Goal: Task Accomplishment & Management: Complete application form

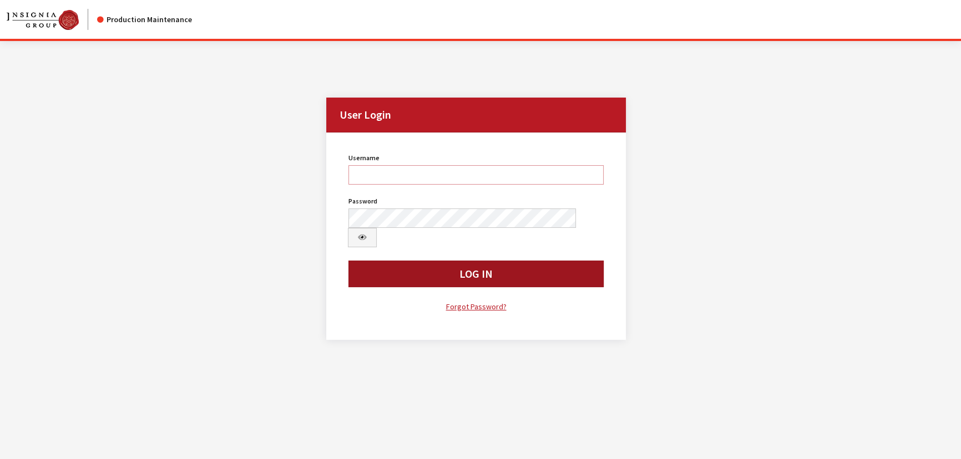
type input "kcallahan"
click at [480, 261] on button "Log In" at bounding box center [475, 274] width 255 height 27
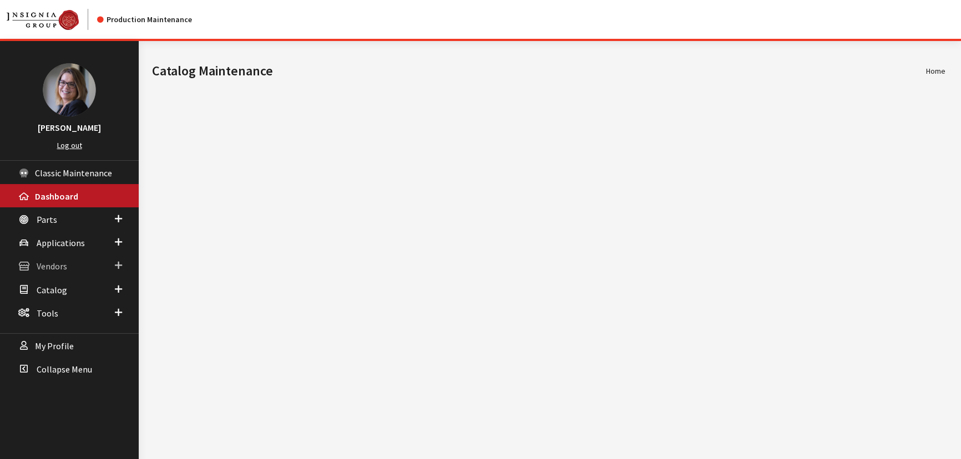
click at [121, 262] on span at bounding box center [118, 265] width 7 height 14
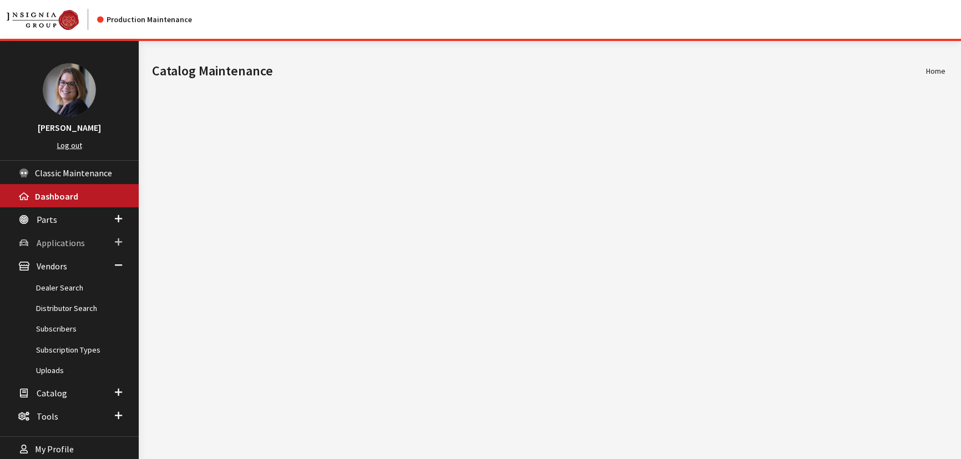
click at [118, 244] on span at bounding box center [118, 242] width 7 height 14
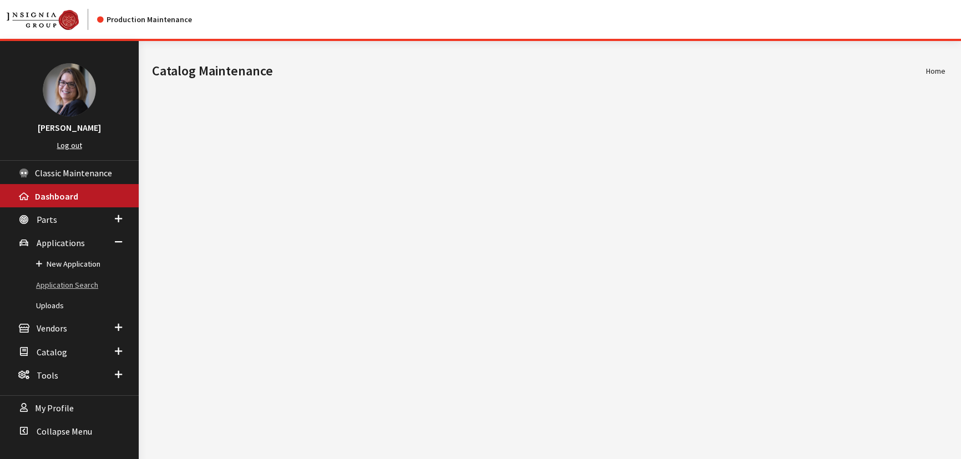
click at [83, 282] on link "Application Search" at bounding box center [69, 285] width 139 height 21
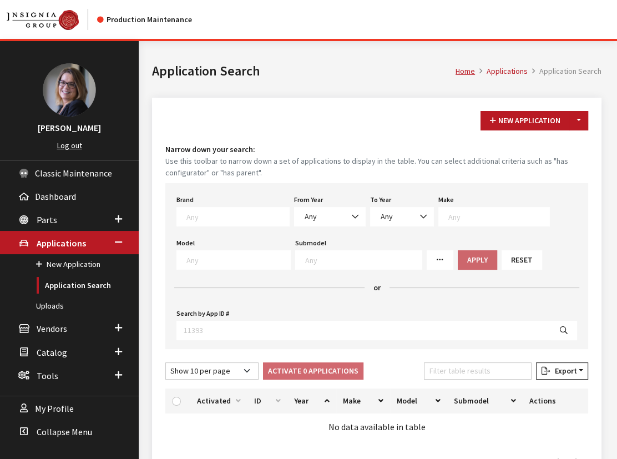
click at [200, 216] on textarea "Search" at bounding box center [237, 216] width 103 height 10
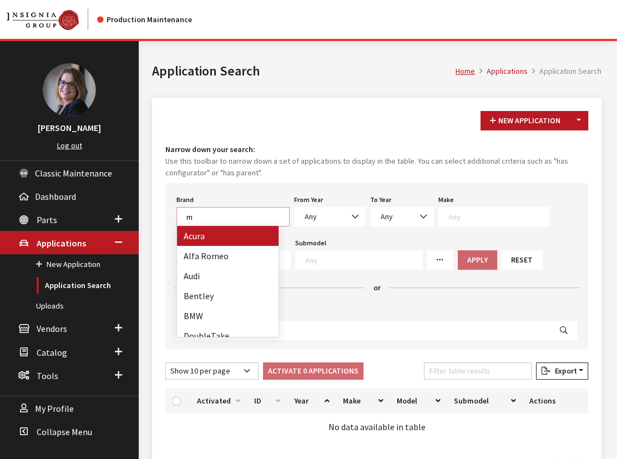
scroll to position [1, 0]
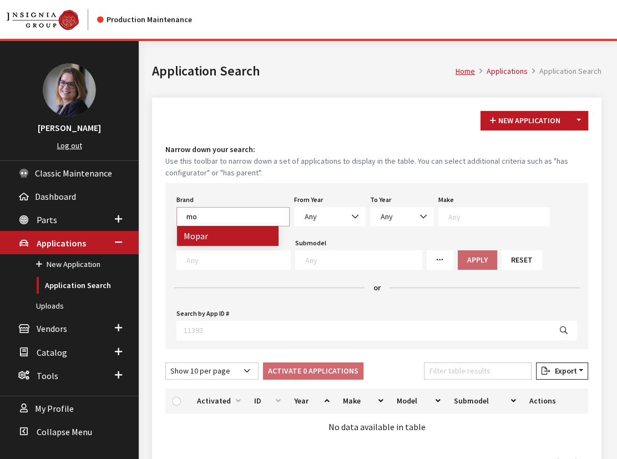
type textarea "m"
type textarea "ya"
drag, startPoint x: 191, startPoint y: 241, endPoint x: 315, endPoint y: 221, distance: 125.2
select select "1065"
select select
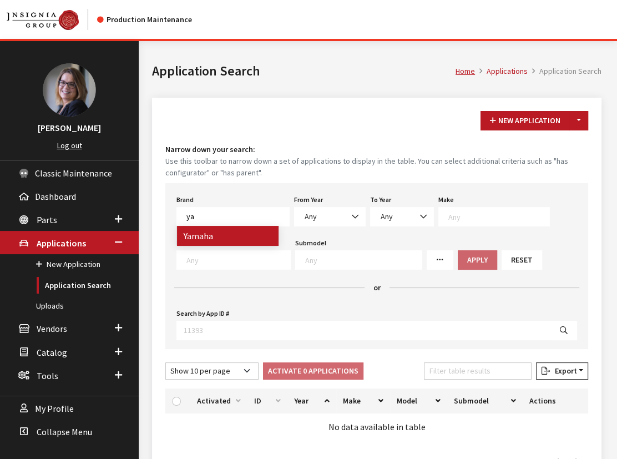
select select
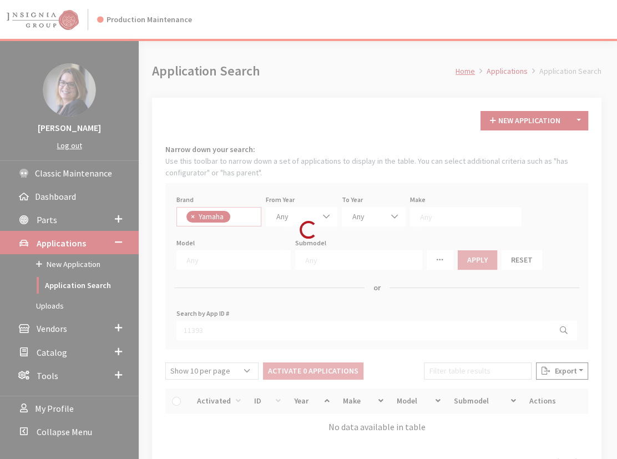
scroll to position [0, 0]
click at [315, 219] on div "Modal title Cancel Yes OK Modal title OK Modal title Cancel Apply Copy From Exi…" at bounding box center [377, 301] width 476 height 521
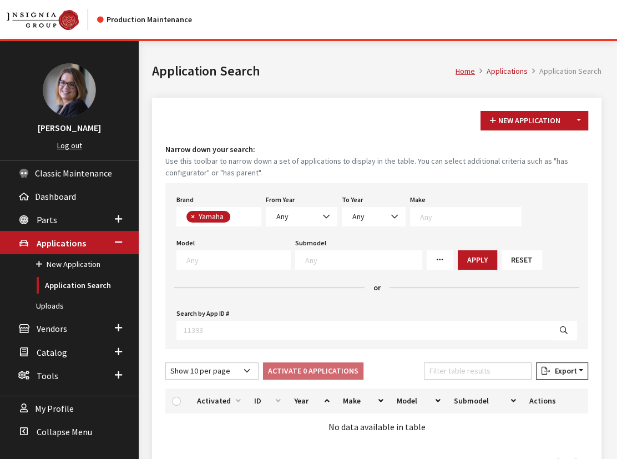
scroll to position [293, 0]
click at [312, 215] on span "Any" at bounding box center [301, 217] width 57 height 12
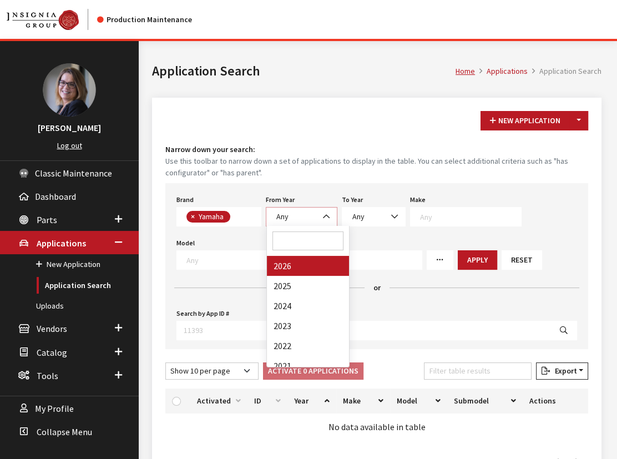
select select "2026"
select select
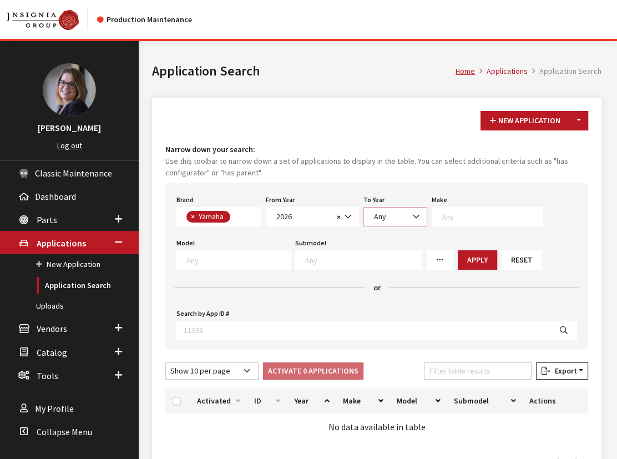
click at [370, 210] on span "Any" at bounding box center [395, 216] width 64 height 19
drag, startPoint x: 382, startPoint y: 259, endPoint x: 425, endPoint y: 222, distance: 56.6
select select "2026"
select select
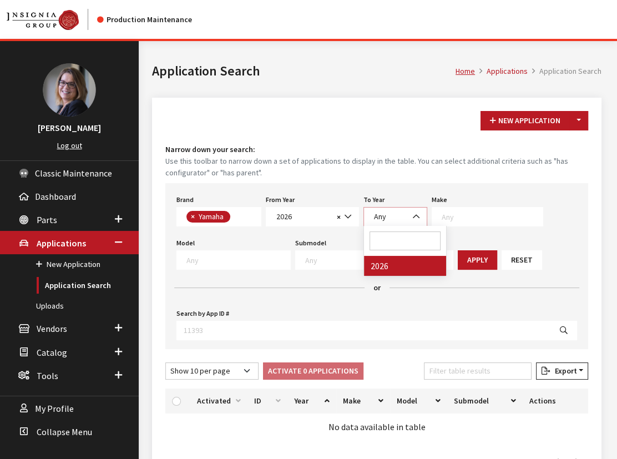
select select
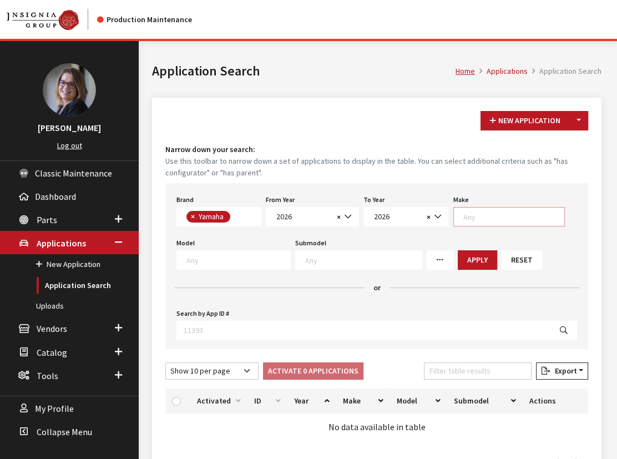
click at [464, 211] on textarea "Search" at bounding box center [513, 216] width 101 height 10
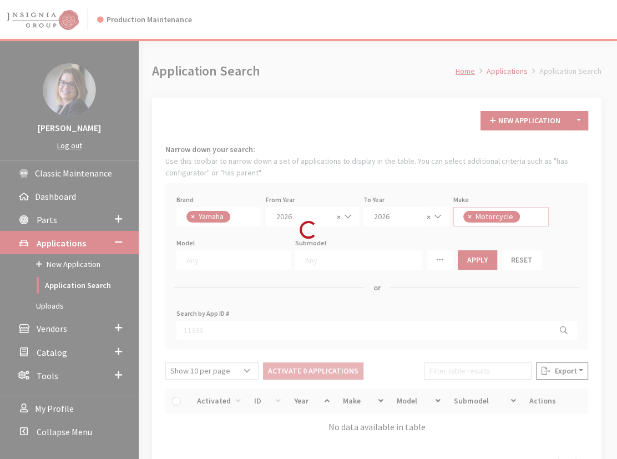
select select "63"
select select
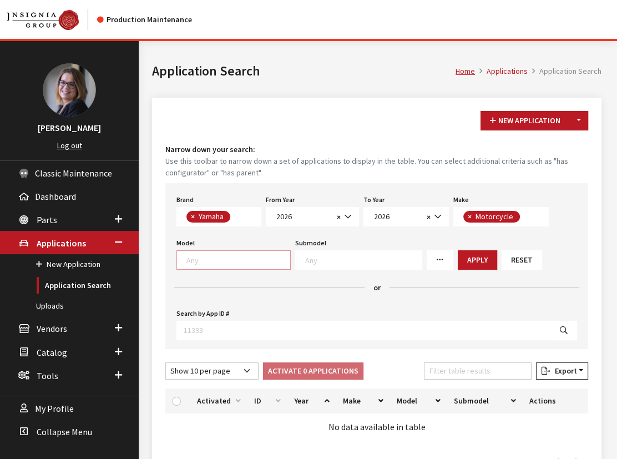
scroll to position [0, 0]
click at [246, 266] on span at bounding box center [233, 259] width 114 height 19
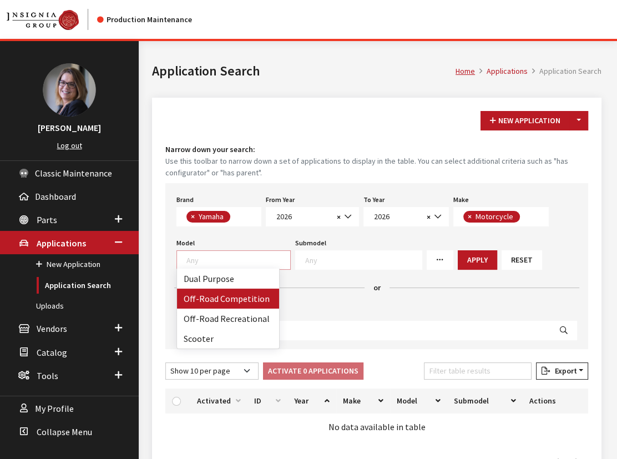
select select "1288"
select select
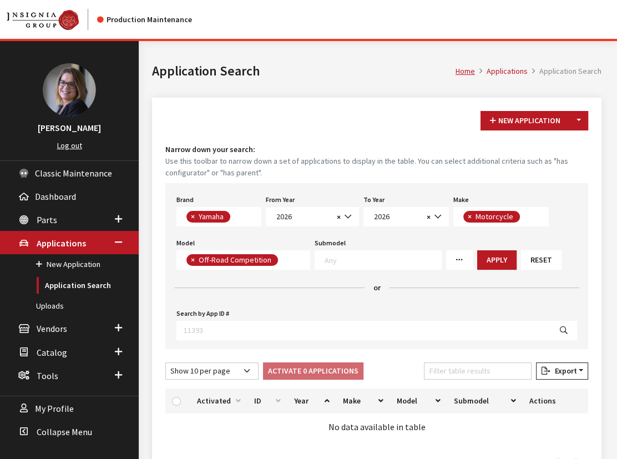
scroll to position [10, 0]
click at [490, 266] on button "Apply" at bounding box center [496, 259] width 39 height 19
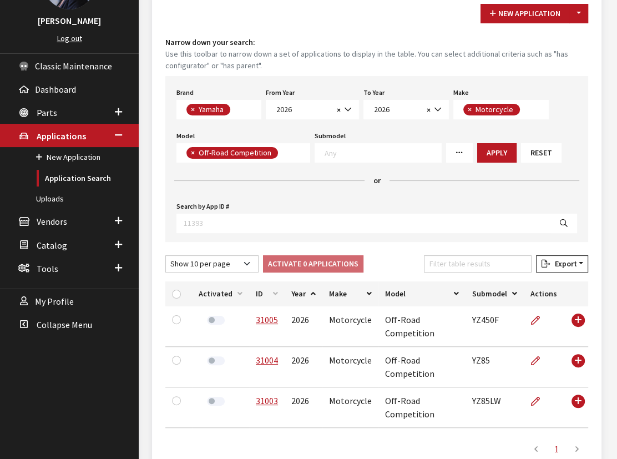
scroll to position [45, 0]
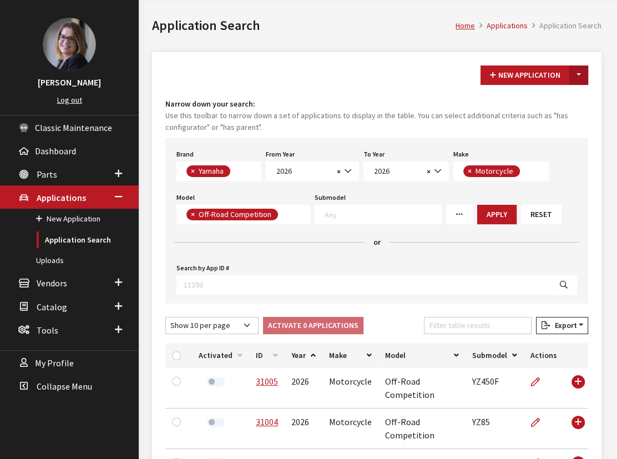
click at [575, 72] on button "Toggle Dropdown" at bounding box center [578, 74] width 19 height 19
click at [543, 94] on button "New From Existing..." at bounding box center [540, 98] width 95 height 19
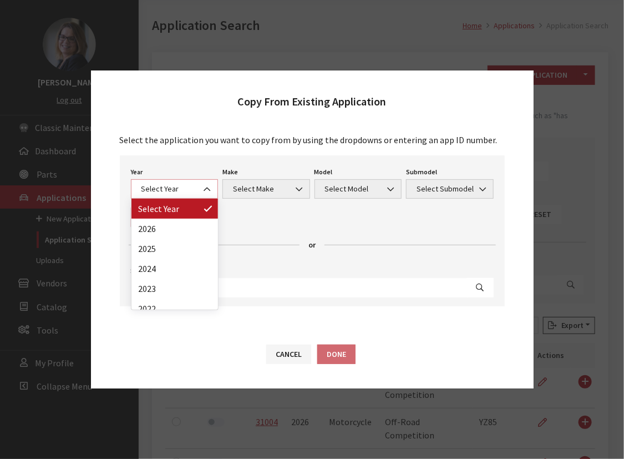
click at [155, 187] on span "Select Year" at bounding box center [174, 189] width 73 height 12
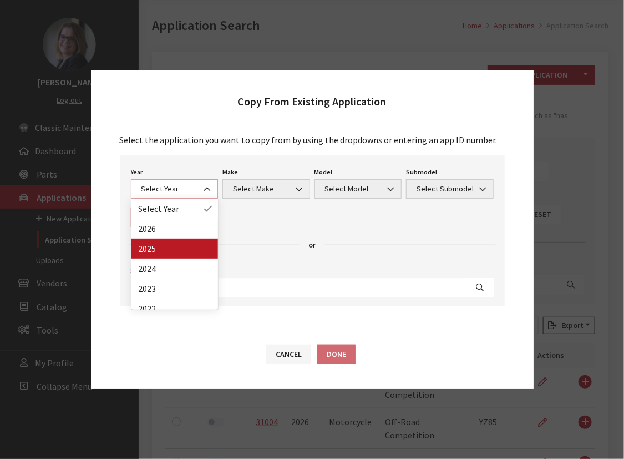
select select "43"
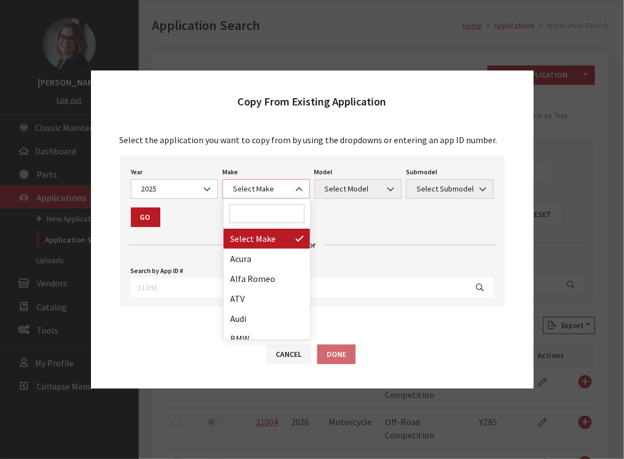
click at [246, 191] on span "Select Make" at bounding box center [266, 189] width 73 height 12
click at [246, 222] on input "Search" at bounding box center [266, 213] width 75 height 19
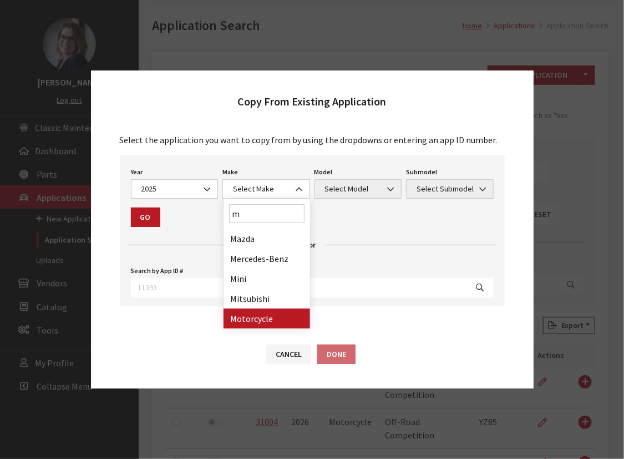
type input "m"
select select "63"
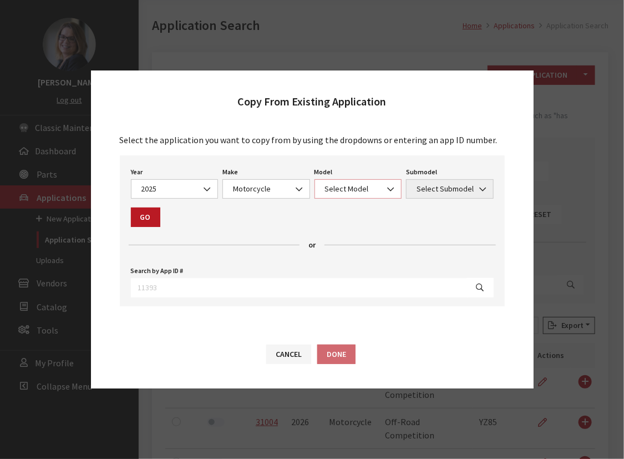
click at [343, 187] on span "Select Model" at bounding box center [358, 189] width 73 height 12
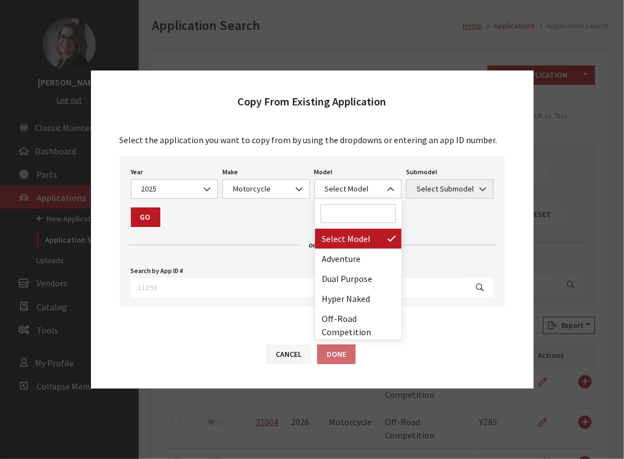
click at [338, 212] on input "Search" at bounding box center [358, 213] width 75 height 19
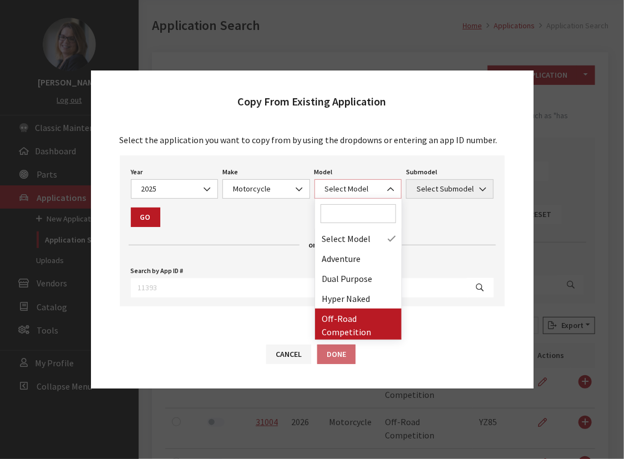
select select "1288"
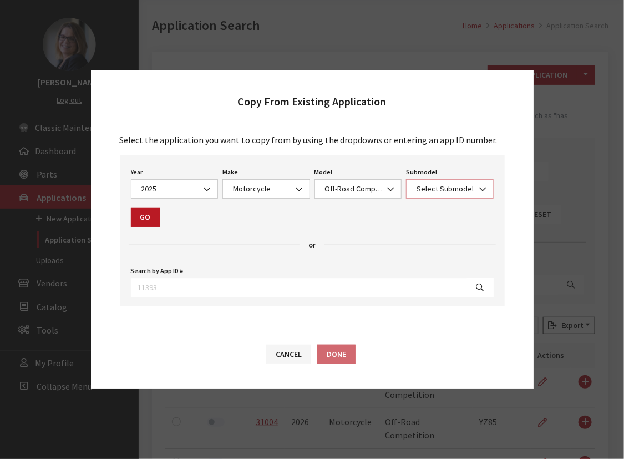
click at [435, 188] on span "Select Submodel" at bounding box center [449, 189] width 73 height 12
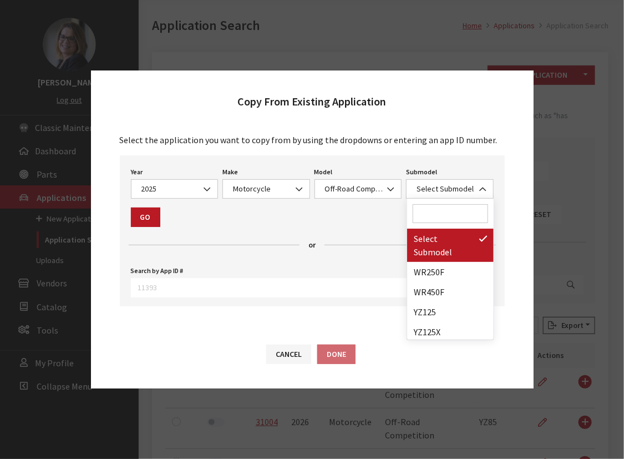
click at [427, 209] on input "Search" at bounding box center [450, 213] width 75 height 19
type input "y"
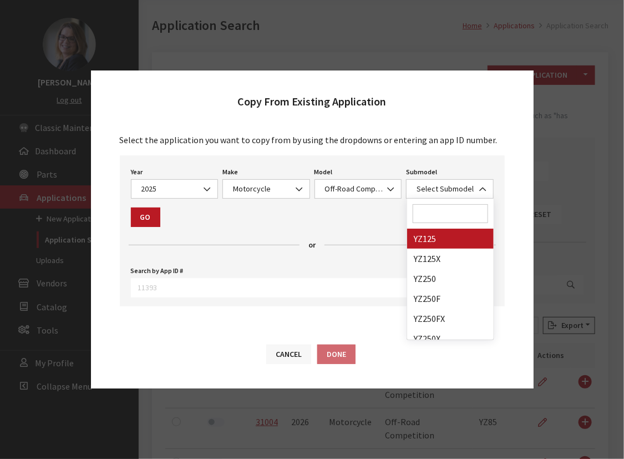
click at [293, 361] on button "Cancel" at bounding box center [288, 353] width 45 height 19
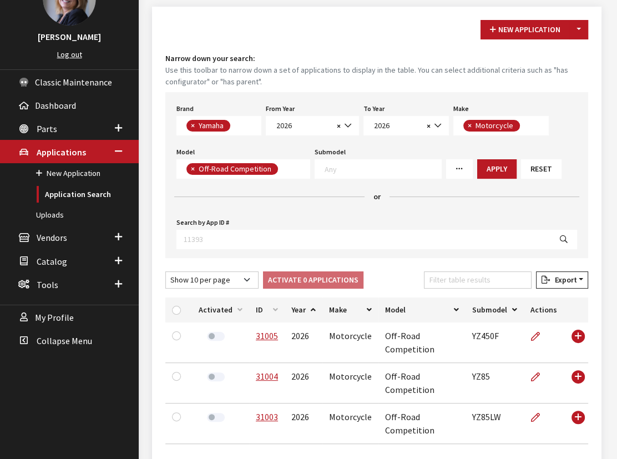
scroll to position [146, 0]
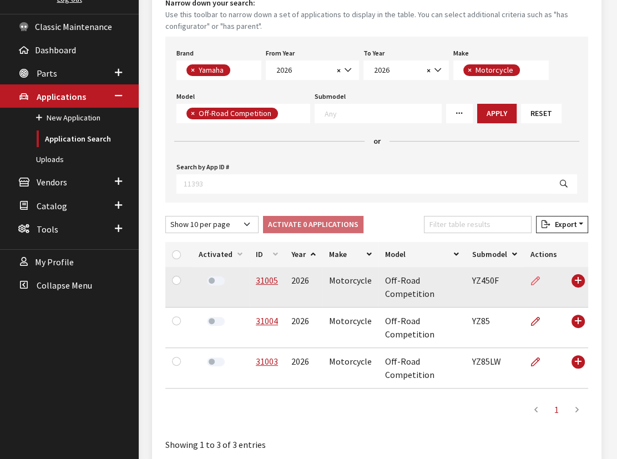
click at [539, 278] on icon at bounding box center [535, 281] width 9 height 9
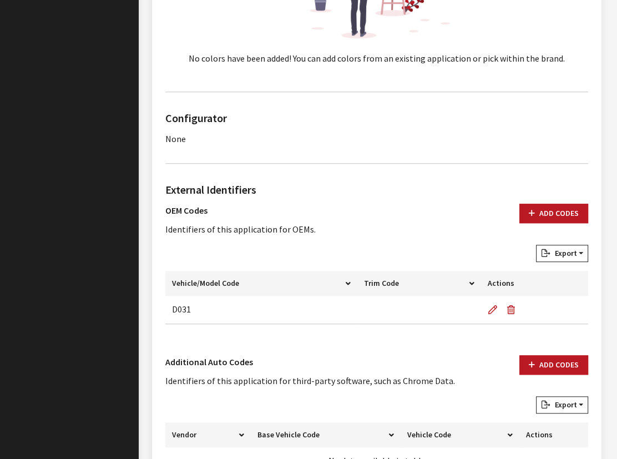
scroll to position [647, 0]
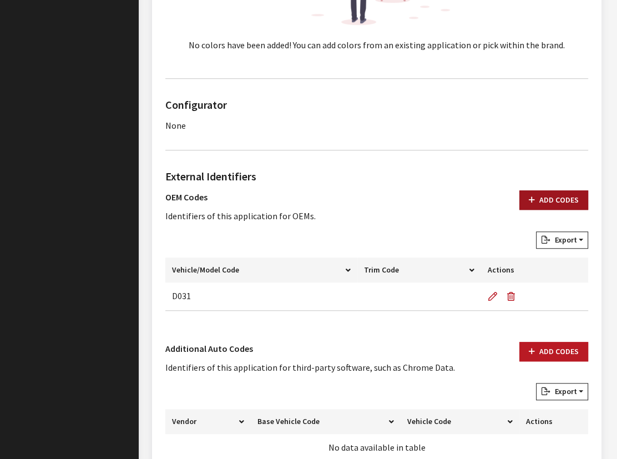
click at [549, 205] on button "Add Codes" at bounding box center [553, 199] width 69 height 19
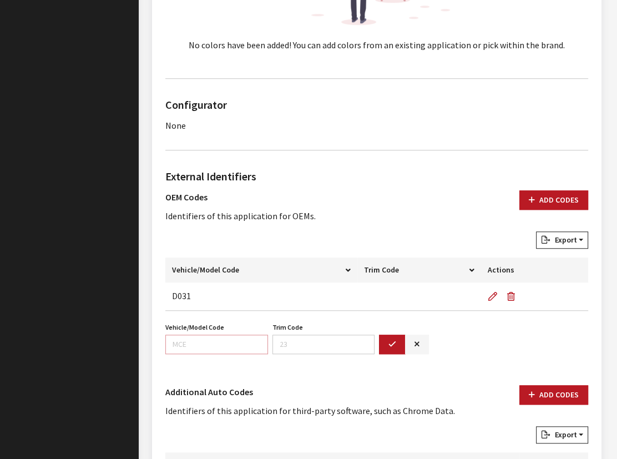
click at [215, 346] on input "Vehicle/Model Code" at bounding box center [216, 343] width 103 height 19
click at [176, 336] on input "Vehicle/Model Code" at bounding box center [216, 343] width 103 height 19
paste input "D036"
type input "D036"
click at [390, 341] on icon "button" at bounding box center [392, 345] width 8 height 8
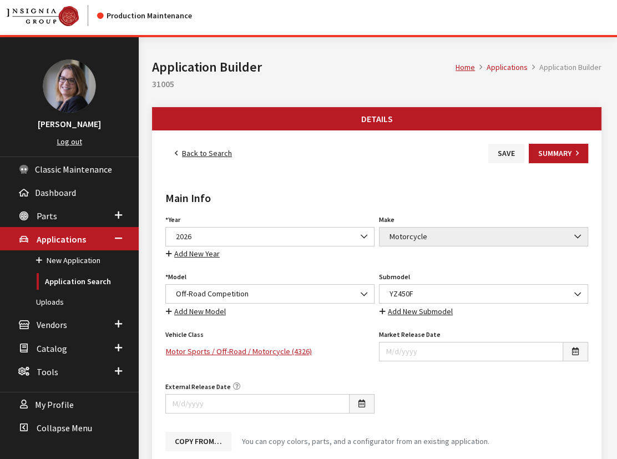
scroll to position [0, 0]
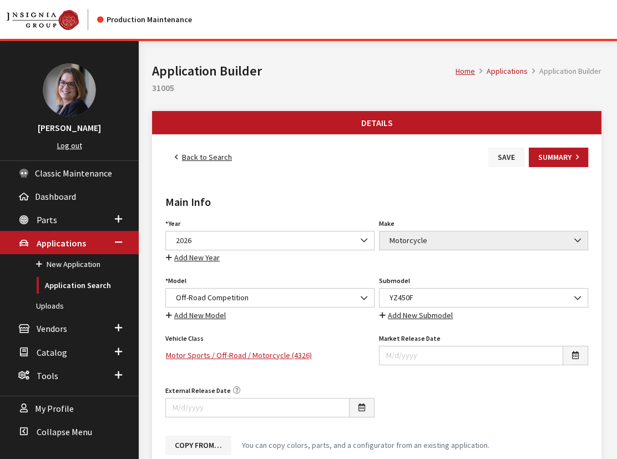
click at [507, 159] on button "Save" at bounding box center [506, 157] width 36 height 19
click at [500, 152] on button "Save" at bounding box center [506, 157] width 36 height 19
click at [44, 427] on span "Collapse Menu" at bounding box center [64, 431] width 55 height 11
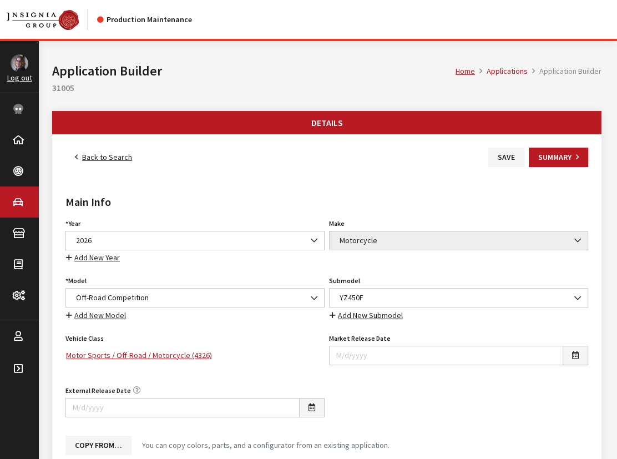
click at [128, 155] on link "Back to Search" at bounding box center [103, 157] width 76 height 19
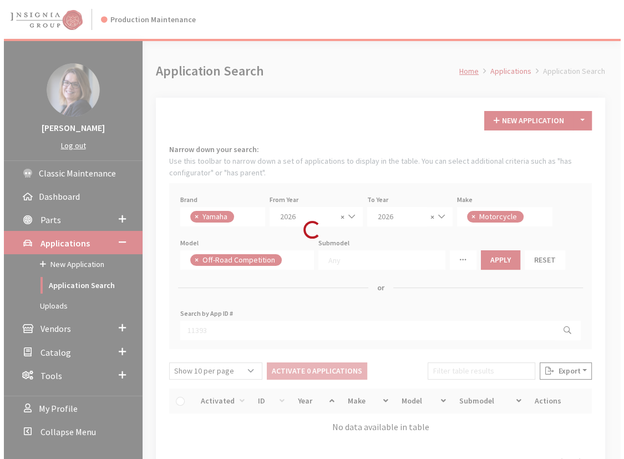
scroll to position [290, 0]
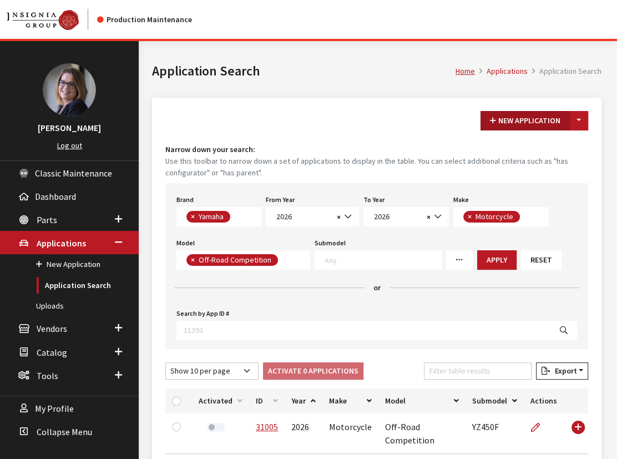
click at [569, 121] on button "New Application" at bounding box center [524, 120] width 89 height 19
click at [581, 119] on button "Toggle Dropdown" at bounding box center [578, 120] width 19 height 19
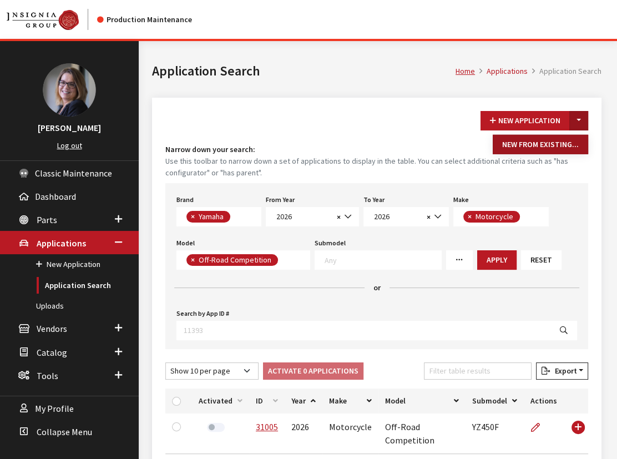
click at [560, 144] on button "New From Existing..." at bounding box center [540, 143] width 95 height 19
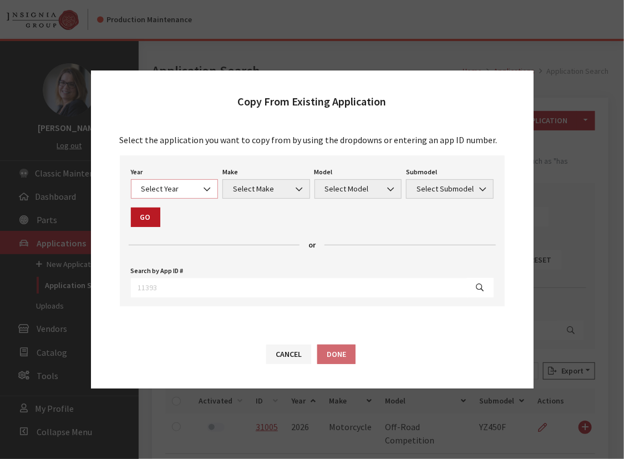
click at [203, 187] on span at bounding box center [208, 189] width 19 height 19
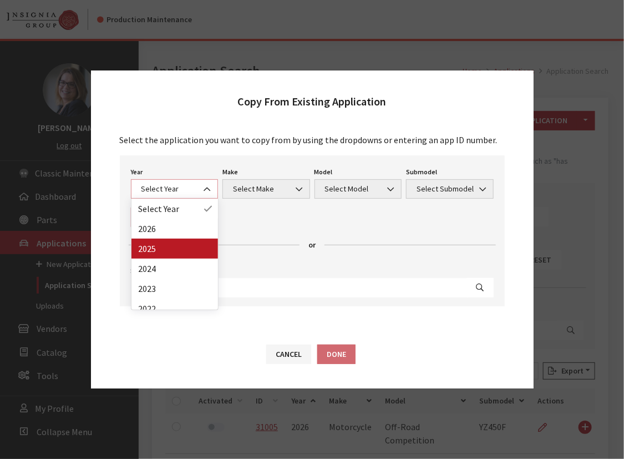
select select "43"
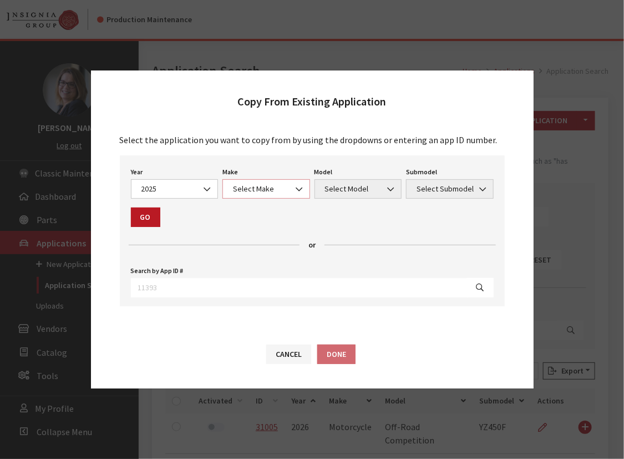
click at [256, 195] on span "Select Make" at bounding box center [266, 188] width 88 height 19
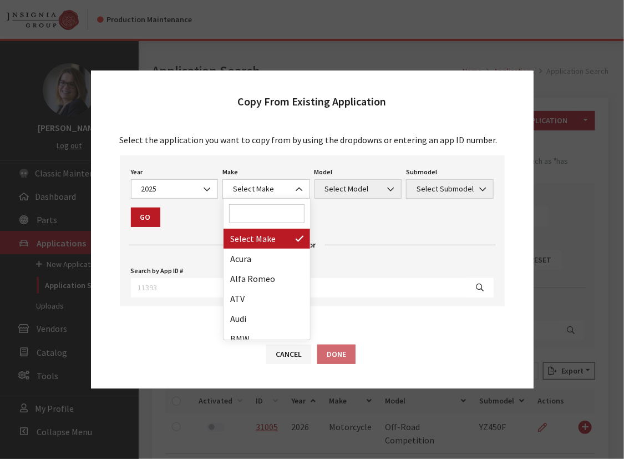
click at [258, 214] on input "Search" at bounding box center [266, 213] width 75 height 19
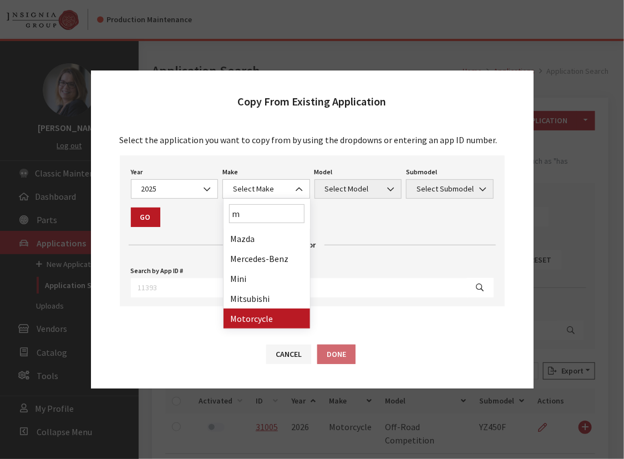
type input "m"
select select "63"
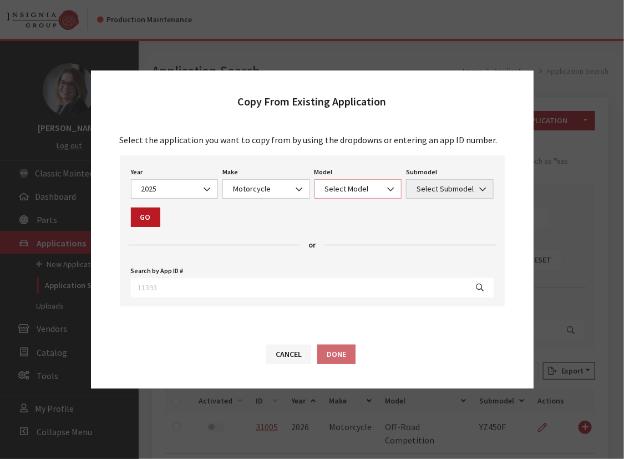
click at [328, 179] on span "Select Model" at bounding box center [359, 188] width 88 height 19
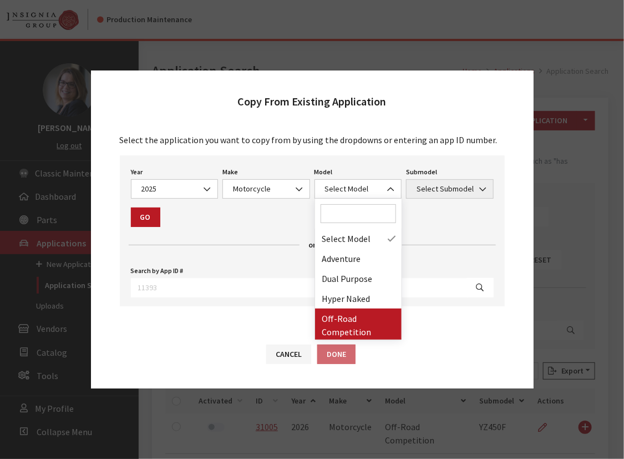
drag, startPoint x: 342, startPoint y: 316, endPoint x: 383, endPoint y: 204, distance: 119.9
select select "1288"
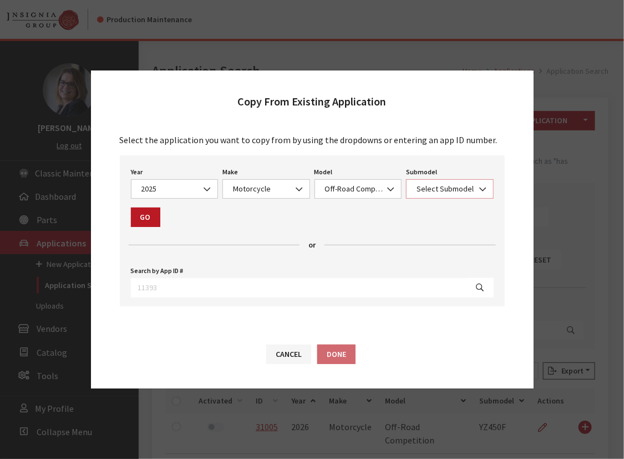
click at [433, 199] on span "Select Submodel" at bounding box center [450, 188] width 88 height 19
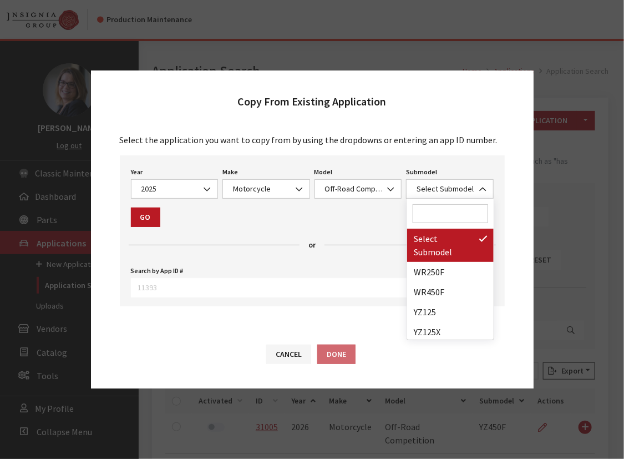
click at [430, 211] on input "Search" at bounding box center [450, 213] width 75 height 19
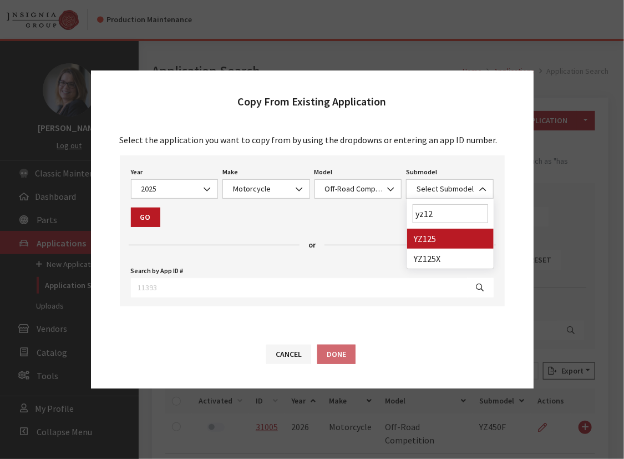
type input "yz12"
select select "4149"
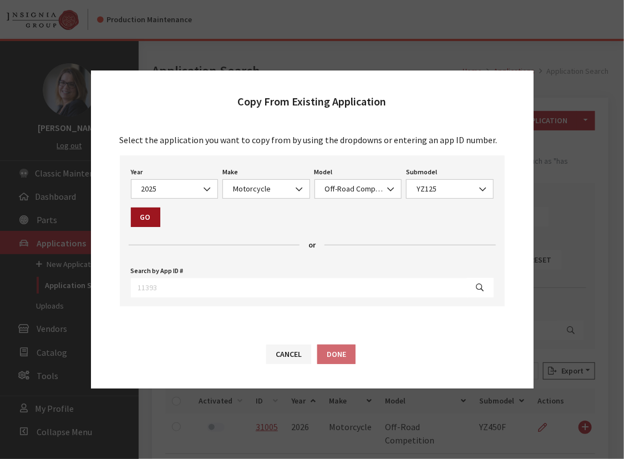
click at [144, 216] on button "Go" at bounding box center [145, 216] width 29 height 19
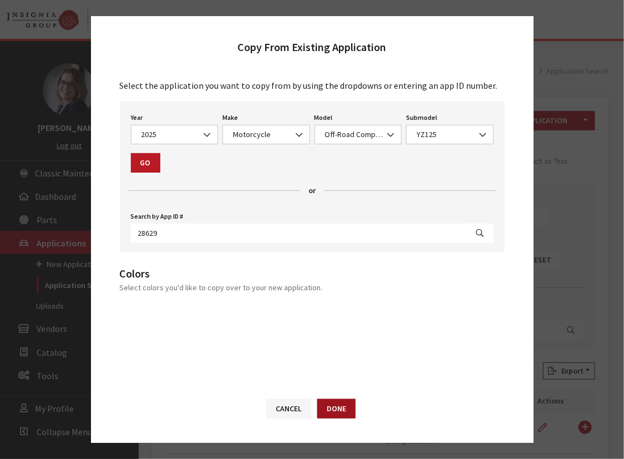
click at [350, 410] on button "Done" at bounding box center [336, 408] width 38 height 19
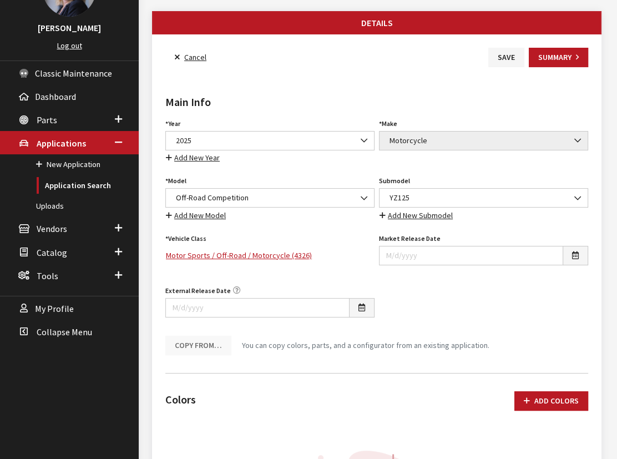
scroll to position [100, 0]
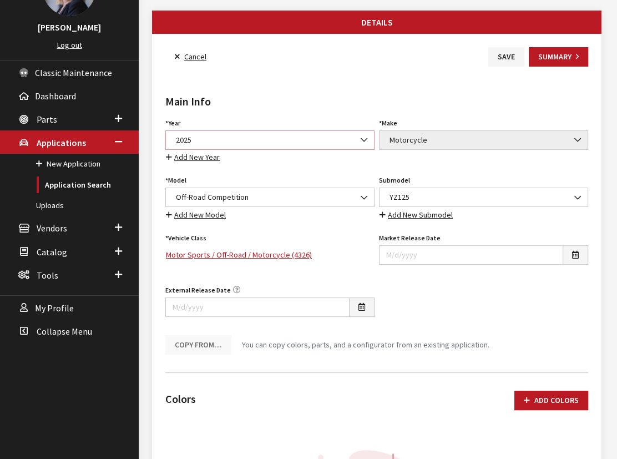
click at [229, 142] on span "2025" at bounding box center [270, 140] width 195 height 12
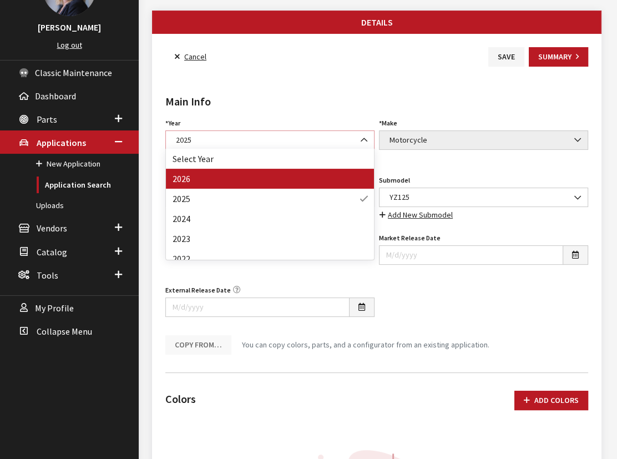
select select "44"
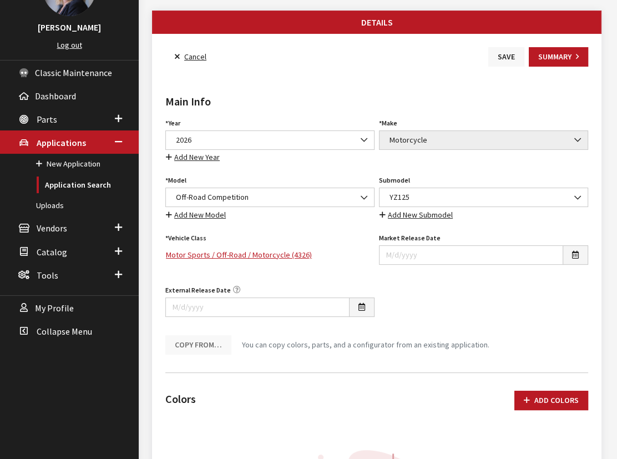
click at [502, 62] on button "Save" at bounding box center [506, 56] width 36 height 19
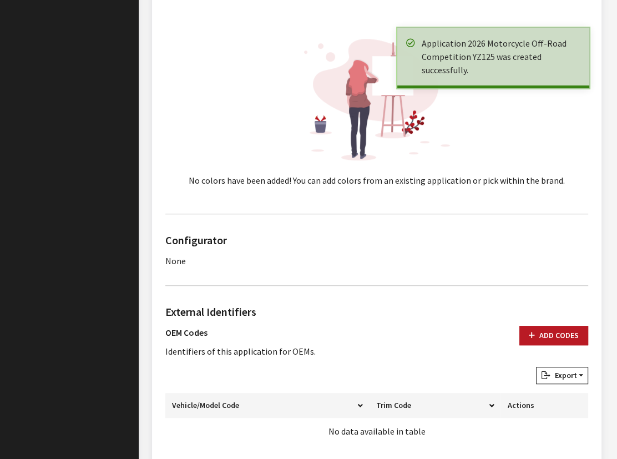
scroll to position [555, 0]
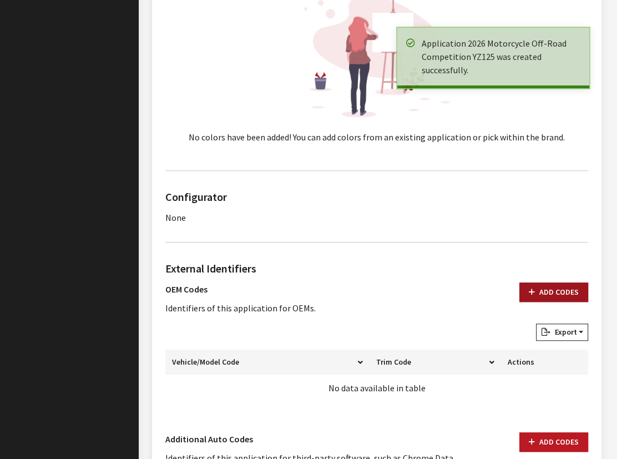
click at [539, 288] on button "Add Codes" at bounding box center [553, 291] width 69 height 19
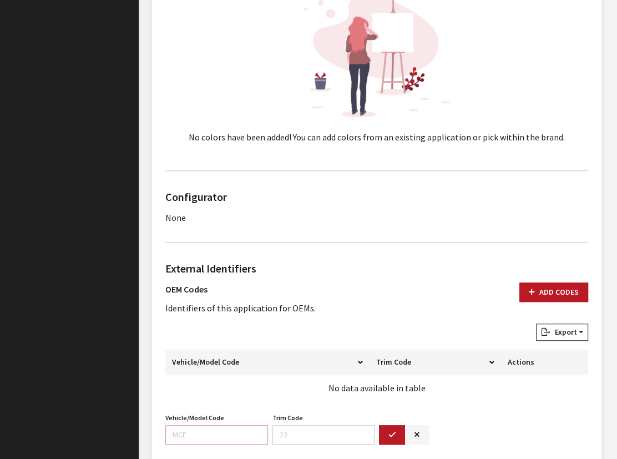
click at [181, 432] on input "Vehicle/Model Code" at bounding box center [216, 434] width 103 height 19
paste input "D689"
type input "D689"
click at [384, 435] on button "button" at bounding box center [392, 434] width 27 height 19
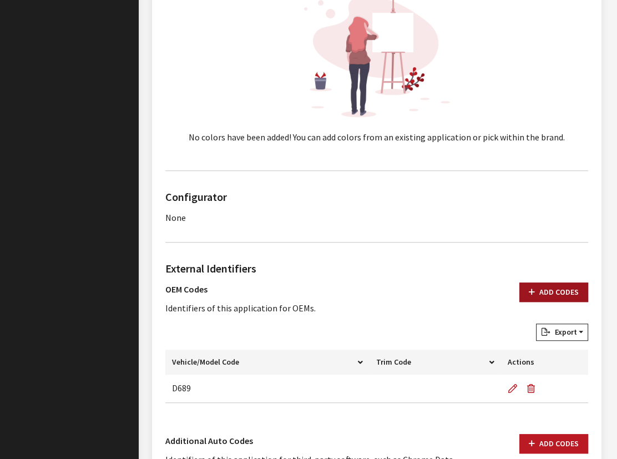
drag, startPoint x: 555, startPoint y: 284, endPoint x: 546, endPoint y: 280, distance: 9.4
click at [554, 284] on button "Add Codes" at bounding box center [553, 291] width 69 height 19
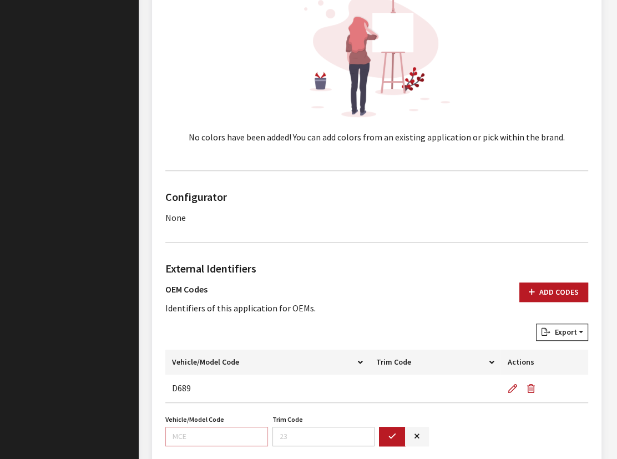
click at [196, 438] on input "Vehicle/Model Code" at bounding box center [216, 436] width 103 height 19
paste input "D68D"
type input "D68D"
click at [389, 434] on icon "button" at bounding box center [392, 437] width 8 height 8
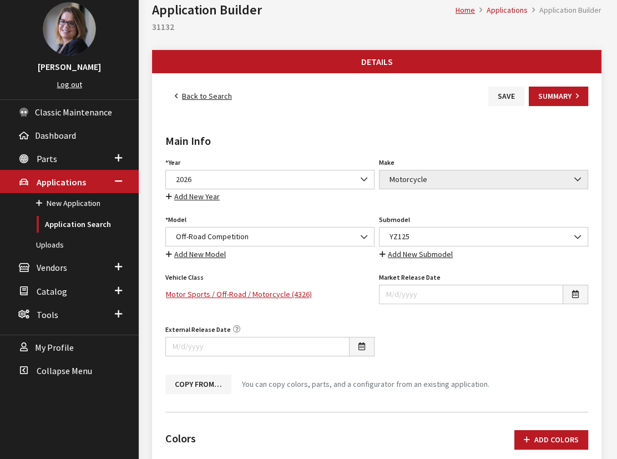
scroll to position [50, 0]
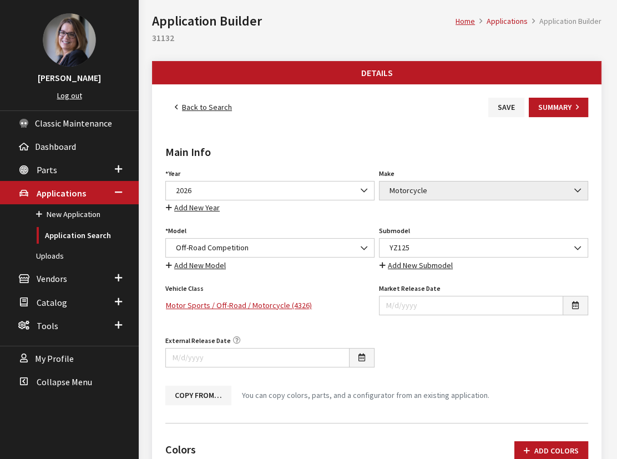
click at [519, 120] on div "Main Info Year Select Year 2026 2025 2024 2023 2022 2021 2020 2019 2018 2017 20…" at bounding box center [376, 265] width 427 height 297
click at [514, 115] on button "Save" at bounding box center [506, 107] width 36 height 19
click at [510, 109] on button "Save" at bounding box center [506, 107] width 36 height 19
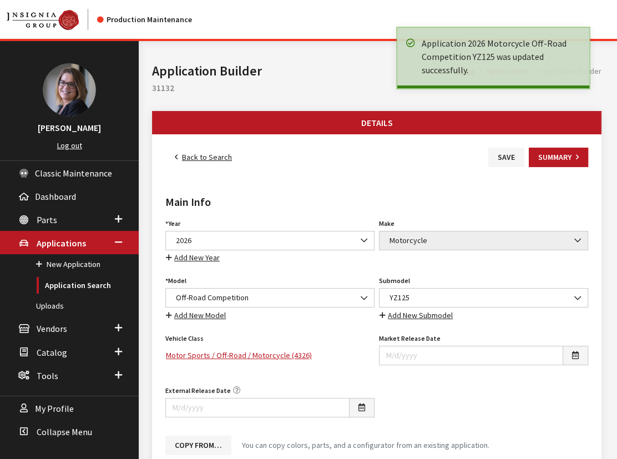
click at [184, 159] on link "Back to Search" at bounding box center [203, 157] width 76 height 19
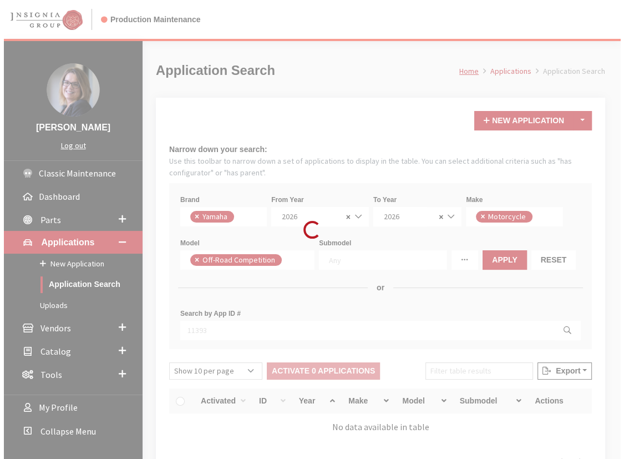
scroll to position [290, 0]
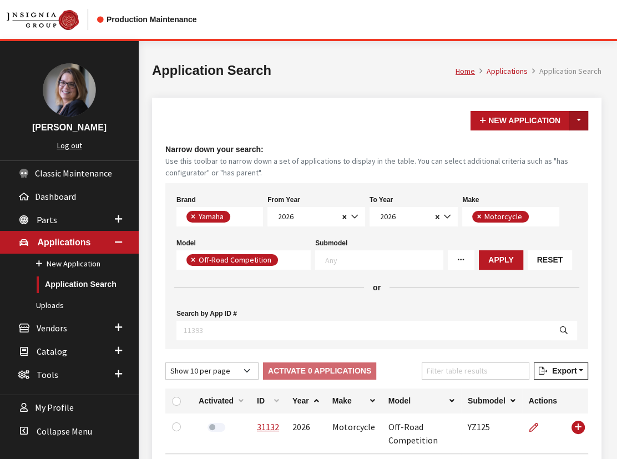
click at [577, 121] on button "Toggle Dropdown" at bounding box center [578, 120] width 19 height 19
click at [555, 143] on button "New From Existing..." at bounding box center [534, 143] width 107 height 19
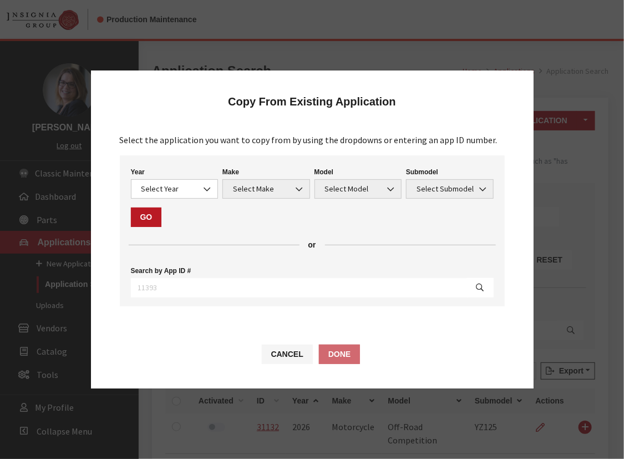
click at [156, 170] on div "Year Select Year 2026 2025 2024 2023 2022 2021 2020 2019 2018 2017 2016 2015 20…" at bounding box center [175, 181] width 92 height 34
click at [155, 189] on span "Select Year" at bounding box center [174, 189] width 73 height 12
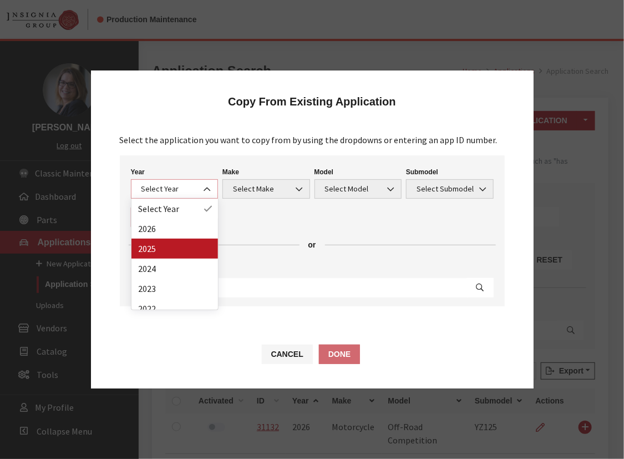
select select "43"
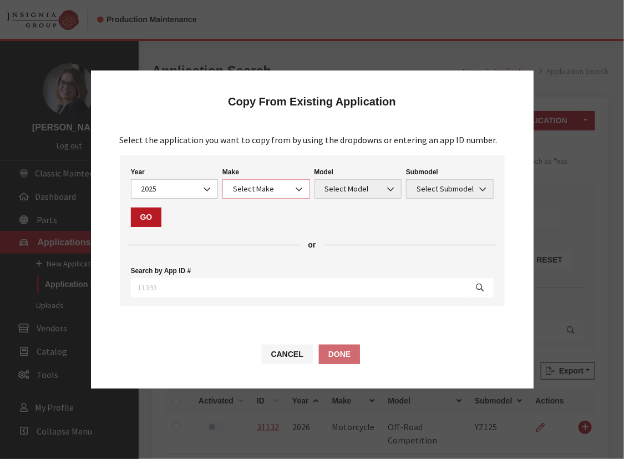
click at [263, 186] on span "Select Make" at bounding box center [266, 189] width 73 height 12
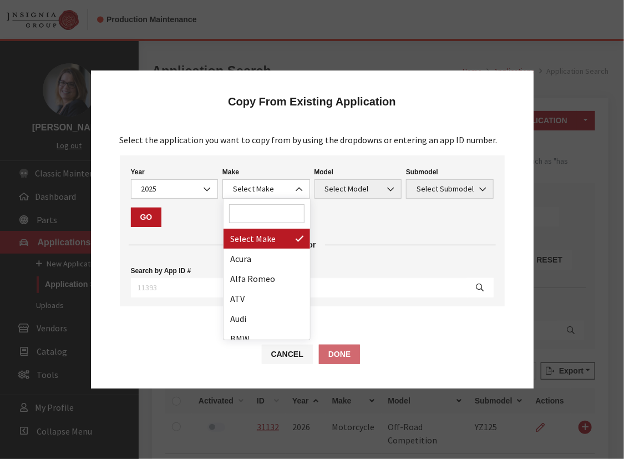
click at [263, 212] on input "Search" at bounding box center [266, 213] width 75 height 19
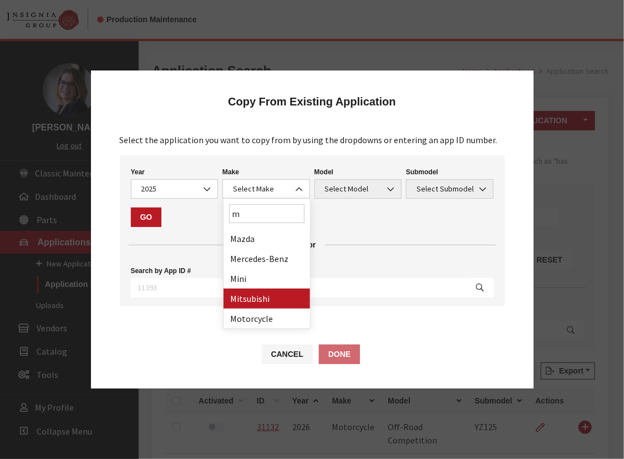
type input "m"
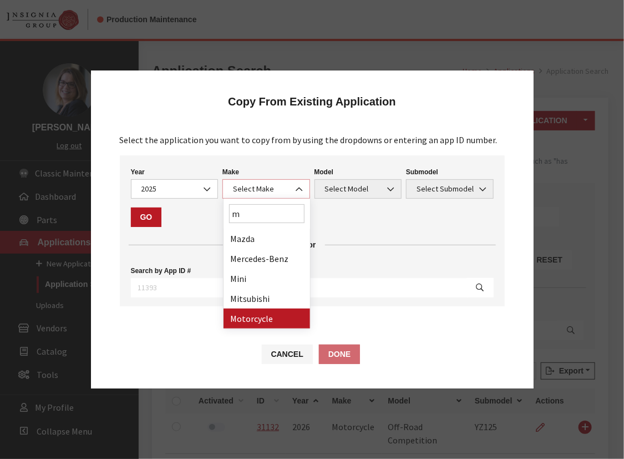
select select "63"
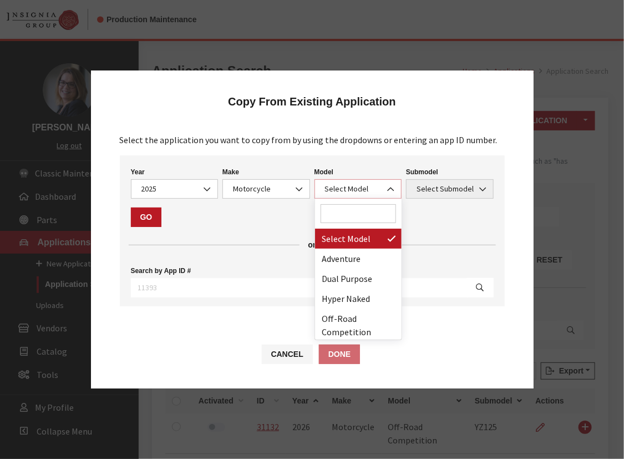
click at [348, 189] on span "Select Model" at bounding box center [358, 189] width 73 height 12
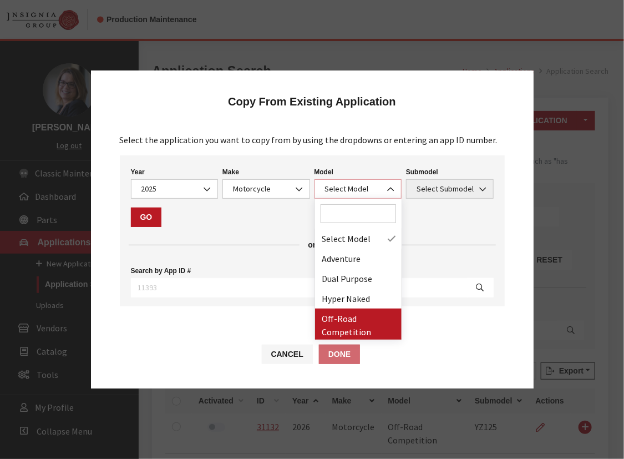
select select "1288"
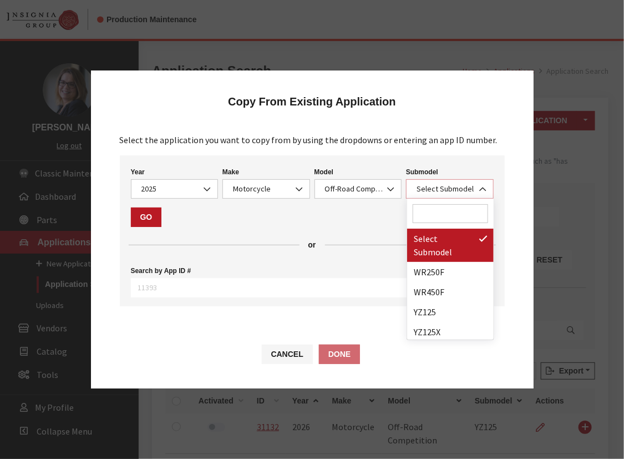
click at [419, 192] on span "Select Submodel" at bounding box center [449, 189] width 73 height 12
click at [421, 217] on input "Search" at bounding box center [450, 213] width 75 height 19
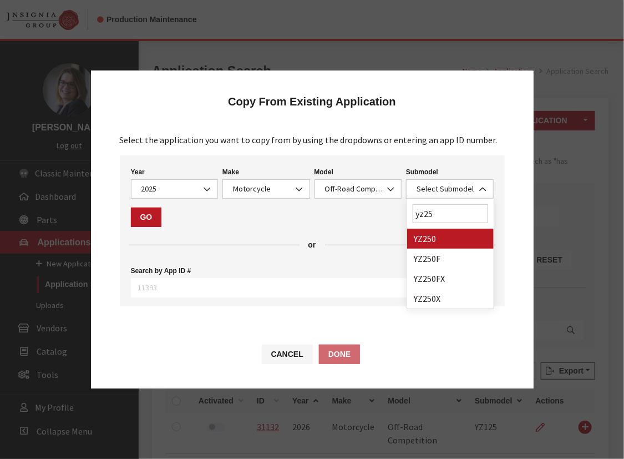
type input "yz25"
select select "4147"
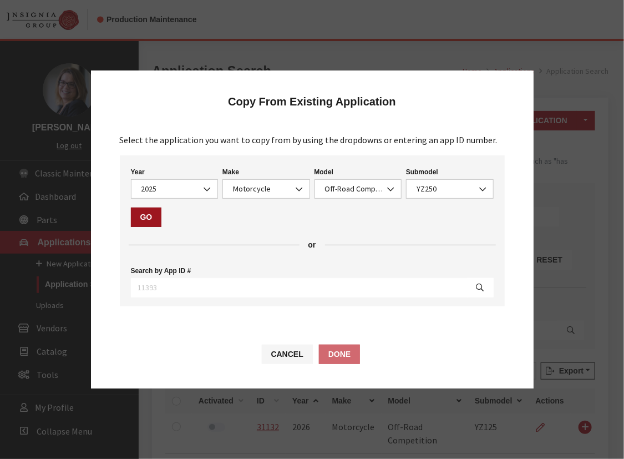
click at [159, 221] on button "Go" at bounding box center [146, 216] width 31 height 19
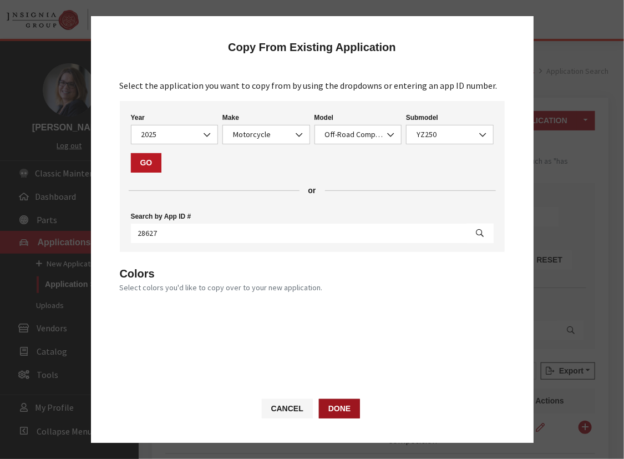
click at [343, 414] on button "Done" at bounding box center [339, 408] width 41 height 19
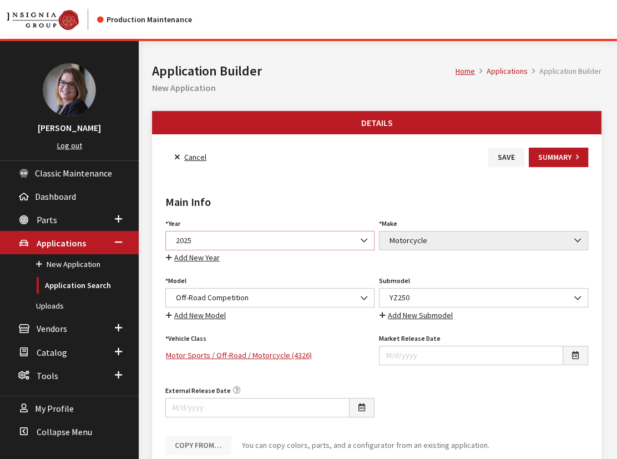
drag, startPoint x: 200, startPoint y: 242, endPoint x: 209, endPoint y: 243, distance: 9.4
click at [200, 241] on span "2025" at bounding box center [270, 241] width 195 height 12
select select "44"
click at [505, 158] on button "Save" at bounding box center [506, 157] width 36 height 19
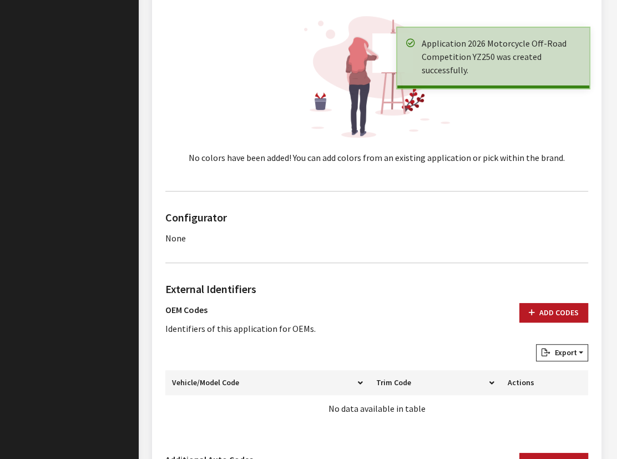
scroll to position [555, 0]
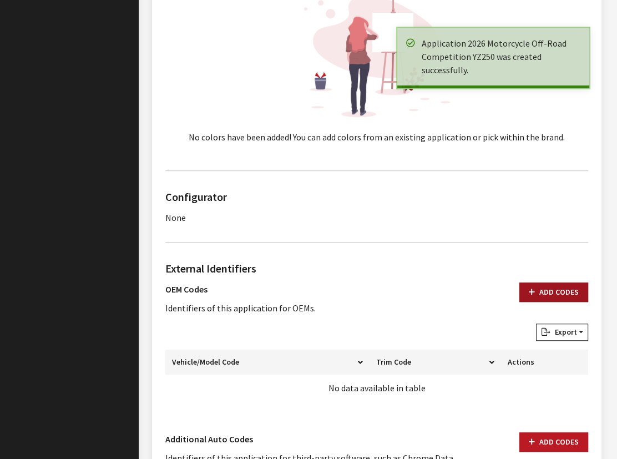
click at [552, 290] on button "Add Codes" at bounding box center [553, 291] width 69 height 19
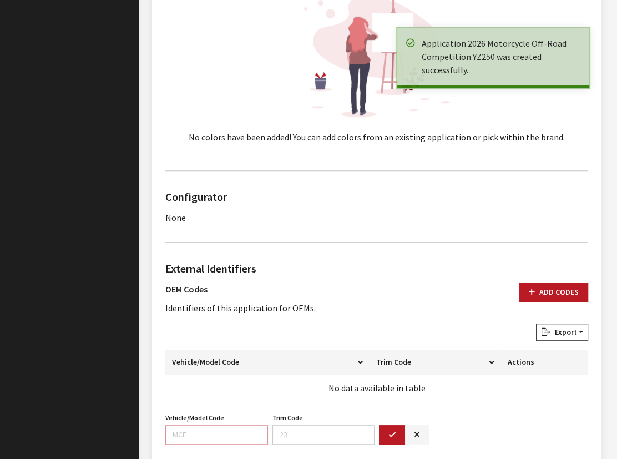
click at [206, 427] on input "Vehicle/Model Code" at bounding box center [216, 434] width 103 height 19
paste input "D698"
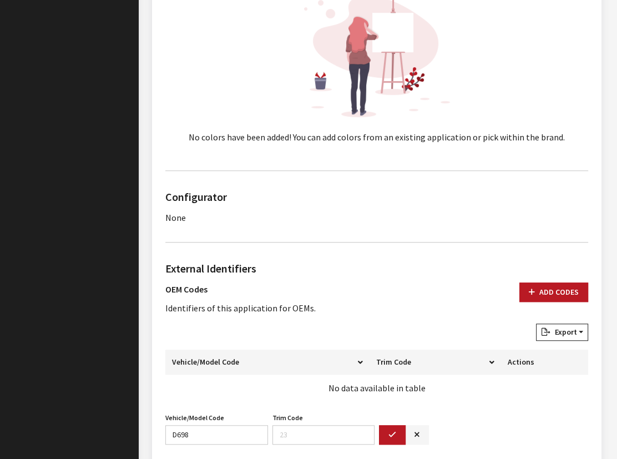
drag, startPoint x: 385, startPoint y: 433, endPoint x: 368, endPoint y: 425, distance: 18.9
click at [385, 433] on button "button" at bounding box center [392, 434] width 27 height 19
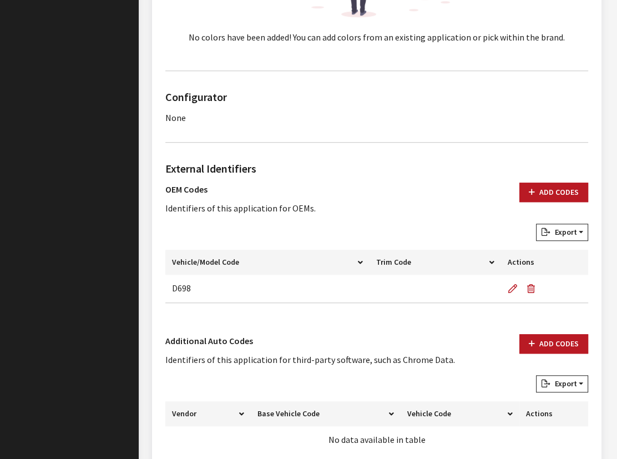
scroll to position [655, 0]
click at [548, 181] on div "External Identifiers OEM Codes Identifiers of this application for OEMs. Add Co…" at bounding box center [376, 235] width 427 height 151
click at [555, 183] on button "Add Codes" at bounding box center [553, 191] width 69 height 19
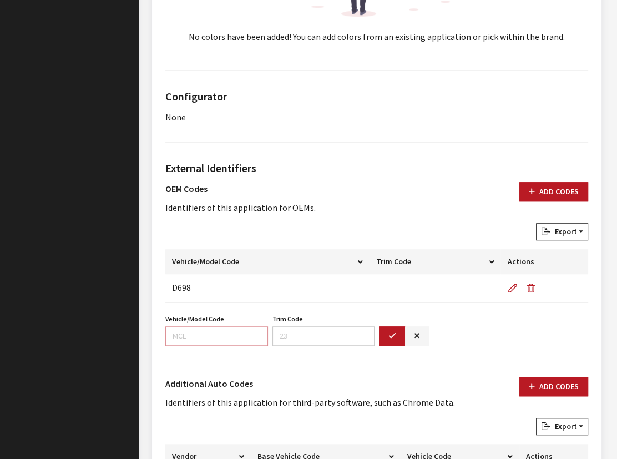
click at [194, 330] on input "Vehicle/Model Code" at bounding box center [216, 335] width 103 height 19
paste input "D69C"
type input "D69C"
click at [401, 333] on button "button" at bounding box center [392, 335] width 27 height 19
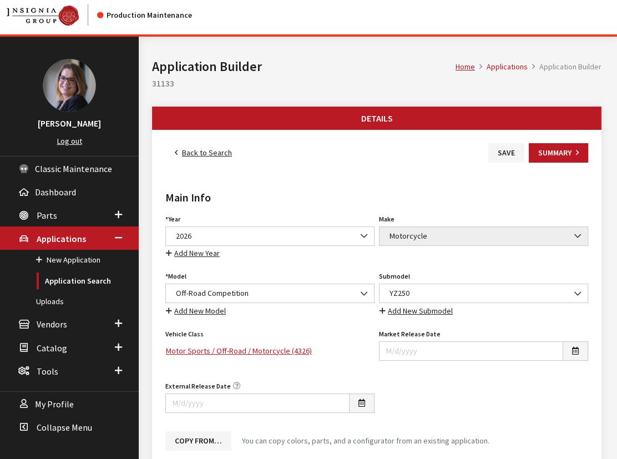
scroll to position [0, 0]
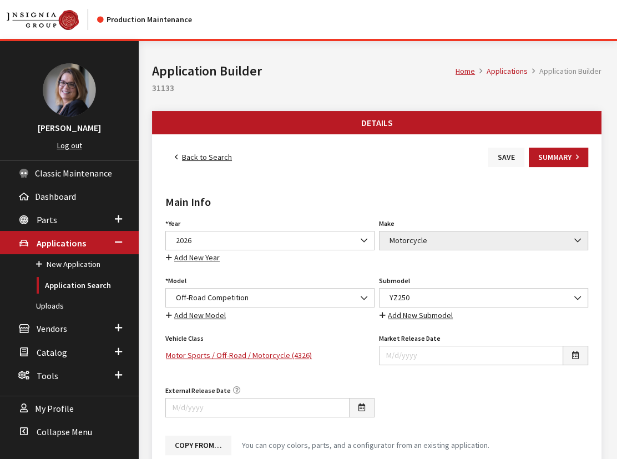
click at [510, 149] on button "Save" at bounding box center [506, 157] width 36 height 19
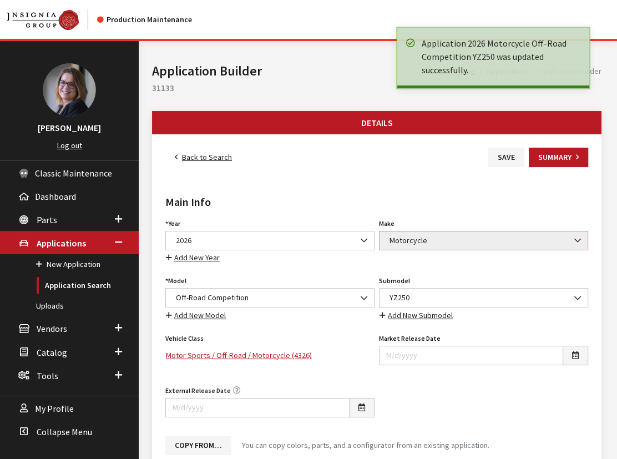
drag, startPoint x: 399, startPoint y: 234, endPoint x: 350, endPoint y: 198, distance: 60.4
click at [393, 227] on div "Make Select Make Acura Alfa Romeo ATV Audi Bentley BMW Buick Cadillac Chevrolet…" at bounding box center [484, 240] width 214 height 49
click at [518, 163] on button "Save" at bounding box center [506, 157] width 36 height 19
click at [201, 159] on link "Back to Search" at bounding box center [203, 157] width 76 height 19
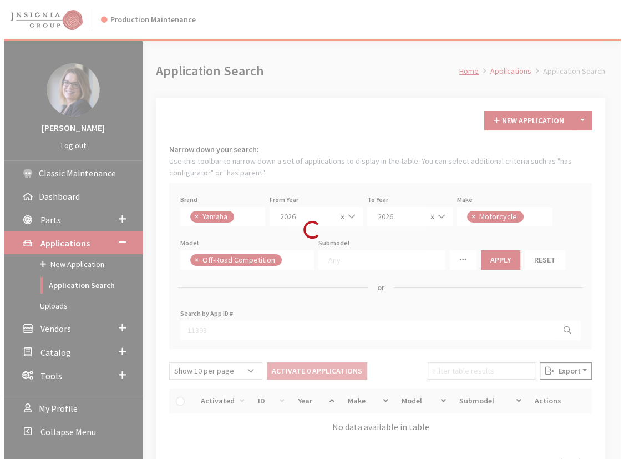
scroll to position [290, 0]
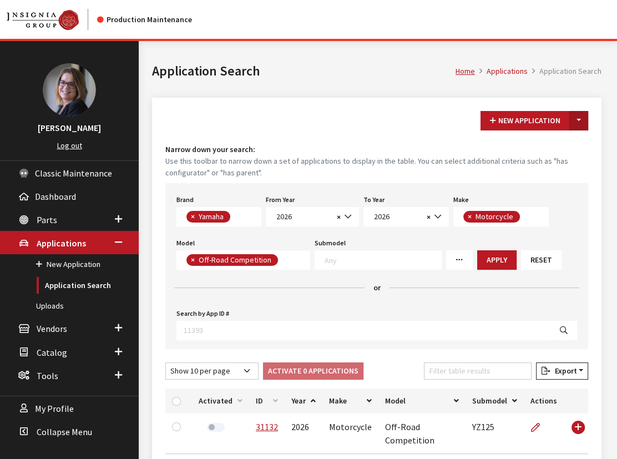
click at [579, 117] on button "Toggle Dropdown" at bounding box center [578, 120] width 19 height 19
click at [555, 146] on button "New From Existing..." at bounding box center [540, 143] width 95 height 19
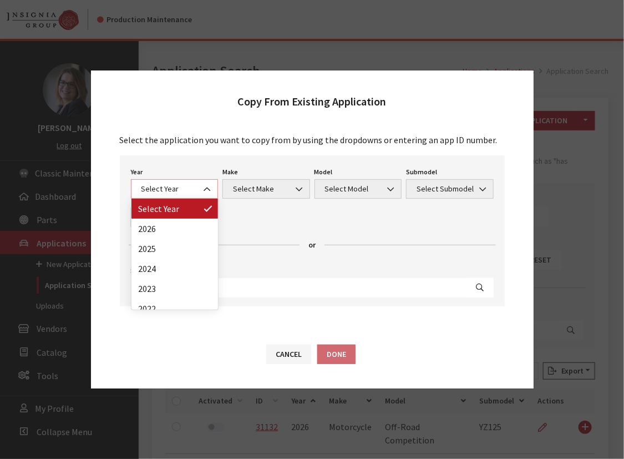
click at [194, 189] on span "Select Year" at bounding box center [174, 189] width 73 height 12
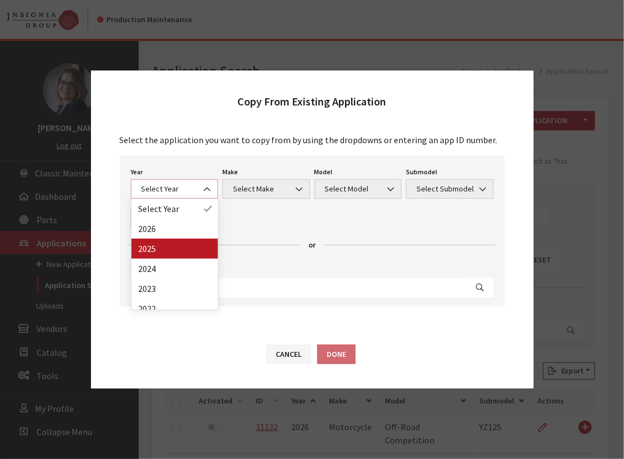
select select "43"
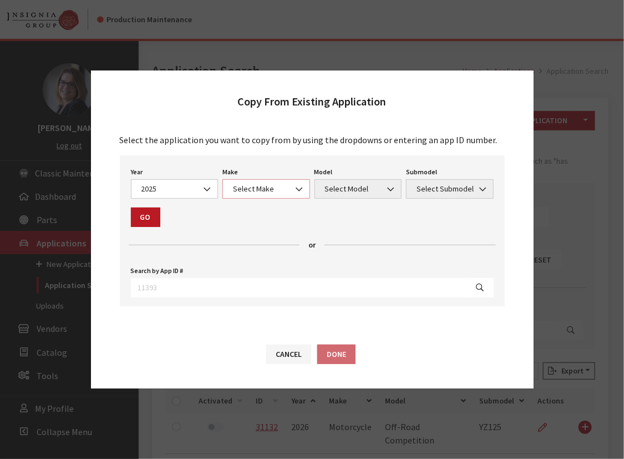
click at [260, 192] on span "Select Make" at bounding box center [266, 189] width 73 height 12
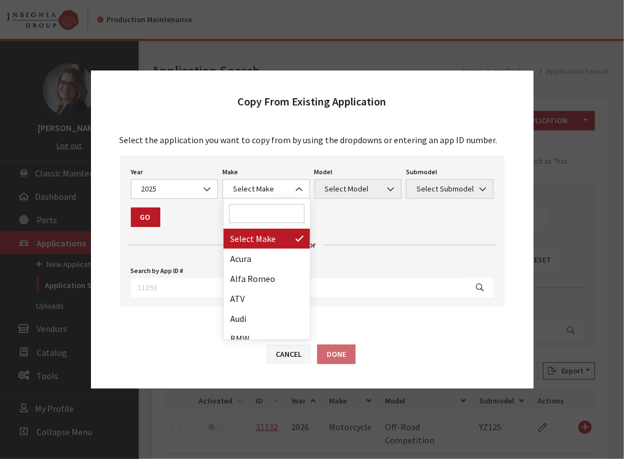
click at [258, 216] on input "Search" at bounding box center [266, 213] width 75 height 19
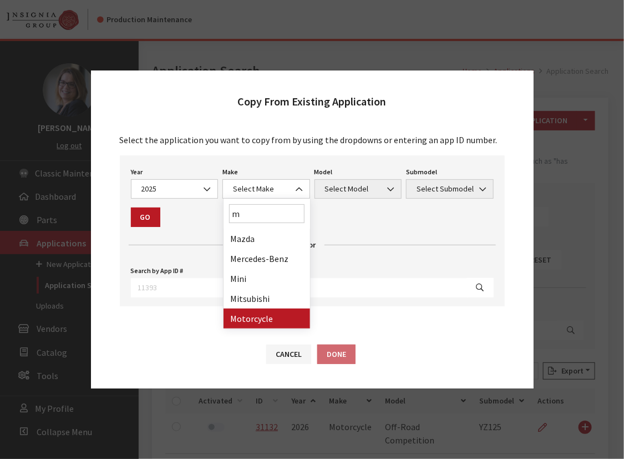
type input "m"
select select "63"
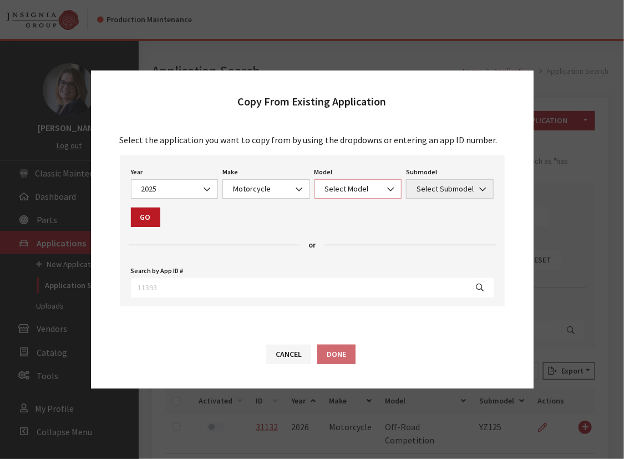
click at [337, 186] on span "Select Model" at bounding box center [358, 189] width 73 height 12
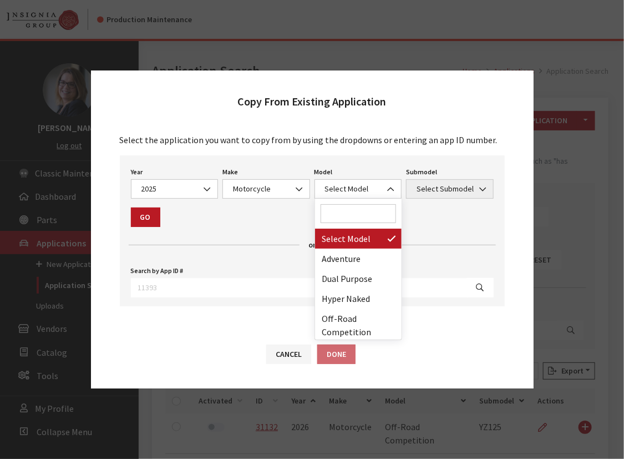
click at [333, 216] on input "Search" at bounding box center [358, 213] width 75 height 19
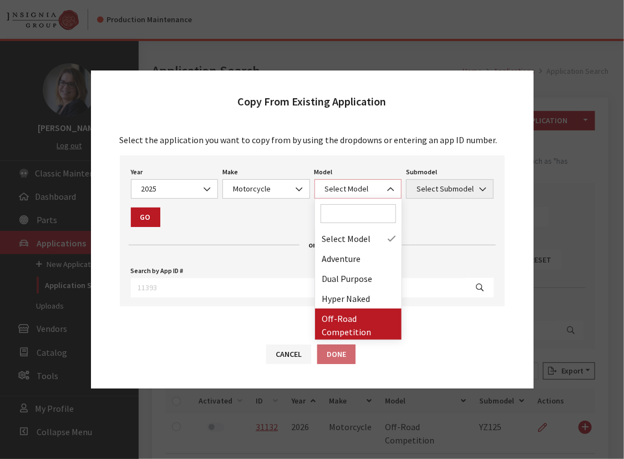
select select "1288"
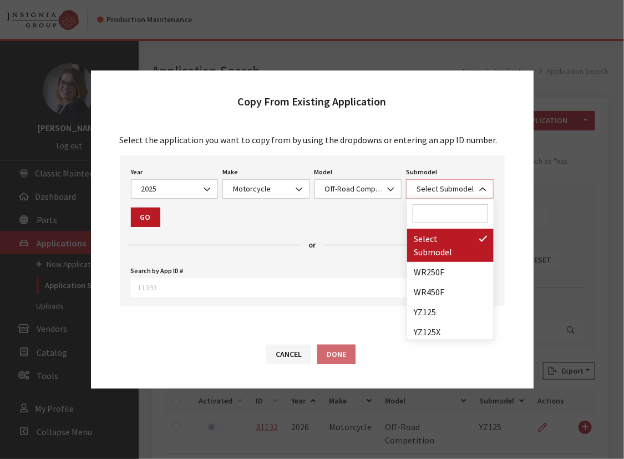
click at [424, 185] on span "Select Submodel" at bounding box center [449, 189] width 73 height 12
click at [424, 217] on input "Search" at bounding box center [450, 213] width 75 height 19
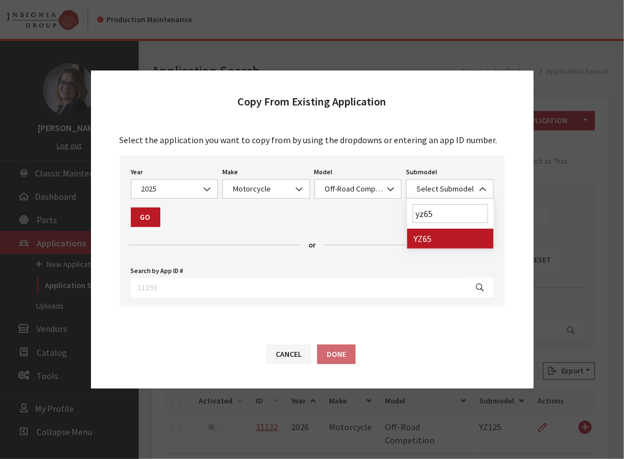
type input "yz65"
select select "4153"
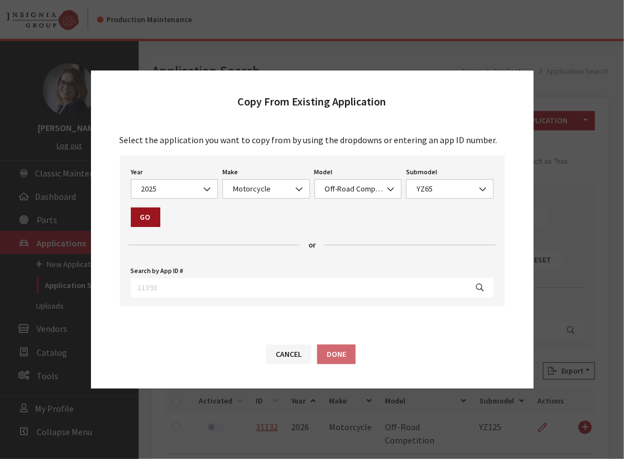
click at [139, 216] on button "Go" at bounding box center [145, 216] width 29 height 19
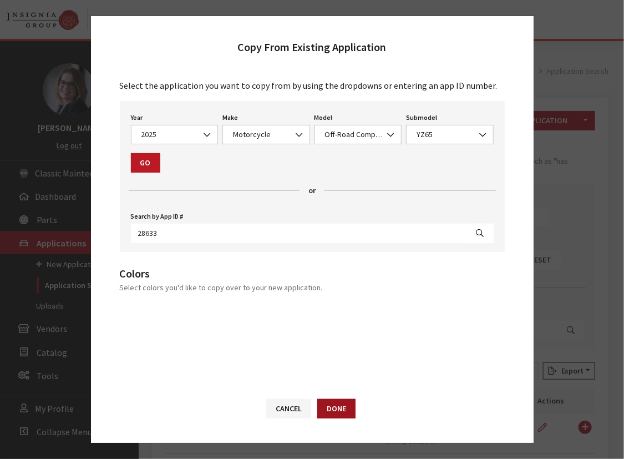
click at [349, 415] on button "Done" at bounding box center [336, 408] width 38 height 19
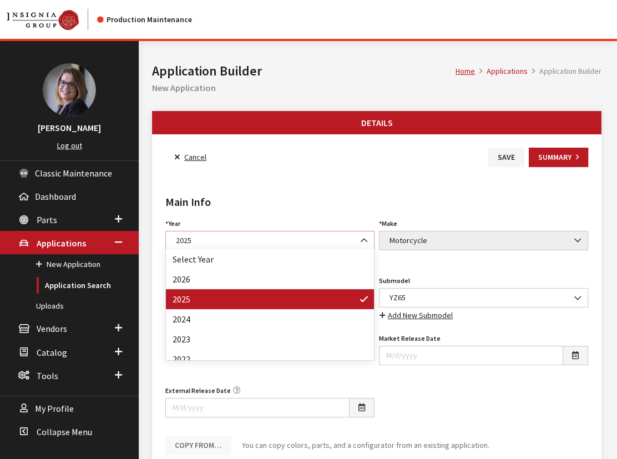
click at [265, 239] on span "2025" at bounding box center [270, 241] width 195 height 12
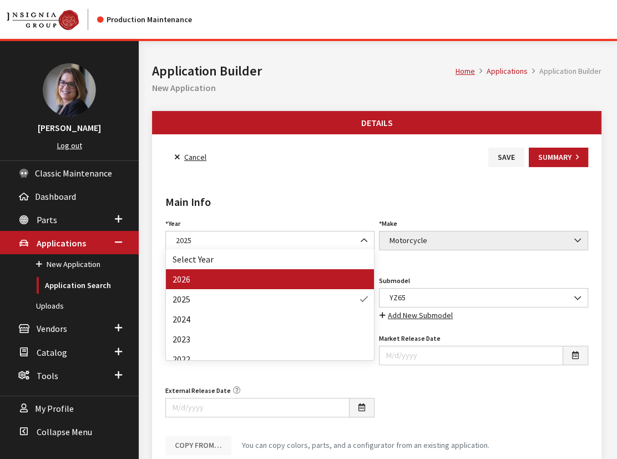
drag, startPoint x: 212, startPoint y: 275, endPoint x: 222, endPoint y: 264, distance: 14.9
select select "44"
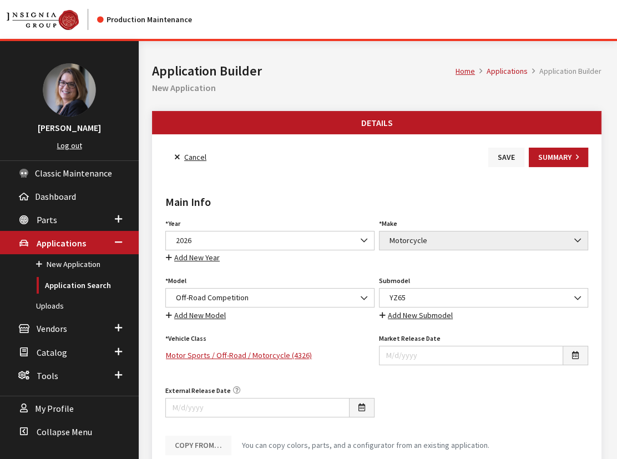
click at [506, 155] on button "Save" at bounding box center [506, 157] width 36 height 19
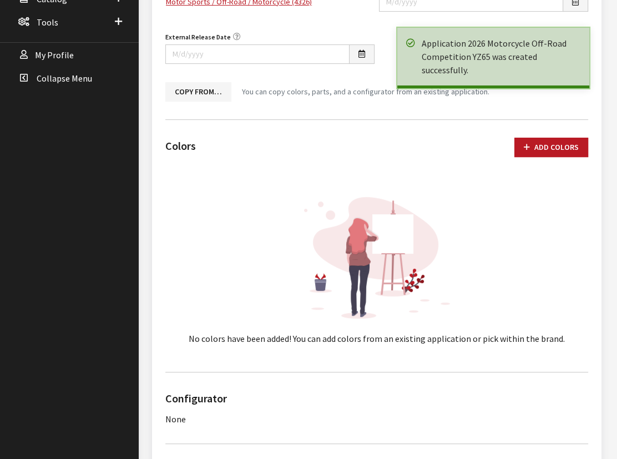
scroll to position [454, 0]
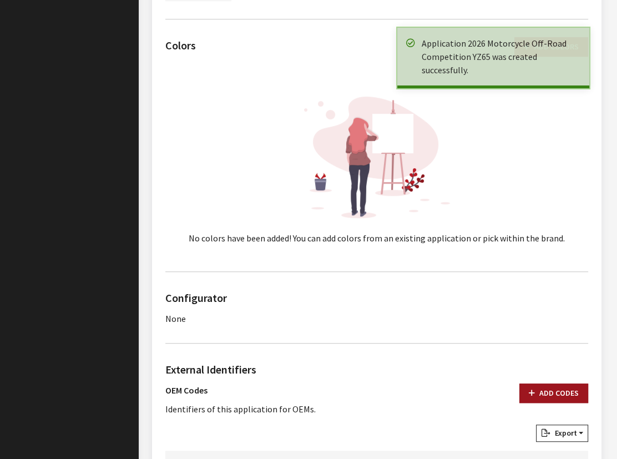
click at [530, 383] on button "Add Codes" at bounding box center [553, 392] width 69 height 19
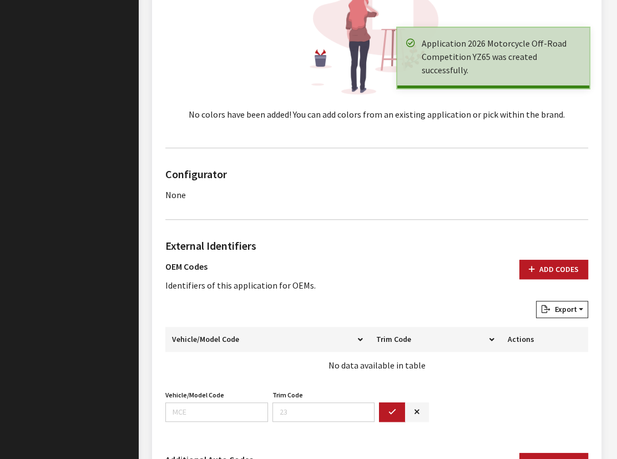
scroll to position [706, 0]
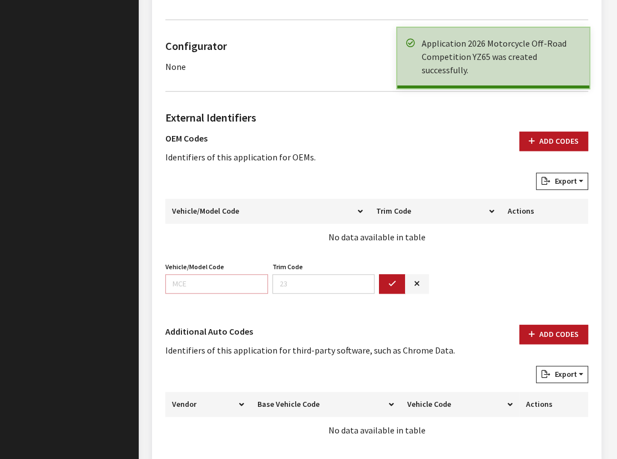
click at [183, 284] on input "Vehicle/Model Code" at bounding box center [216, 283] width 103 height 19
paste input "D995"
type input "D995"
click at [376, 268] on div "Trim Code Trim Code is required." at bounding box center [323, 276] width 107 height 34
click at [390, 275] on button "button" at bounding box center [392, 283] width 27 height 19
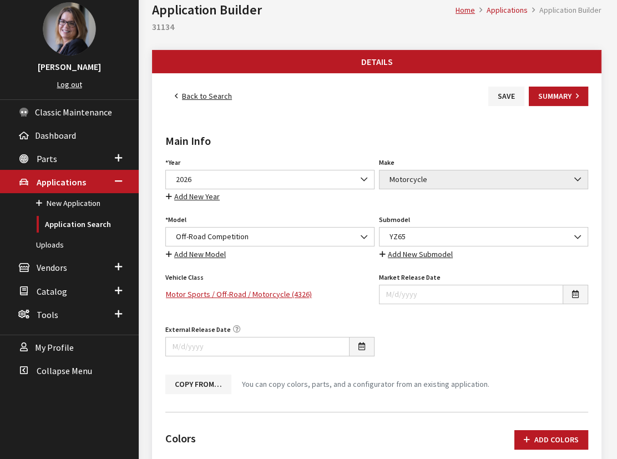
scroll to position [50, 0]
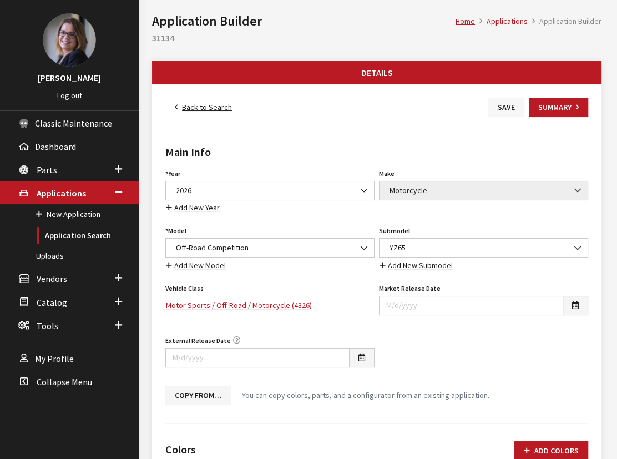
click at [502, 105] on button "Save" at bounding box center [506, 107] width 36 height 19
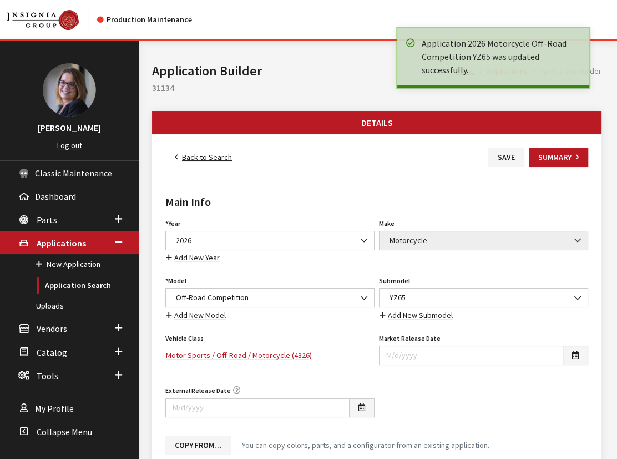
click at [200, 155] on link "Back to Search" at bounding box center [203, 157] width 76 height 19
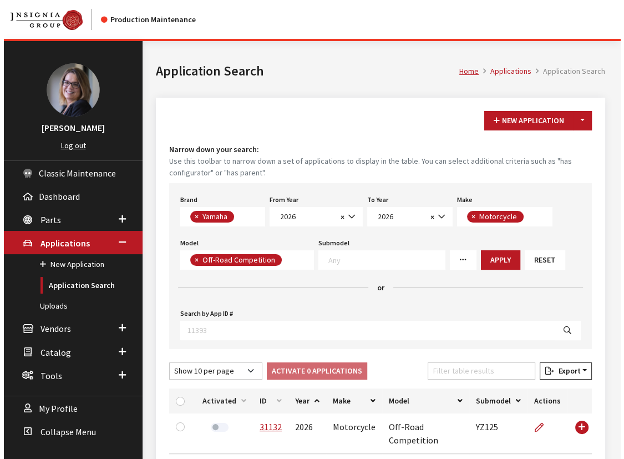
scroll to position [290, 0]
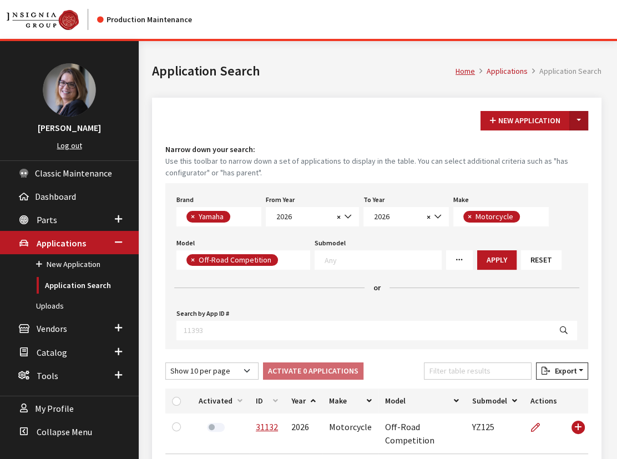
click at [584, 124] on button "Toggle Dropdown" at bounding box center [578, 120] width 19 height 19
click at [555, 146] on button "New From Existing..." at bounding box center [540, 143] width 95 height 19
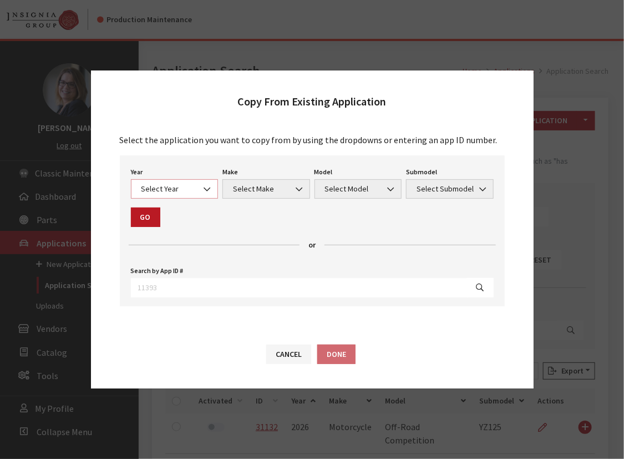
click at [170, 188] on span "Select Year" at bounding box center [174, 189] width 73 height 12
click at [164, 194] on span "2026" at bounding box center [174, 189] width 73 height 12
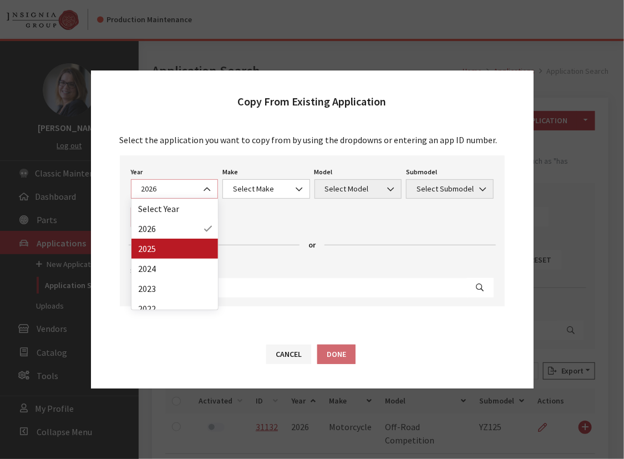
select select "43"
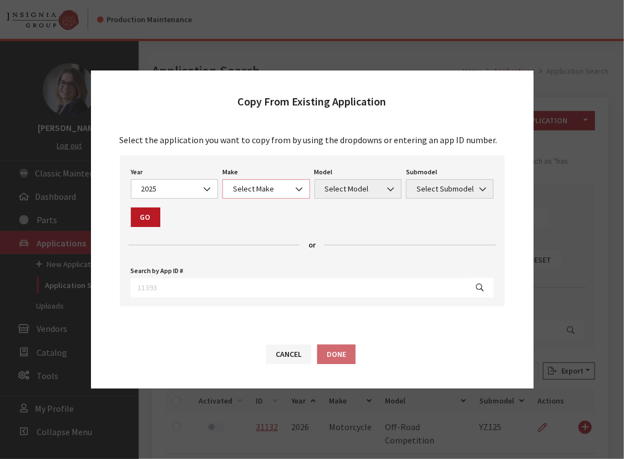
click at [236, 191] on span "Select Make" at bounding box center [266, 189] width 73 height 12
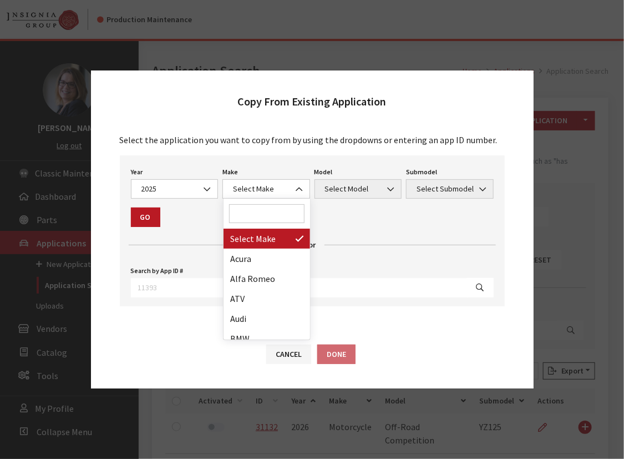
click at [245, 212] on input "Search" at bounding box center [266, 213] width 75 height 19
type input "moto"
drag, startPoint x: 266, startPoint y: 232, endPoint x: 286, endPoint y: 215, distance: 26.0
select select "63"
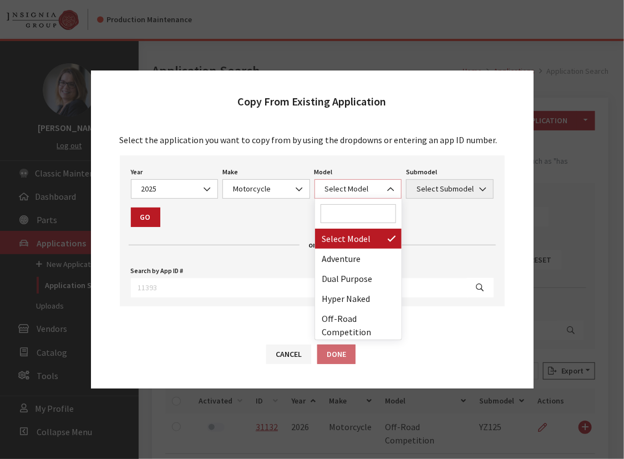
click at [331, 194] on span "Select Model" at bounding box center [358, 189] width 73 height 12
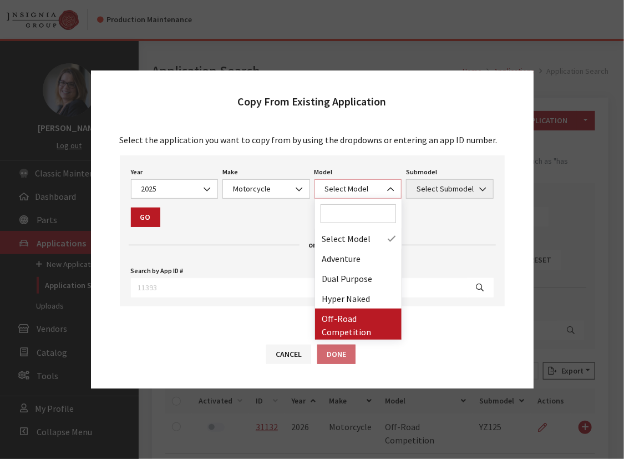
select select "1288"
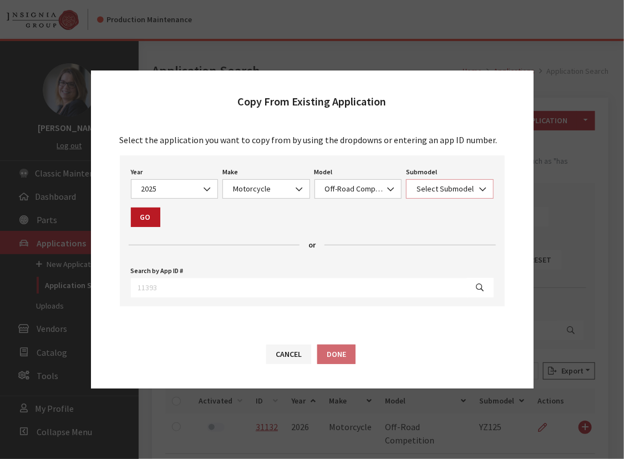
drag, startPoint x: 418, startPoint y: 184, endPoint x: 424, endPoint y: 183, distance: 6.1
click at [418, 183] on span "Select Submodel" at bounding box center [449, 189] width 73 height 12
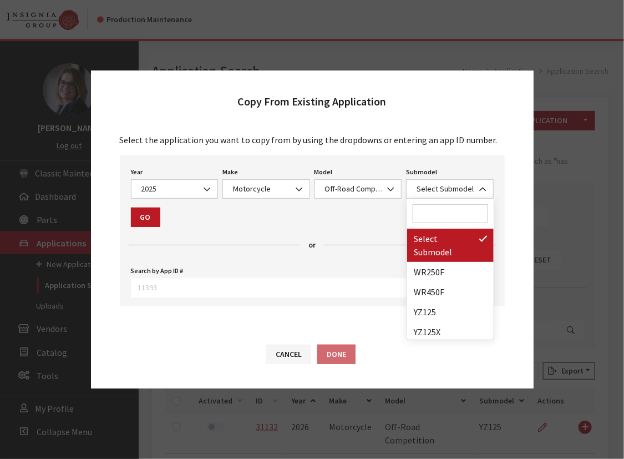
click at [432, 207] on input "Search" at bounding box center [450, 213] width 75 height 19
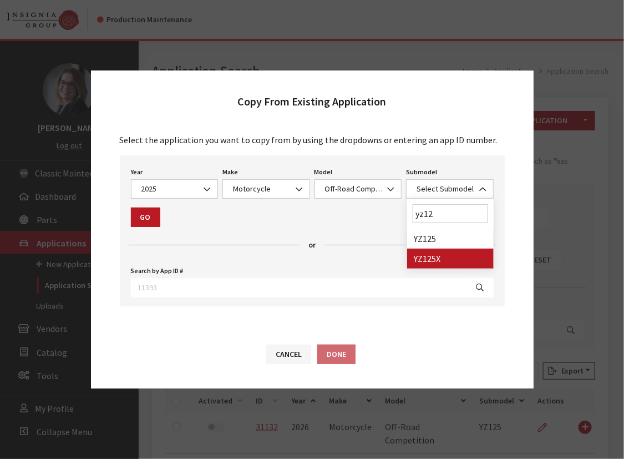
type input "yz12"
select select "4150"
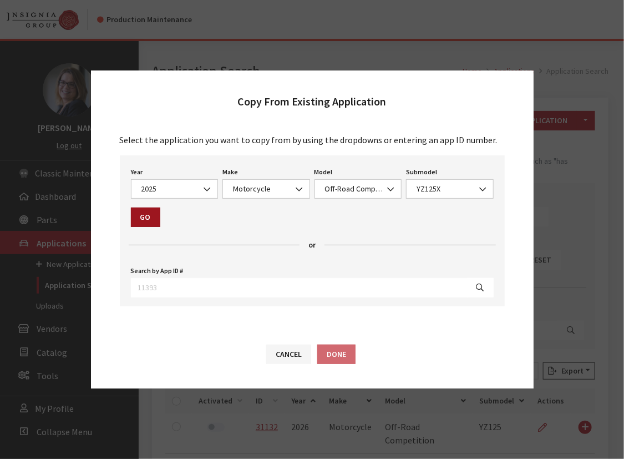
click at [135, 214] on button "Go" at bounding box center [145, 216] width 29 height 19
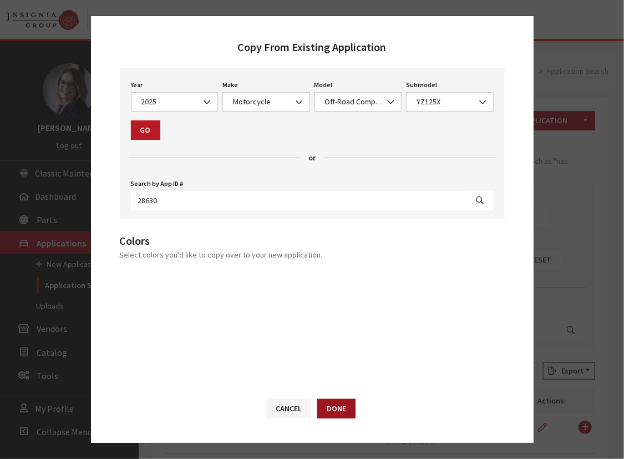
scroll to position [50, 0]
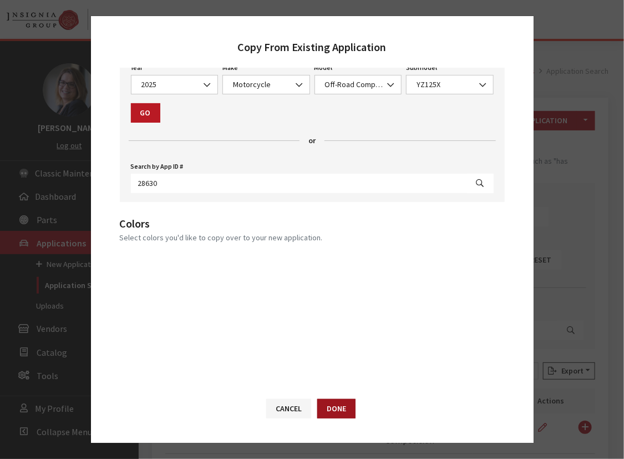
click at [328, 401] on button "Done" at bounding box center [336, 408] width 38 height 19
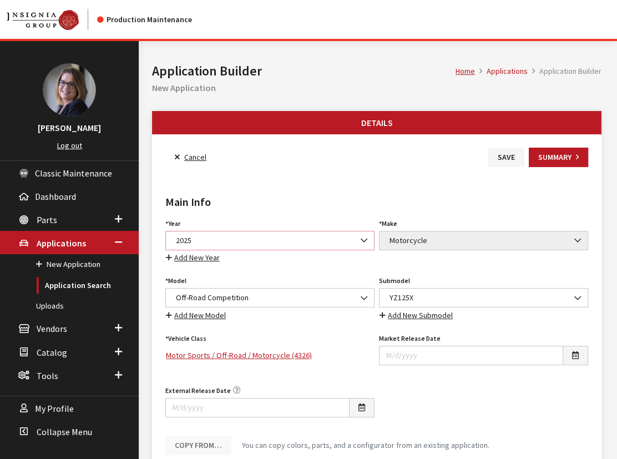
click at [300, 235] on span "2025" at bounding box center [270, 241] width 195 height 12
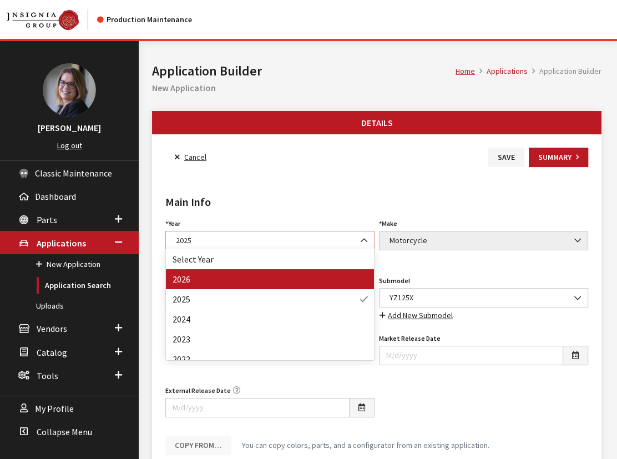
select select "44"
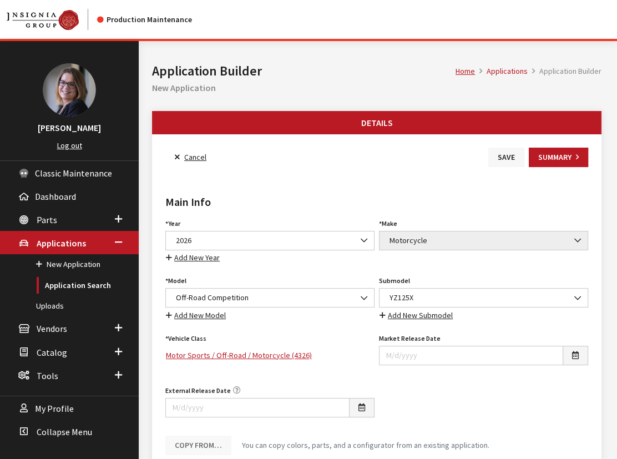
click at [507, 154] on button "Save" at bounding box center [506, 157] width 36 height 19
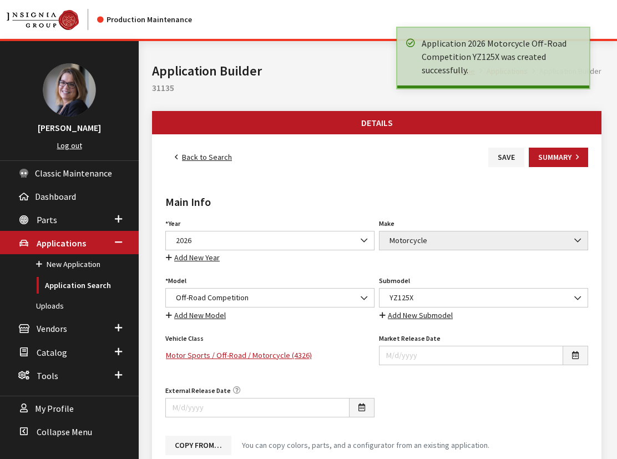
scroll to position [605, 0]
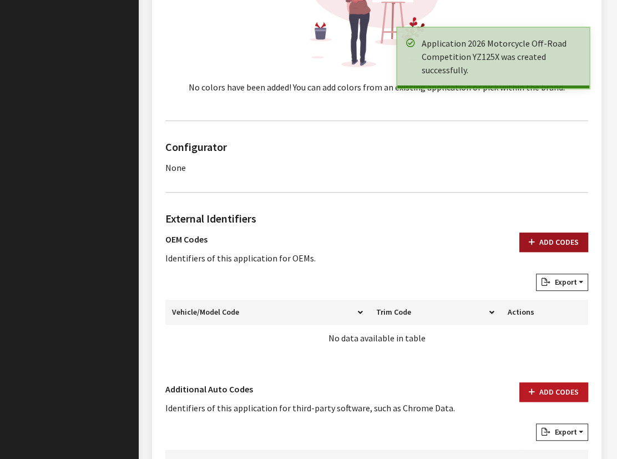
click at [546, 240] on button "Add Codes" at bounding box center [553, 241] width 69 height 19
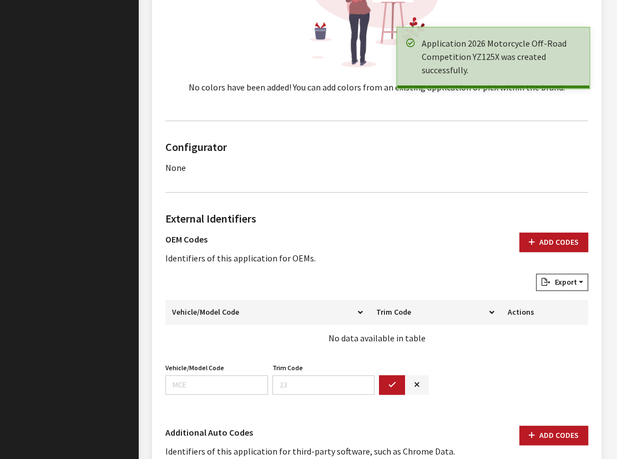
click at [191, 368] on label "Vehicle/Model Code" at bounding box center [194, 368] width 59 height 10
click at [191, 375] on input "Vehicle/Model Code" at bounding box center [216, 384] width 103 height 19
click at [191, 378] on input "Vehicle/Model Code" at bounding box center [216, 384] width 103 height 19
paste input "DF36"
type input "DF36"
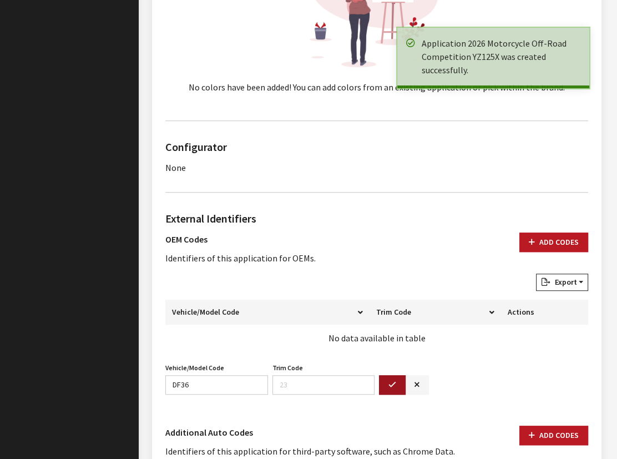
click at [399, 381] on button "button" at bounding box center [392, 384] width 27 height 19
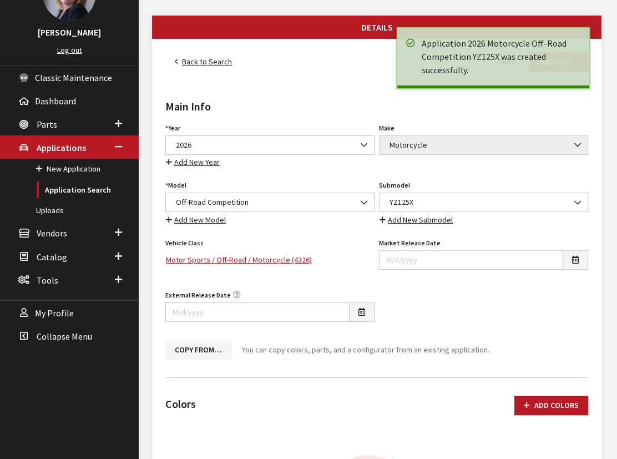
scroll to position [0, 0]
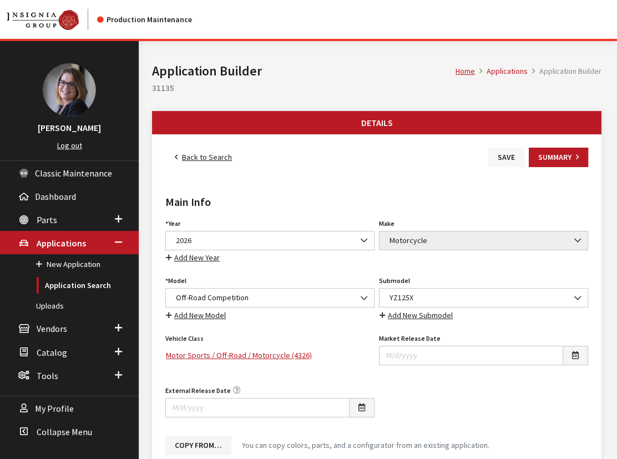
click at [510, 153] on button "Save" at bounding box center [506, 157] width 36 height 19
click at [216, 161] on link "Back to Search" at bounding box center [203, 157] width 76 height 19
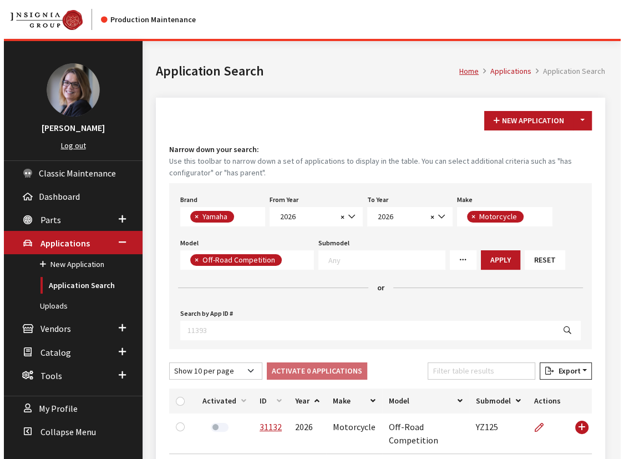
scroll to position [290, 0]
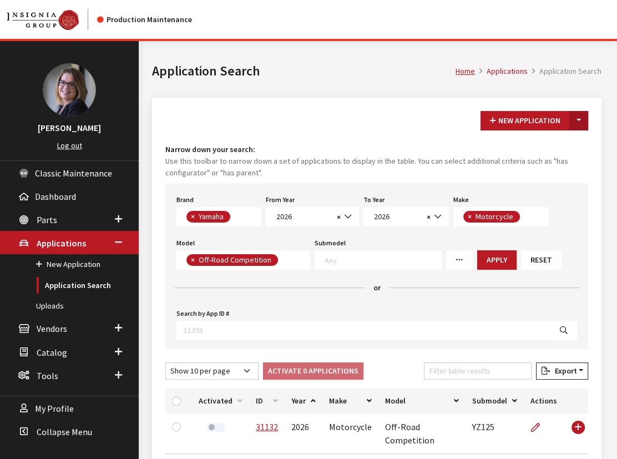
click at [582, 119] on button "Toggle Dropdown" at bounding box center [578, 120] width 19 height 19
click at [556, 140] on button "New From Existing..." at bounding box center [540, 143] width 95 height 19
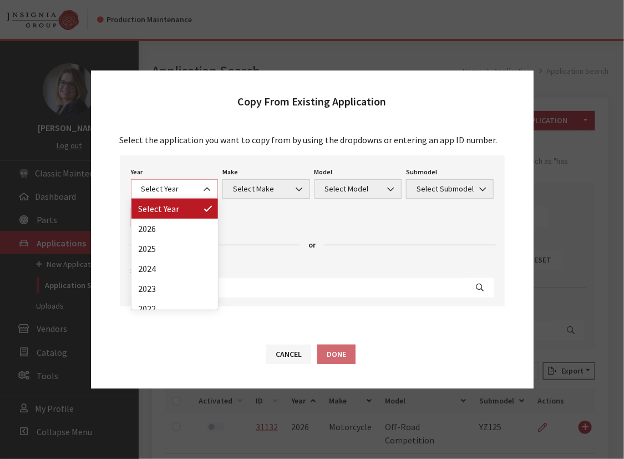
click at [145, 183] on span "Select Year" at bounding box center [174, 189] width 73 height 12
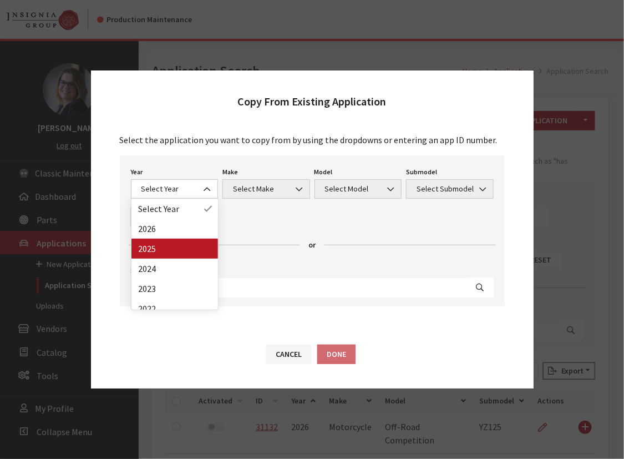
drag, startPoint x: 151, startPoint y: 245, endPoint x: 192, endPoint y: 211, distance: 53.2
select select "43"
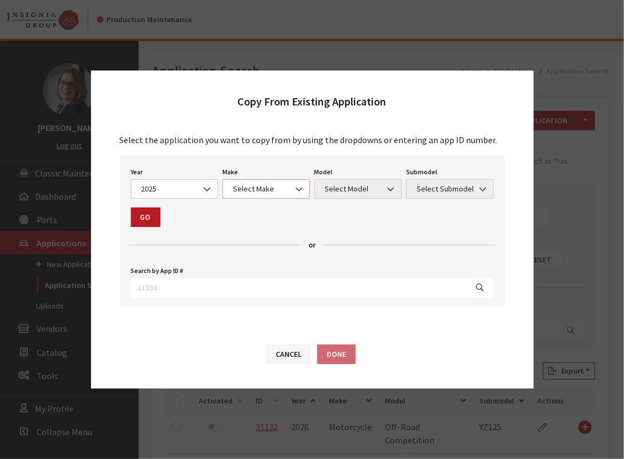
drag, startPoint x: 224, startPoint y: 193, endPoint x: 236, endPoint y: 192, distance: 12.8
click at [226, 192] on span "Select Make" at bounding box center [266, 188] width 88 height 19
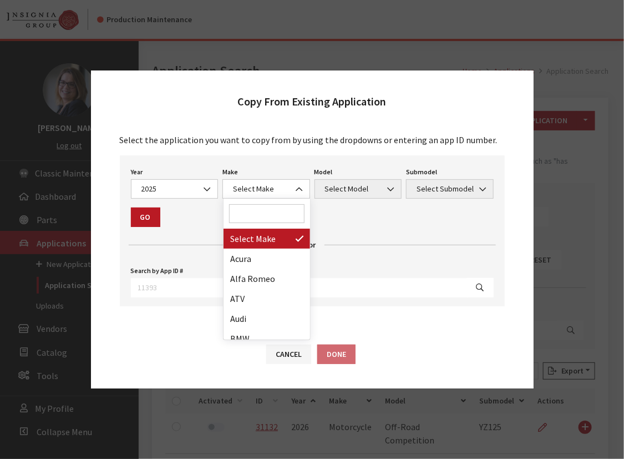
click at [243, 211] on input "Search" at bounding box center [266, 213] width 75 height 19
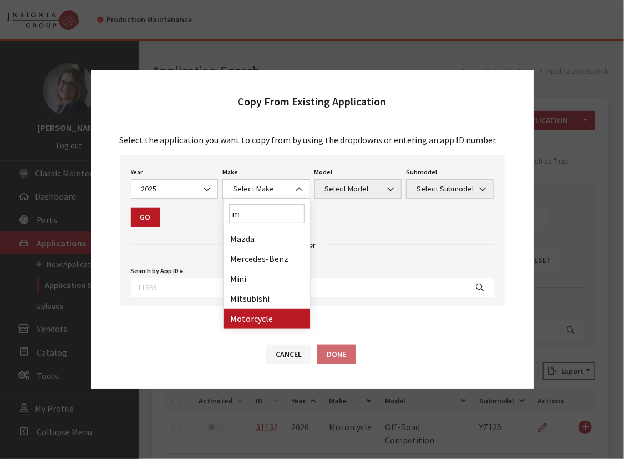
type input "m"
select select "63"
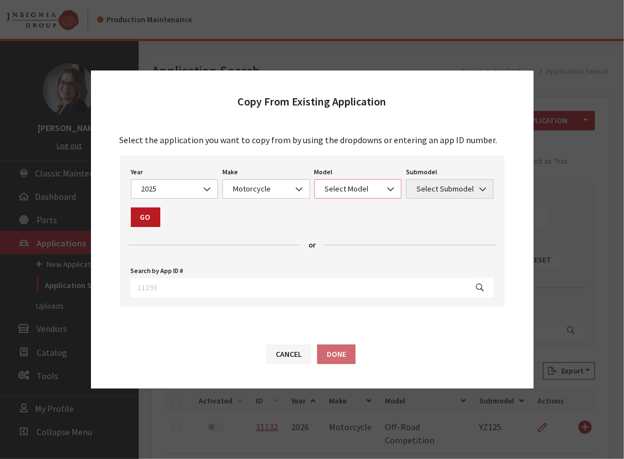
click at [330, 181] on span "Select Model" at bounding box center [359, 188] width 88 height 19
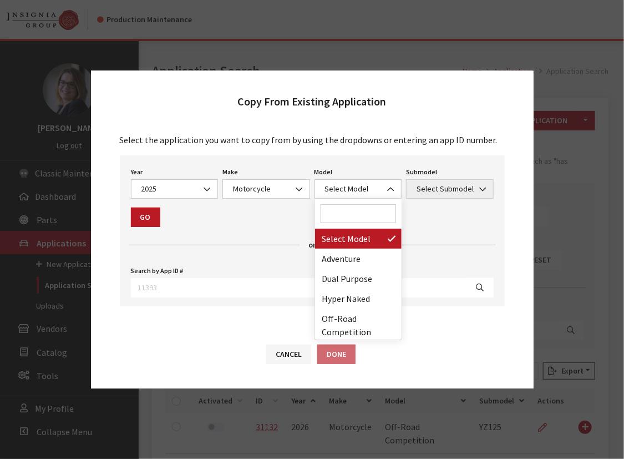
click at [344, 217] on input "Search" at bounding box center [358, 213] width 75 height 19
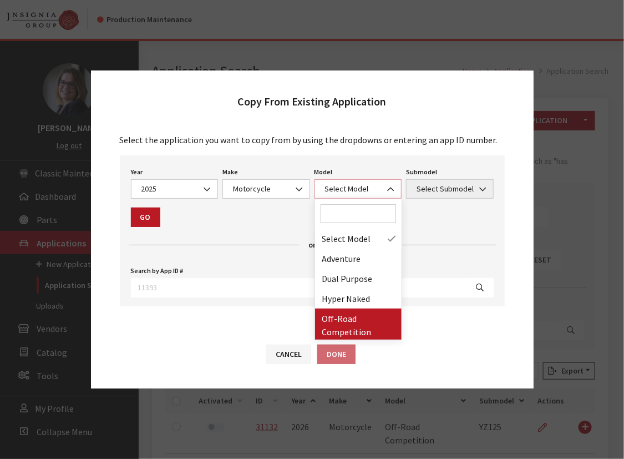
select select "1288"
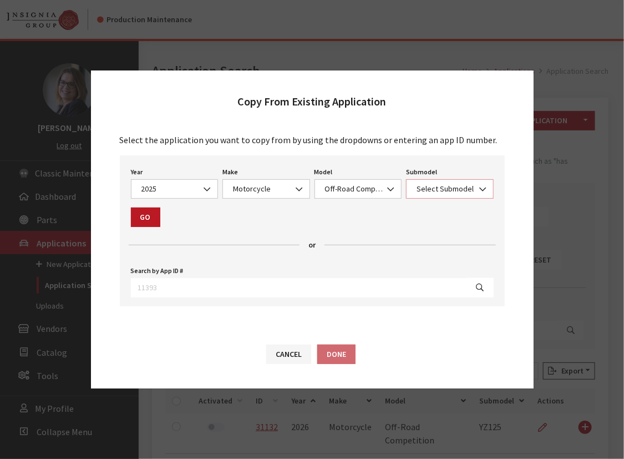
click at [426, 183] on span "Select Submodel" at bounding box center [450, 188] width 88 height 19
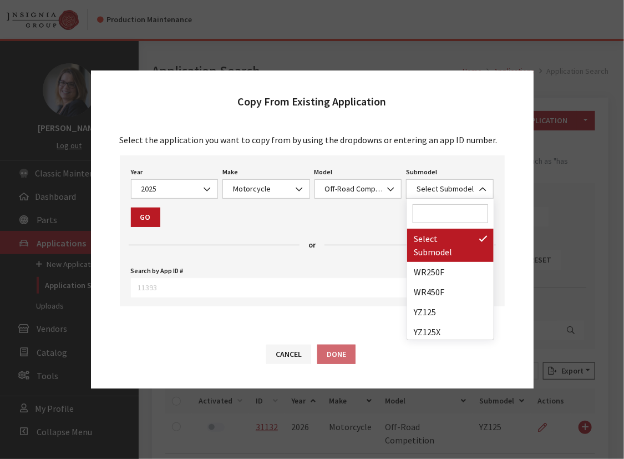
click at [435, 219] on input "Search" at bounding box center [450, 213] width 75 height 19
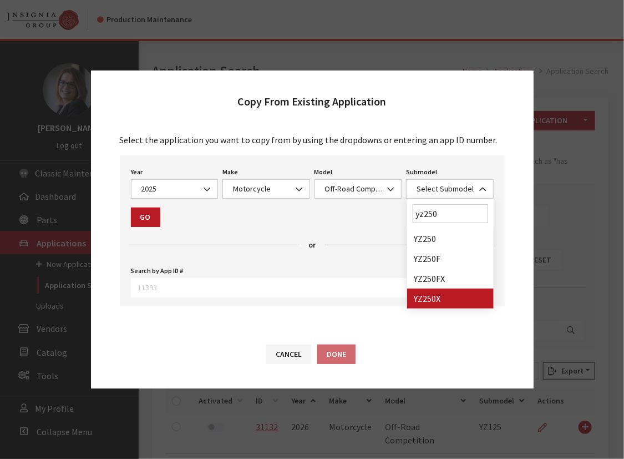
type input "yz250"
select select "4148"
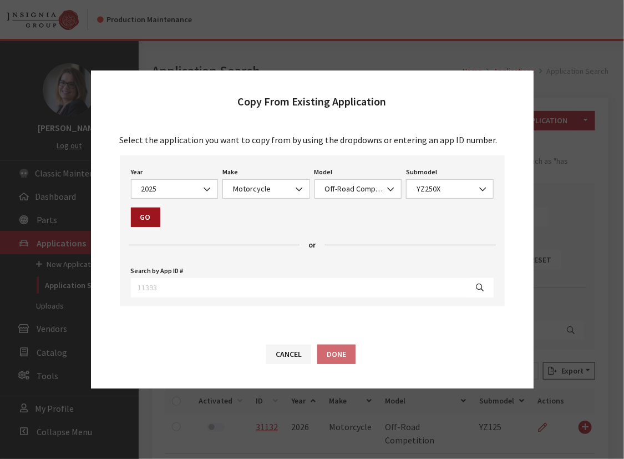
click at [151, 219] on button "Go" at bounding box center [145, 216] width 29 height 19
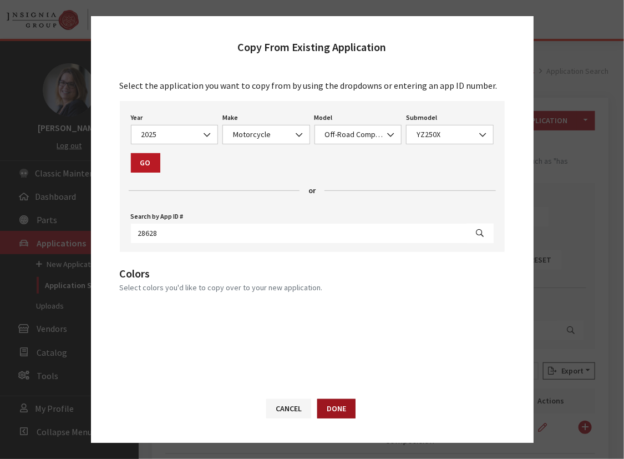
click at [348, 410] on button "Done" at bounding box center [336, 408] width 38 height 19
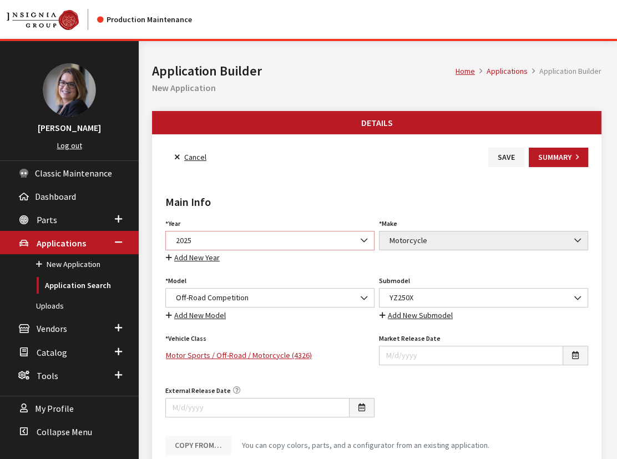
click at [278, 235] on span "2025" at bounding box center [270, 241] width 195 height 12
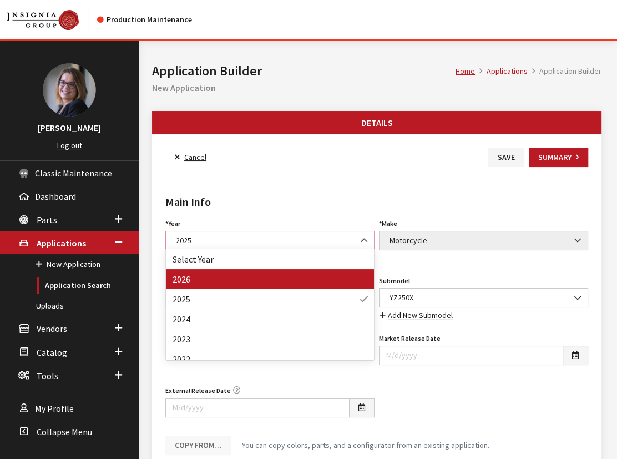
select select "44"
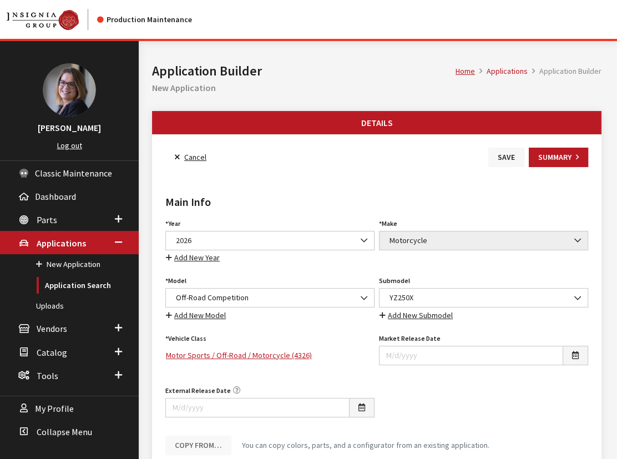
click at [498, 161] on button "Save" at bounding box center [506, 157] width 36 height 19
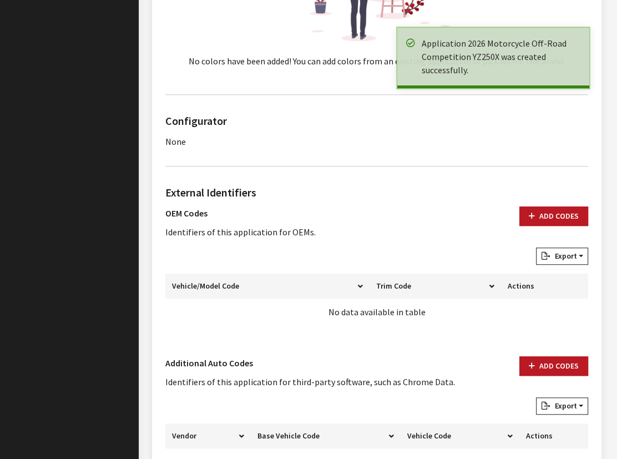
scroll to position [706, 0]
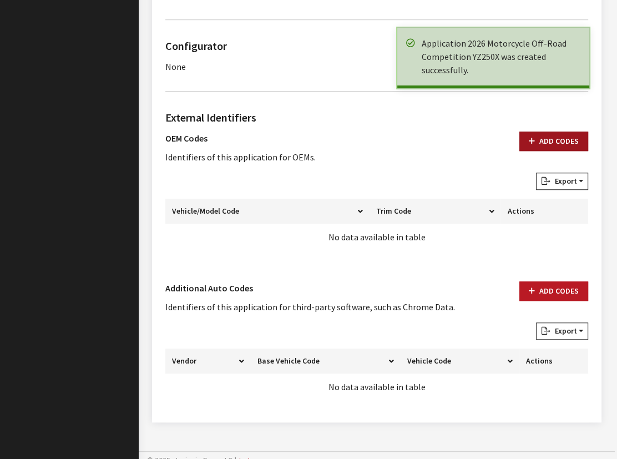
click at [539, 131] on button "Add Codes" at bounding box center [553, 140] width 69 height 19
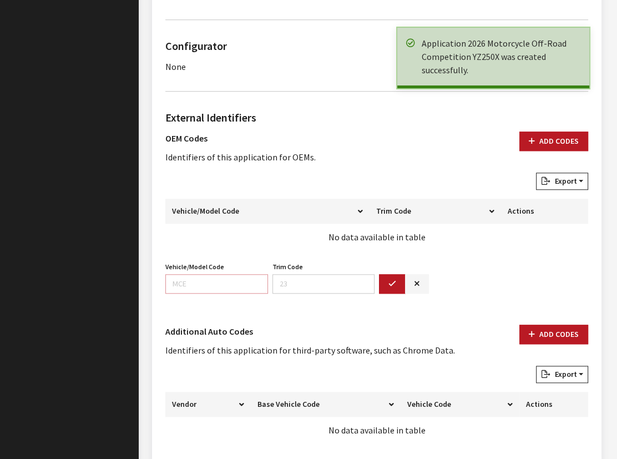
click at [188, 279] on input "Vehicle/Model Code" at bounding box center [216, 283] width 103 height 19
paste input "DF45"
type input "DF45"
click at [382, 280] on button "button" at bounding box center [392, 283] width 27 height 19
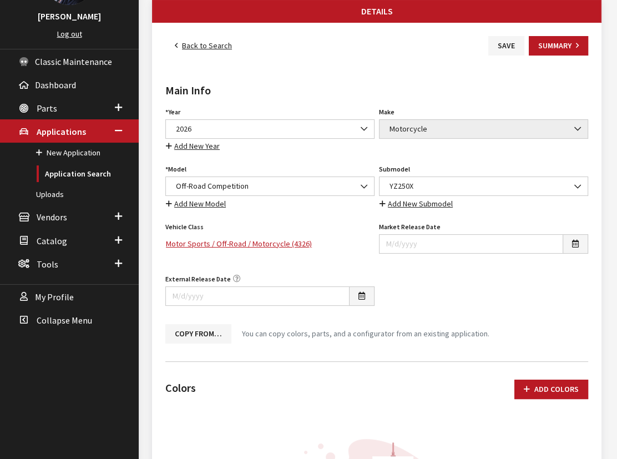
scroll to position [0, 0]
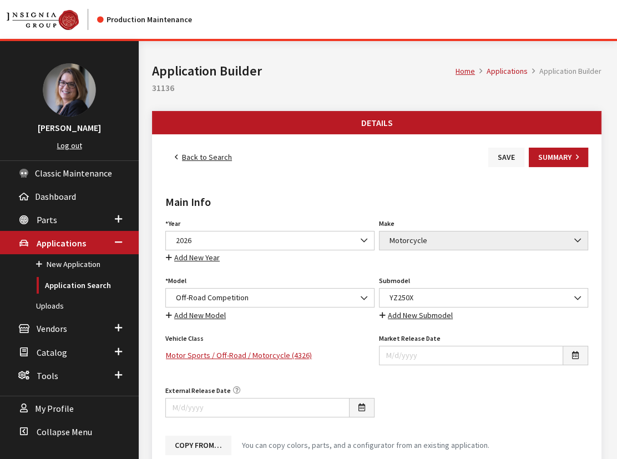
click at [508, 158] on button "Save" at bounding box center [506, 157] width 36 height 19
drag, startPoint x: 505, startPoint y: 158, endPoint x: 469, endPoint y: 154, distance: 36.3
click at [505, 158] on button "Save" at bounding box center [506, 157] width 36 height 19
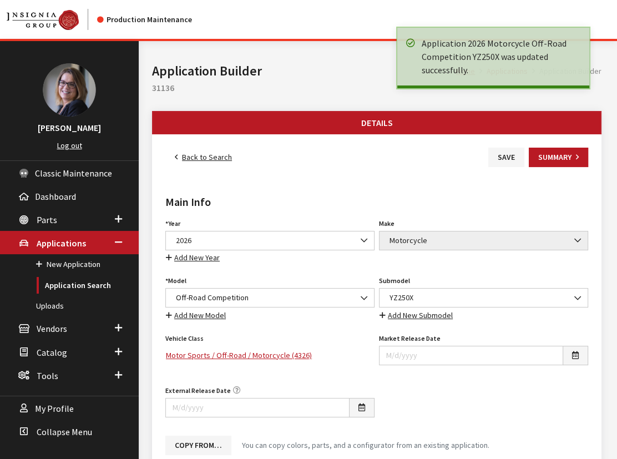
drag, startPoint x: 0, startPoint y: 0, endPoint x: 186, endPoint y: 160, distance: 245.4
click at [186, 160] on link "Back to Search" at bounding box center [203, 157] width 76 height 19
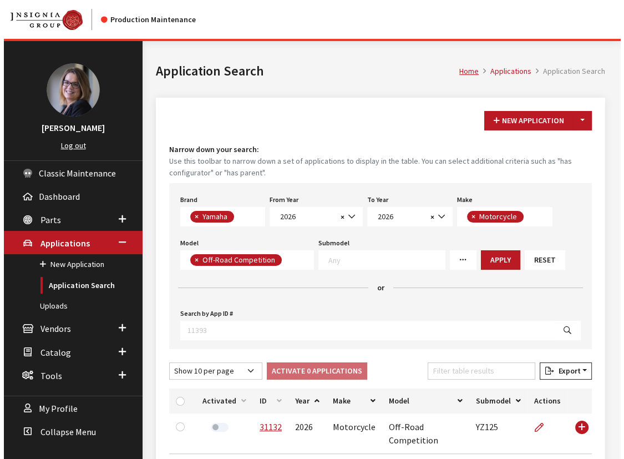
scroll to position [290, 0]
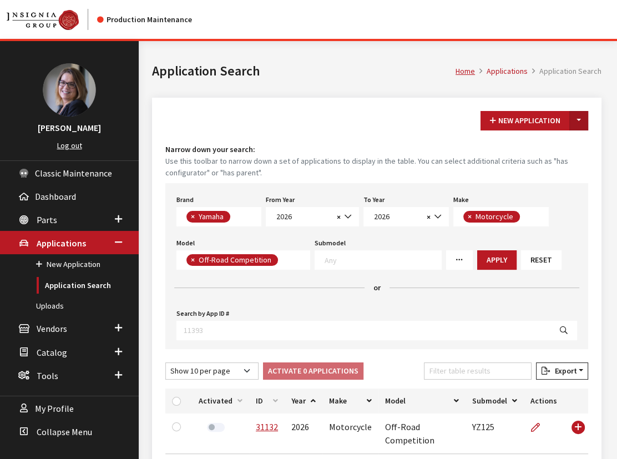
click at [572, 119] on button "Toggle Dropdown" at bounding box center [578, 120] width 19 height 19
click at [538, 152] on button "New From Existing..." at bounding box center [540, 143] width 95 height 19
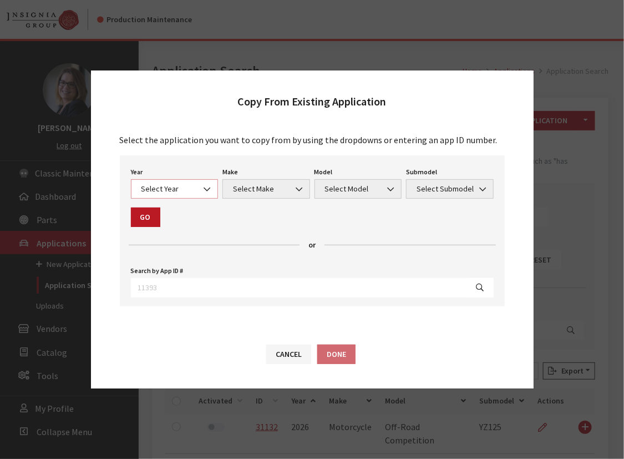
click at [178, 185] on span "Select Year" at bounding box center [174, 189] width 73 height 12
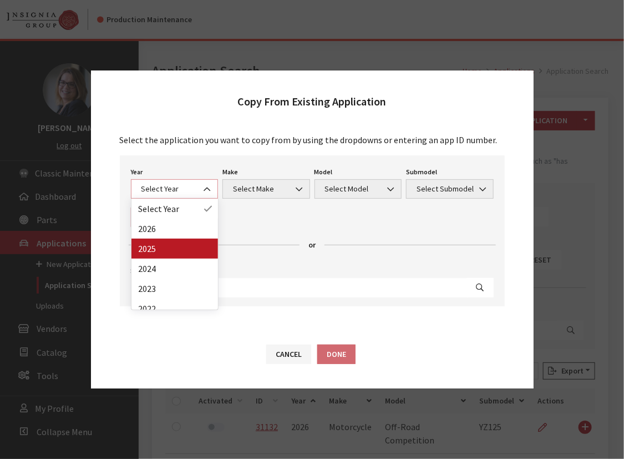
select select "43"
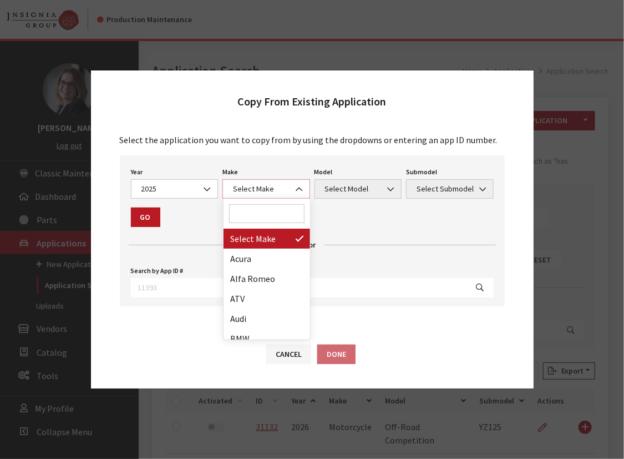
click at [252, 183] on span "Select Make" at bounding box center [266, 189] width 73 height 12
click at [248, 209] on input "Search" at bounding box center [266, 213] width 75 height 19
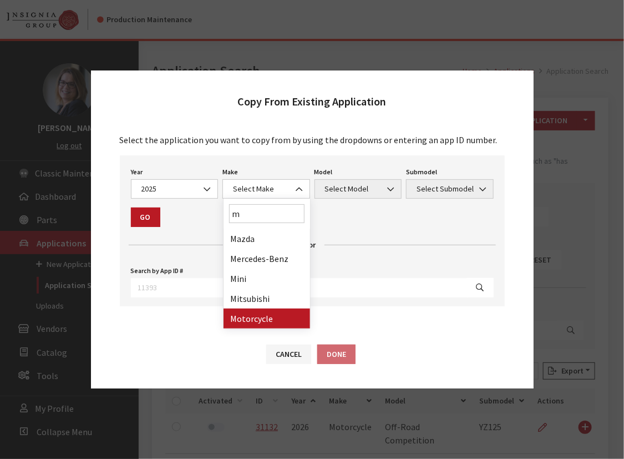
type input "m"
drag, startPoint x: 247, startPoint y: 316, endPoint x: 333, endPoint y: 190, distance: 152.8
select select "63"
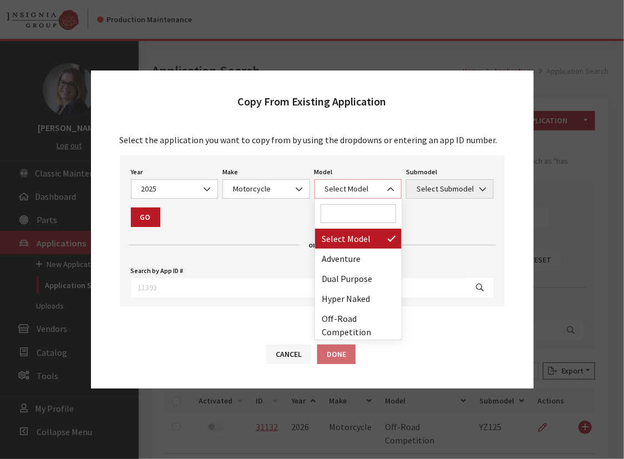
click at [346, 190] on span "Select Model" at bounding box center [358, 189] width 73 height 12
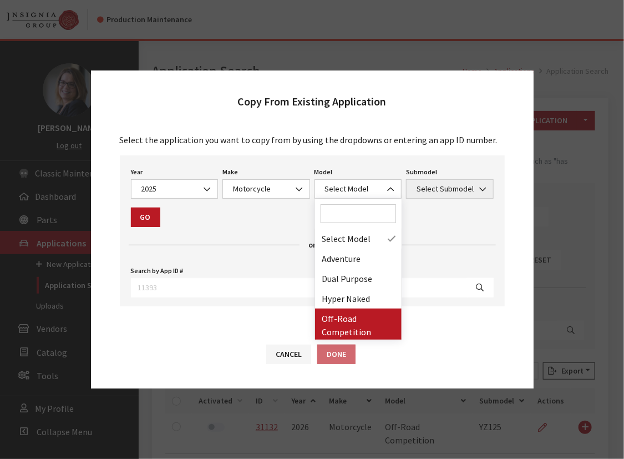
drag, startPoint x: 337, startPoint y: 323, endPoint x: 381, endPoint y: 252, distance: 82.7
select select "1288"
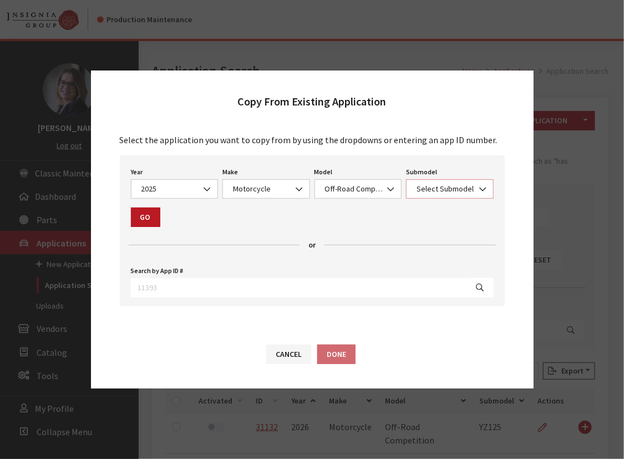
click at [449, 190] on span "Select Submodel" at bounding box center [449, 189] width 73 height 12
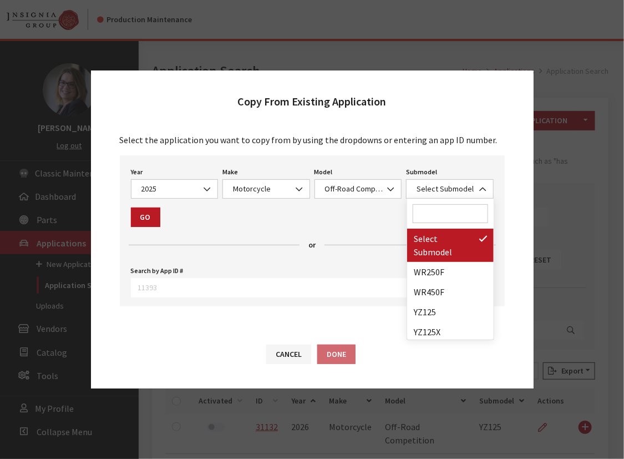
click at [438, 212] on input "Search" at bounding box center [450, 213] width 75 height 19
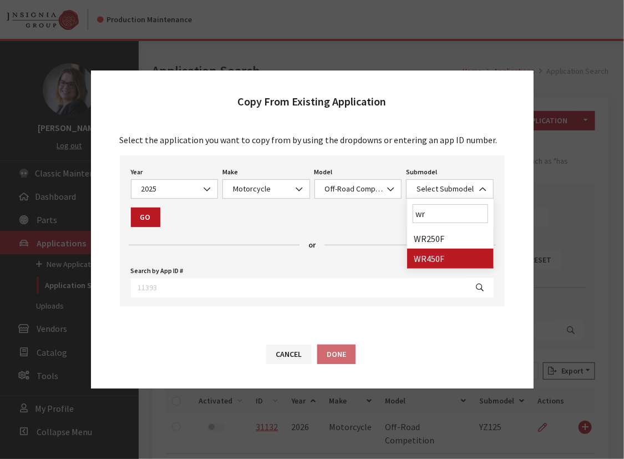
type input "wr"
select select "4145"
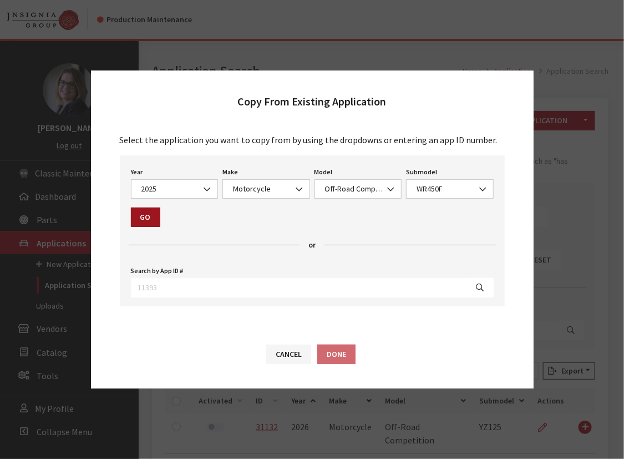
click at [149, 215] on button "Go" at bounding box center [145, 216] width 29 height 19
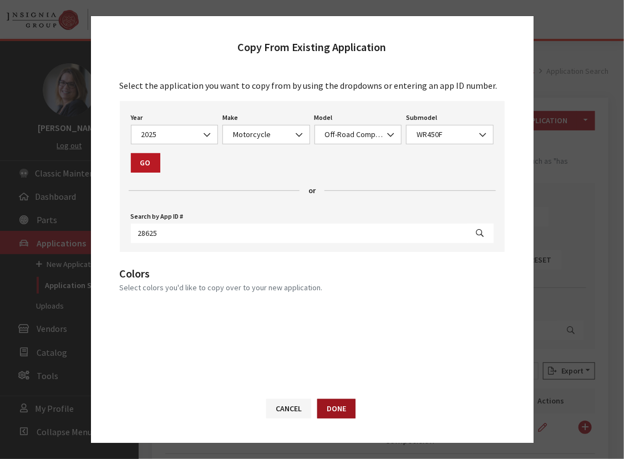
click at [330, 402] on button "Done" at bounding box center [336, 408] width 38 height 19
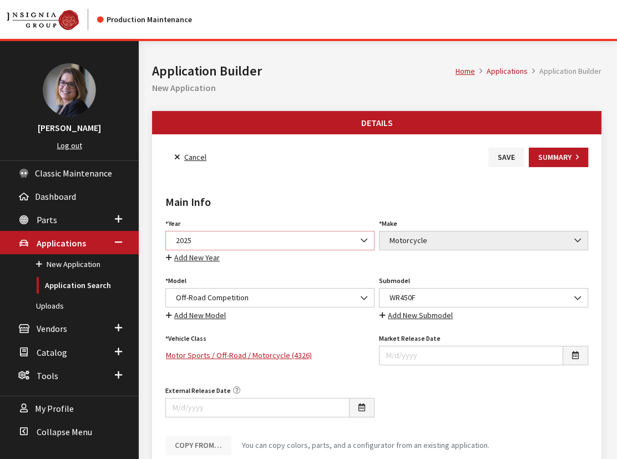
drag, startPoint x: 0, startPoint y: 0, endPoint x: 214, endPoint y: 236, distance: 318.1
click at [214, 236] on span "2025" at bounding box center [270, 241] width 195 height 12
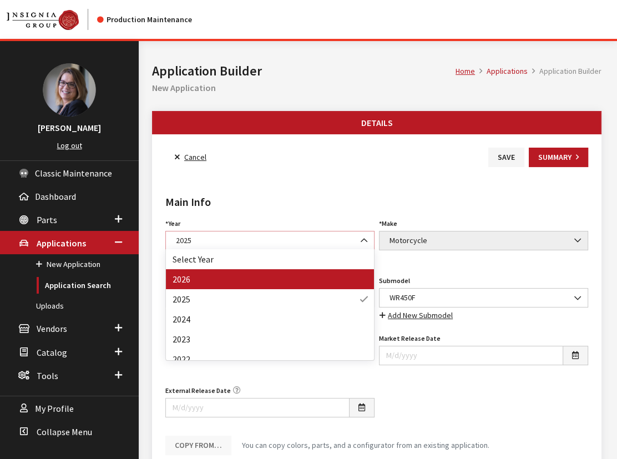
select select "44"
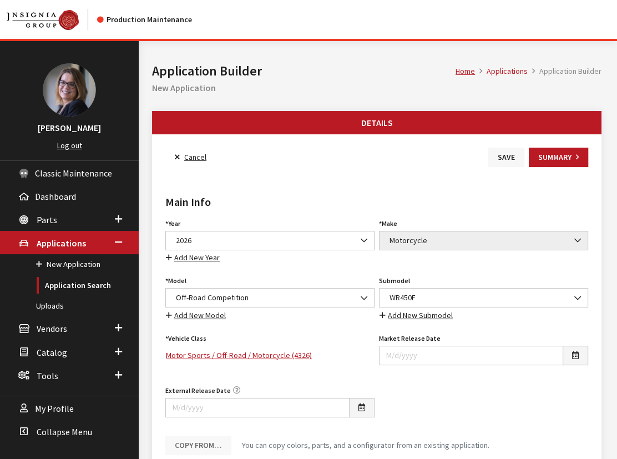
click at [498, 162] on button "Save" at bounding box center [506, 157] width 36 height 19
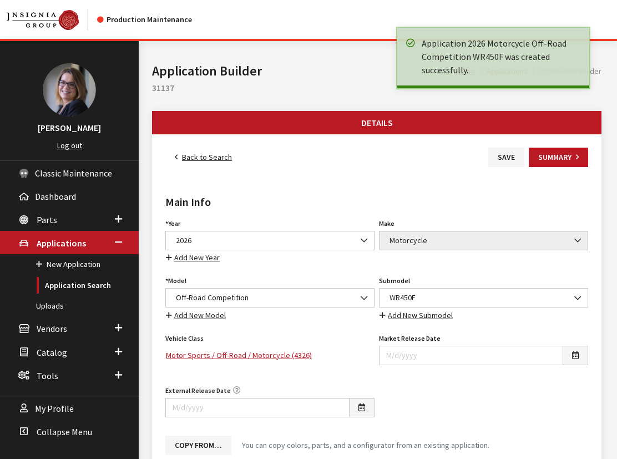
scroll to position [555, 0]
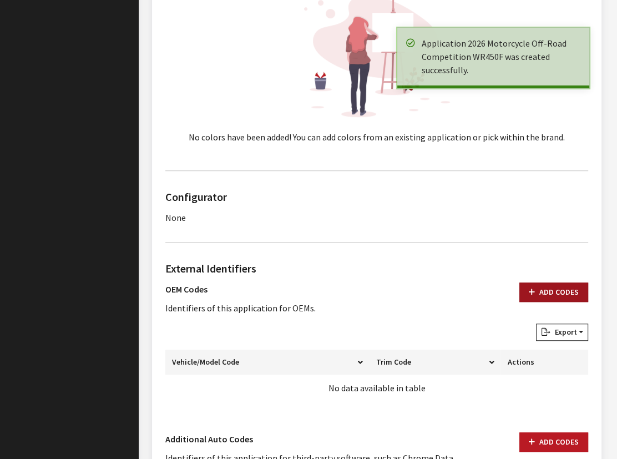
click at [547, 287] on button "Add Codes" at bounding box center [553, 291] width 69 height 19
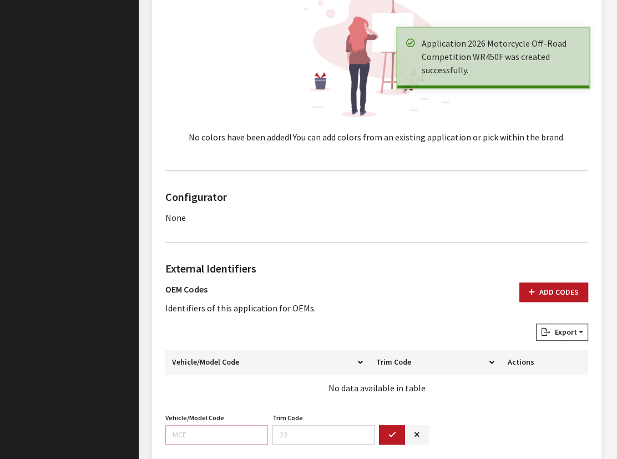
drag, startPoint x: 185, startPoint y: 435, endPoint x: 180, endPoint y: 431, distance: 5.9
click at [185, 435] on input "Vehicle/Model Code" at bounding box center [216, 434] width 103 height 19
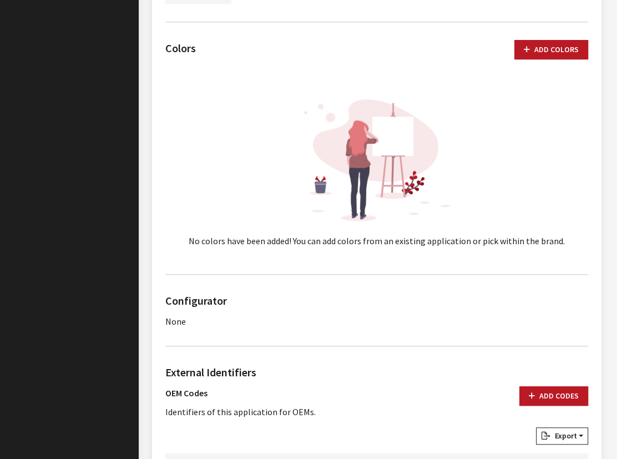
scroll to position [605, 0]
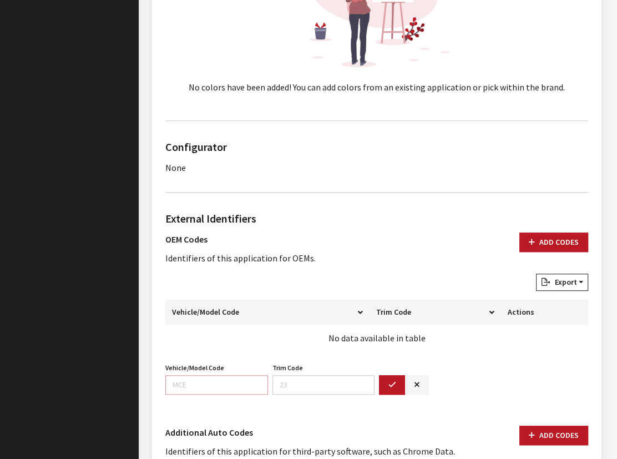
paste input "DP04"
type input "DP04"
click at [386, 388] on button "button" at bounding box center [392, 384] width 27 height 19
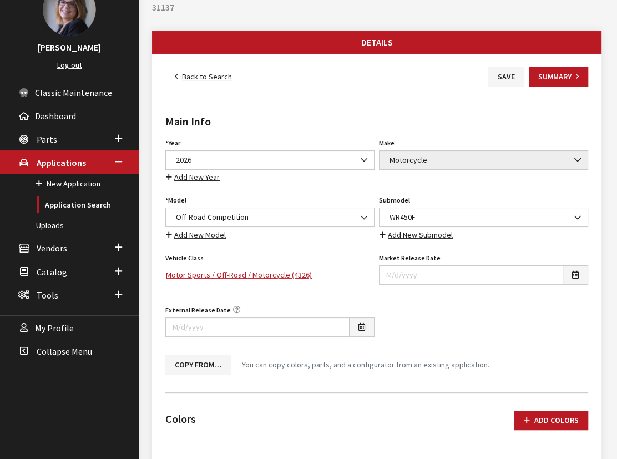
scroll to position [0, 0]
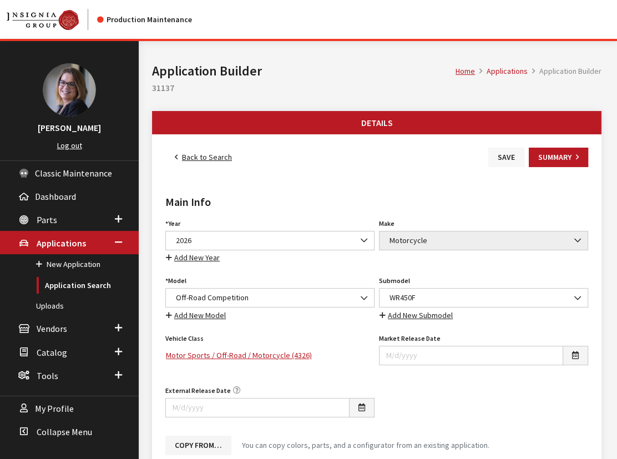
click at [502, 148] on button "Save" at bounding box center [506, 157] width 36 height 19
click at [211, 156] on link "Back to Search" at bounding box center [203, 157] width 76 height 19
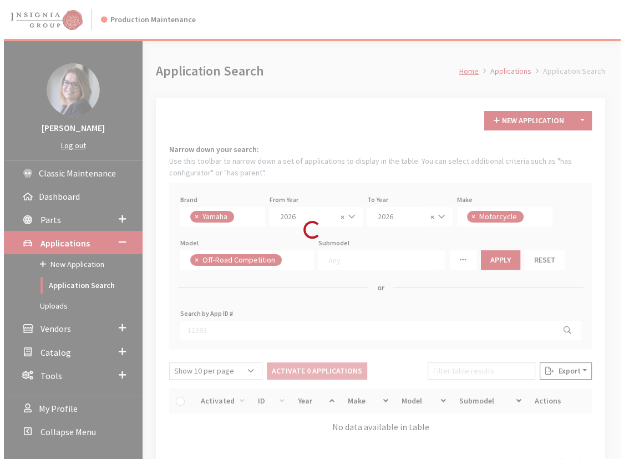
scroll to position [290, 0]
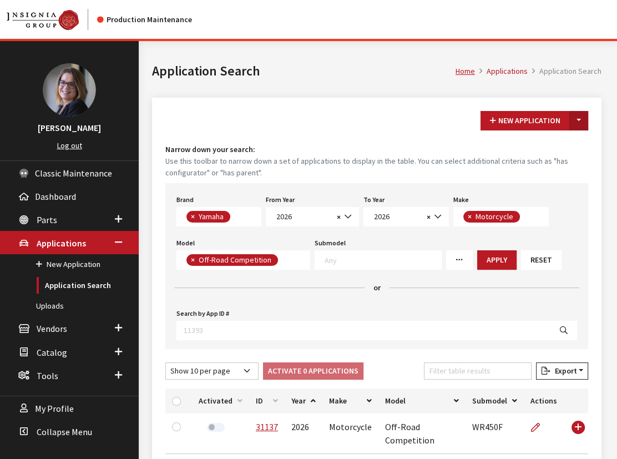
click at [571, 120] on button "Toggle Dropdown" at bounding box center [578, 120] width 19 height 19
click at [552, 144] on button "New From Existing..." at bounding box center [540, 143] width 95 height 19
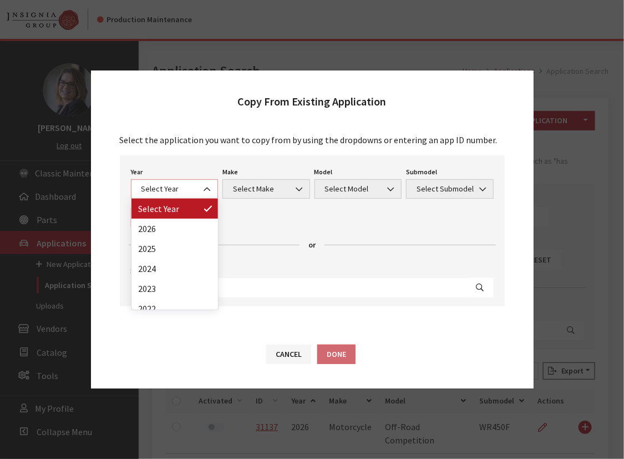
click at [164, 186] on span "Select Year" at bounding box center [174, 189] width 73 height 12
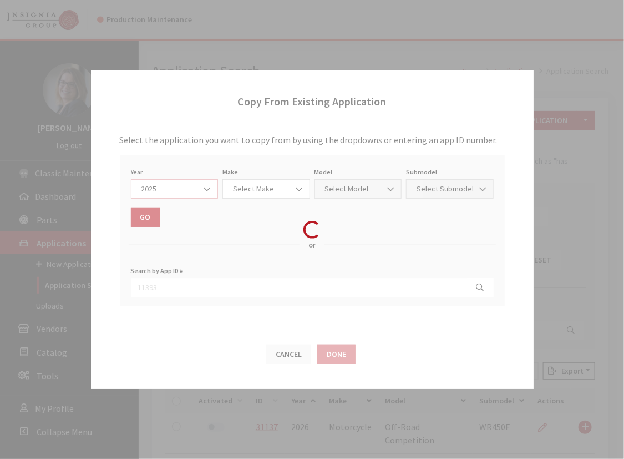
select select "43"
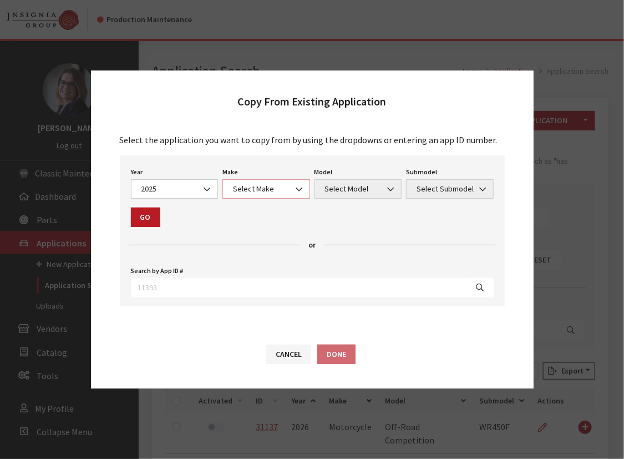
click at [249, 186] on span "Select Make" at bounding box center [266, 189] width 73 height 12
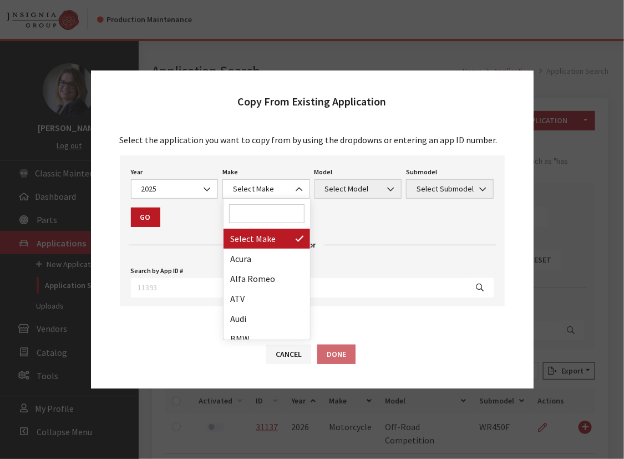
click at [252, 216] on input "Search" at bounding box center [266, 213] width 75 height 19
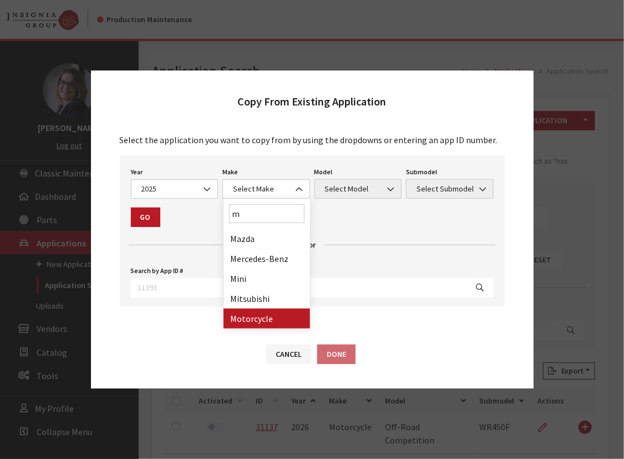
type input "m"
drag, startPoint x: 266, startPoint y: 308, endPoint x: 310, endPoint y: 249, distance: 74.2
select select "63"
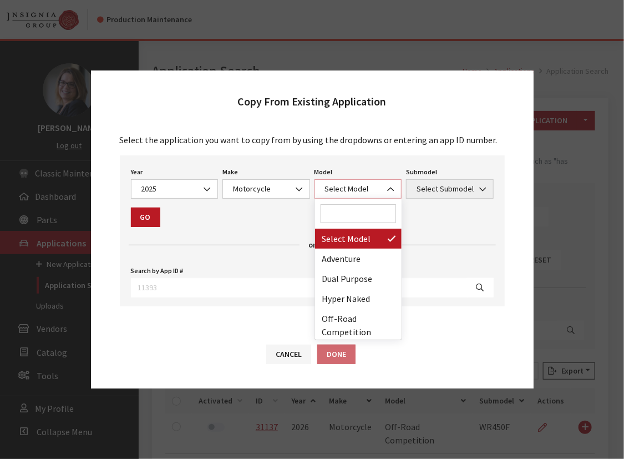
drag, startPoint x: 337, startPoint y: 191, endPoint x: 341, endPoint y: 200, distance: 9.0
click at [338, 190] on span "Select Model" at bounding box center [358, 189] width 73 height 12
click at [338, 216] on input "Search" at bounding box center [358, 213] width 75 height 19
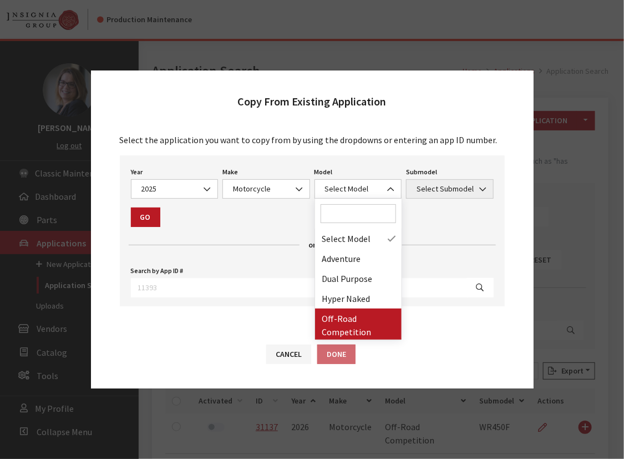
drag, startPoint x: 340, startPoint y: 316, endPoint x: 388, endPoint y: 220, distance: 107.2
select select "1288"
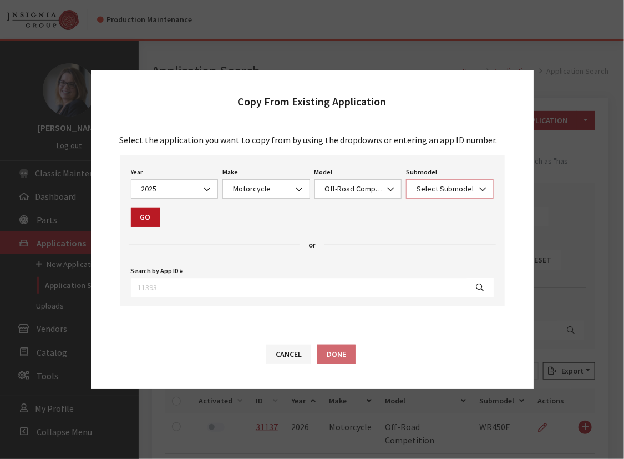
click at [434, 183] on span "Select Submodel" at bounding box center [449, 189] width 73 height 12
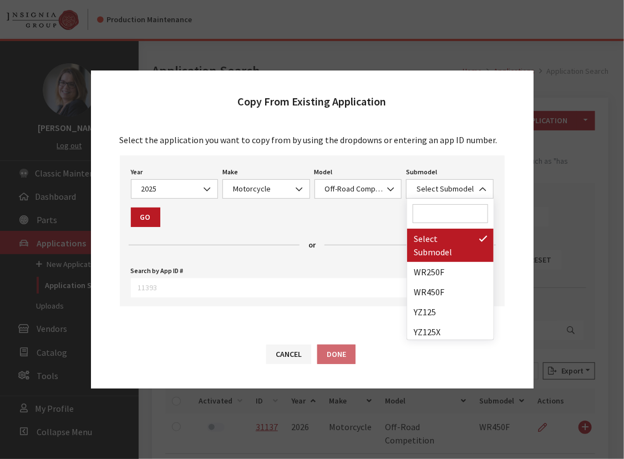
click at [428, 209] on input "Search" at bounding box center [450, 213] width 75 height 19
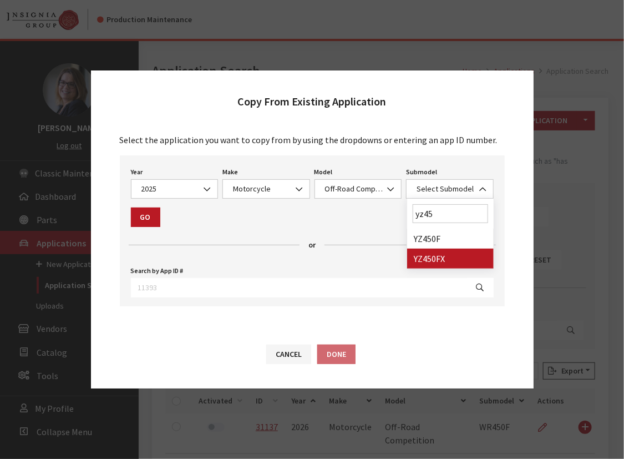
type input "yz45"
select select "4144"
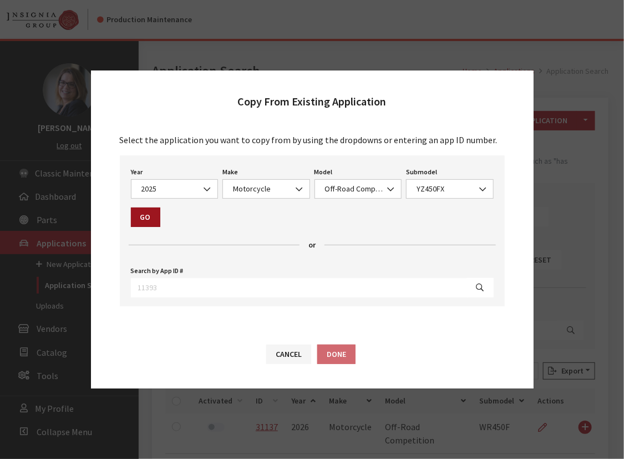
click at [148, 221] on button "Go" at bounding box center [145, 216] width 29 height 19
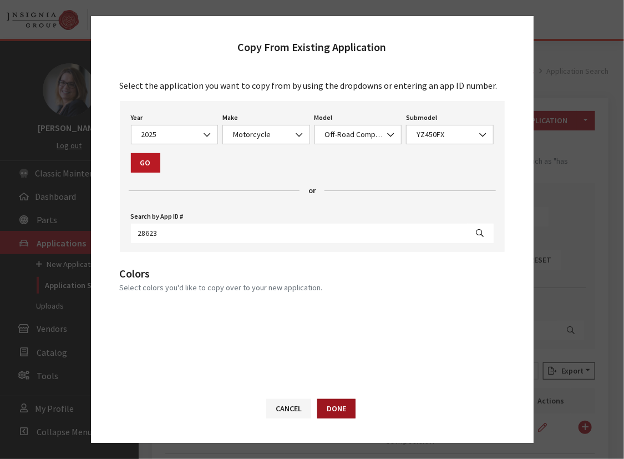
click at [347, 405] on button "Done" at bounding box center [336, 408] width 38 height 19
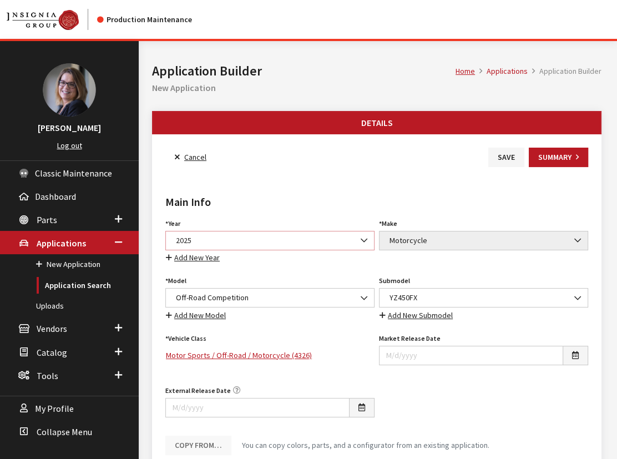
click at [225, 240] on span "2025" at bounding box center [270, 241] width 195 height 12
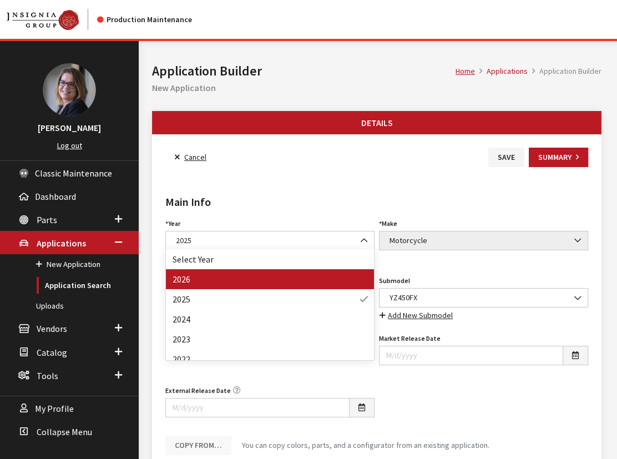
drag, startPoint x: 220, startPoint y: 272, endPoint x: 305, endPoint y: 227, distance: 96.3
select select "44"
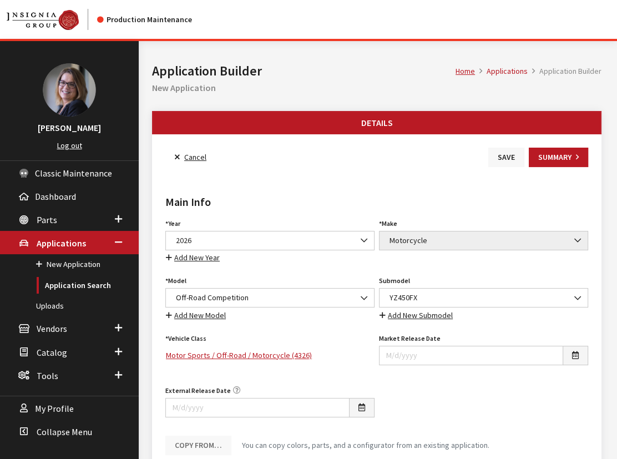
click at [496, 153] on button "Save" at bounding box center [506, 157] width 36 height 19
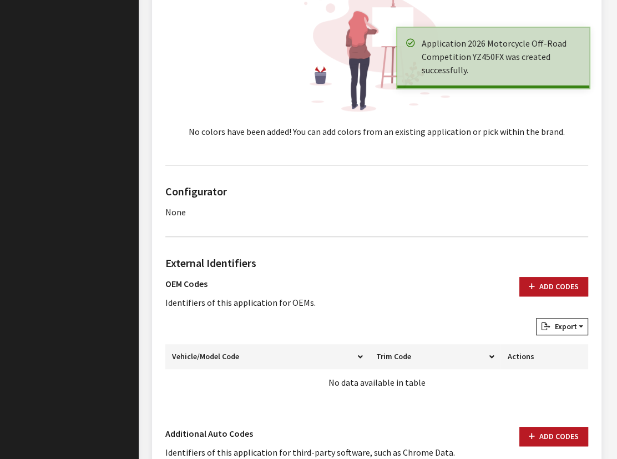
scroll to position [605, 0]
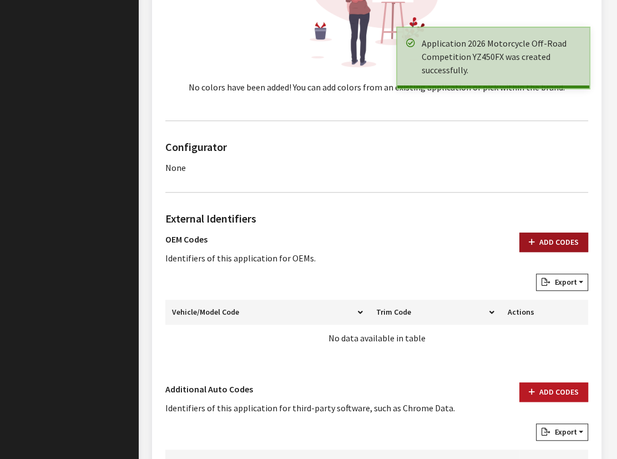
click at [543, 233] on button "Add Codes" at bounding box center [553, 241] width 69 height 19
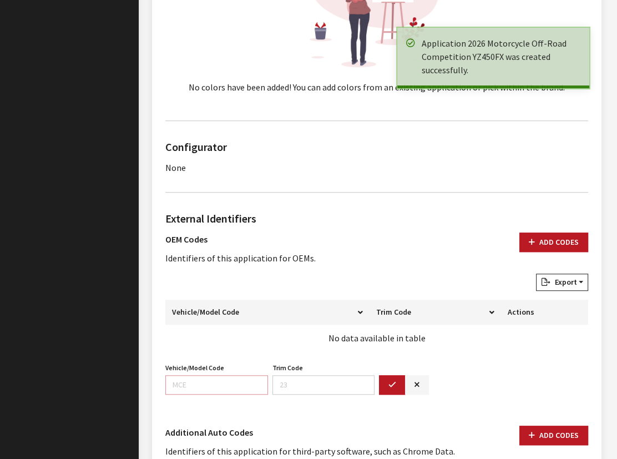
click at [183, 383] on input "Vehicle/Model Code" at bounding box center [216, 384] width 103 height 19
paste input "DP12"
type input "DP12"
click at [388, 383] on icon "button" at bounding box center [392, 385] width 8 height 8
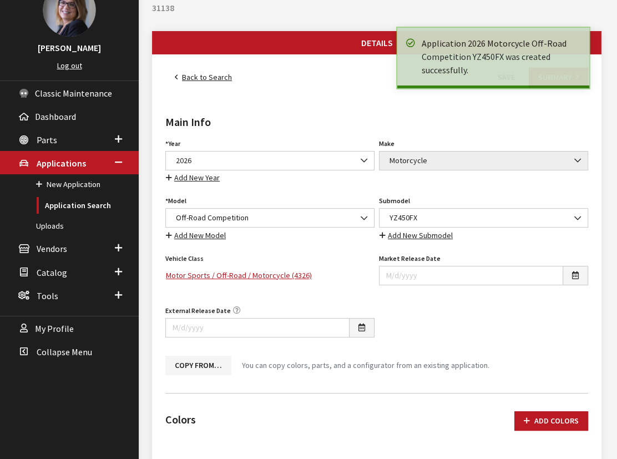
scroll to position [0, 0]
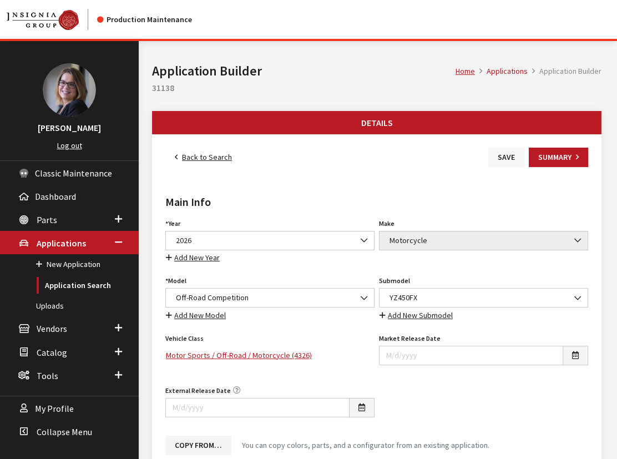
click at [513, 154] on button "Save" at bounding box center [506, 157] width 36 height 19
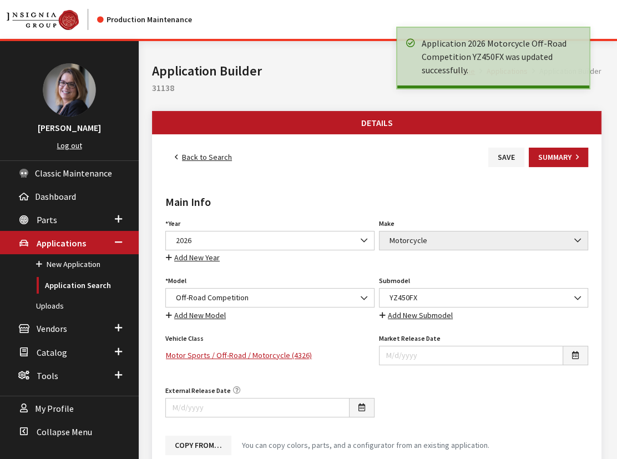
drag, startPoint x: 0, startPoint y: 0, endPoint x: 189, endPoint y: 156, distance: 245.0
click at [189, 156] on link "Back to Search" at bounding box center [203, 157] width 76 height 19
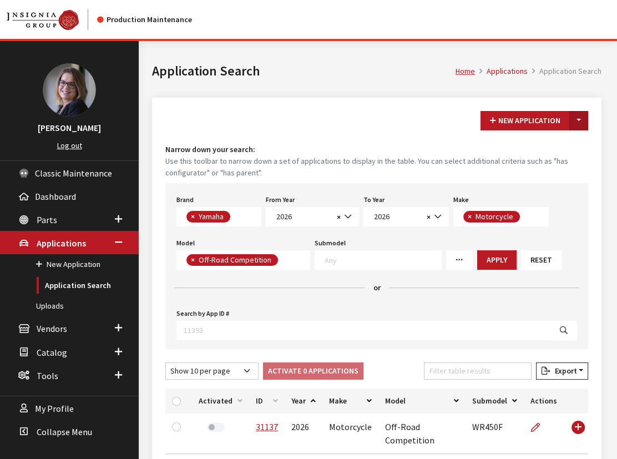
click at [576, 127] on button "Toggle Dropdown" at bounding box center [578, 120] width 19 height 19
click at [556, 154] on h4 "Narrow down your search:" at bounding box center [376, 150] width 423 height 12
click at [574, 120] on button "Toggle Dropdown" at bounding box center [578, 120] width 19 height 19
click at [565, 141] on button "New From Existing..." at bounding box center [540, 143] width 95 height 19
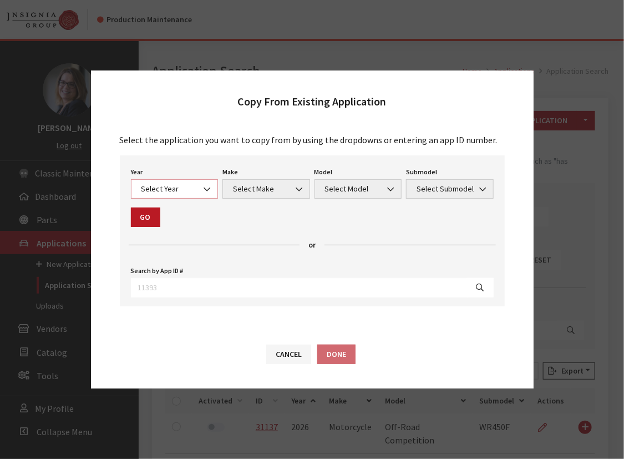
click at [169, 181] on span "Select Year" at bounding box center [175, 188] width 88 height 19
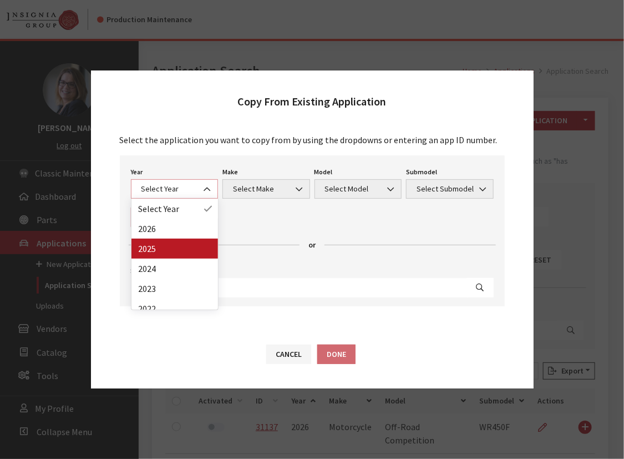
select select "43"
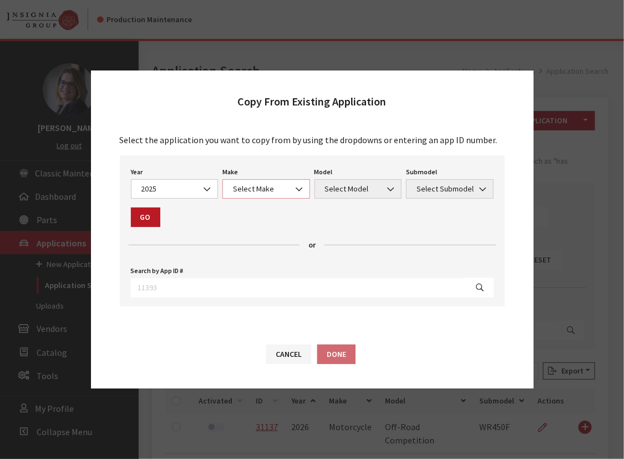
click at [273, 195] on span "Select Make" at bounding box center [266, 188] width 88 height 19
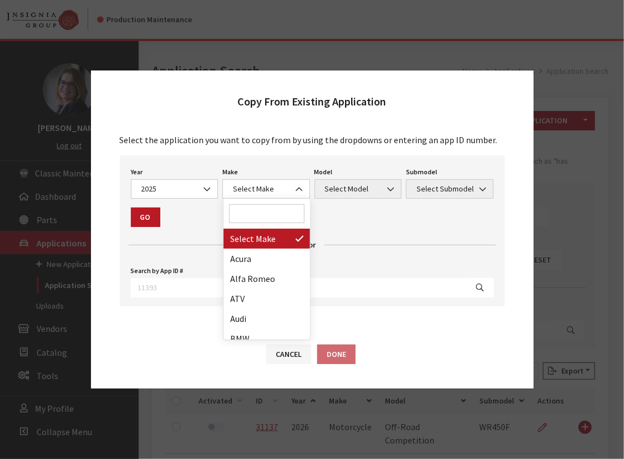
click at [266, 216] on input "Search" at bounding box center [266, 213] width 75 height 19
click at [272, 215] on input "Search" at bounding box center [266, 213] width 75 height 19
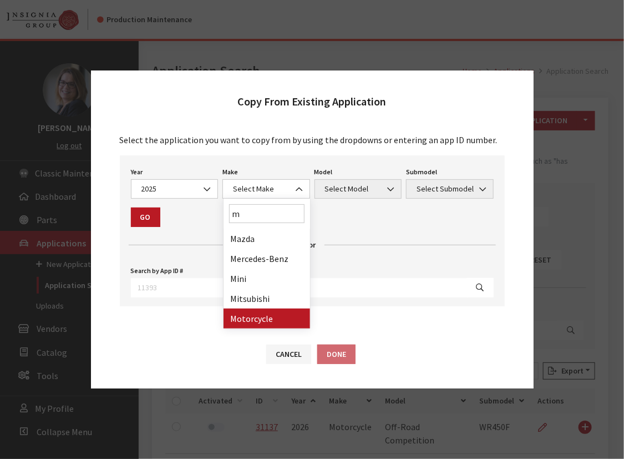
type input "m"
select select "63"
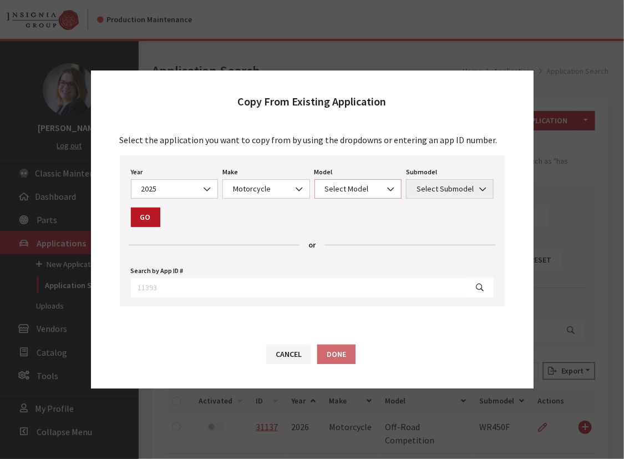
click at [349, 191] on span "Select Model" at bounding box center [358, 189] width 73 height 12
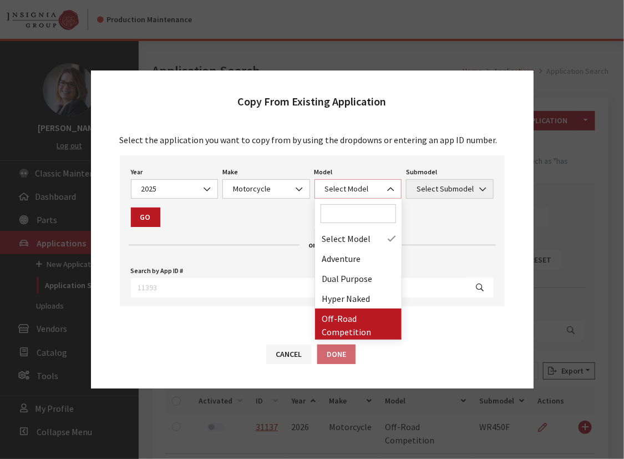
select select "1288"
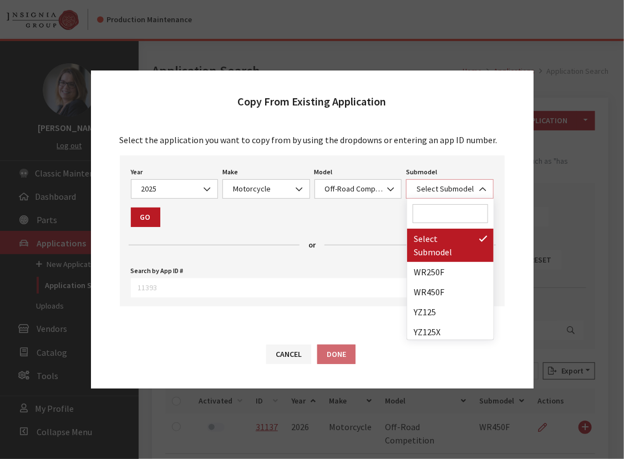
click at [423, 187] on span "Select Submodel" at bounding box center [449, 189] width 73 height 12
click at [424, 214] on input "Search" at bounding box center [450, 213] width 75 height 19
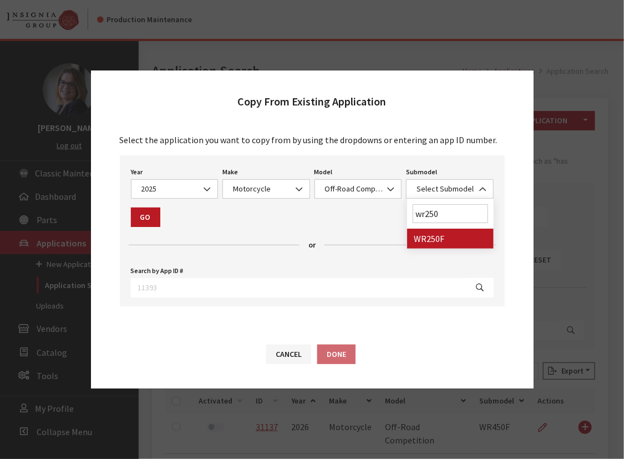
drag, startPoint x: 424, startPoint y: 214, endPoint x: 440, endPoint y: 252, distance: 41.7
click at [433, 227] on span "wr250" at bounding box center [450, 214] width 87 height 30
type input "wr250"
select select "4146"
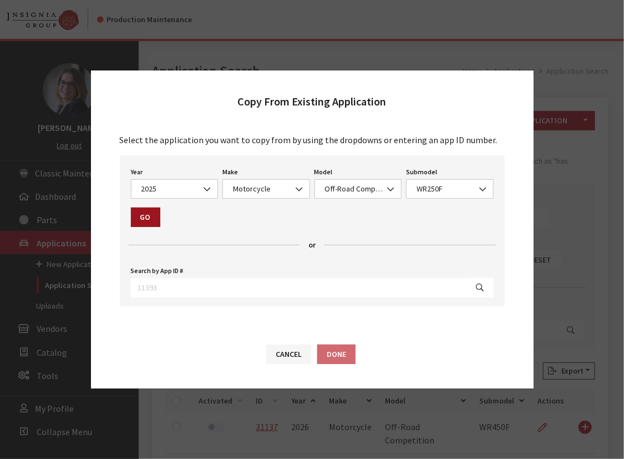
click at [141, 213] on button "Go" at bounding box center [145, 216] width 29 height 19
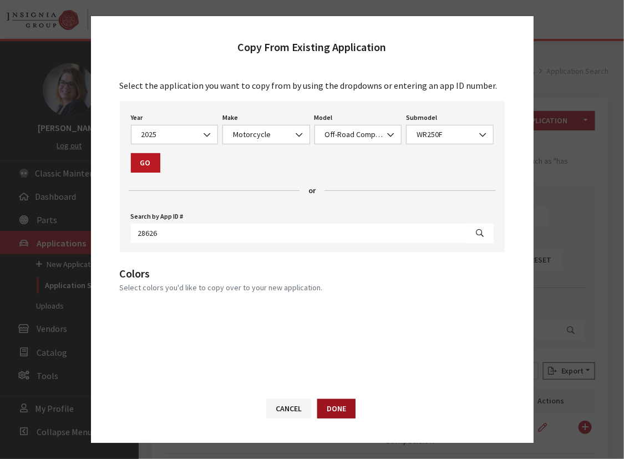
click at [335, 408] on button "Done" at bounding box center [336, 408] width 38 height 19
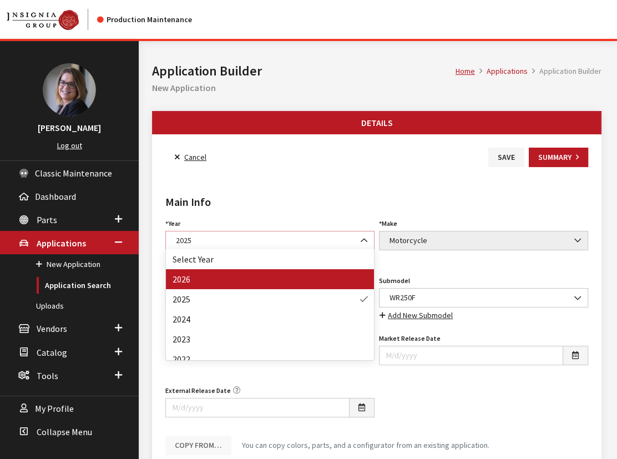
select select "44"
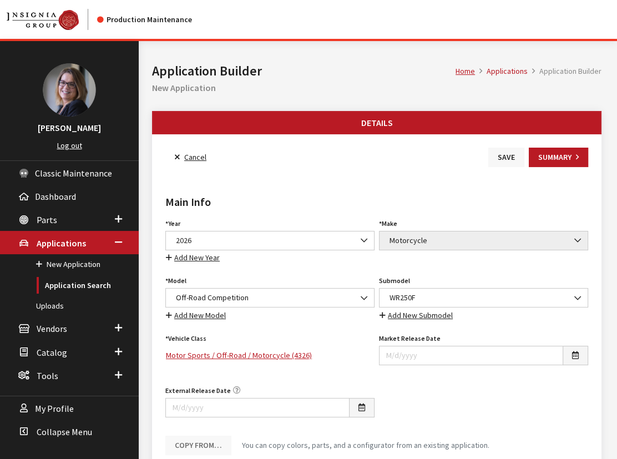
click at [515, 160] on button "Save" at bounding box center [506, 157] width 36 height 19
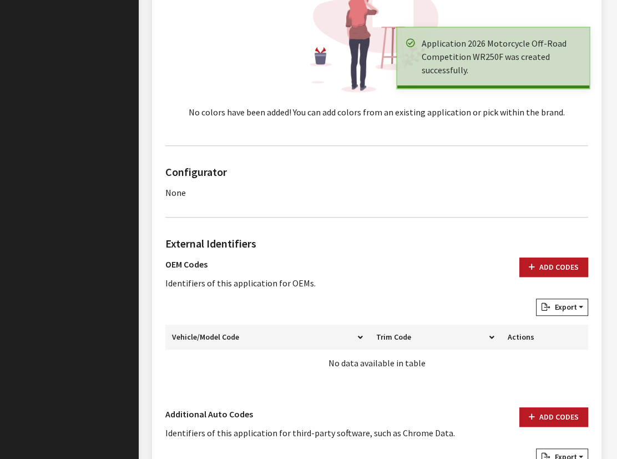
scroll to position [605, 0]
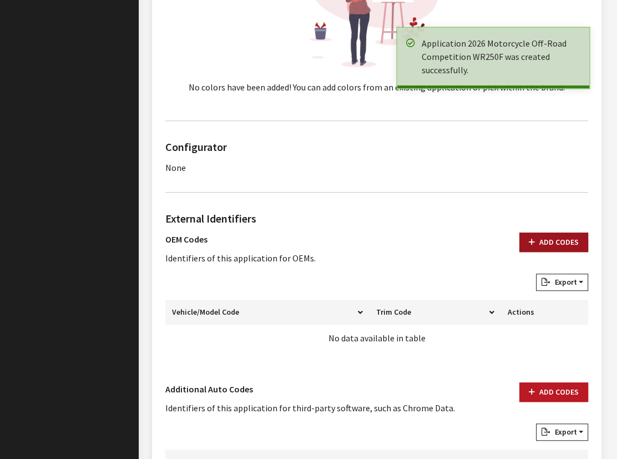
click at [536, 239] on button "Add Codes" at bounding box center [553, 241] width 69 height 19
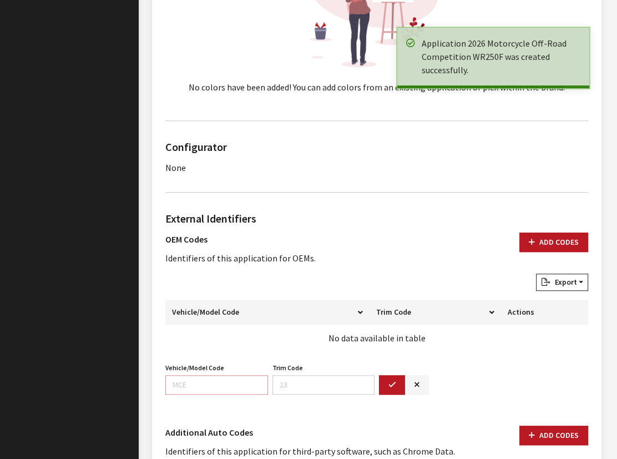
click at [178, 376] on input "Vehicle/Model Code" at bounding box center [216, 384] width 103 height 19
paste input "DP24"
type input "DP24"
click at [388, 381] on icon "button" at bounding box center [392, 385] width 8 height 8
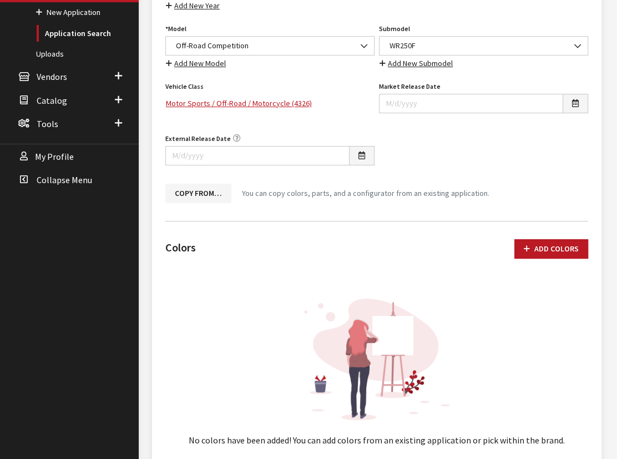
scroll to position [0, 0]
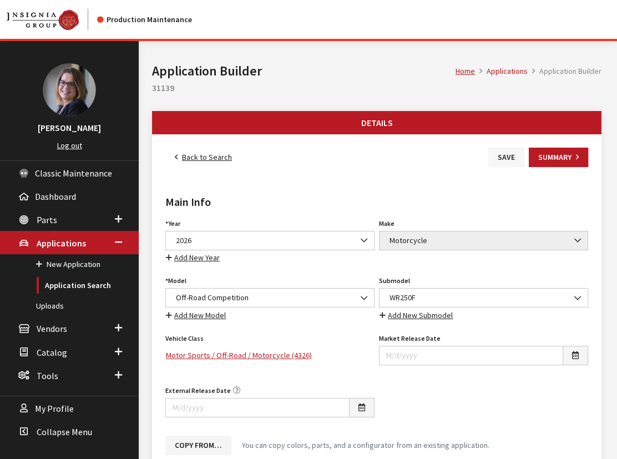
click at [501, 156] on button "Save" at bounding box center [506, 157] width 36 height 19
click at [209, 154] on link "Back to Search" at bounding box center [203, 157] width 76 height 19
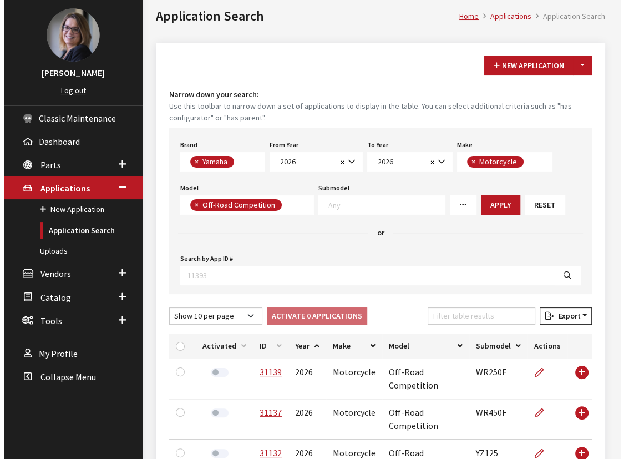
scroll to position [100, 0]
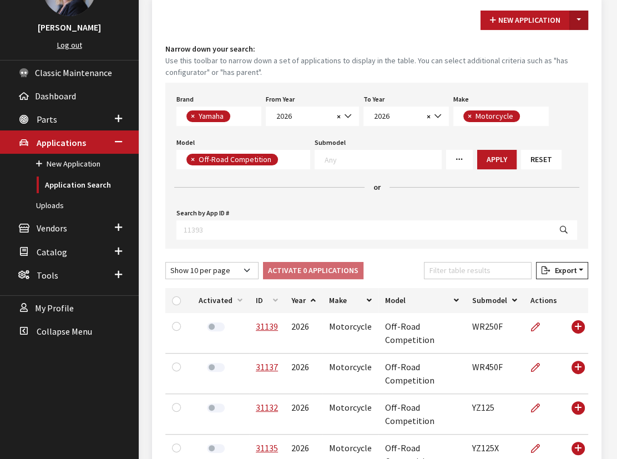
click at [577, 18] on button "Toggle Dropdown" at bounding box center [578, 20] width 19 height 19
click at [537, 57] on small "Use this toolbar to narrow down a set of applications to display in the table. …" at bounding box center [376, 66] width 423 height 23
click at [565, 23] on button "New Application" at bounding box center [524, 20] width 89 height 19
click at [582, 20] on button "Toggle Dropdown" at bounding box center [578, 20] width 19 height 19
click at [554, 50] on button "New From Existing..." at bounding box center [540, 43] width 95 height 19
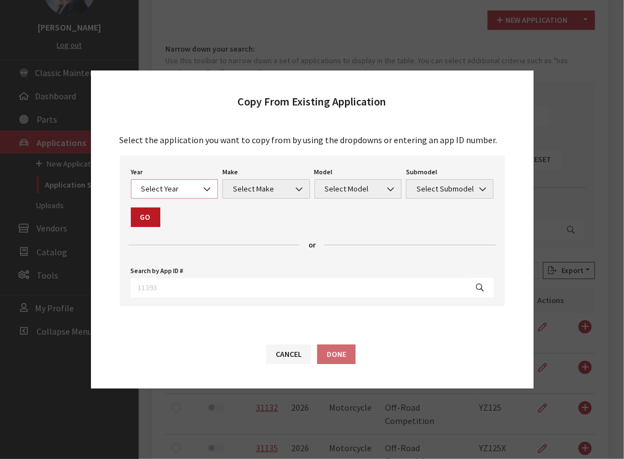
click at [184, 192] on span "Select Year" at bounding box center [174, 189] width 73 height 12
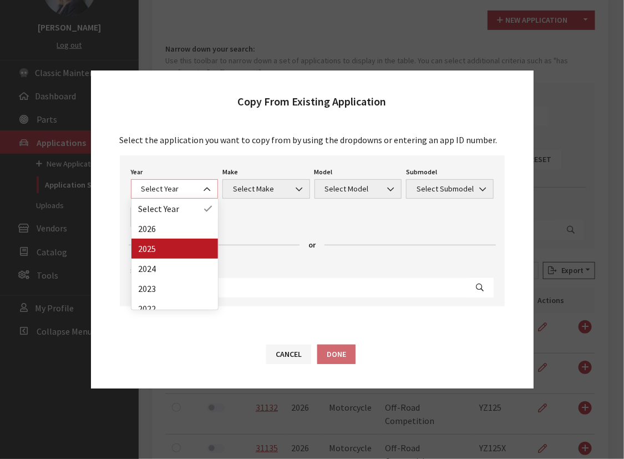
select select "43"
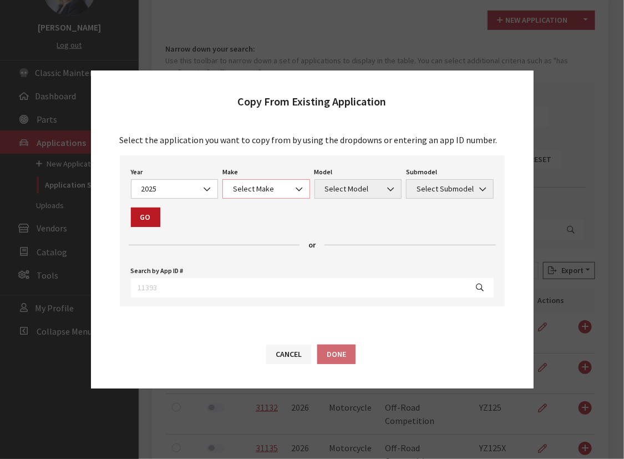
click at [252, 183] on span "Select Make" at bounding box center [266, 189] width 73 height 12
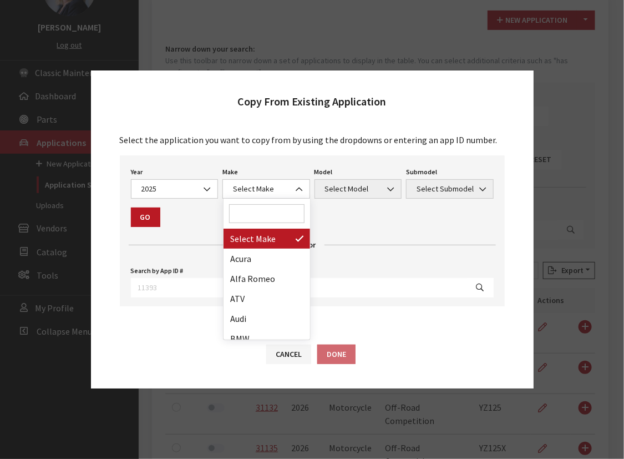
click at [254, 215] on input "Search" at bounding box center [266, 213] width 75 height 19
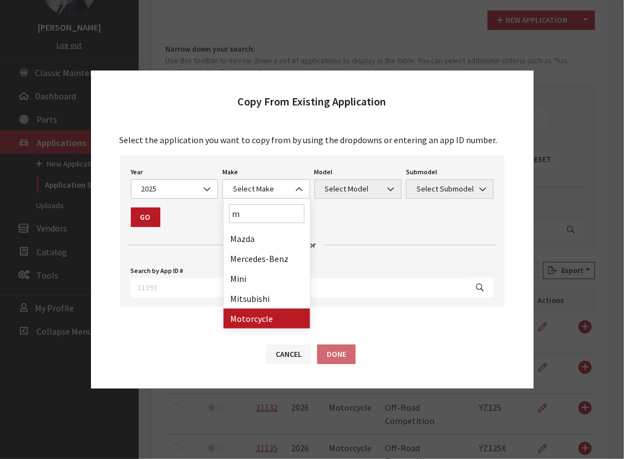
type input "m"
select select "63"
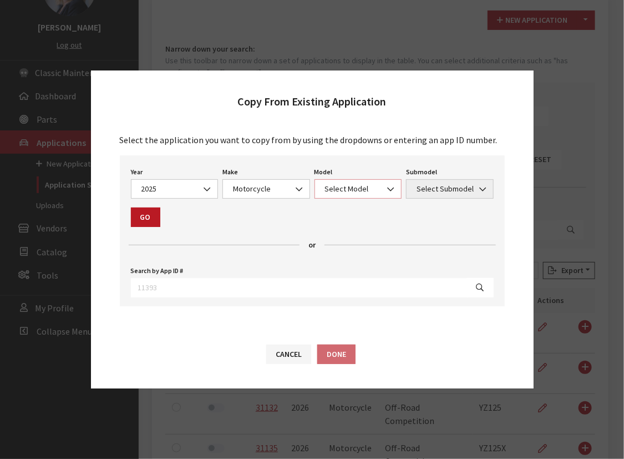
click at [356, 184] on span "Select Model" at bounding box center [358, 189] width 73 height 12
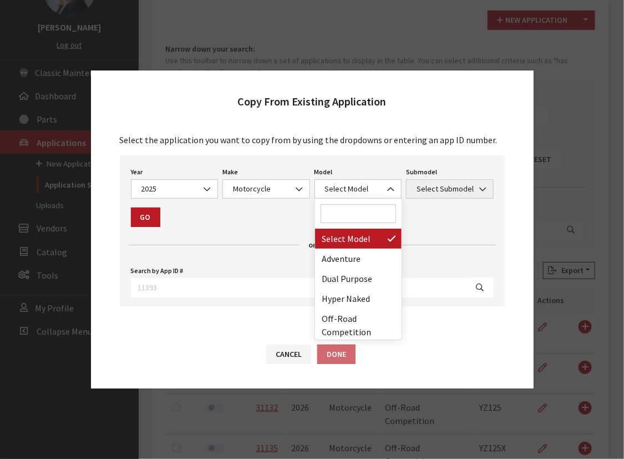
click at [343, 211] on input "Search" at bounding box center [358, 213] width 75 height 19
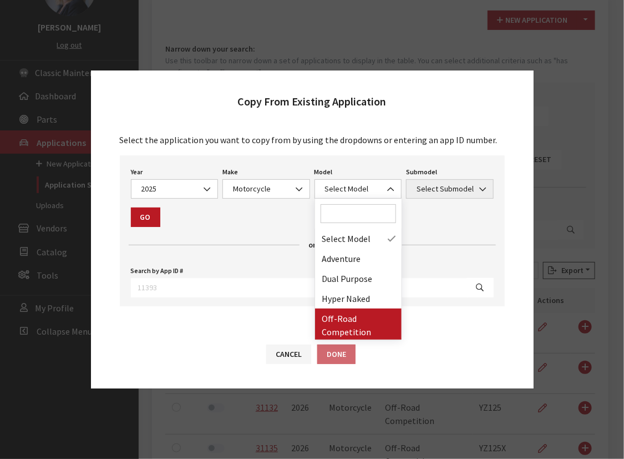
drag, startPoint x: 328, startPoint y: 321, endPoint x: 427, endPoint y: 216, distance: 144.0
select select "1288"
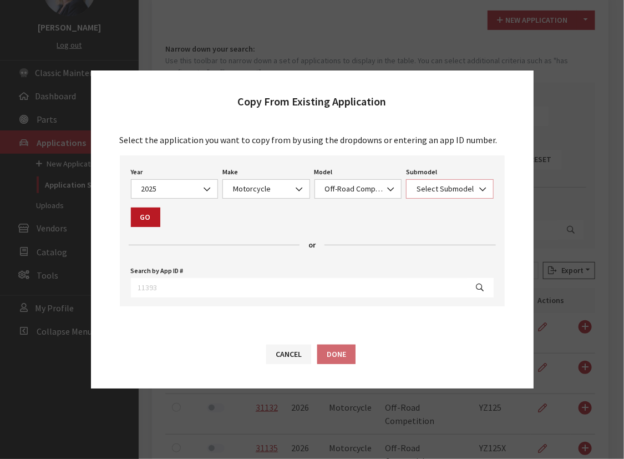
click at [447, 185] on span "Select Submodel" at bounding box center [449, 189] width 73 height 12
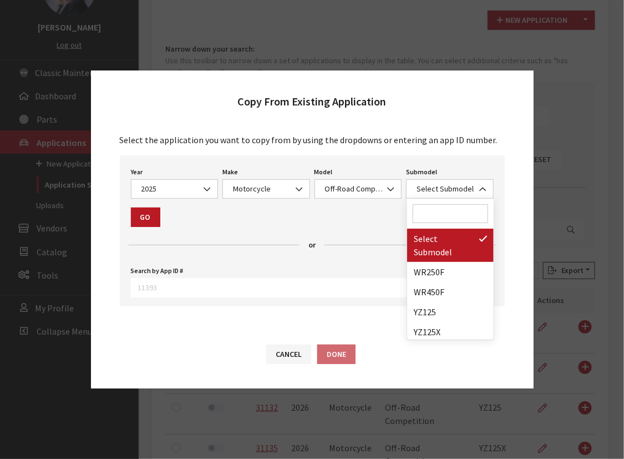
click at [435, 211] on input "Search" at bounding box center [450, 213] width 75 height 19
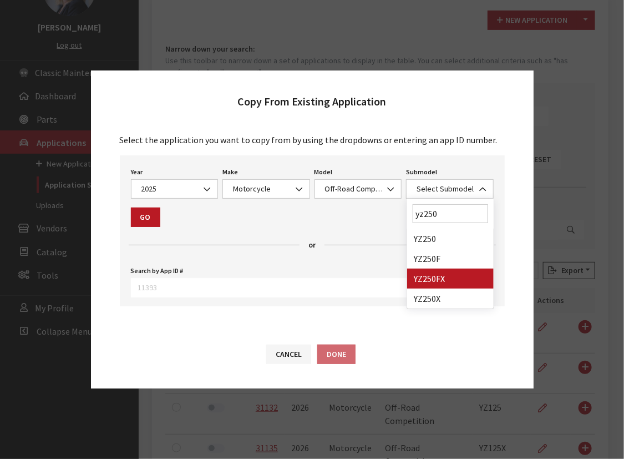
type input "yz250"
select select "4159"
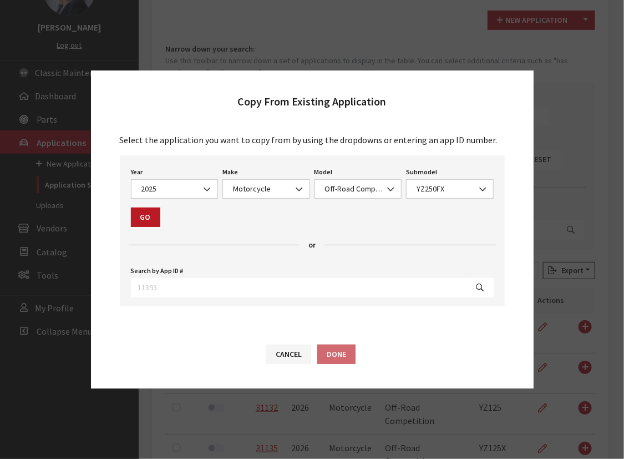
drag, startPoint x: 150, startPoint y: 224, endPoint x: 158, endPoint y: 224, distance: 8.3
click at [150, 224] on button "Go" at bounding box center [145, 216] width 29 height 19
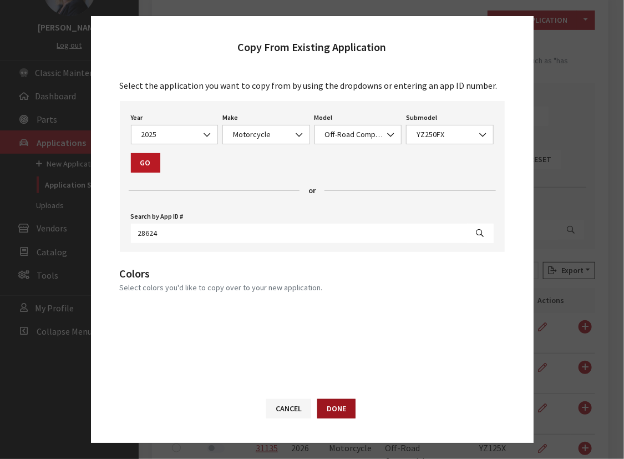
click at [347, 409] on button "Done" at bounding box center [336, 408] width 38 height 19
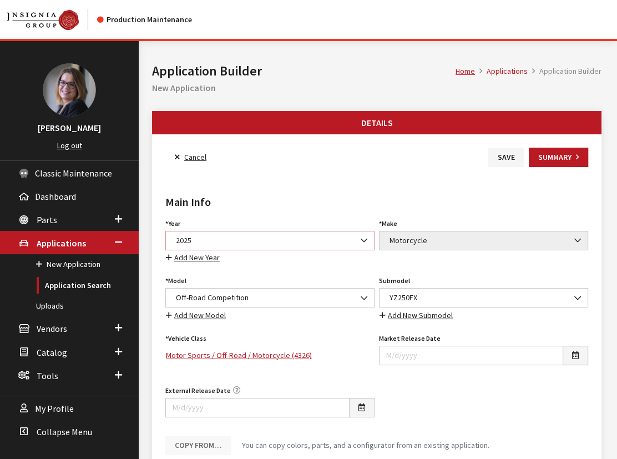
click at [204, 235] on span "2025" at bounding box center [270, 241] width 195 height 12
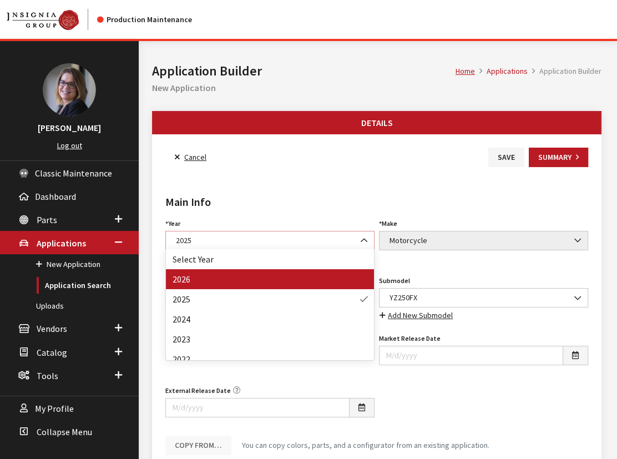
select select "44"
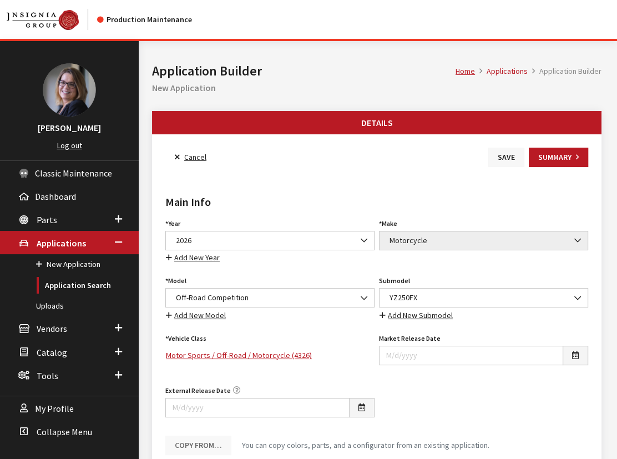
click at [514, 160] on button "Save" at bounding box center [506, 157] width 36 height 19
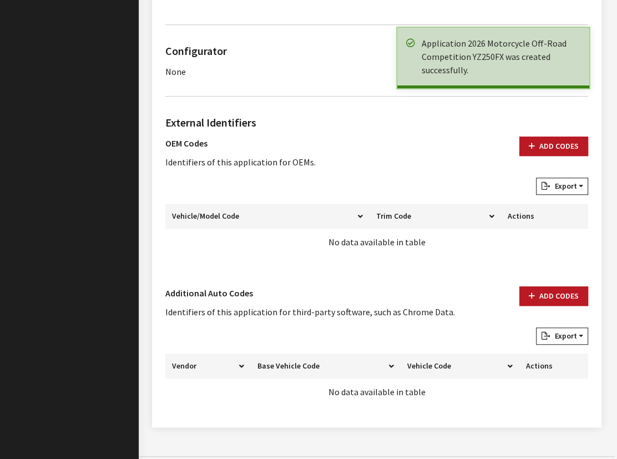
scroll to position [706, 0]
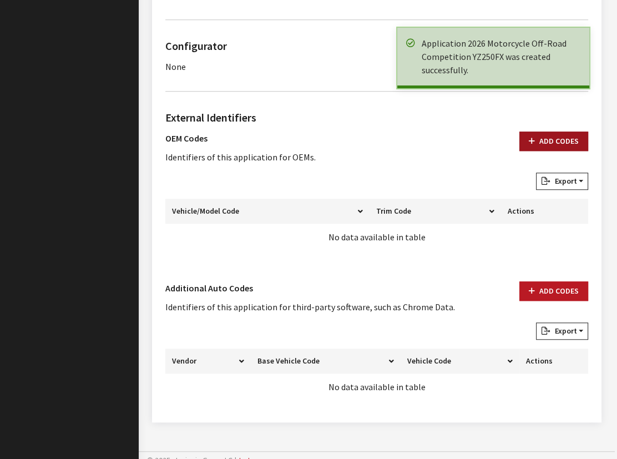
click at [543, 136] on button "Add Codes" at bounding box center [553, 140] width 69 height 19
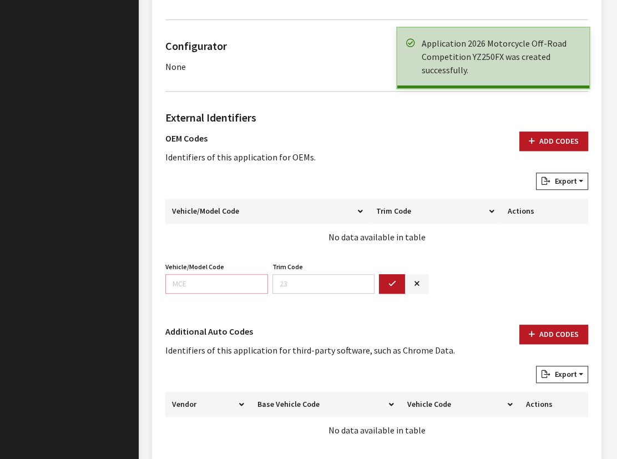
click at [198, 275] on input "Vehicle/Model Code" at bounding box center [216, 283] width 103 height 19
paste input "DP32"
type input "DP32"
click at [383, 280] on button "button" at bounding box center [392, 283] width 27 height 19
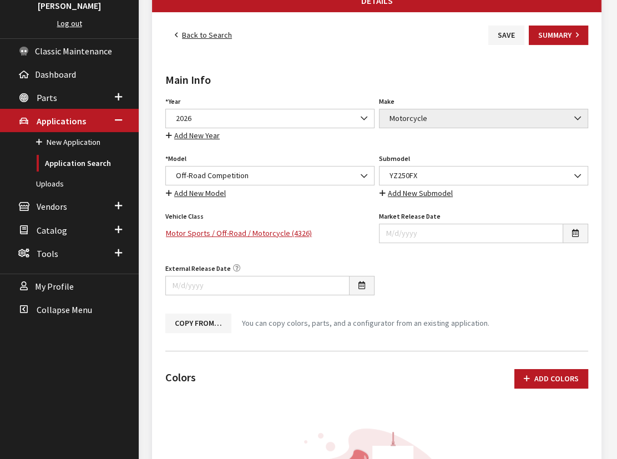
scroll to position [0, 0]
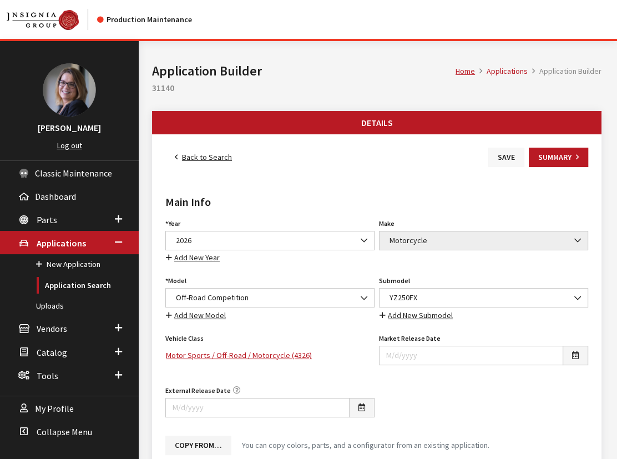
click at [509, 160] on button "Save" at bounding box center [506, 157] width 36 height 19
click at [183, 153] on link "Back to Search" at bounding box center [203, 157] width 76 height 19
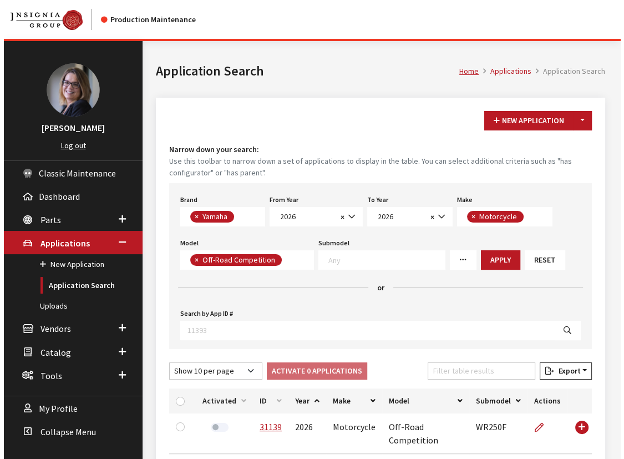
scroll to position [290, 0]
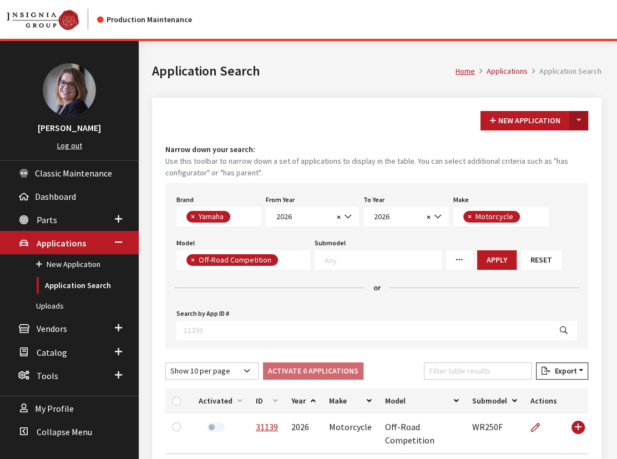
click at [578, 121] on button "Toggle Dropdown" at bounding box center [578, 120] width 19 height 19
click at [566, 149] on button "New From Existing..." at bounding box center [540, 143] width 95 height 19
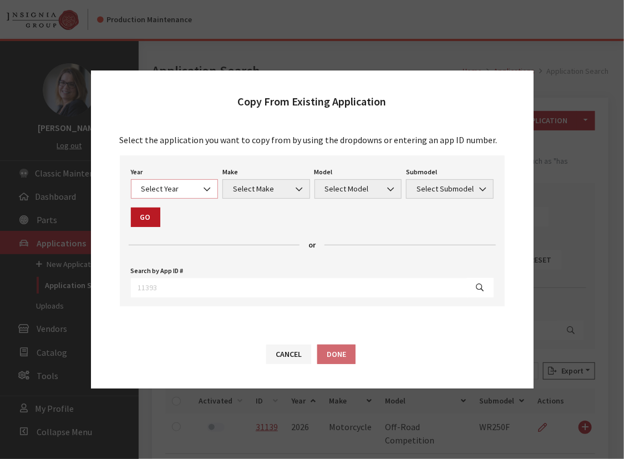
click at [153, 183] on span "Select Year" at bounding box center [174, 189] width 73 height 12
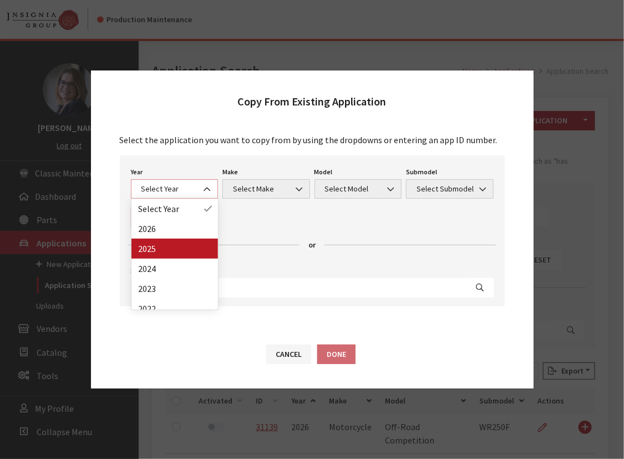
select select "43"
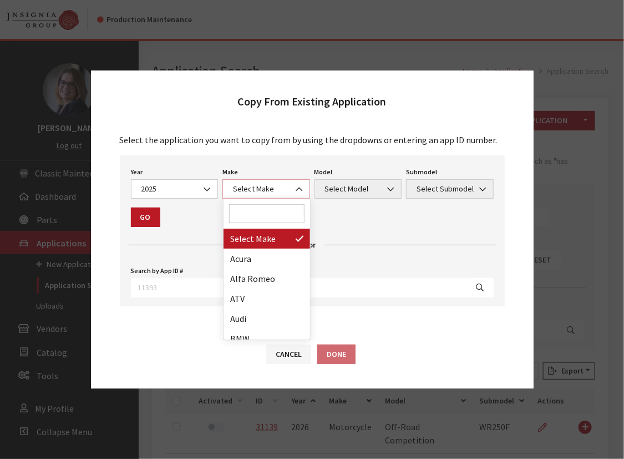
click at [254, 189] on span "Select Make" at bounding box center [266, 189] width 73 height 12
click at [252, 214] on input "Search" at bounding box center [266, 213] width 75 height 19
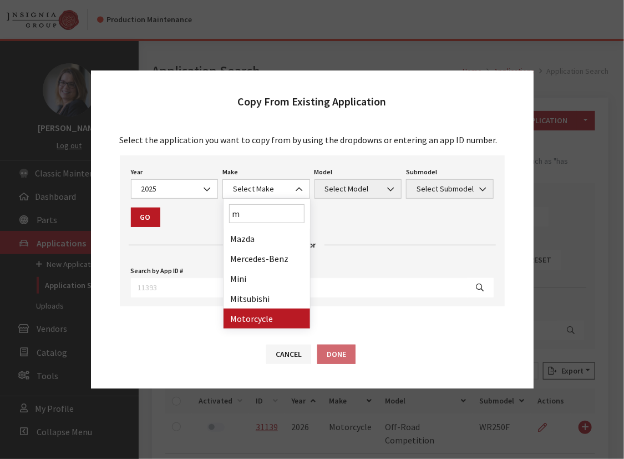
type input "m"
drag, startPoint x: 247, startPoint y: 323, endPoint x: 308, endPoint y: 266, distance: 83.6
select select "63"
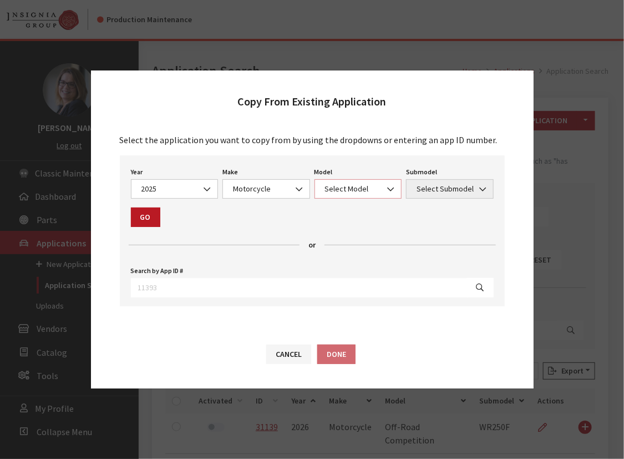
click at [333, 193] on span "Select Model" at bounding box center [358, 189] width 73 height 12
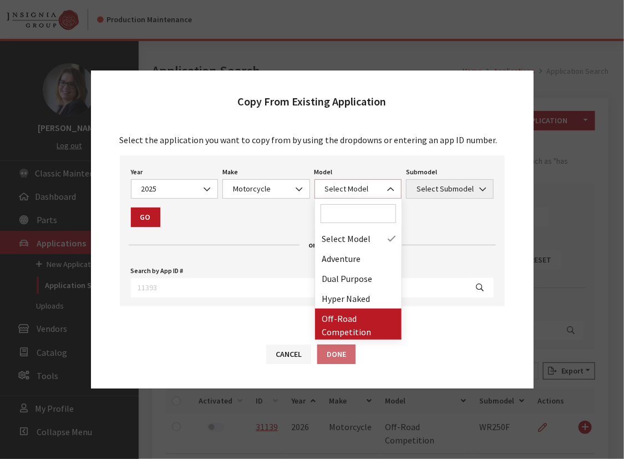
select select "1288"
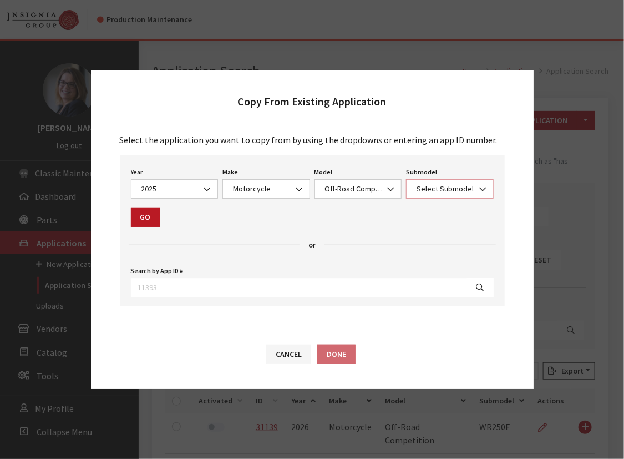
click at [432, 190] on span "Select Submodel" at bounding box center [449, 189] width 73 height 12
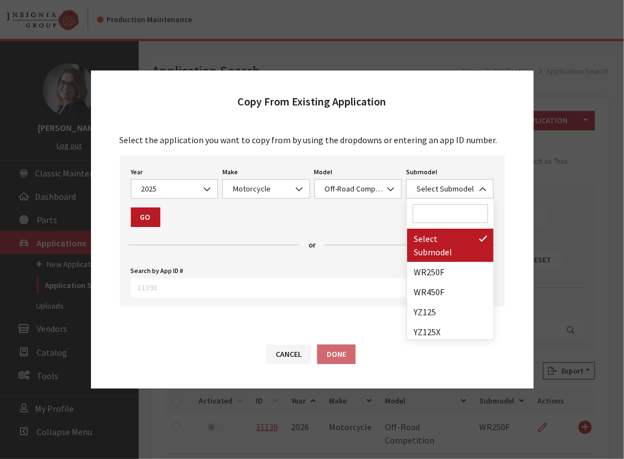
click at [428, 216] on input "Search" at bounding box center [450, 213] width 75 height 19
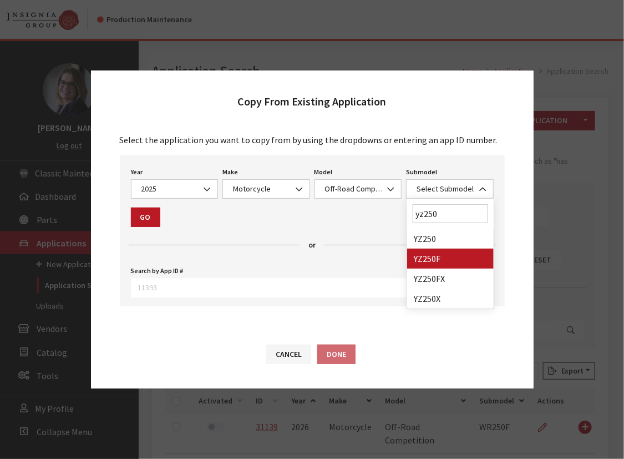
type input "yz250"
select select "4143"
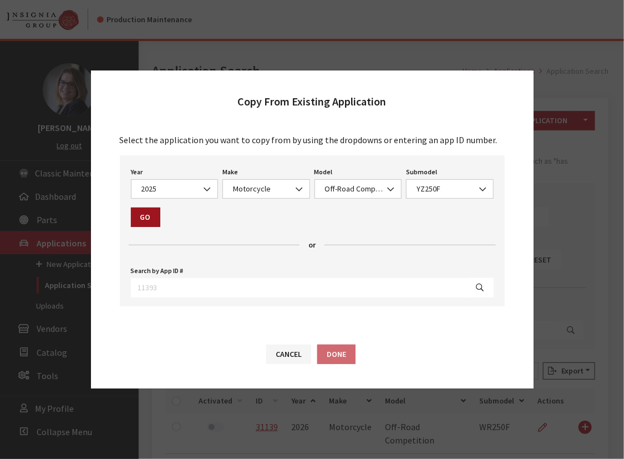
click at [150, 214] on button "Go" at bounding box center [145, 216] width 29 height 19
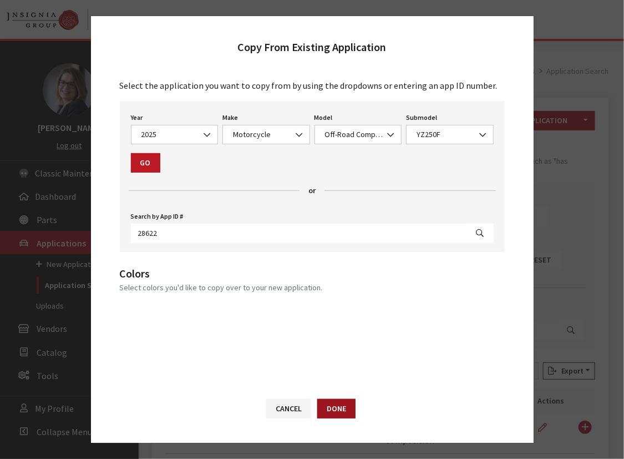
click at [339, 415] on button "Done" at bounding box center [336, 408] width 38 height 19
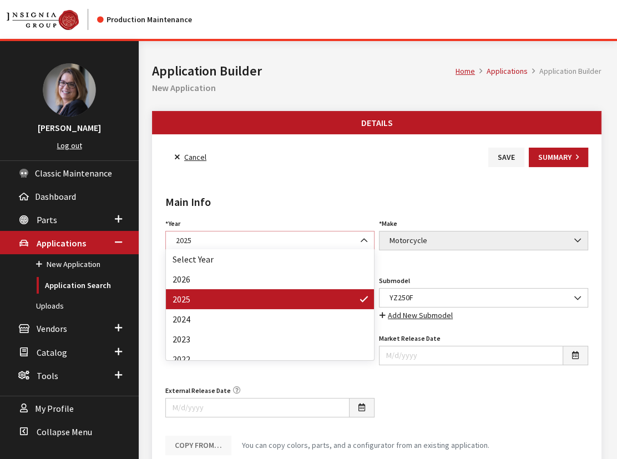
click at [205, 236] on span "2025" at bounding box center [270, 241] width 195 height 12
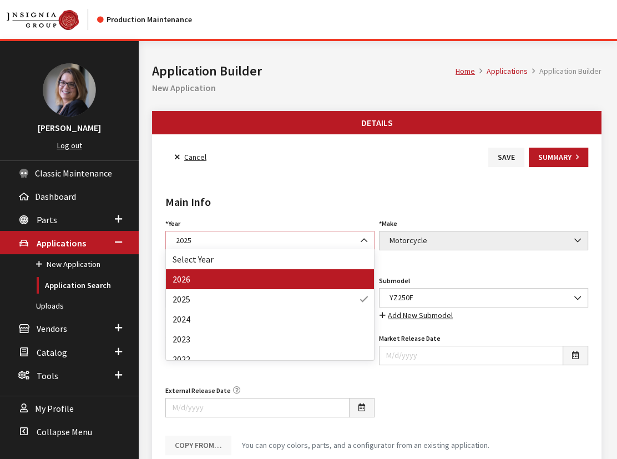
select select "44"
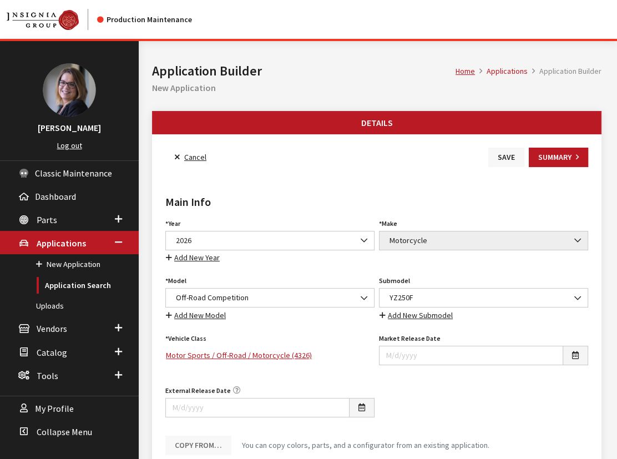
click at [493, 159] on button "Save" at bounding box center [506, 157] width 36 height 19
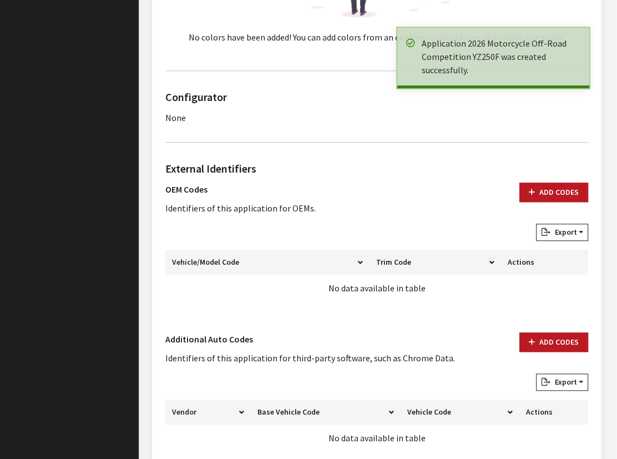
scroll to position [655, 0]
click at [540, 182] on button "Add Codes" at bounding box center [553, 191] width 69 height 19
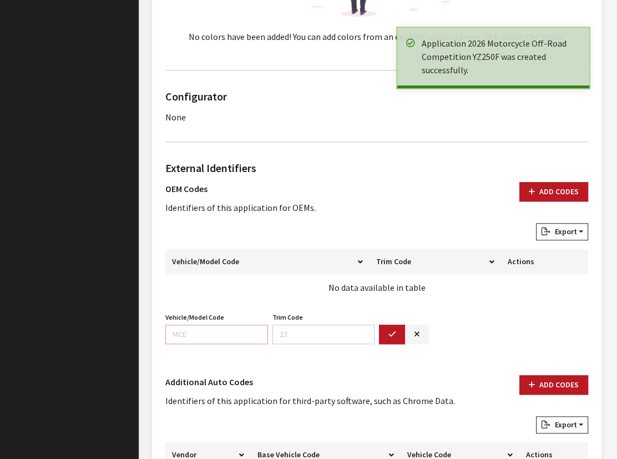
click at [185, 331] on input "Vehicle/Model Code" at bounding box center [216, 334] width 103 height 19
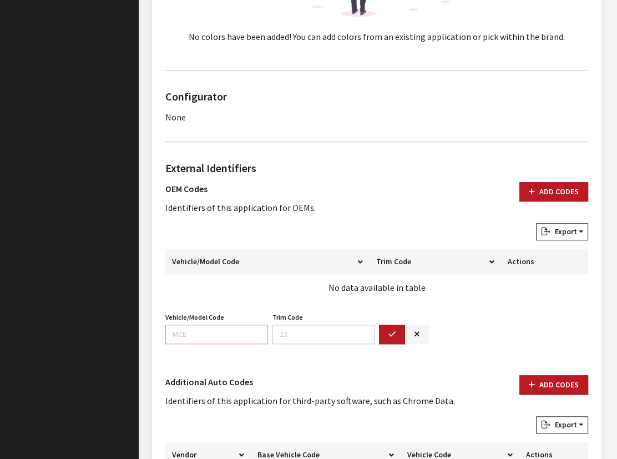
click at [181, 331] on input "Vehicle/Model Code" at bounding box center [216, 334] width 103 height 19
paste input "DR81"
type input "DR81"
click at [391, 331] on icon "button" at bounding box center [392, 335] width 8 height 8
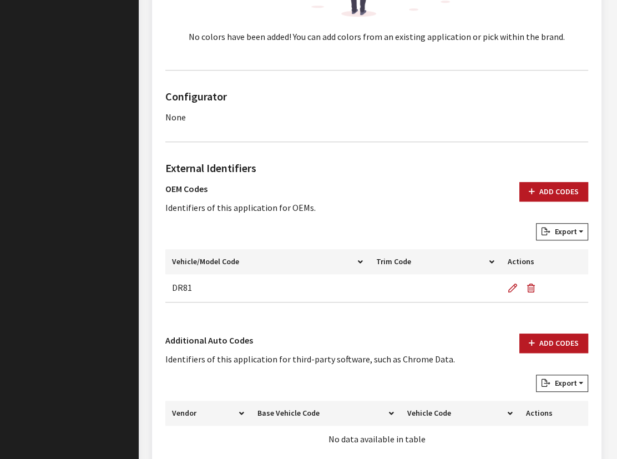
drag, startPoint x: 538, startPoint y: 192, endPoint x: 476, endPoint y: 211, distance: 64.8
click at [538, 192] on button "Add Codes" at bounding box center [553, 191] width 69 height 19
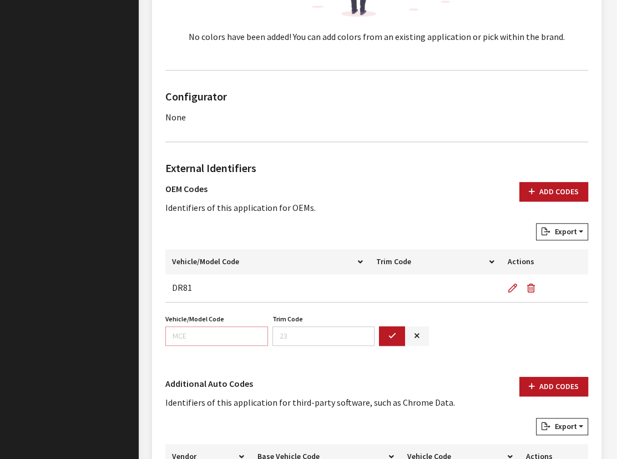
click at [204, 332] on input "Vehicle/Model Code" at bounding box center [216, 335] width 103 height 19
paste input "DR87"
type input "DR87"
click at [383, 337] on button "button" at bounding box center [392, 335] width 27 height 19
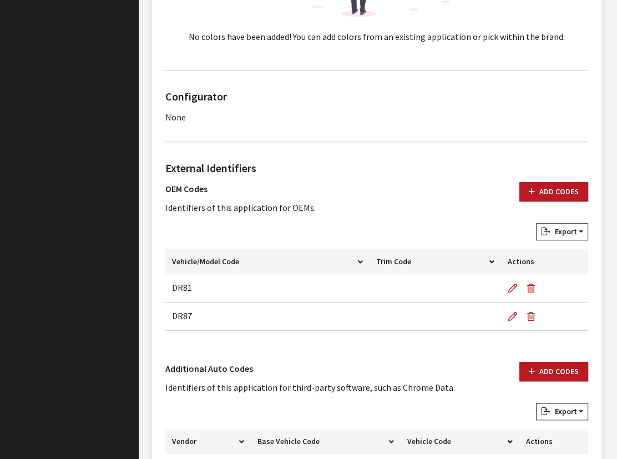
click at [353, 160] on h2 "External Identifiers" at bounding box center [376, 168] width 423 height 17
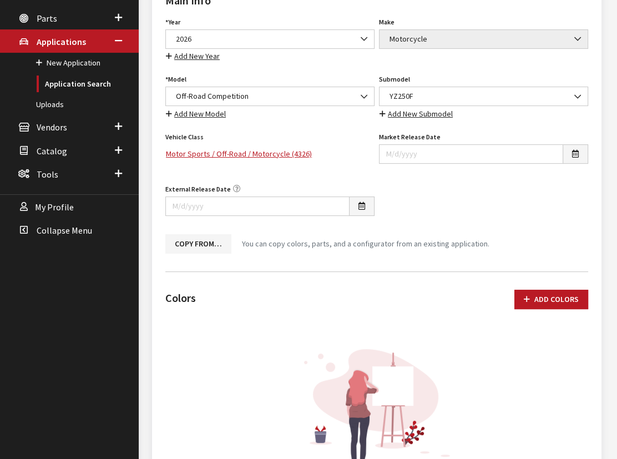
scroll to position [50, 0]
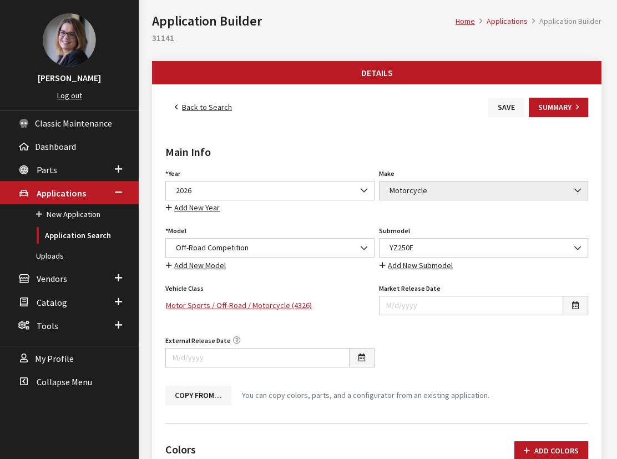
click at [505, 111] on button "Save" at bounding box center [506, 107] width 36 height 19
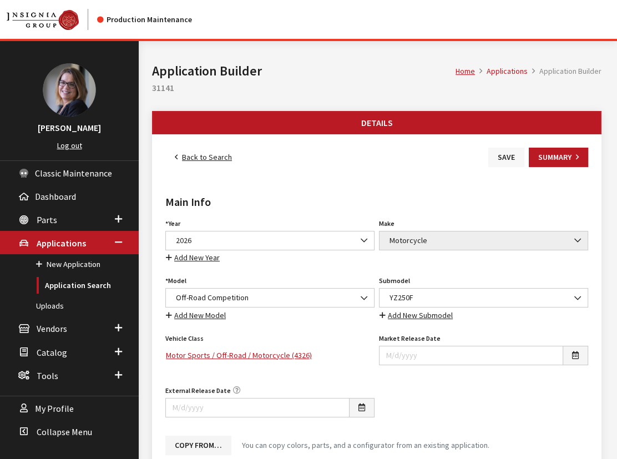
click at [506, 156] on button "Save" at bounding box center [506, 157] width 36 height 19
click at [195, 155] on link "Back to Search" at bounding box center [203, 157] width 76 height 19
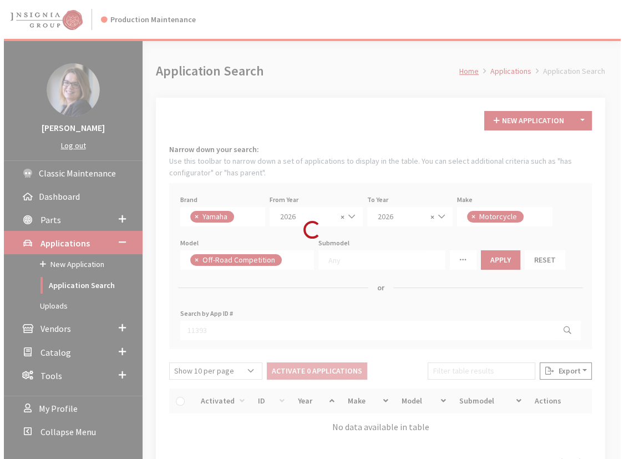
scroll to position [290, 0]
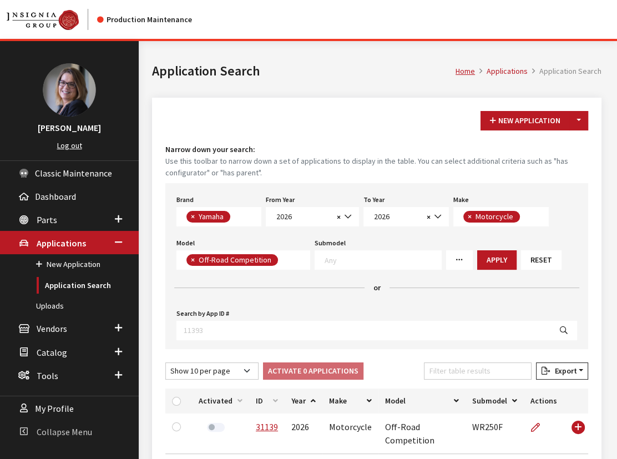
click at [79, 428] on span "Collapse Menu" at bounding box center [64, 431] width 55 height 11
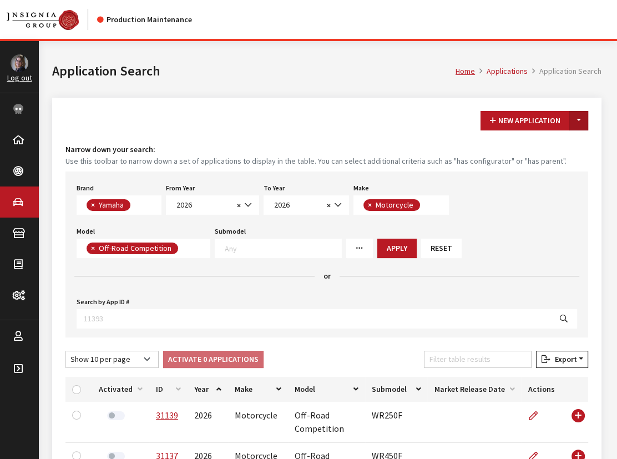
click at [575, 116] on button "Toggle Dropdown" at bounding box center [578, 120] width 19 height 19
click at [566, 141] on button "New From Existing..." at bounding box center [540, 143] width 95 height 19
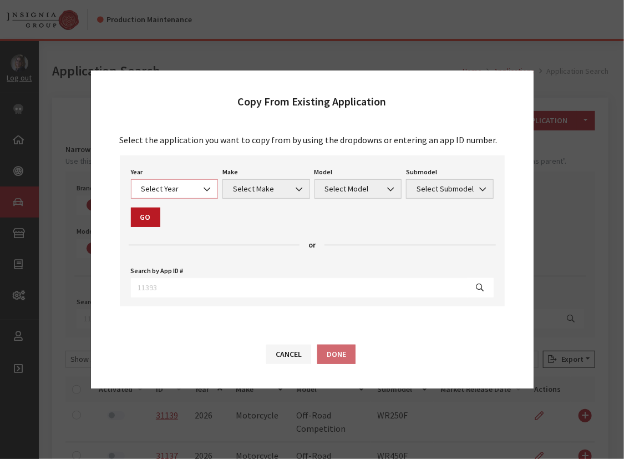
click at [199, 192] on span at bounding box center [208, 189] width 19 height 19
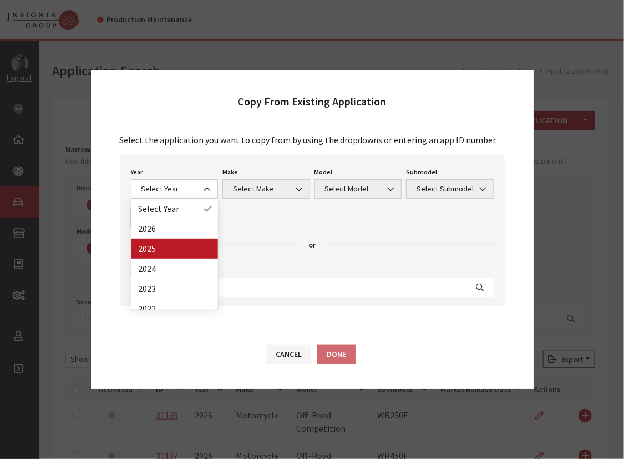
drag, startPoint x: 164, startPoint y: 242, endPoint x: 178, endPoint y: 234, distance: 15.7
select select "43"
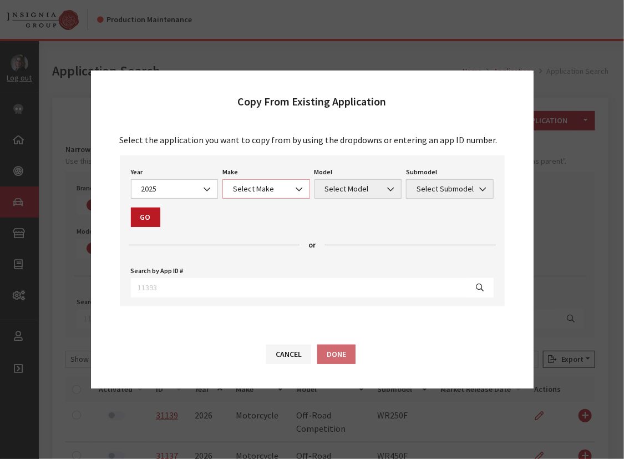
click at [253, 183] on span "Select Make" at bounding box center [266, 188] width 88 height 19
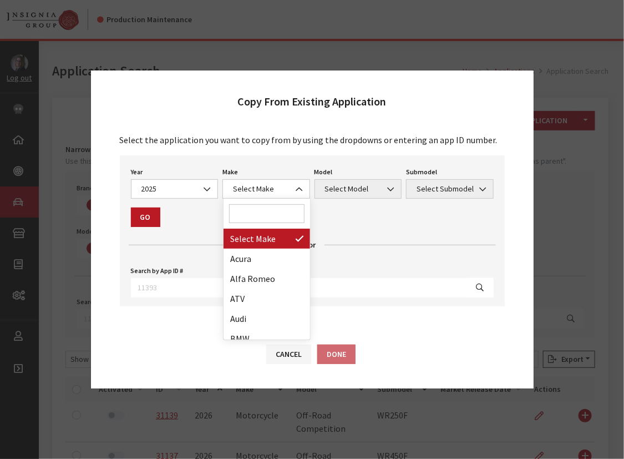
click at [247, 211] on input "Search" at bounding box center [266, 213] width 75 height 19
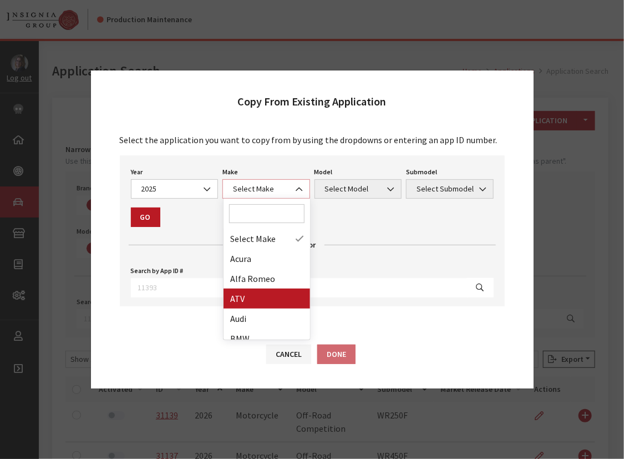
select select "54"
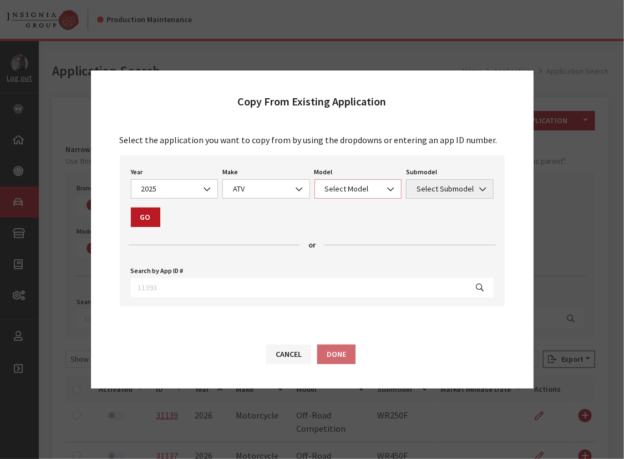
click at [346, 186] on span "Select Model" at bounding box center [358, 189] width 73 height 12
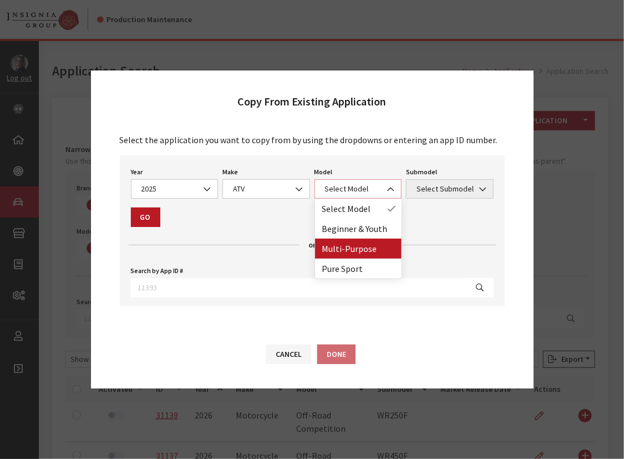
select select "1359"
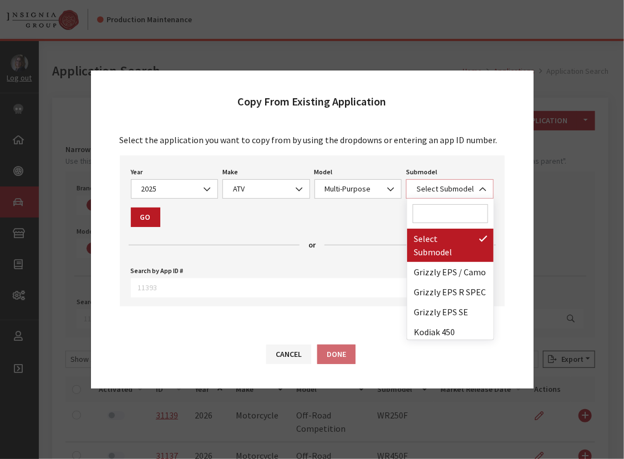
click at [424, 191] on span "Select Submodel" at bounding box center [449, 189] width 73 height 12
click at [427, 214] on input "Search" at bounding box center [450, 213] width 75 height 19
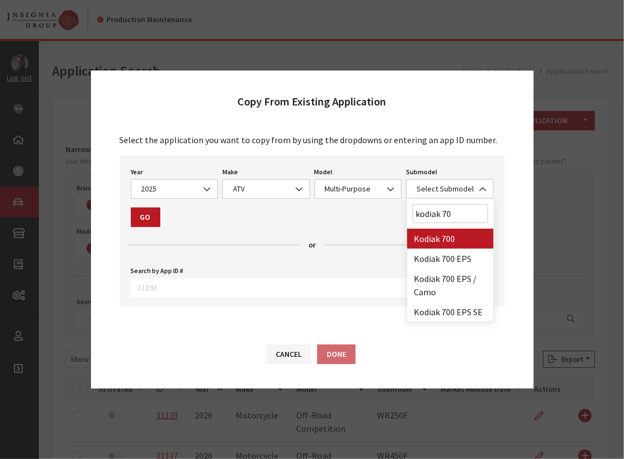
type input "kodiak 70"
select select "4363"
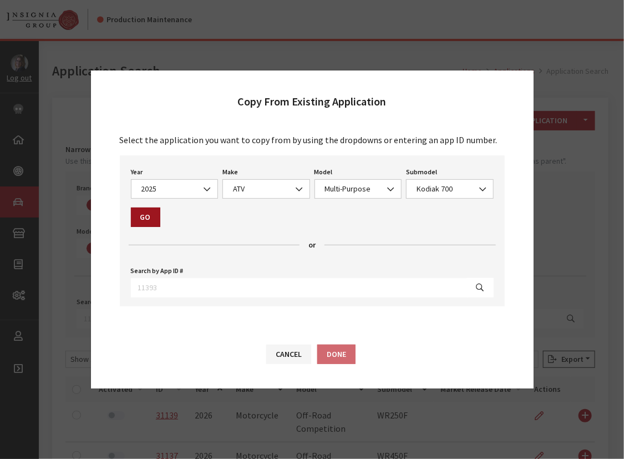
click at [135, 211] on button "Go" at bounding box center [145, 216] width 29 height 19
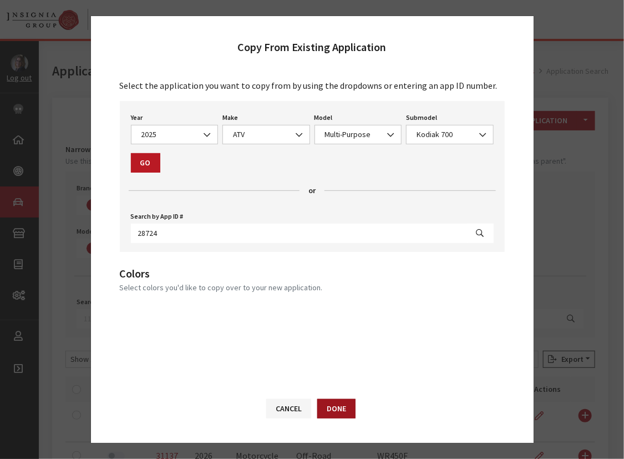
click at [337, 406] on button "Done" at bounding box center [336, 408] width 38 height 19
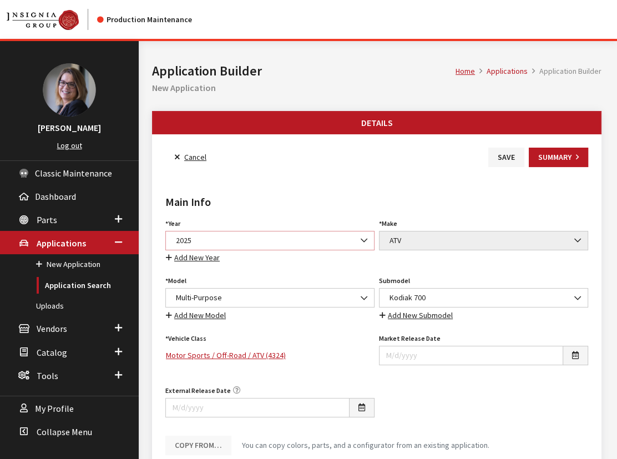
click at [200, 235] on span "2025" at bounding box center [270, 241] width 195 height 12
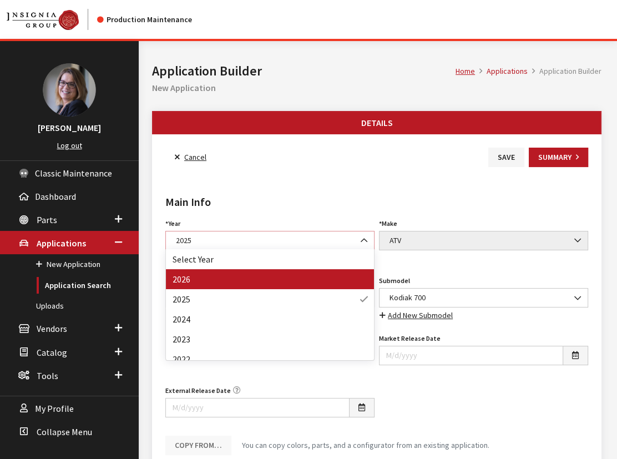
select select "44"
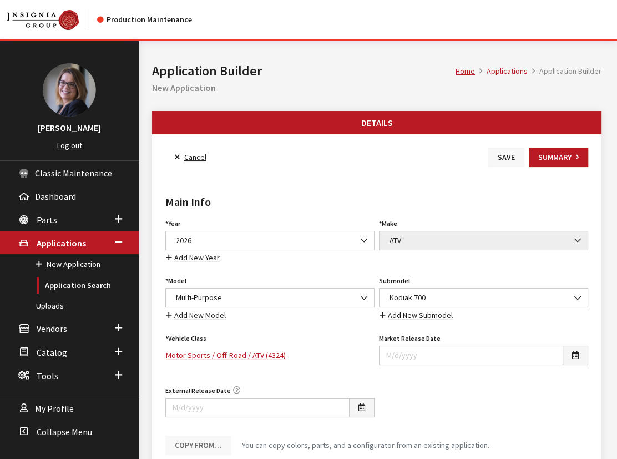
click at [503, 158] on button "Save" at bounding box center [506, 157] width 36 height 19
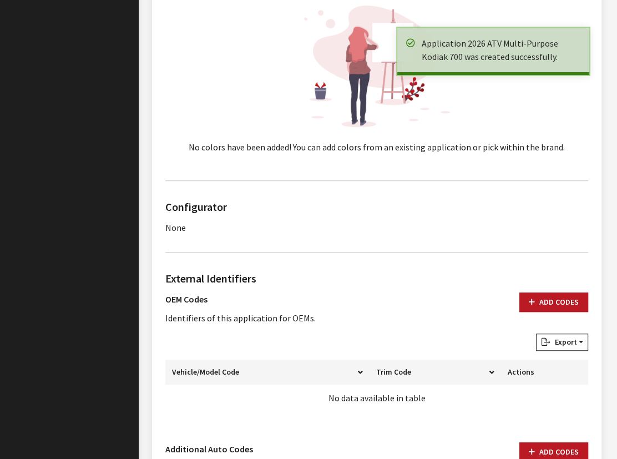
scroll to position [655, 0]
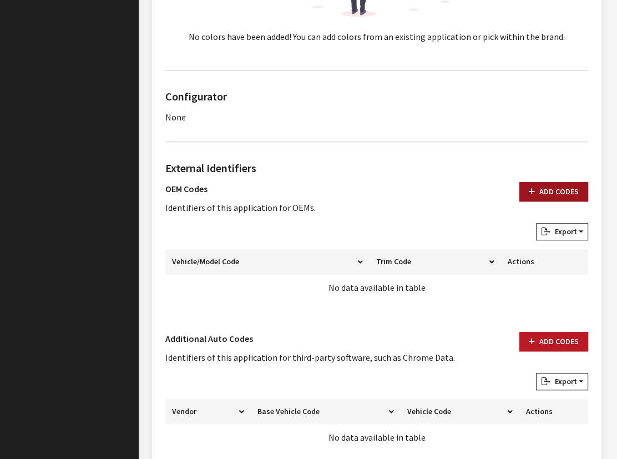
drag, startPoint x: 556, startPoint y: 195, endPoint x: 531, endPoint y: 197, distance: 25.1
click at [555, 195] on button "Add Codes" at bounding box center [553, 191] width 69 height 19
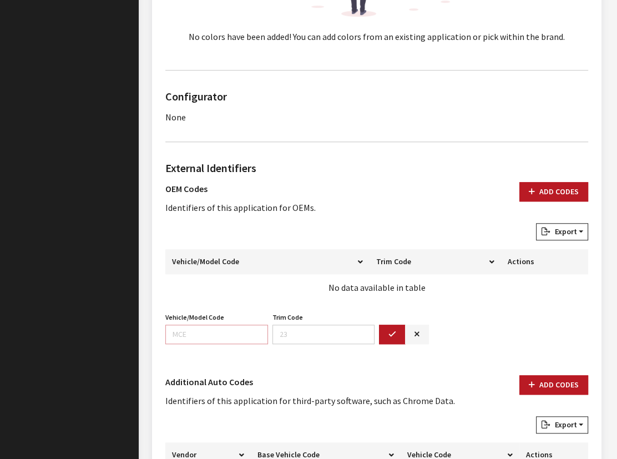
click at [169, 332] on input "Vehicle/Model Code" at bounding box center [216, 334] width 103 height 19
paste input "B6KW"
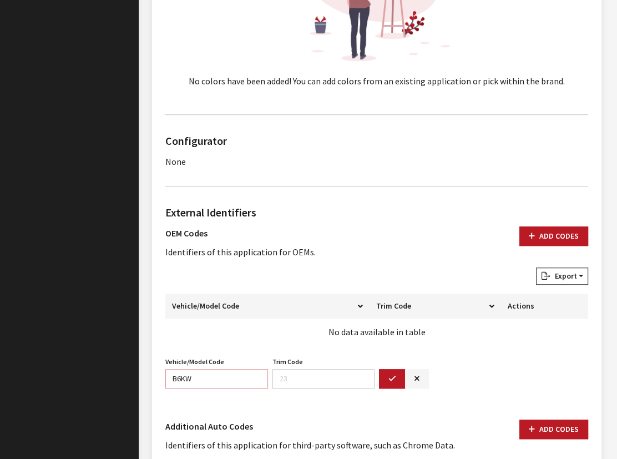
scroll to position [555, 0]
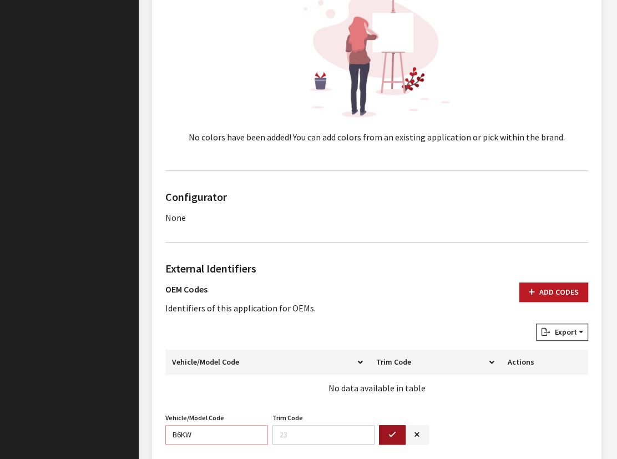
type input "B6KW"
click at [383, 430] on button "button" at bounding box center [392, 434] width 27 height 19
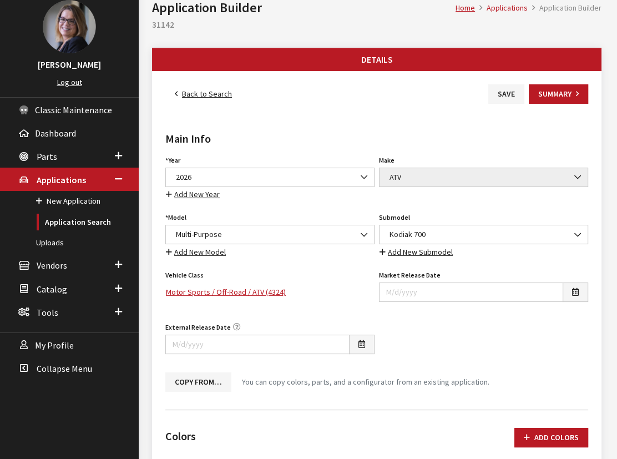
scroll to position [0, 0]
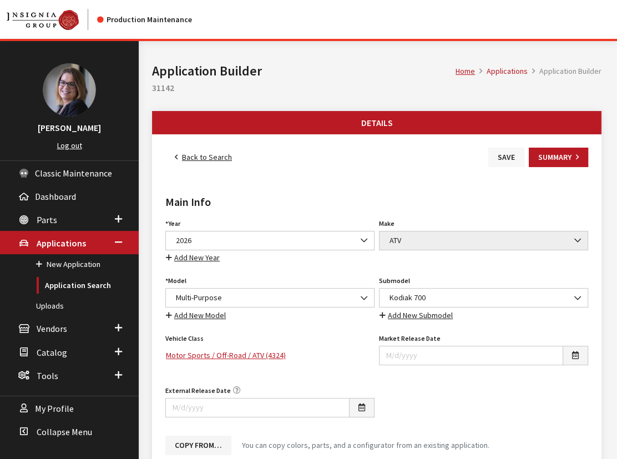
click at [490, 159] on button "Save" at bounding box center [506, 157] width 36 height 19
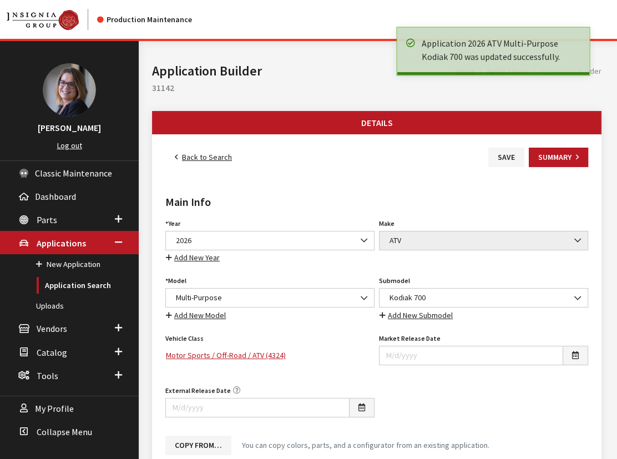
click at [180, 159] on link "Back to Search" at bounding box center [203, 157] width 76 height 19
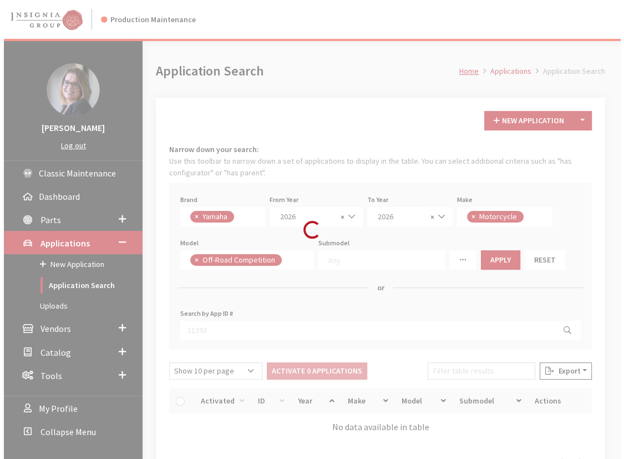
scroll to position [290, 0]
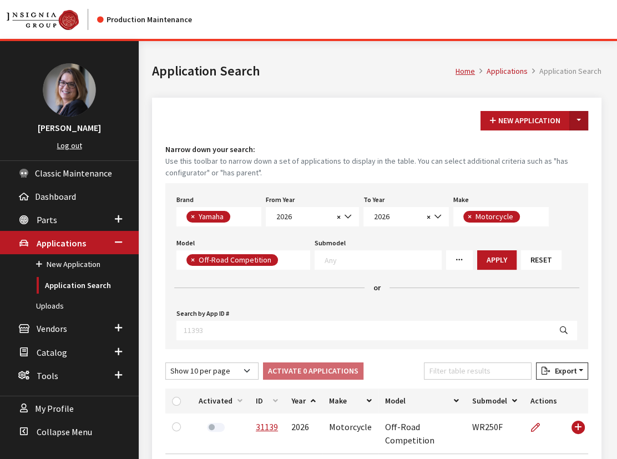
drag, startPoint x: 577, startPoint y: 121, endPoint x: 575, endPoint y: 127, distance: 6.5
click at [577, 121] on button "Toggle Dropdown" at bounding box center [578, 120] width 19 height 19
click at [545, 147] on button "New From Existing..." at bounding box center [540, 143] width 95 height 19
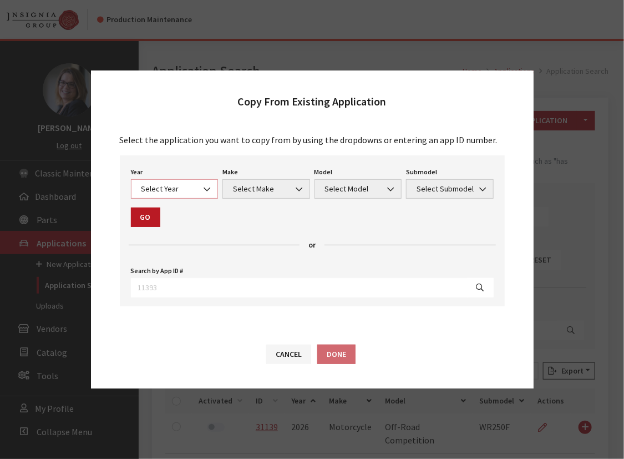
drag, startPoint x: 158, startPoint y: 186, endPoint x: 159, endPoint y: 194, distance: 7.4
click at [158, 186] on span "Select Year" at bounding box center [174, 189] width 73 height 12
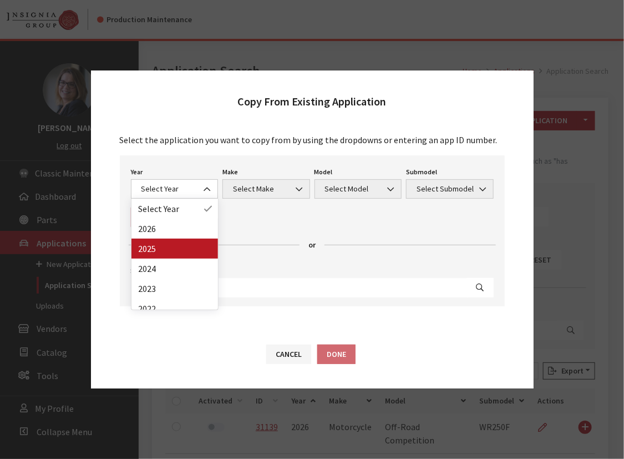
drag, startPoint x: 155, startPoint y: 250, endPoint x: 214, endPoint y: 217, distance: 66.8
select select "43"
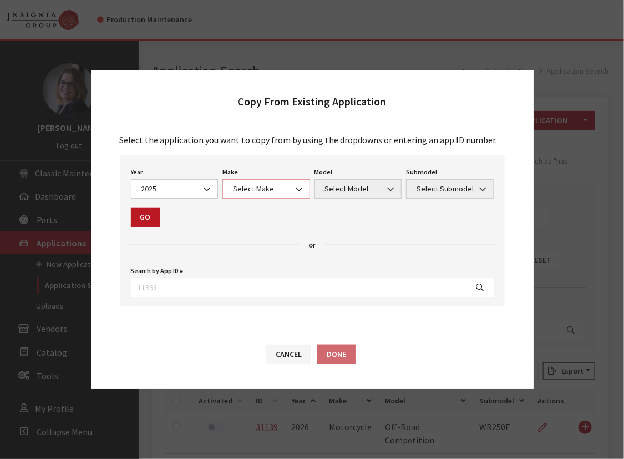
click at [276, 186] on span "Select Make" at bounding box center [266, 189] width 73 height 12
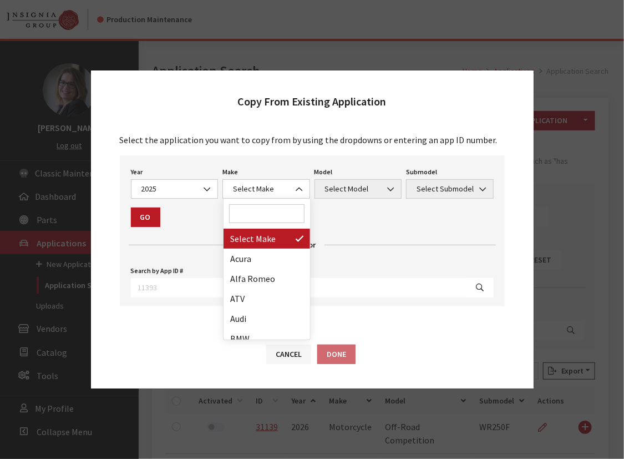
click at [256, 214] on input "Search" at bounding box center [266, 213] width 75 height 19
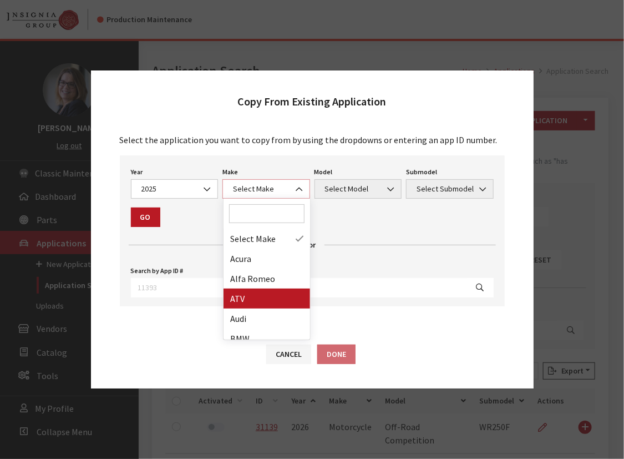
select select "54"
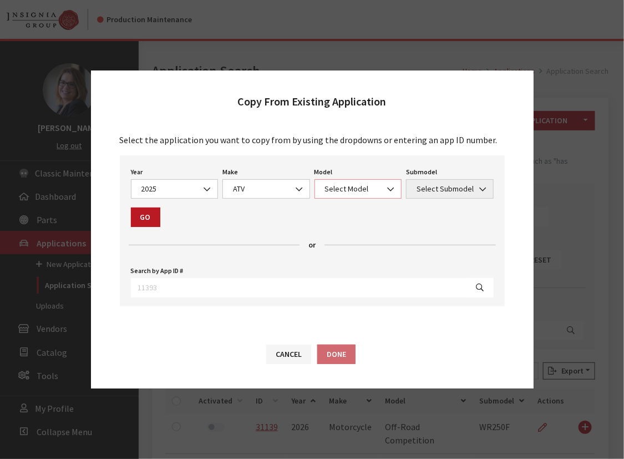
click at [344, 189] on span "Select Model" at bounding box center [358, 189] width 73 height 12
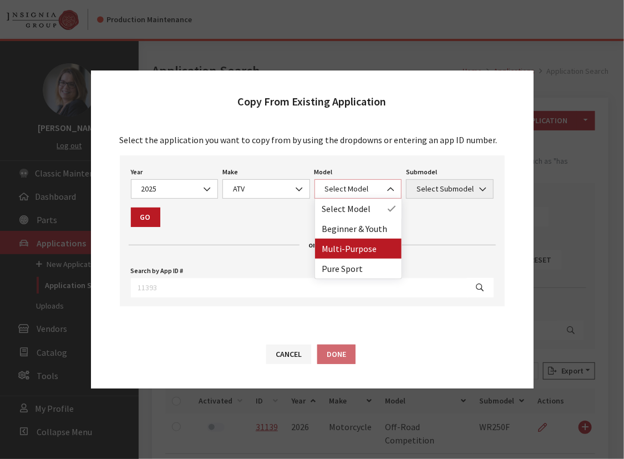
select select "1359"
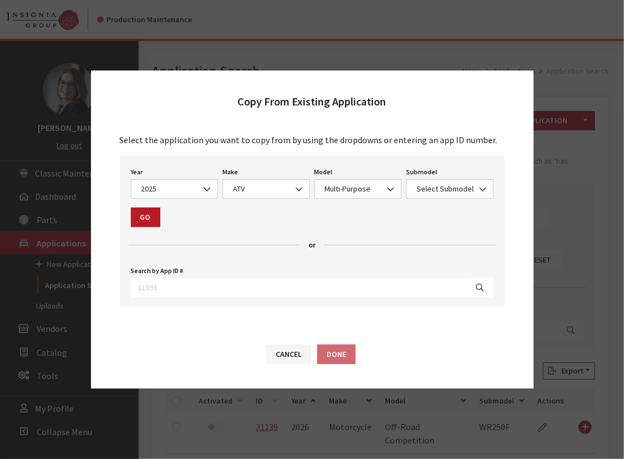
drag, startPoint x: 460, startPoint y: 174, endPoint x: 460, endPoint y: 180, distance: 6.7
click at [461, 174] on div "Submodel Select Submodel Grizzly EPS / Camo Grizzly EPS R SPEC Grizzly EPS SE K…" at bounding box center [450, 181] width 92 height 34
click at [459, 185] on span "Select Submodel" at bounding box center [449, 189] width 73 height 12
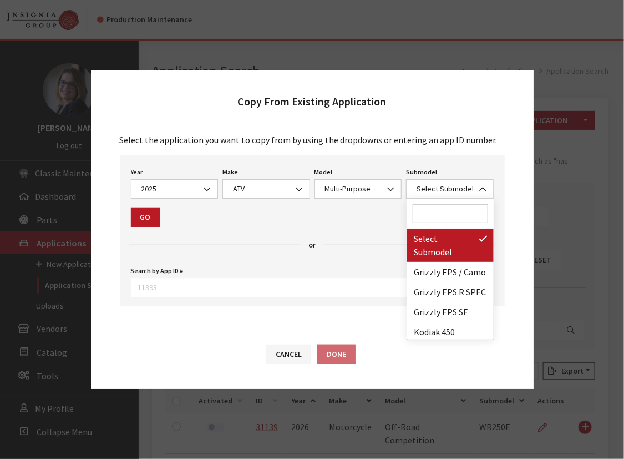
click at [440, 215] on input "Search" at bounding box center [450, 213] width 75 height 19
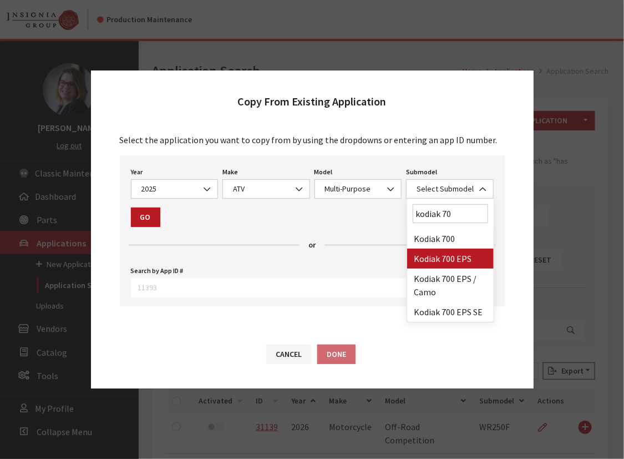
type input "kodiak 70"
select select "4364"
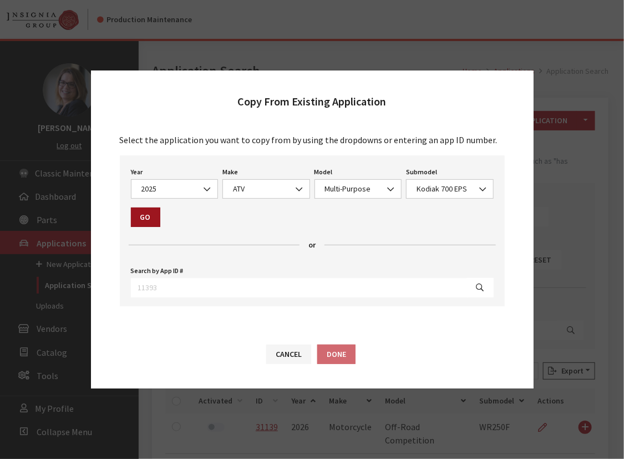
click at [139, 219] on button "Go" at bounding box center [145, 216] width 29 height 19
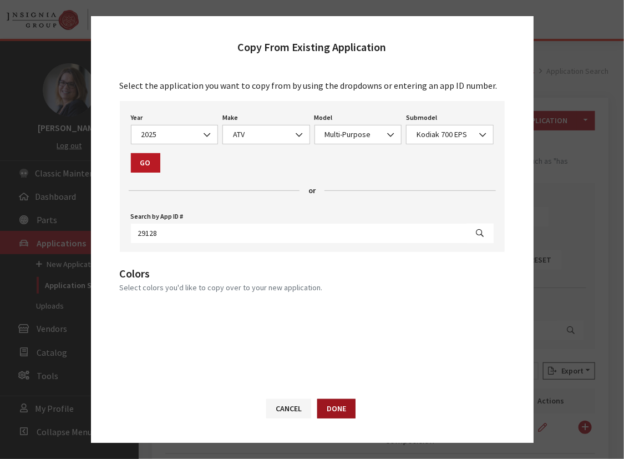
click at [350, 410] on button "Done" at bounding box center [336, 408] width 38 height 19
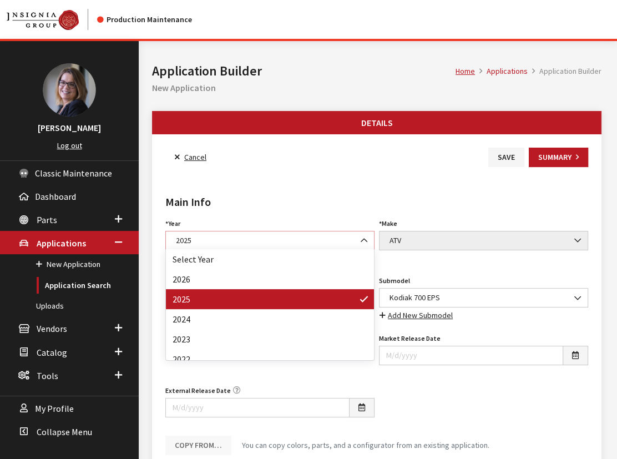
click at [196, 242] on span "2025" at bounding box center [270, 241] width 195 height 12
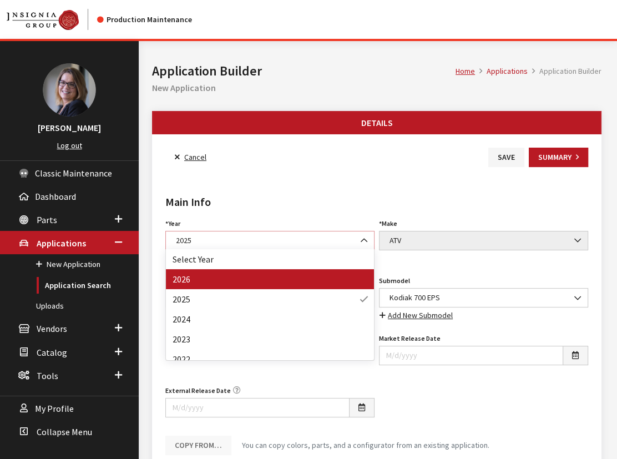
select select "44"
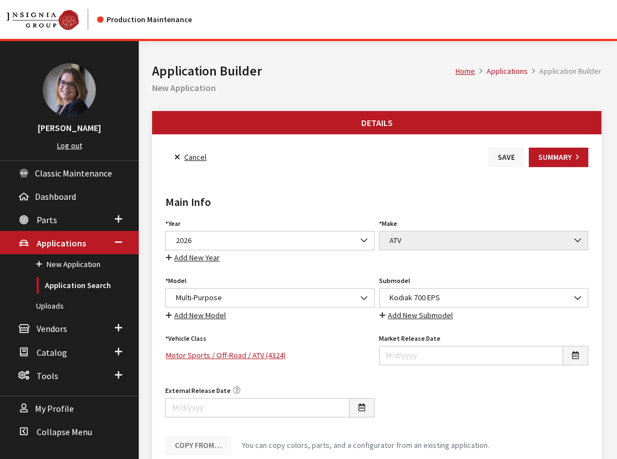
click at [505, 157] on button "Save" at bounding box center [506, 157] width 36 height 19
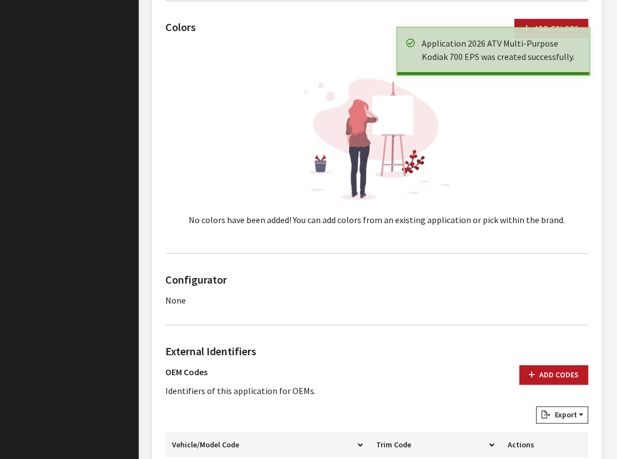
scroll to position [555, 0]
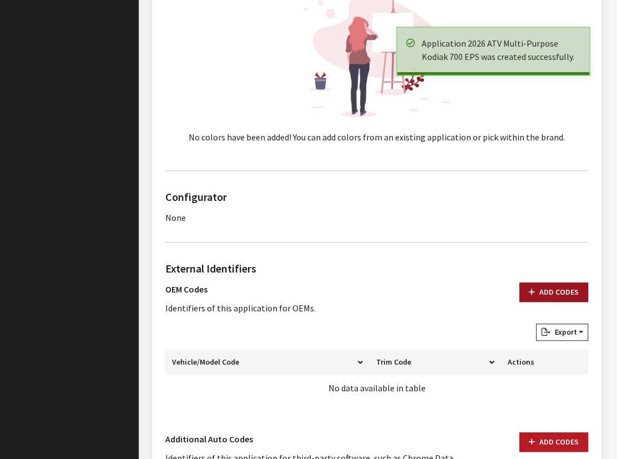
click at [534, 288] on icon "button" at bounding box center [532, 292] width 6 height 8
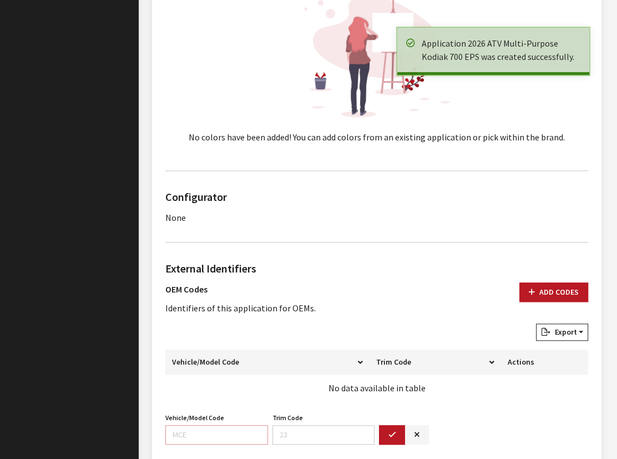
click at [216, 433] on input "Vehicle/Model Code" at bounding box center [216, 434] width 103 height 19
paste input "BVGL"
type input "BVGL"
click at [385, 438] on button "button" at bounding box center [392, 434] width 27 height 19
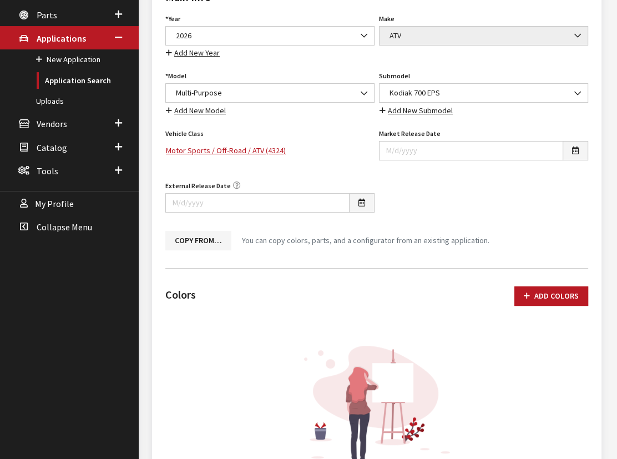
scroll to position [0, 0]
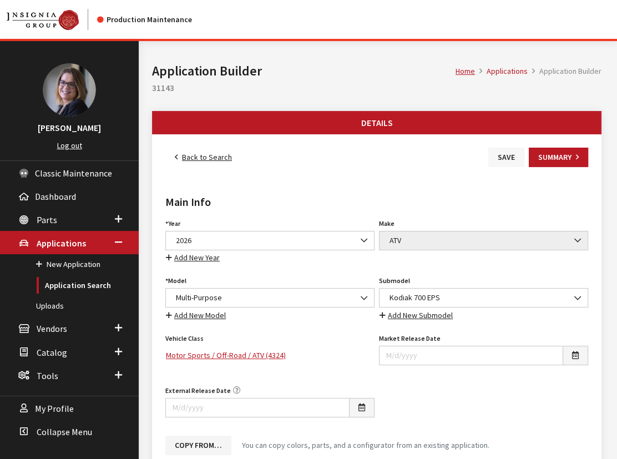
click at [507, 159] on button "Save" at bounding box center [506, 157] width 36 height 19
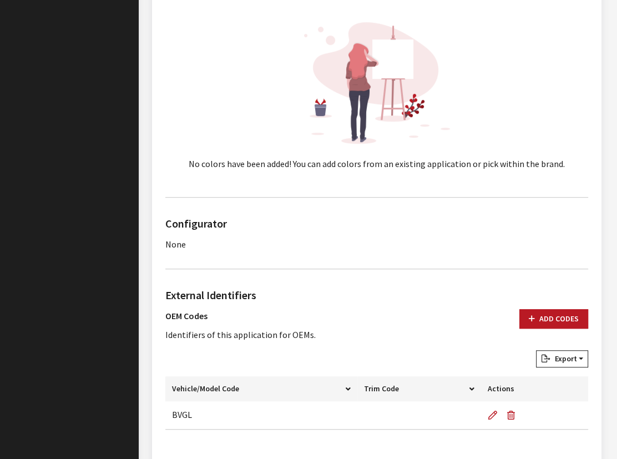
scroll to position [555, 0]
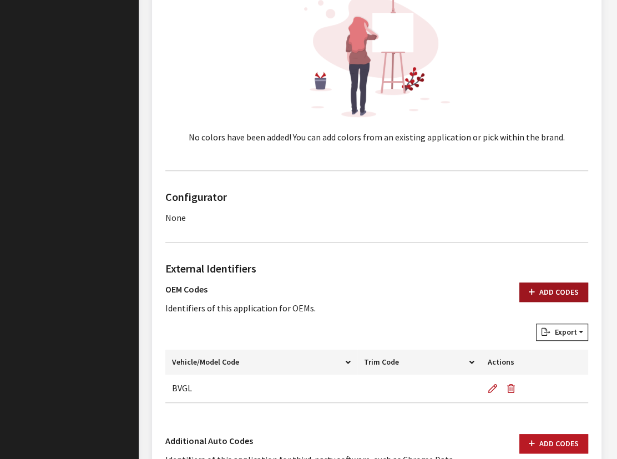
click at [557, 290] on button "Add Codes" at bounding box center [553, 291] width 69 height 19
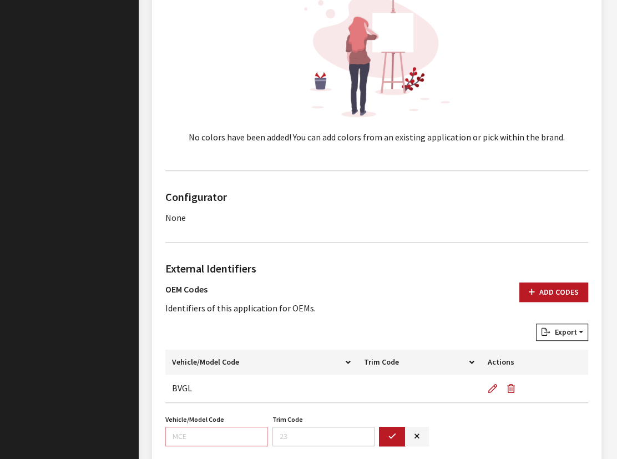
click at [187, 435] on input "Vehicle/Model Code" at bounding box center [216, 436] width 103 height 19
paste input "BVGN"
type input "BVGN"
click at [392, 437] on icon "button" at bounding box center [392, 437] width 8 height 8
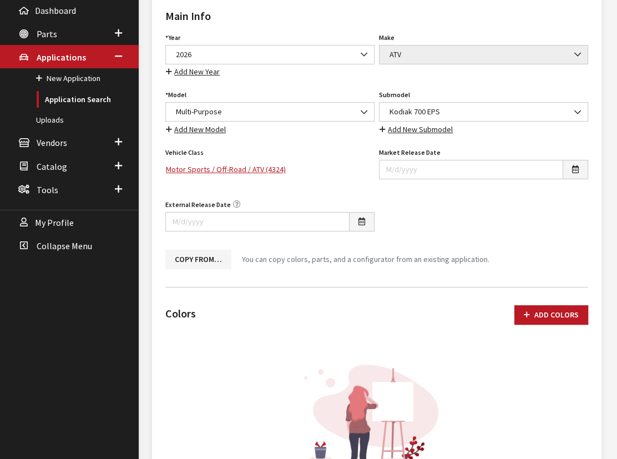
scroll to position [50, 0]
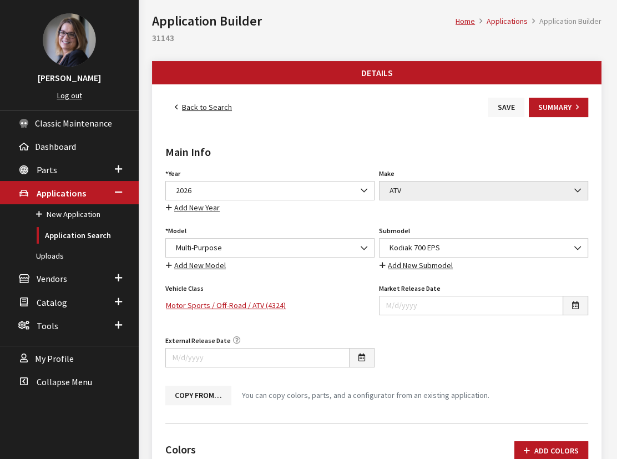
click at [508, 107] on button "Save" at bounding box center [506, 107] width 36 height 19
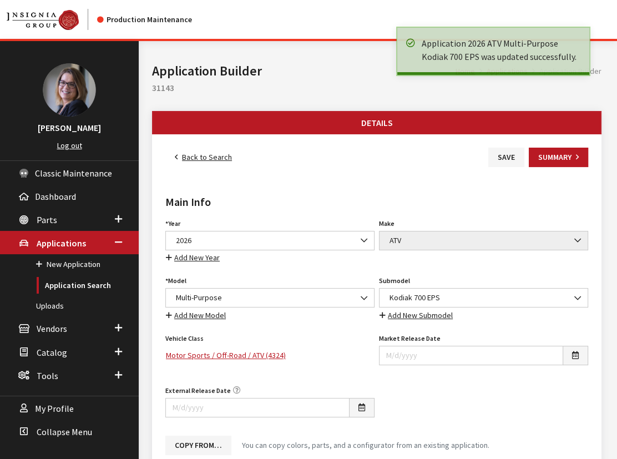
click at [188, 156] on link "Back to Search" at bounding box center [203, 157] width 76 height 19
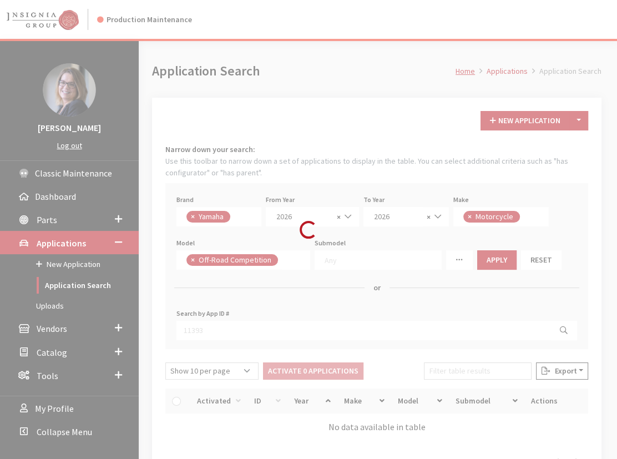
scroll to position [290, 0]
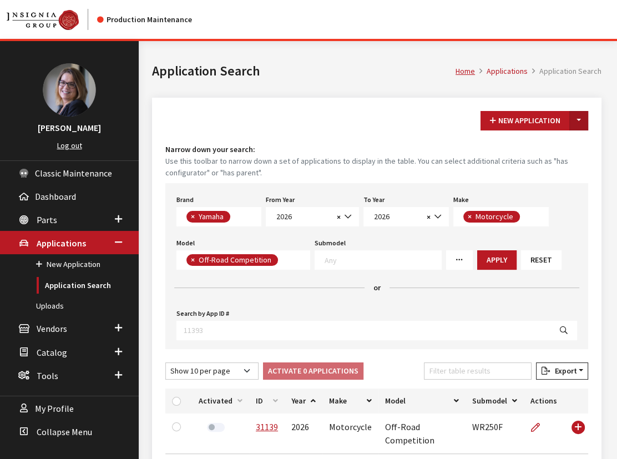
click at [582, 115] on button "Toggle Dropdown" at bounding box center [578, 120] width 19 height 19
click at [565, 139] on button "New From Existing..." at bounding box center [540, 143] width 95 height 19
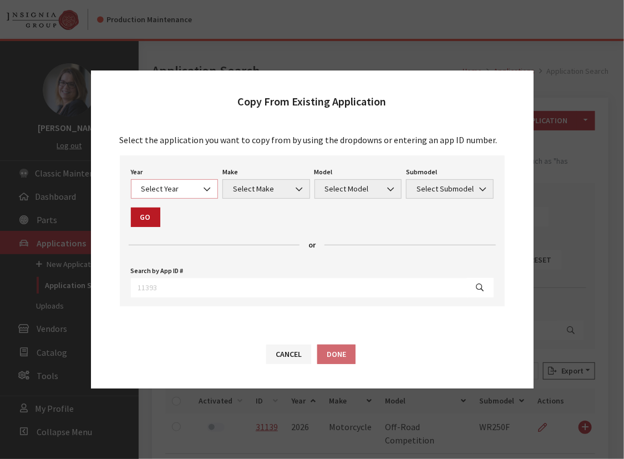
click at [186, 195] on span "Select Year" at bounding box center [175, 188] width 88 height 19
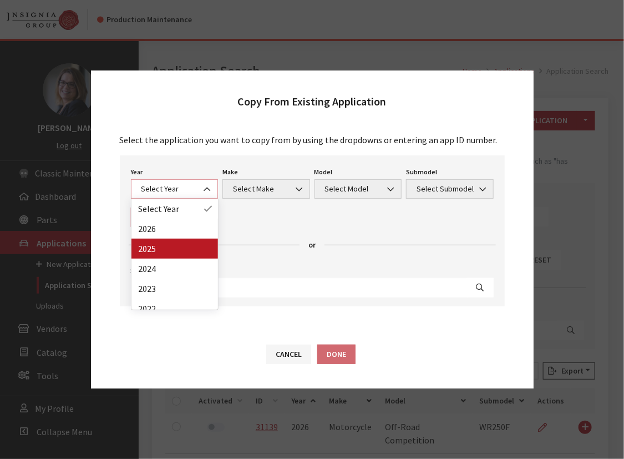
select select "43"
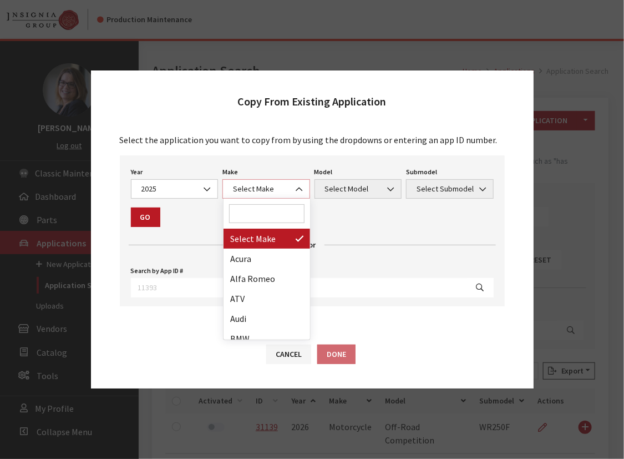
click at [250, 186] on span "Select Make" at bounding box center [266, 189] width 73 height 12
click at [251, 217] on input "Search" at bounding box center [266, 213] width 75 height 19
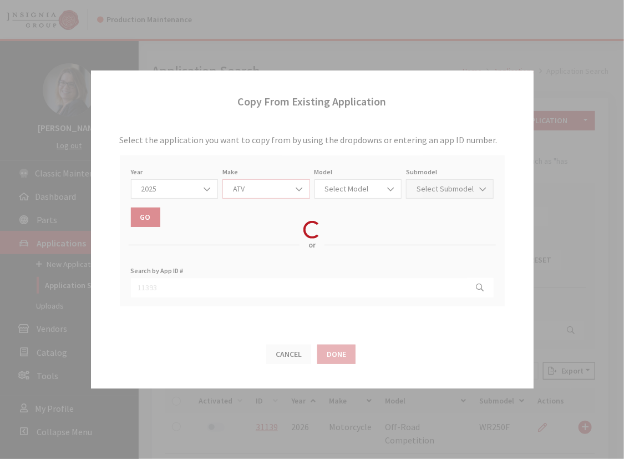
select select "54"
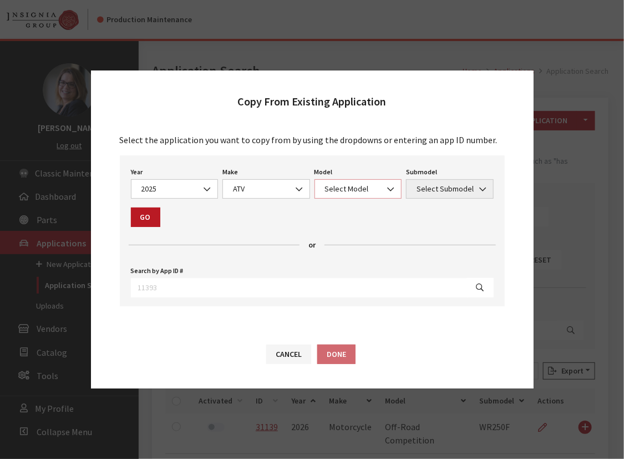
click at [357, 186] on span "Select Model" at bounding box center [358, 189] width 73 height 12
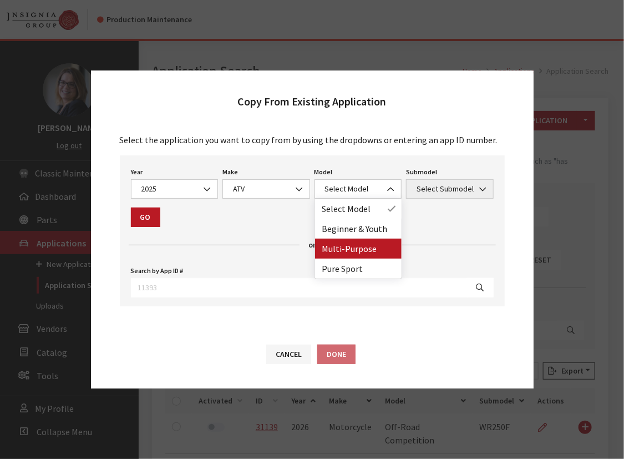
drag, startPoint x: 346, startPoint y: 249, endPoint x: 350, endPoint y: 241, distance: 8.7
select select "1359"
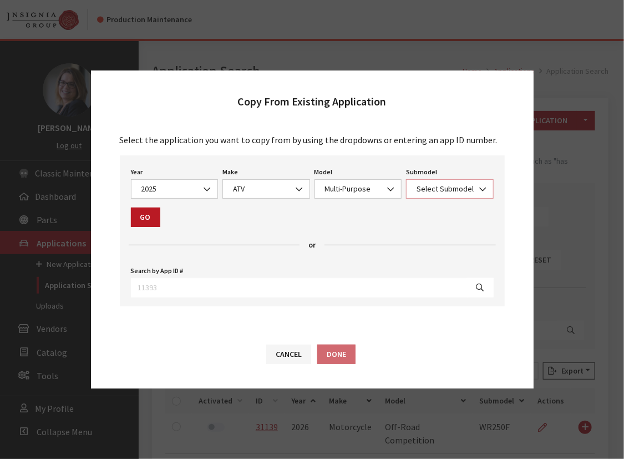
click at [437, 183] on span "Select Submodel" at bounding box center [450, 188] width 88 height 19
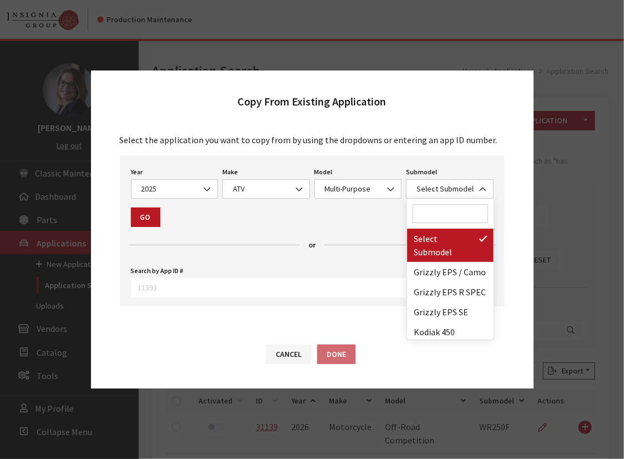
click at [433, 215] on input "Search" at bounding box center [450, 213] width 75 height 19
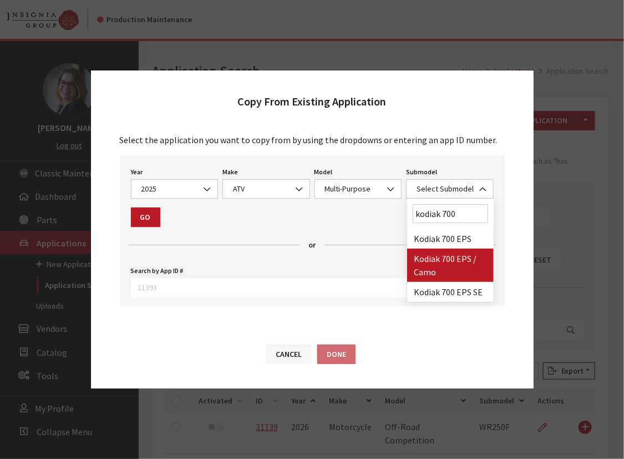
type input "kodiak 700"
click at [297, 359] on button "Cancel" at bounding box center [288, 353] width 45 height 19
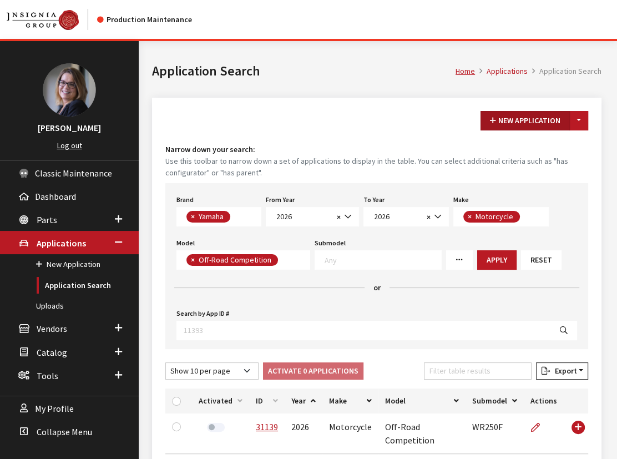
click at [515, 123] on button "New Application" at bounding box center [524, 120] width 89 height 19
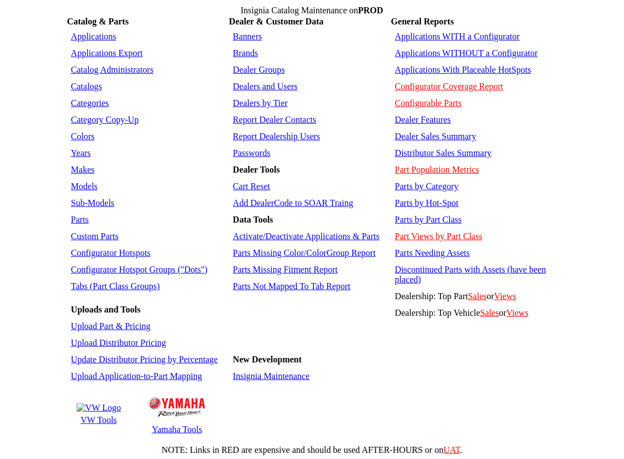
click at [80, 195] on td "Sub-Models" at bounding box center [147, 203] width 159 height 16
click at [78, 198] on link "Sub-Models" at bounding box center [92, 202] width 43 height 9
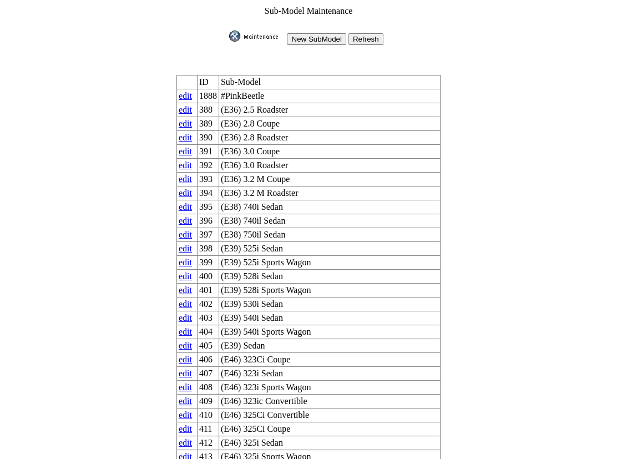
click at [325, 33] on input "New SubModel" at bounding box center [316, 39] width 59 height 12
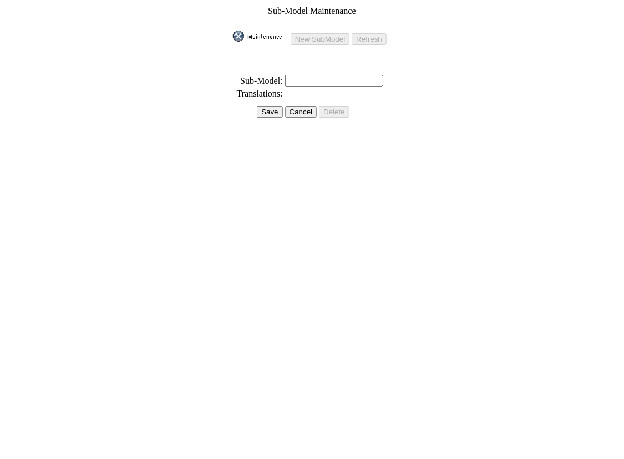
click at [305, 75] on input "text" at bounding box center [334, 81] width 98 height 12
drag, startPoint x: 316, startPoint y: 73, endPoint x: 263, endPoint y: 68, distance: 53.0
click at [263, 74] on tr "* Sub-Model: K" at bounding box center [311, 80] width 159 height 13
paste input "odiak 700 EPS XT-R"
type input "Kodiak 700 EPS XT-R"
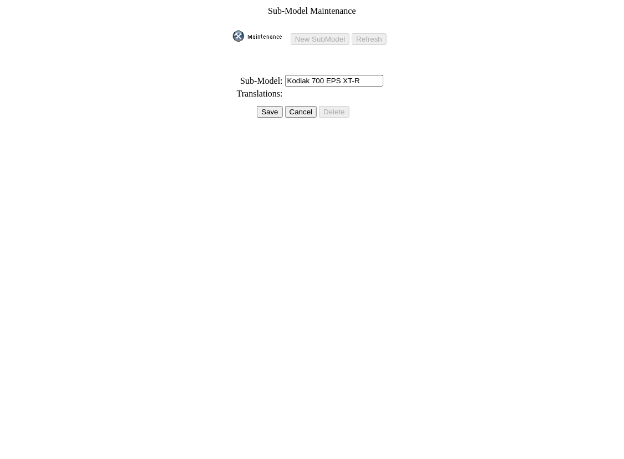
click at [264, 106] on input "Save" at bounding box center [270, 112] width 26 height 12
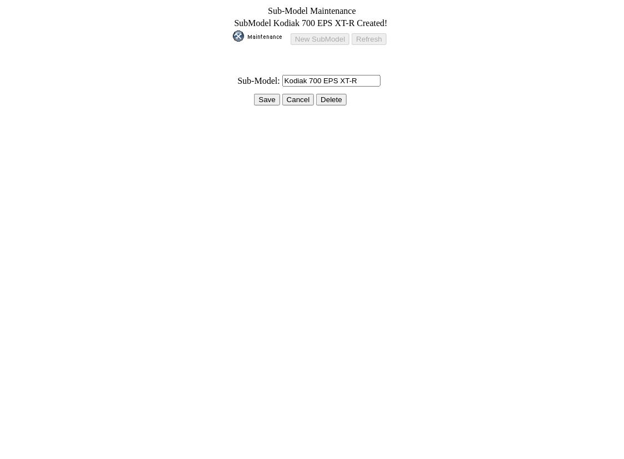
click at [264, 94] on input "Save" at bounding box center [267, 100] width 26 height 12
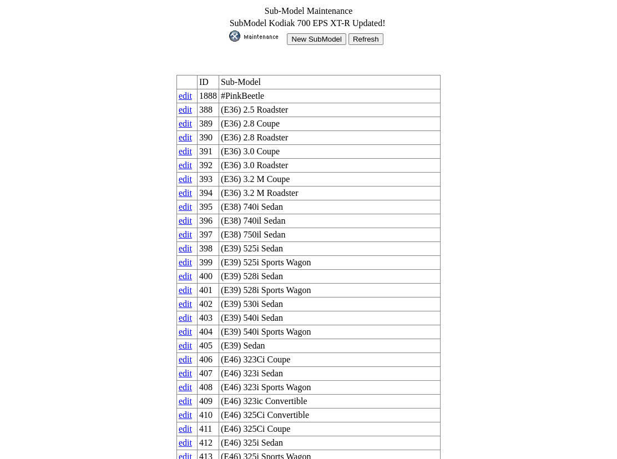
click at [260, 34] on img at bounding box center [256, 36] width 55 height 11
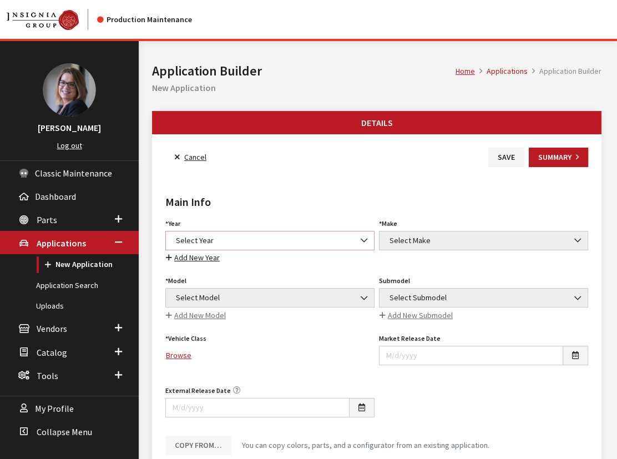
click at [190, 239] on span "Select Year" at bounding box center [270, 241] width 195 height 12
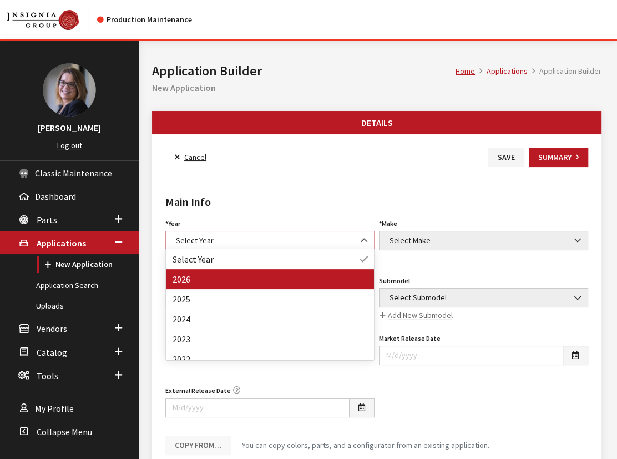
select select "44"
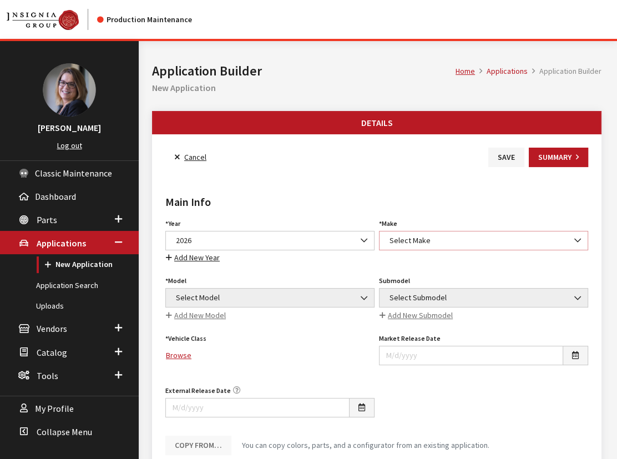
click at [388, 238] on span "Select Make" at bounding box center [483, 241] width 195 height 12
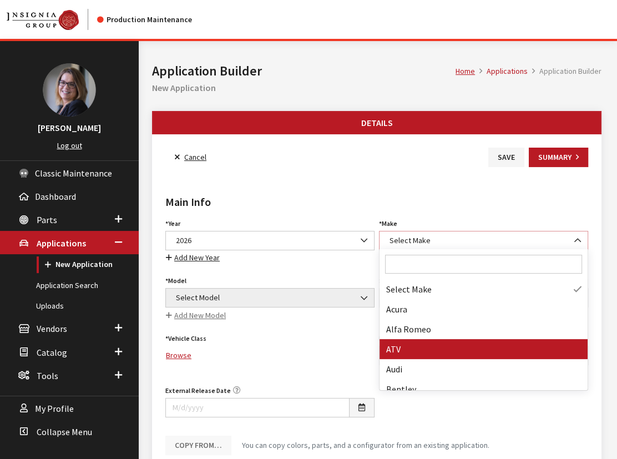
select select "54"
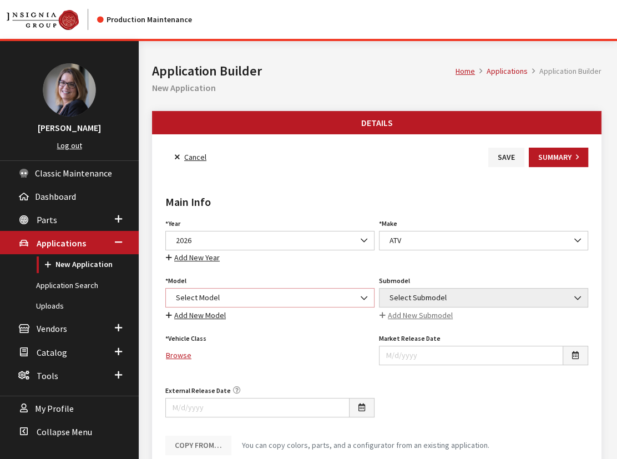
click at [270, 296] on span "Select Model" at bounding box center [270, 298] width 195 height 12
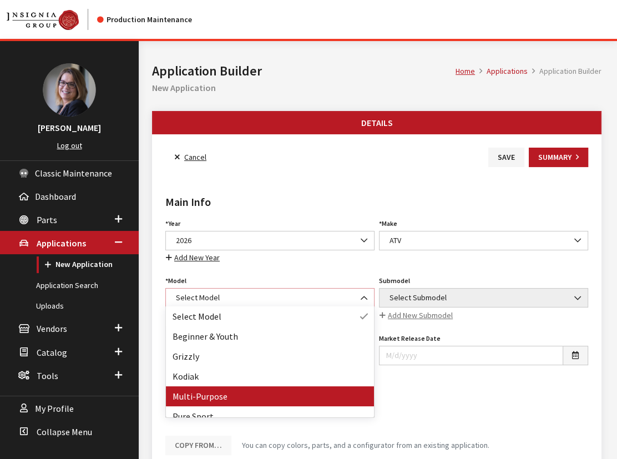
select select "1359"
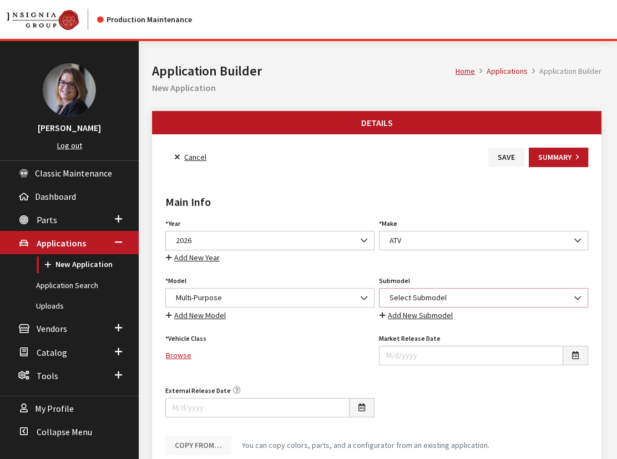
click at [420, 292] on span "Select Submodel" at bounding box center [483, 298] width 195 height 12
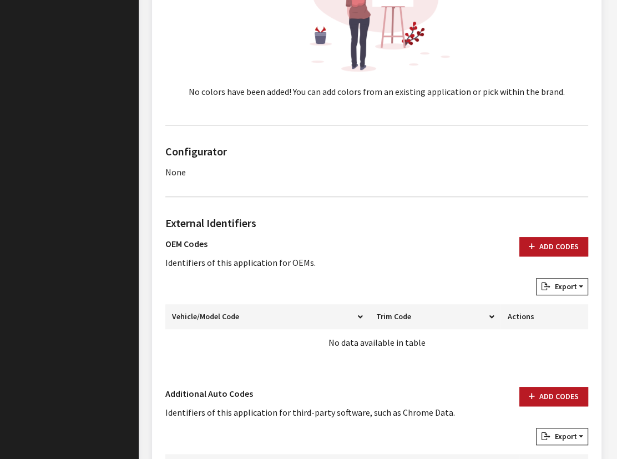
scroll to position [605, 0]
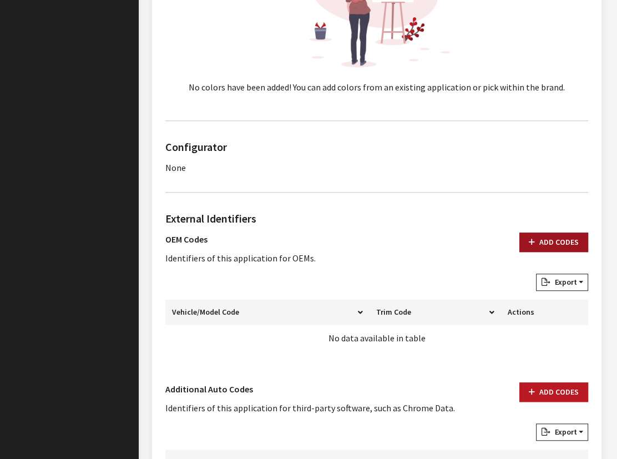
click at [535, 239] on icon "button" at bounding box center [532, 243] width 6 height 8
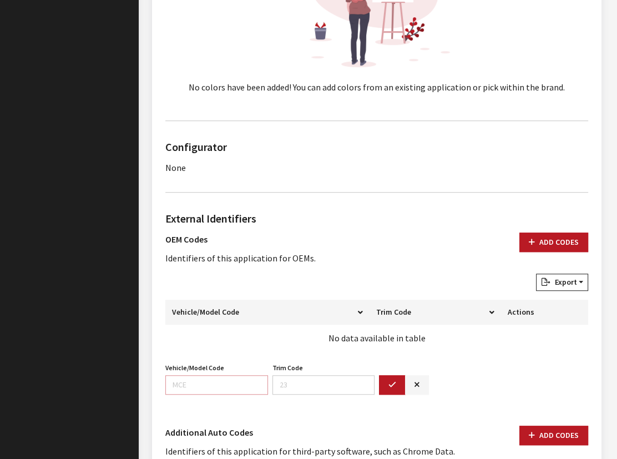
click at [195, 383] on input "Vehicle/Model Code" at bounding box center [216, 384] width 103 height 19
paste input "BVGR"
type input "BVGR"
click at [393, 386] on button "button" at bounding box center [392, 384] width 27 height 19
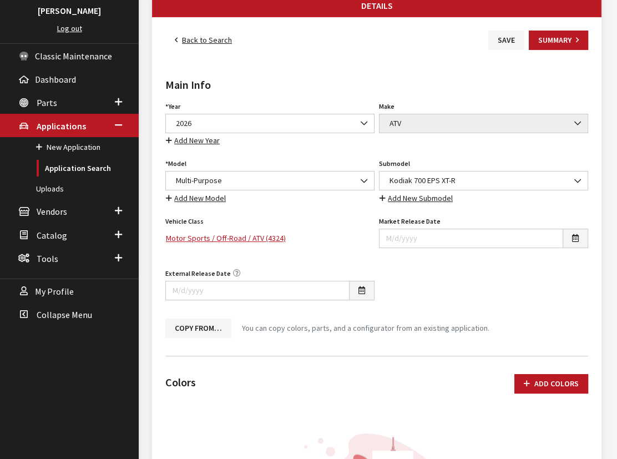
scroll to position [100, 0]
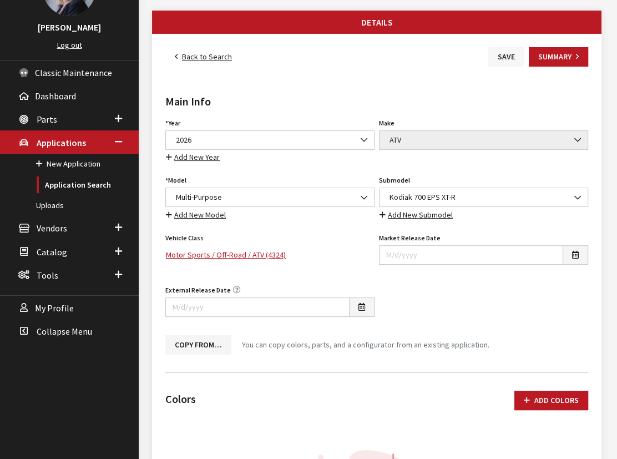
click at [501, 60] on button "Save" at bounding box center [506, 56] width 36 height 19
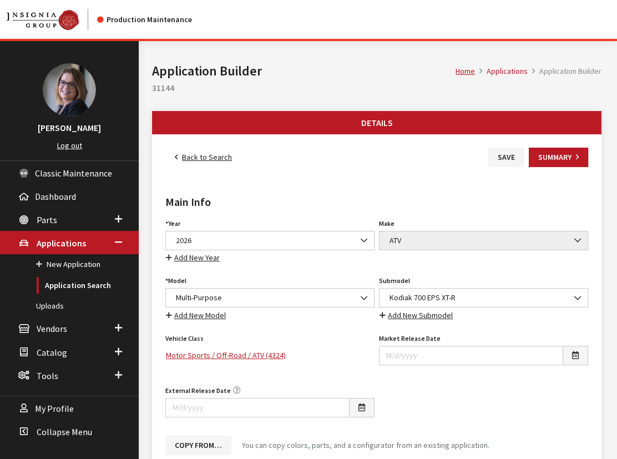
click at [200, 161] on link "Back to Search" at bounding box center [203, 157] width 76 height 19
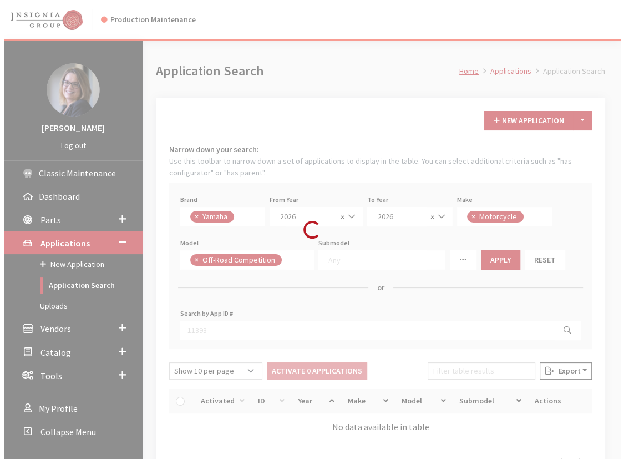
scroll to position [290, 0]
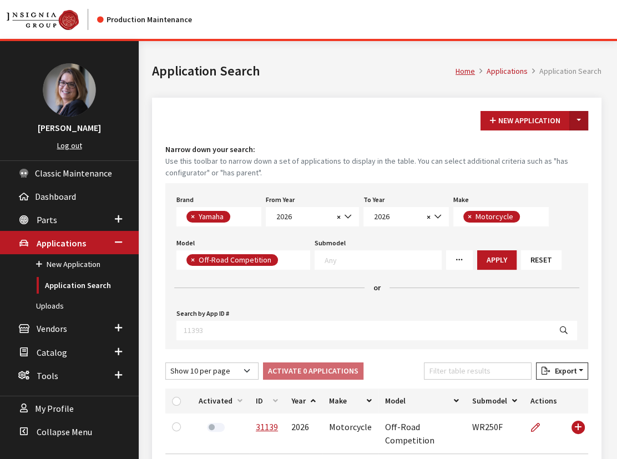
click at [574, 113] on button "Toggle Dropdown" at bounding box center [578, 120] width 19 height 19
click at [548, 134] on button "New From Existing..." at bounding box center [540, 143] width 95 height 19
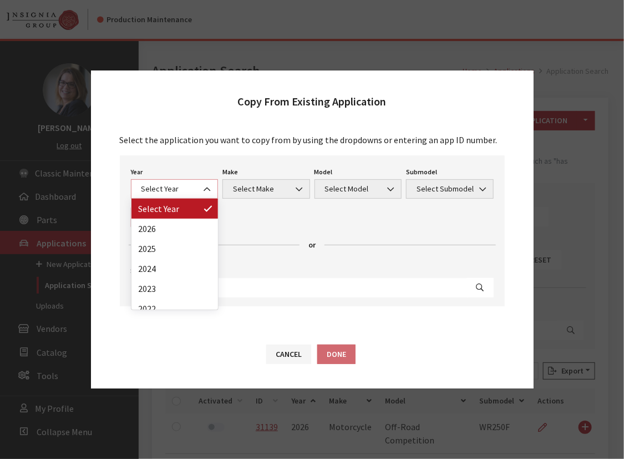
click at [162, 189] on span "Select Year" at bounding box center [174, 189] width 73 height 12
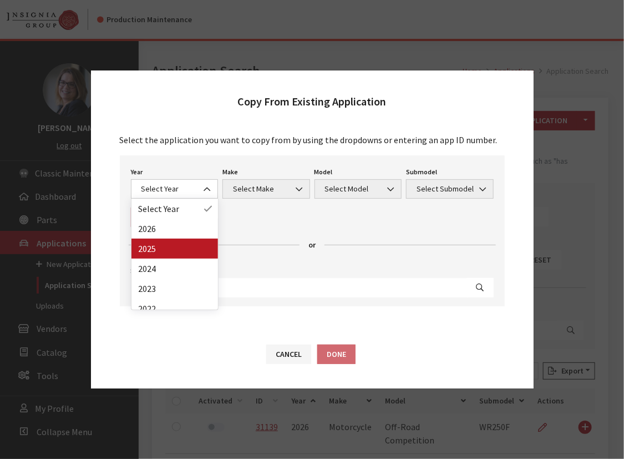
drag, startPoint x: 149, startPoint y: 246, endPoint x: 211, endPoint y: 213, distance: 70.5
select select "43"
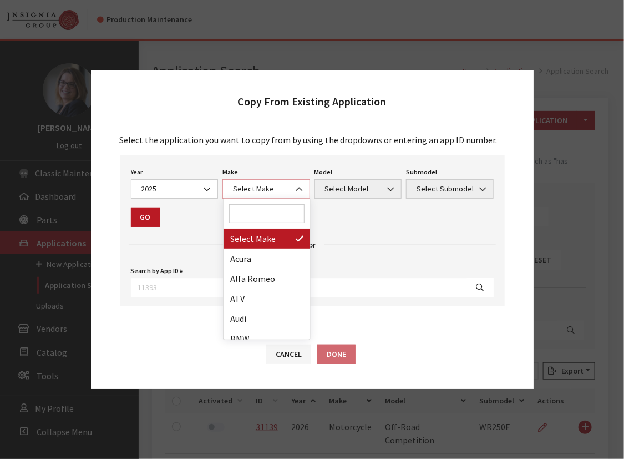
click at [262, 189] on span "Select Make" at bounding box center [266, 189] width 73 height 12
click at [254, 211] on input "Search" at bounding box center [266, 213] width 75 height 19
type input "wav"
select select "57"
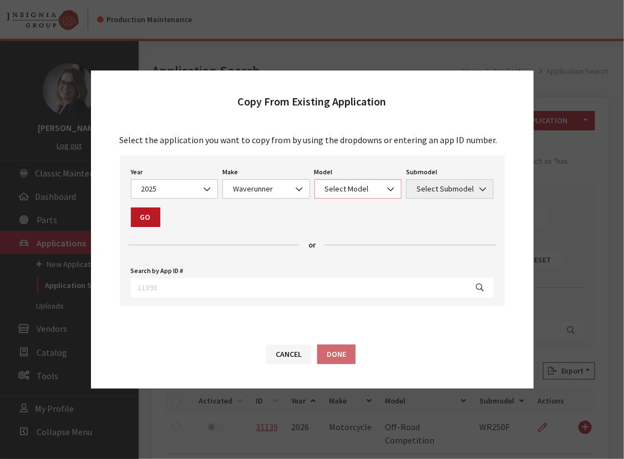
click at [326, 190] on span "Select Model" at bounding box center [358, 189] width 73 height 12
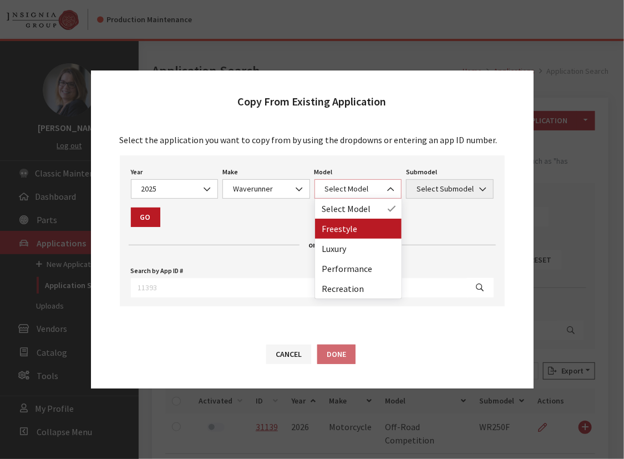
select select "1373"
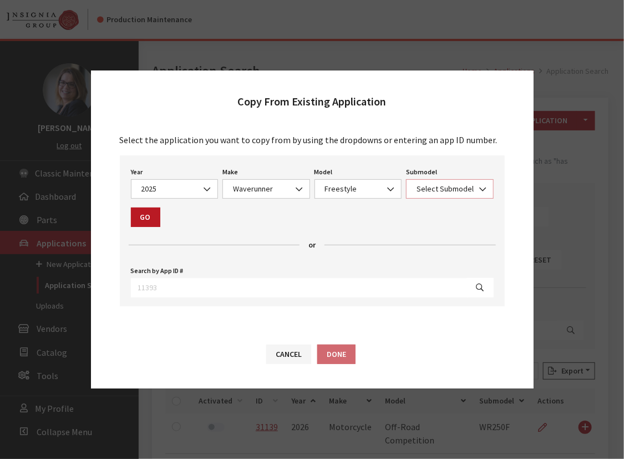
click at [426, 188] on span "Select Submodel" at bounding box center [449, 189] width 73 height 12
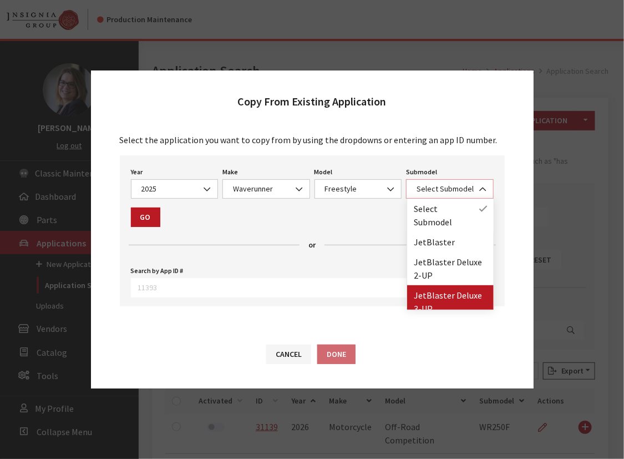
select select "4545"
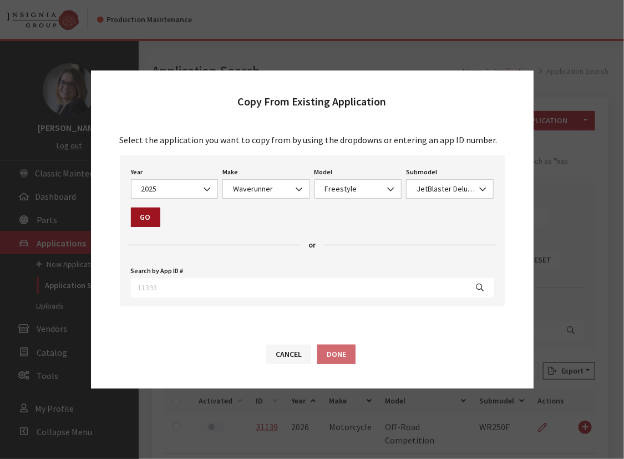
click at [143, 216] on button "Go" at bounding box center [145, 216] width 29 height 19
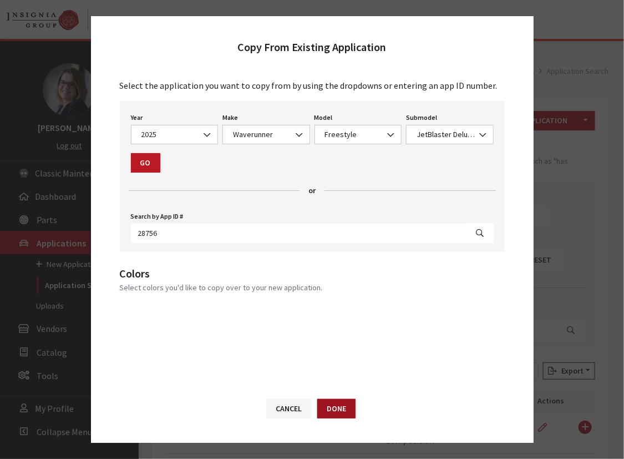
click at [329, 405] on button "Done" at bounding box center [336, 408] width 38 height 19
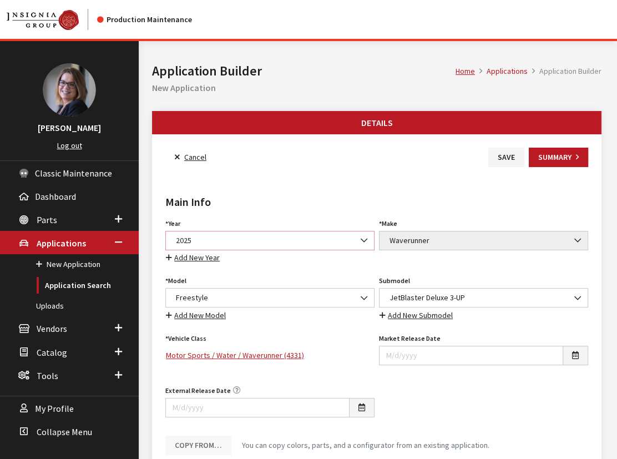
click at [220, 240] on span "2025" at bounding box center [270, 241] width 195 height 12
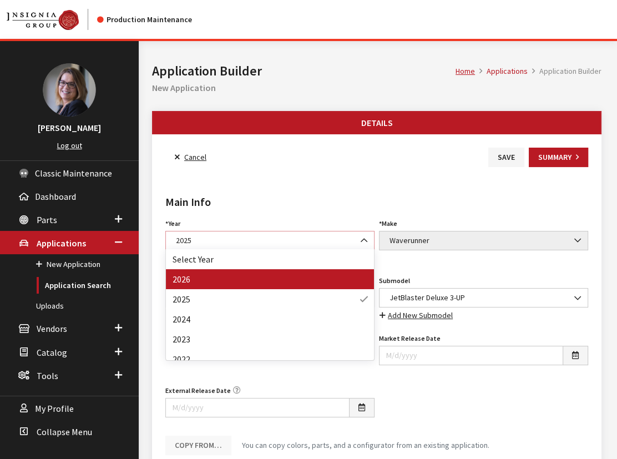
select select "44"
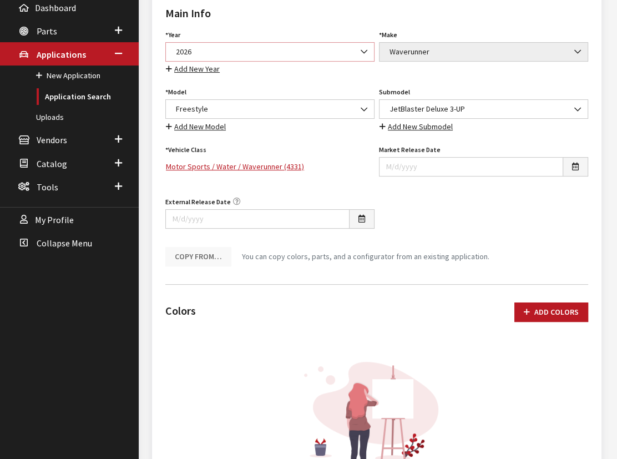
scroll to position [100, 0]
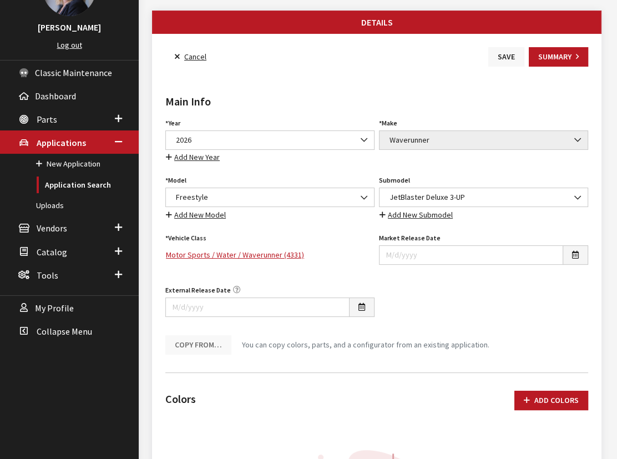
click at [508, 56] on button "Save" at bounding box center [506, 56] width 36 height 19
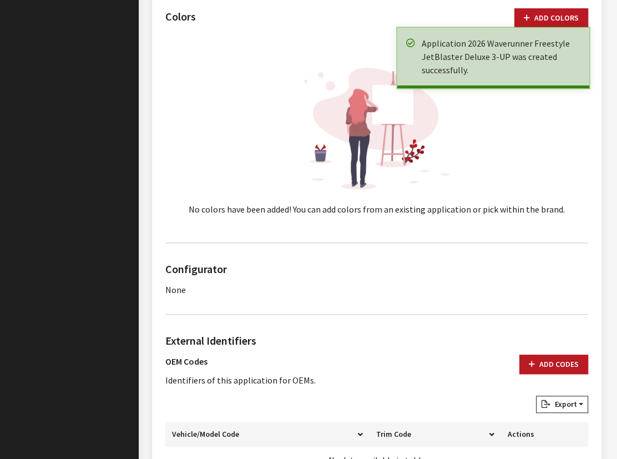
scroll to position [605, 0]
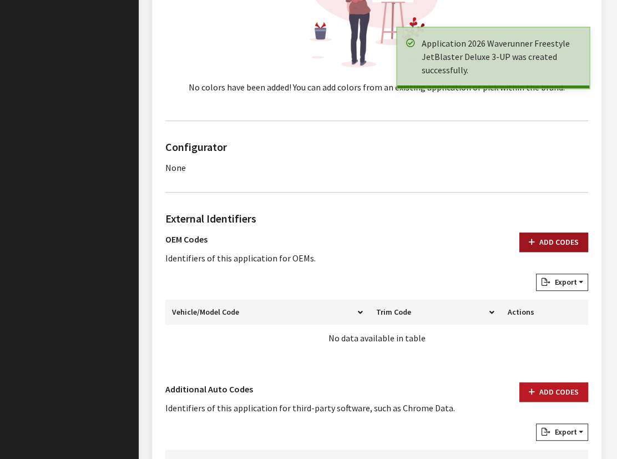
click at [557, 235] on button "Add Codes" at bounding box center [553, 241] width 69 height 19
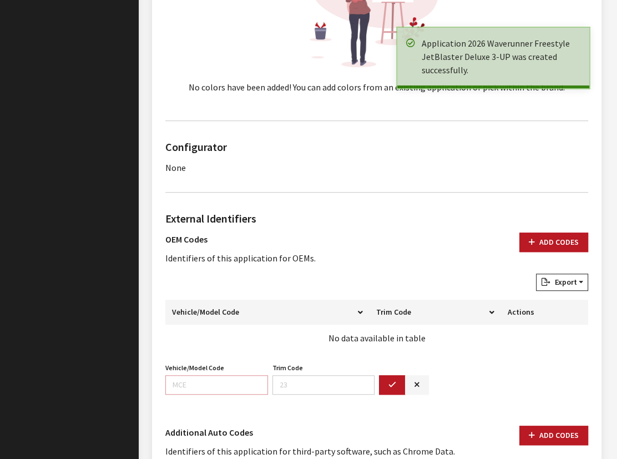
click at [199, 382] on input "Vehicle/Model Code" at bounding box center [216, 384] width 103 height 19
paste input "F5R2"
type input "F5R2"
click at [394, 375] on button "button" at bounding box center [392, 384] width 27 height 19
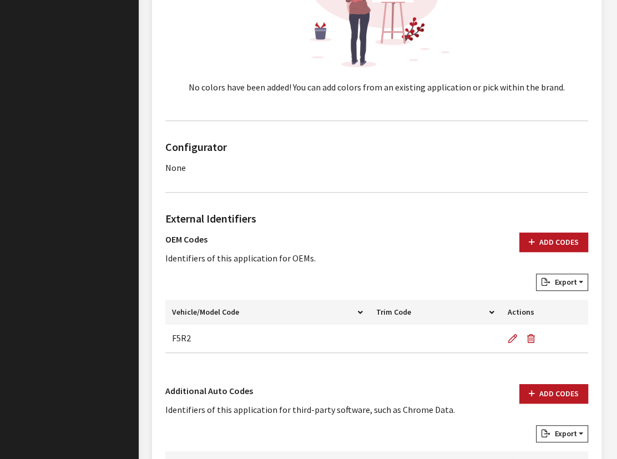
click at [244, 205] on div "External Identifiers OEM Codes Identifiers of this application for OEMs. Add Co…" at bounding box center [376, 356] width 427 height 310
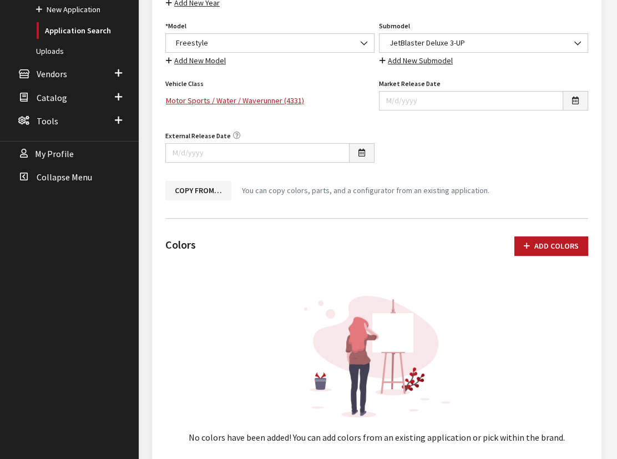
scroll to position [100, 0]
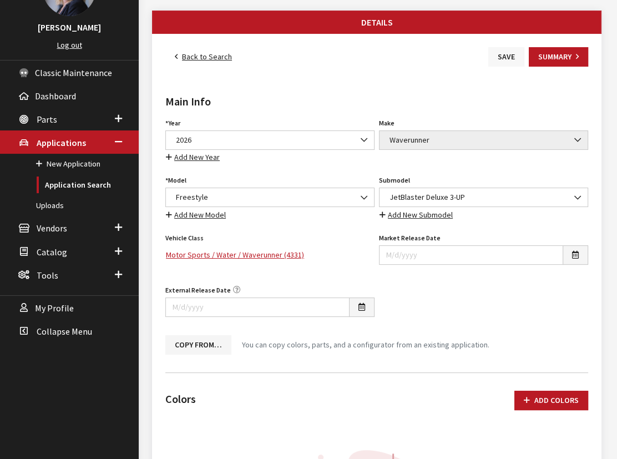
click at [508, 54] on button "Save" at bounding box center [506, 56] width 36 height 19
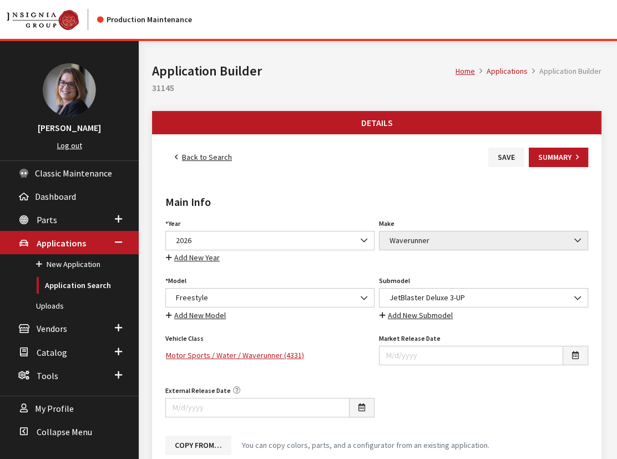
drag, startPoint x: 0, startPoint y: 0, endPoint x: 204, endPoint y: 158, distance: 257.8
click at [204, 158] on link "Back to Search" at bounding box center [203, 157] width 76 height 19
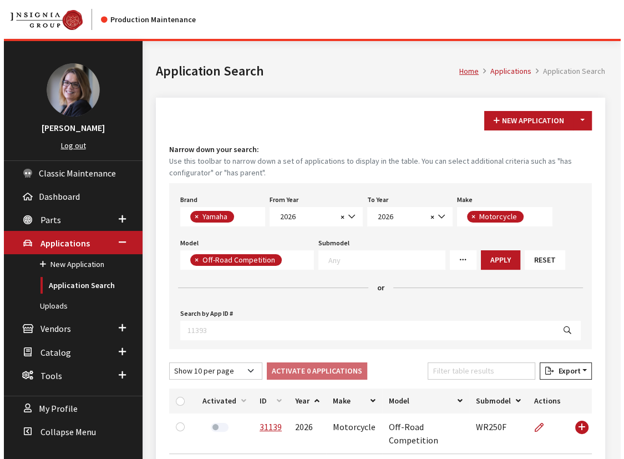
scroll to position [290, 0]
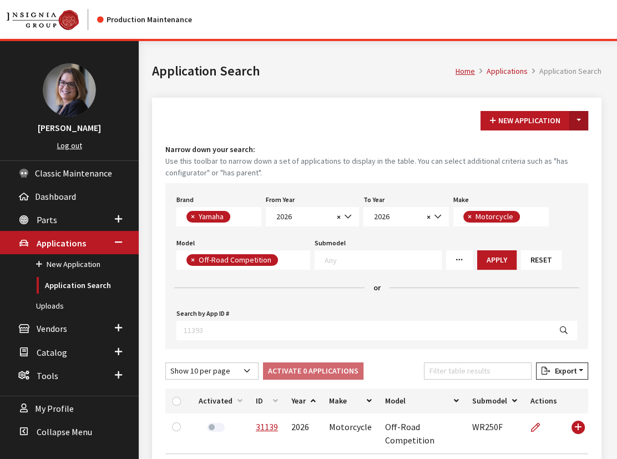
click at [576, 121] on button "Toggle Dropdown" at bounding box center [578, 120] width 19 height 19
click at [528, 149] on button "New From Existing..." at bounding box center [540, 143] width 95 height 19
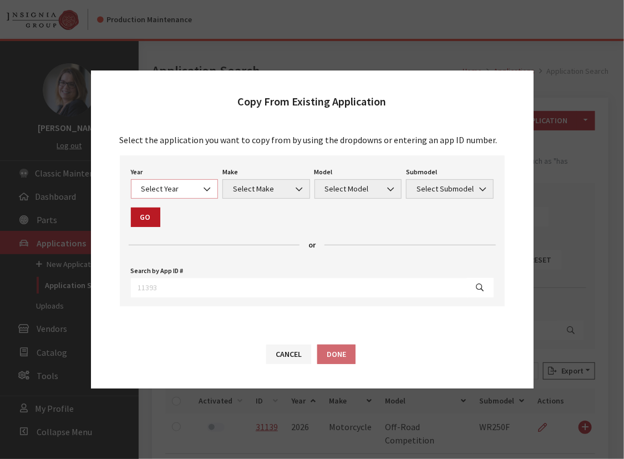
click at [196, 197] on span "Select Year" at bounding box center [175, 188] width 88 height 19
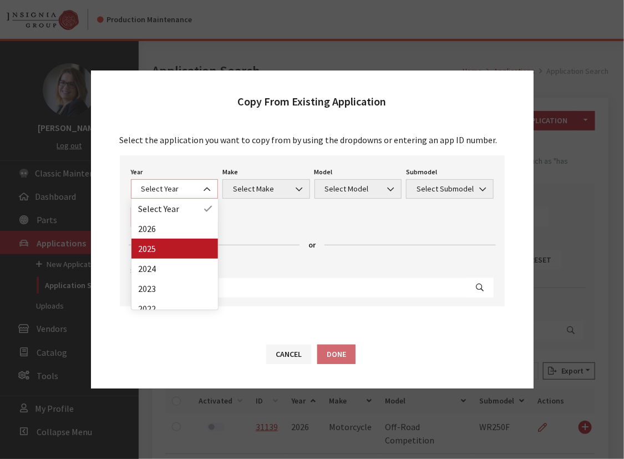
select select "43"
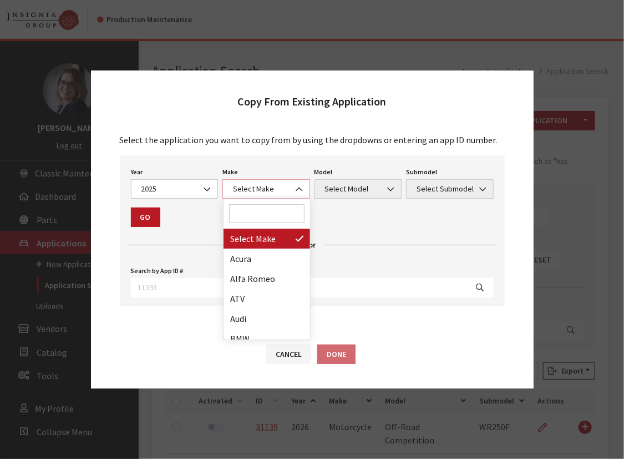
click at [251, 190] on span "Select Make" at bounding box center [266, 189] width 73 height 12
click at [254, 212] on input "Search" at bounding box center [266, 213] width 75 height 19
type input "w"
select select "57"
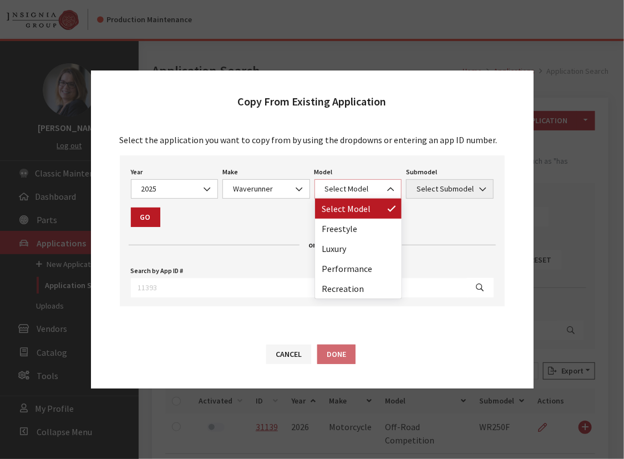
click at [328, 189] on span "Select Model" at bounding box center [358, 189] width 73 height 12
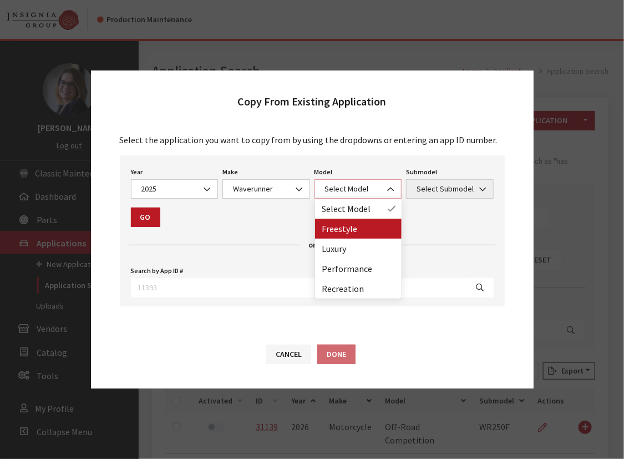
select select "1373"
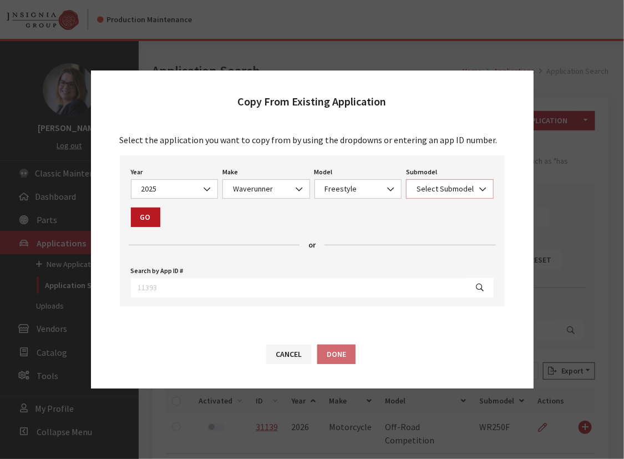
click at [426, 189] on span "Select Submodel" at bounding box center [449, 189] width 73 height 12
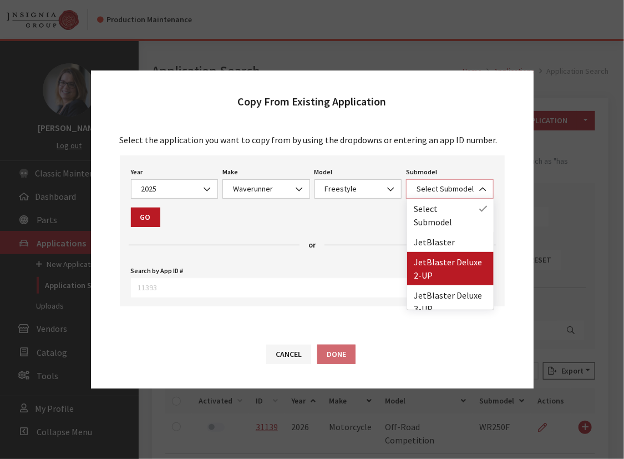
select select "4546"
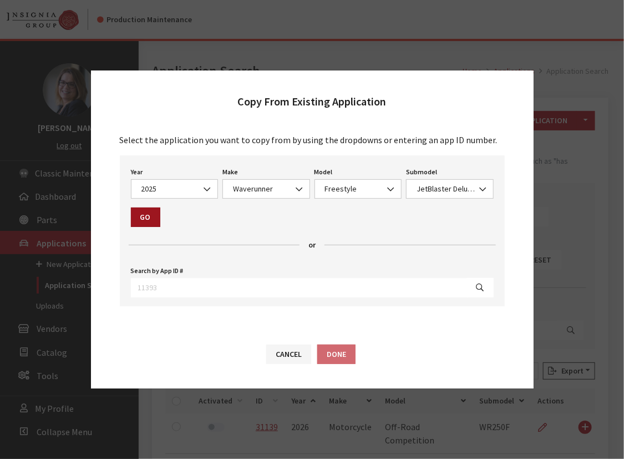
click at [143, 213] on button "Go" at bounding box center [145, 216] width 29 height 19
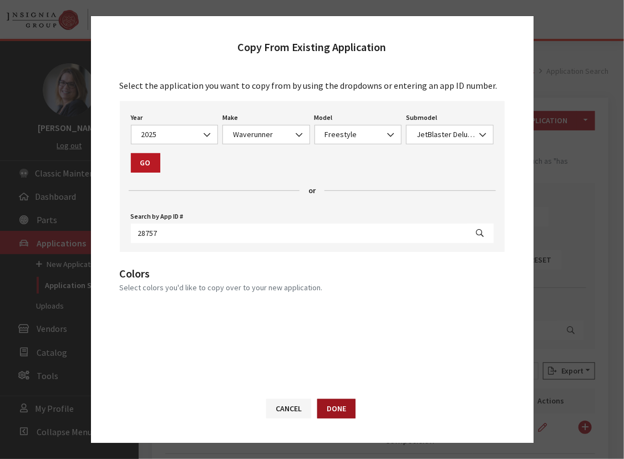
click at [338, 409] on button "Done" at bounding box center [336, 408] width 38 height 19
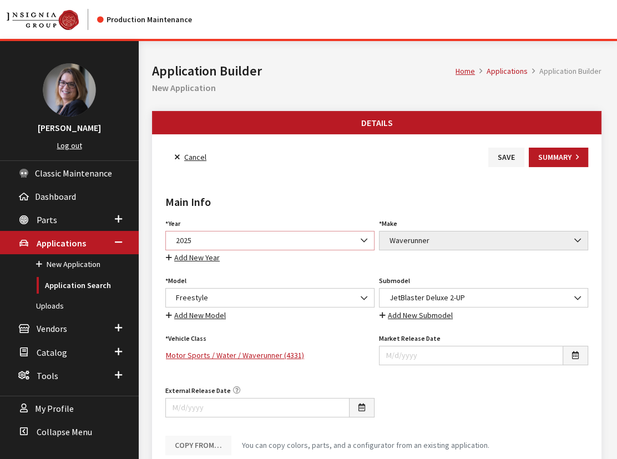
click at [235, 231] on span "2025" at bounding box center [269, 240] width 209 height 19
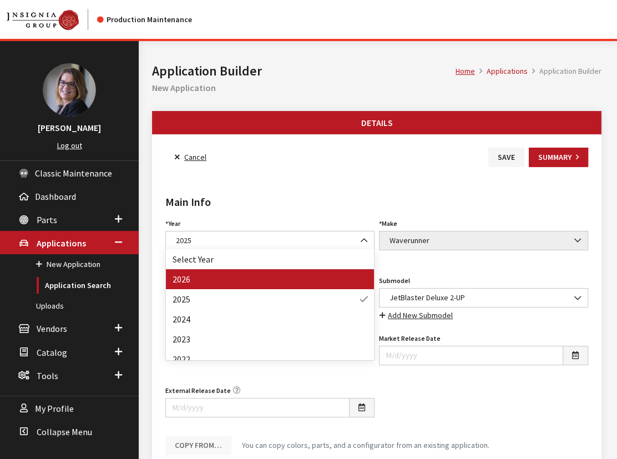
drag, startPoint x: 218, startPoint y: 280, endPoint x: 312, endPoint y: 241, distance: 101.5
select select "44"
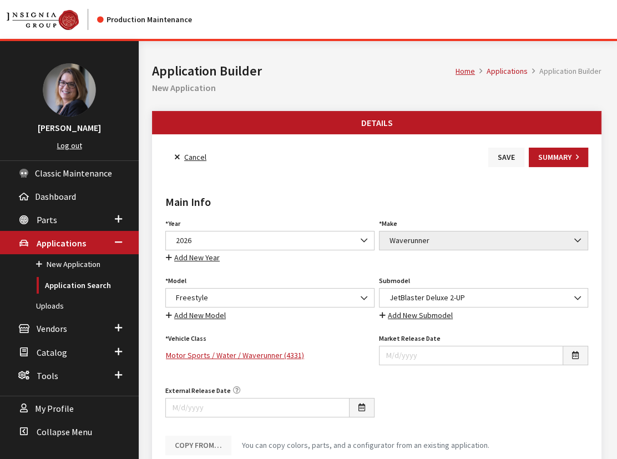
click at [509, 160] on button "Save" at bounding box center [506, 157] width 36 height 19
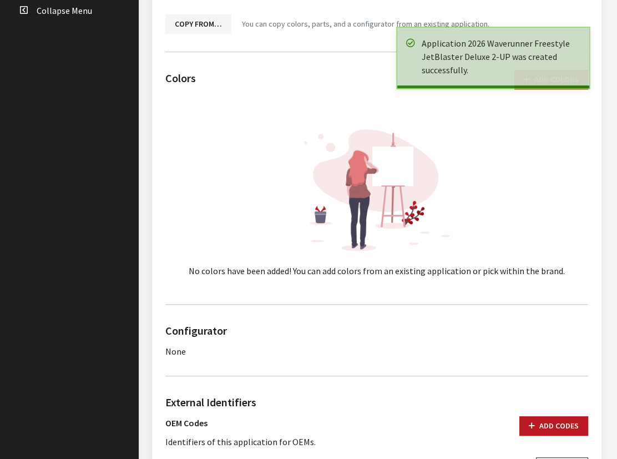
scroll to position [494, 0]
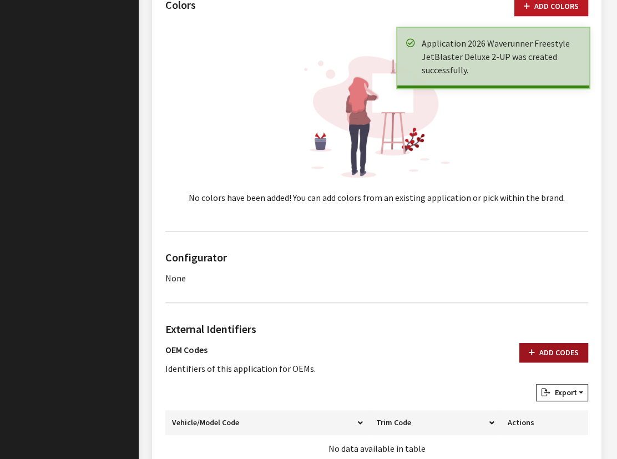
click at [546, 346] on button "Add Codes" at bounding box center [553, 352] width 69 height 19
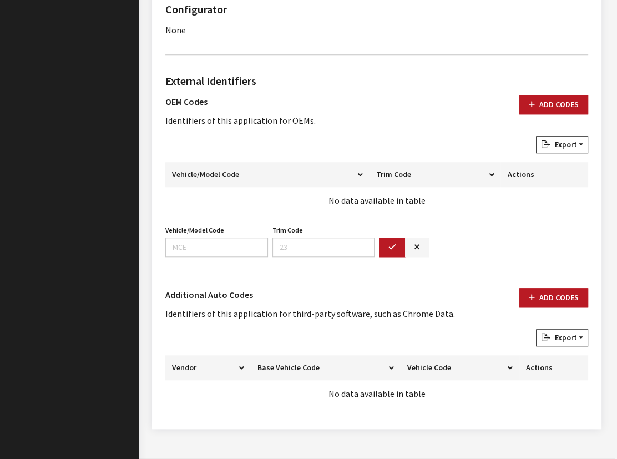
scroll to position [747, 0]
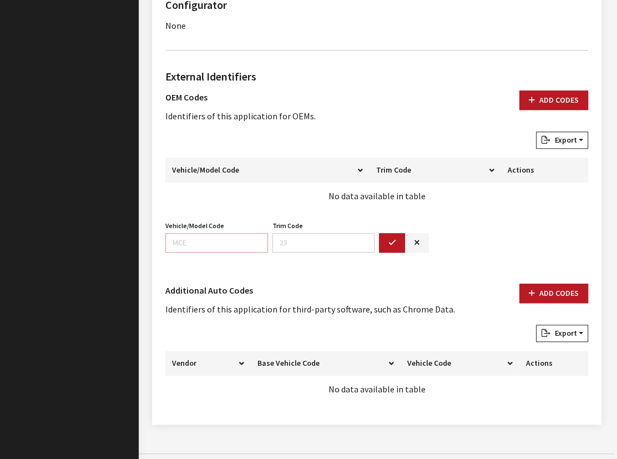
click at [200, 233] on input "Vehicle/Model Code" at bounding box center [216, 242] width 103 height 19
paste input "F5M2"
type input "F5M2"
click at [387, 240] on button "button" at bounding box center [392, 242] width 27 height 19
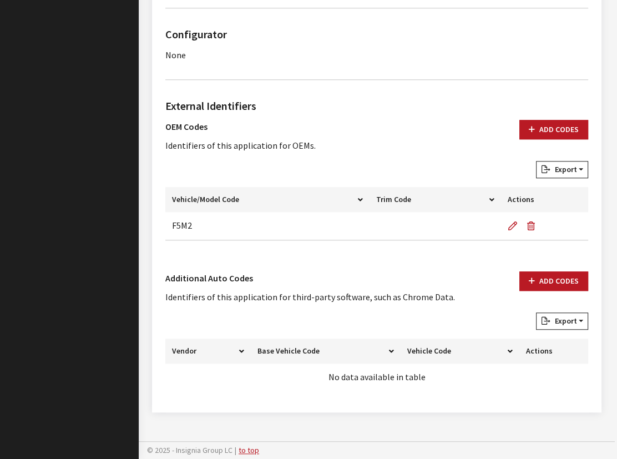
scroll to position [714, 0]
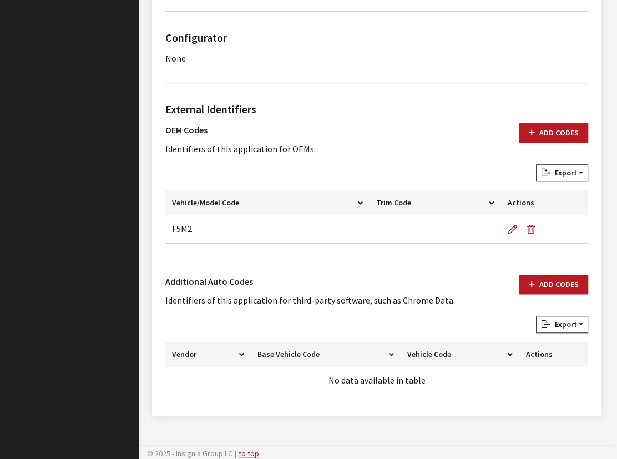
click at [249, 190] on th "Vehicle/Model Code" at bounding box center [267, 202] width 204 height 25
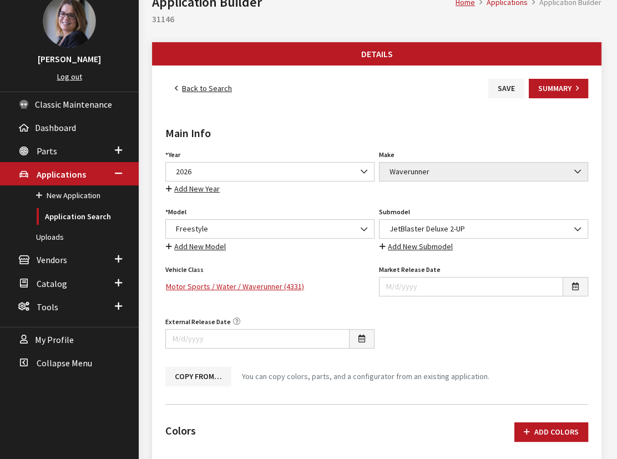
scroll to position [0, 0]
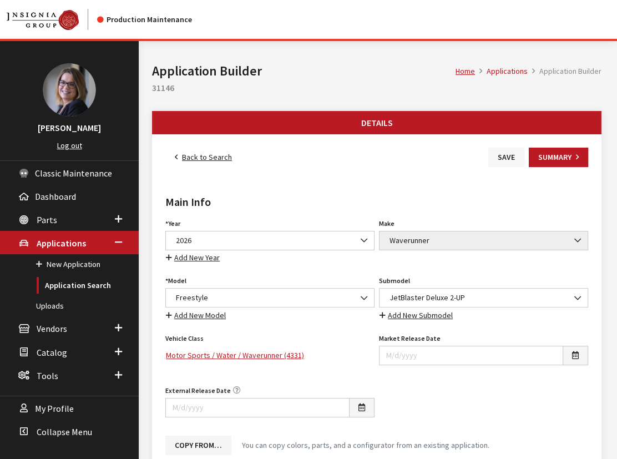
click at [512, 159] on button "Save" at bounding box center [506, 157] width 36 height 19
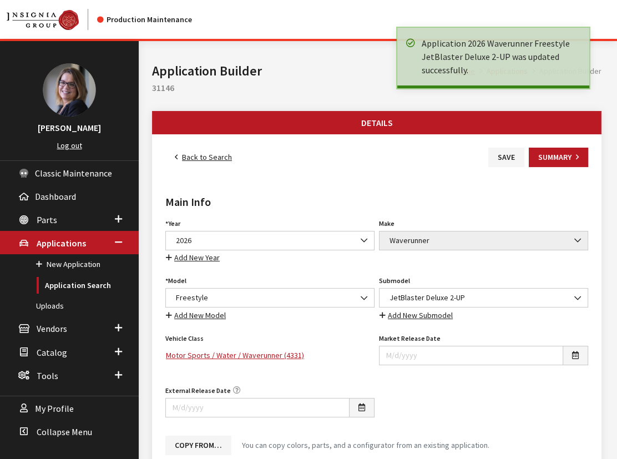
click at [192, 155] on link "Back to Search" at bounding box center [203, 157] width 76 height 19
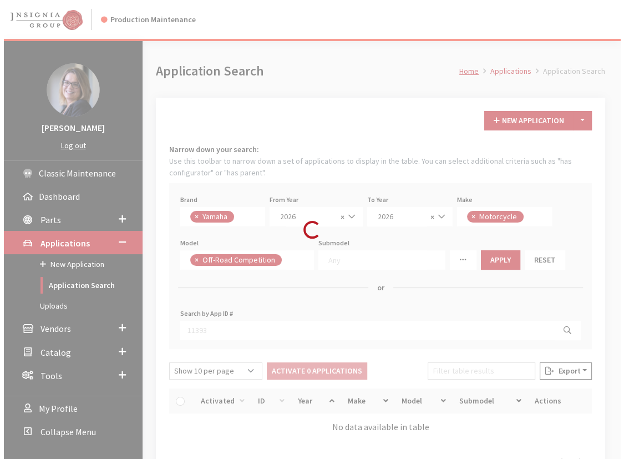
scroll to position [290, 0]
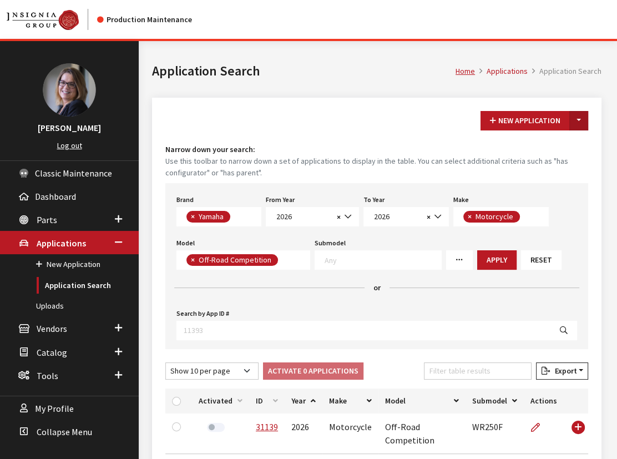
click at [580, 116] on button "Toggle Dropdown" at bounding box center [578, 120] width 19 height 19
click at [534, 139] on button "New From Existing..." at bounding box center [540, 143] width 95 height 19
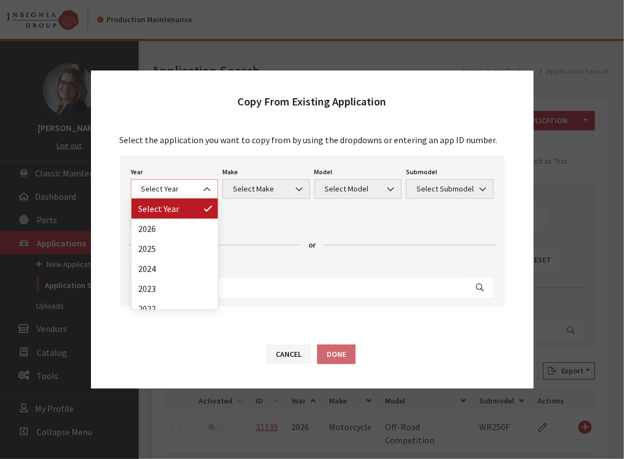
click at [141, 191] on span "Select Year" at bounding box center [174, 189] width 73 height 12
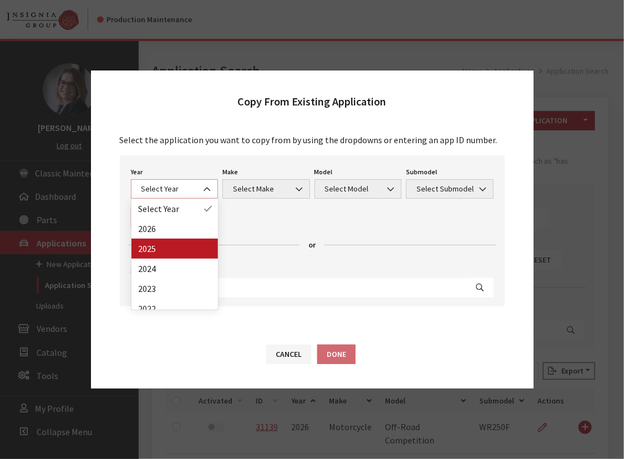
select select "43"
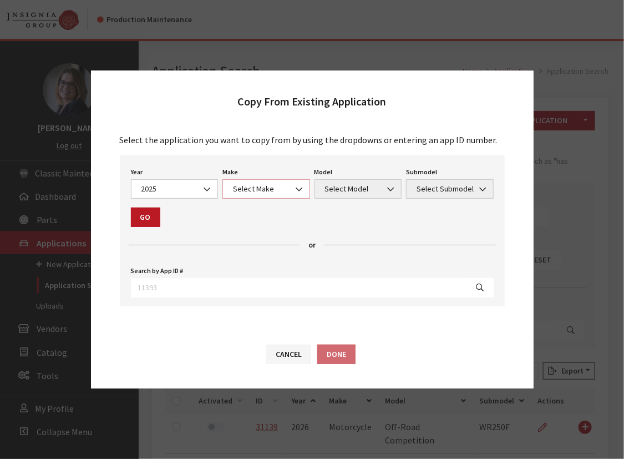
click at [264, 189] on span "Select Make" at bounding box center [266, 189] width 73 height 12
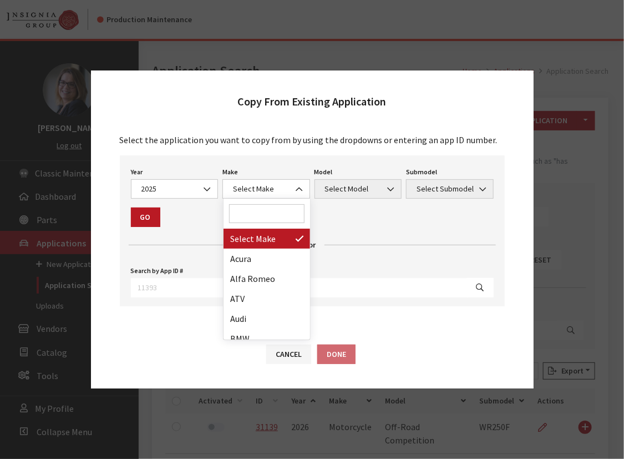
click at [260, 216] on input "Search" at bounding box center [266, 213] width 75 height 19
type input "w"
drag, startPoint x: 253, startPoint y: 239, endPoint x: 317, endPoint y: 211, distance: 69.6
select select "57"
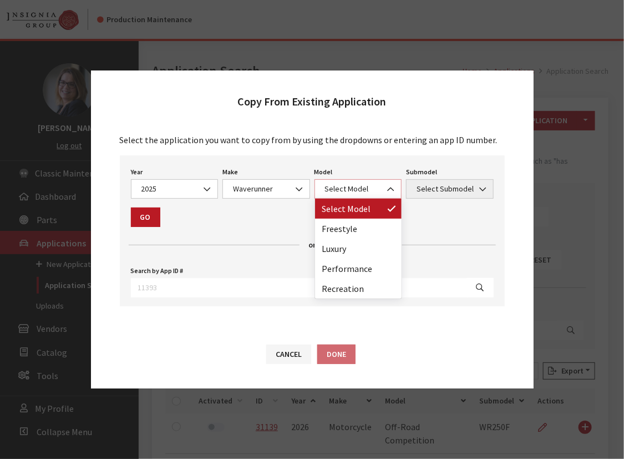
click at [349, 188] on span "Select Model" at bounding box center [358, 189] width 73 height 12
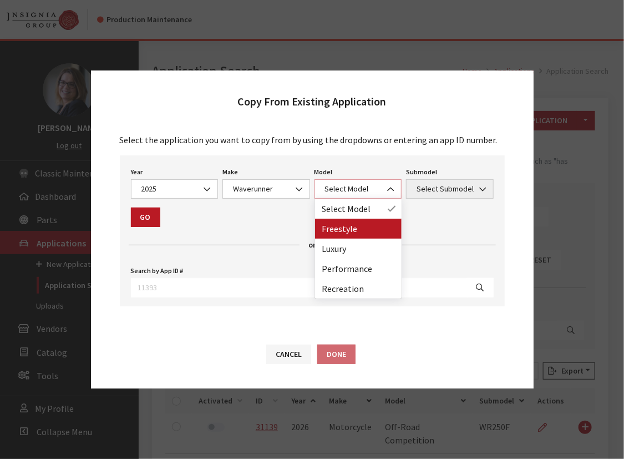
select select "1373"
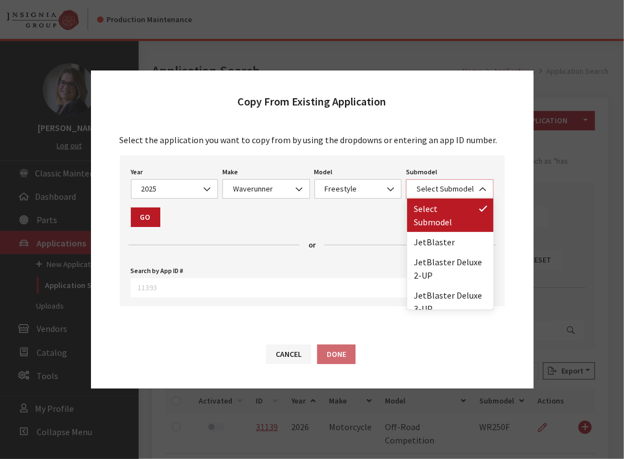
click at [428, 186] on span "Select Submodel" at bounding box center [449, 189] width 73 height 12
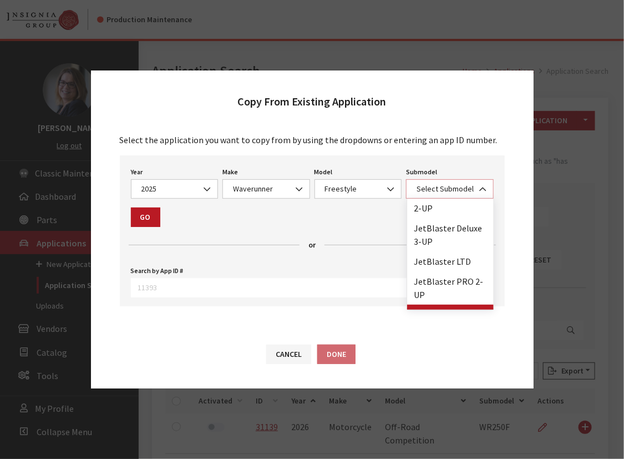
scroll to position [50, 0]
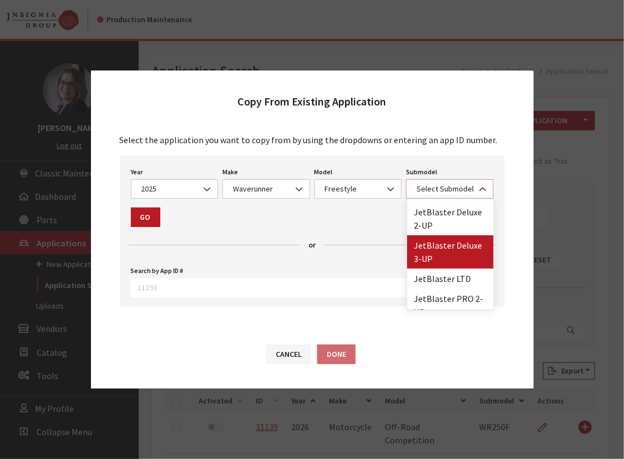
select select "4545"
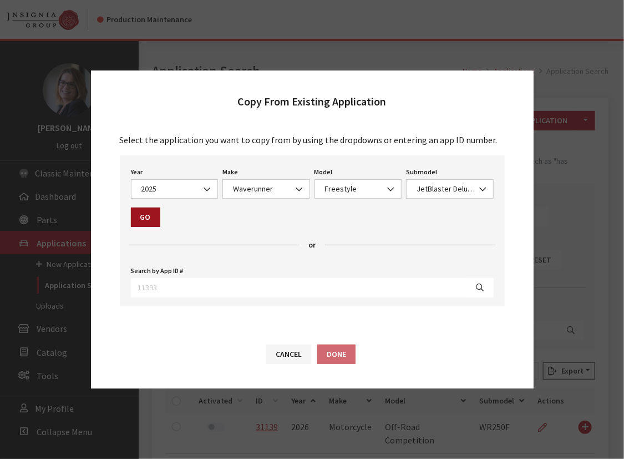
click at [138, 207] on button "Go" at bounding box center [145, 216] width 29 height 19
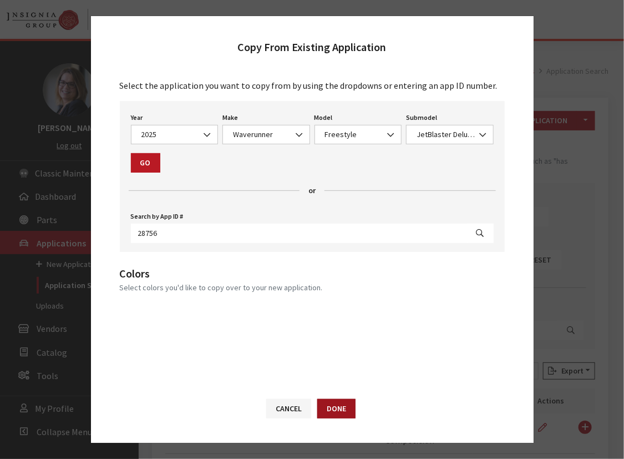
click at [341, 409] on button "Done" at bounding box center [336, 408] width 38 height 19
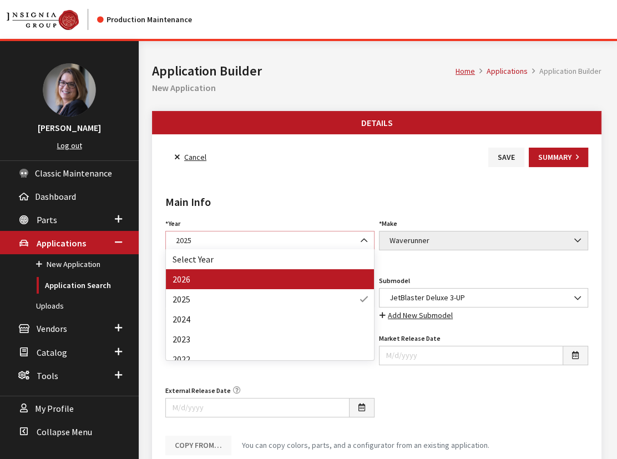
select select "44"
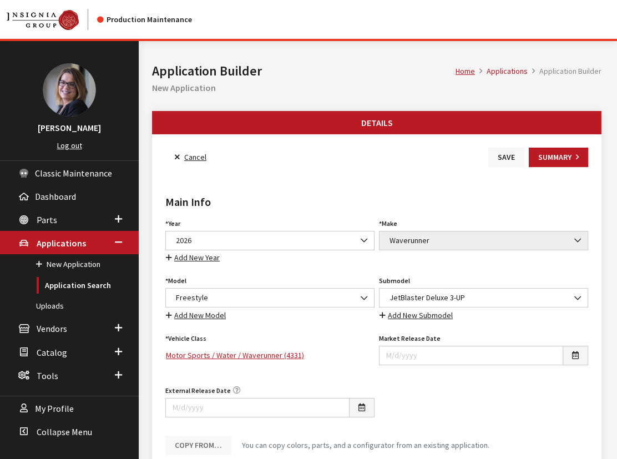
click at [510, 161] on button "Save" at bounding box center [506, 157] width 36 height 19
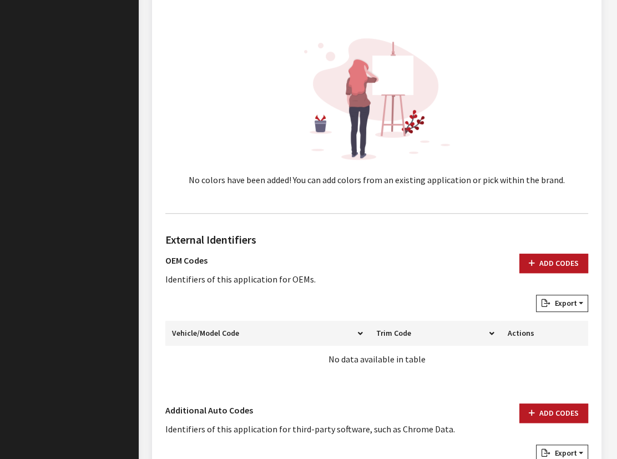
scroll to position [555, 0]
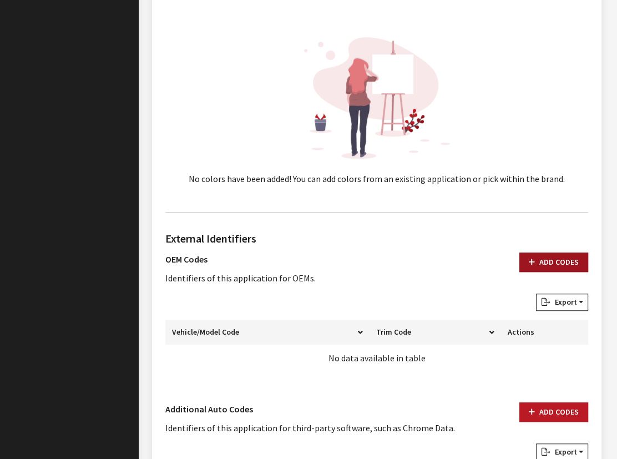
click at [548, 267] on button "Add Codes" at bounding box center [553, 261] width 69 height 19
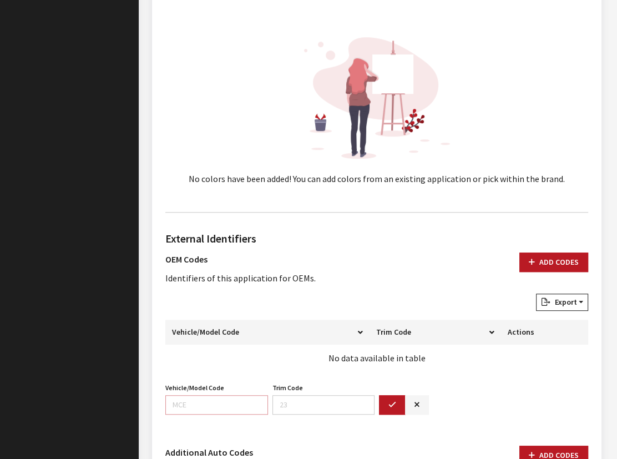
click at [188, 403] on input "Vehicle/Model Code" at bounding box center [216, 404] width 103 height 19
paste input "F5S2"
type input "F5S2"
click at [387, 395] on button "button" at bounding box center [392, 404] width 27 height 19
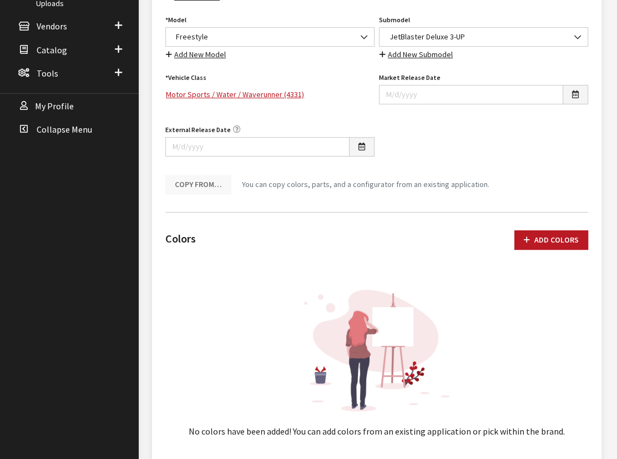
scroll to position [0, 0]
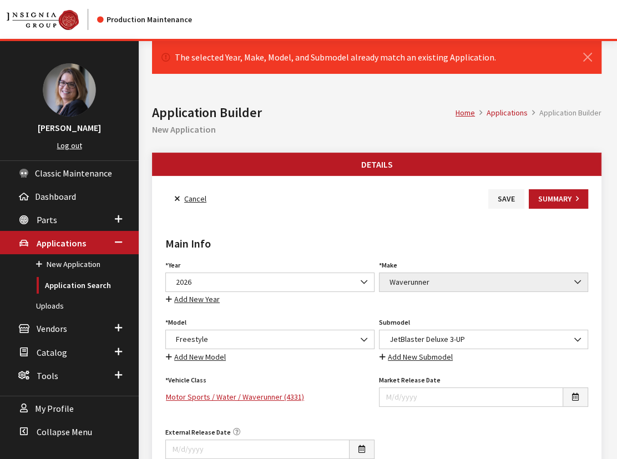
click at [178, 197] on icon at bounding box center [177, 199] width 5 height 8
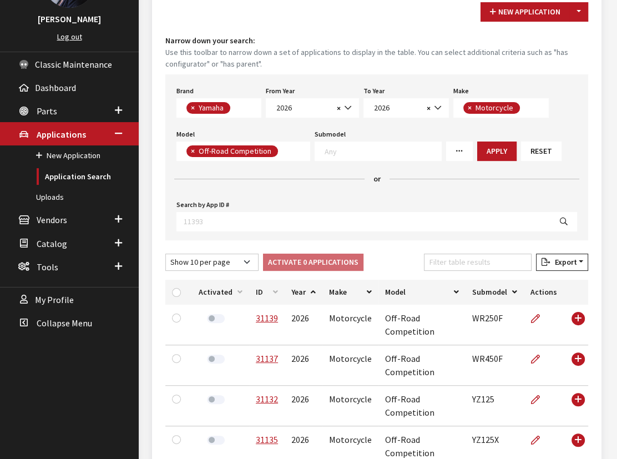
scroll to position [50, 0]
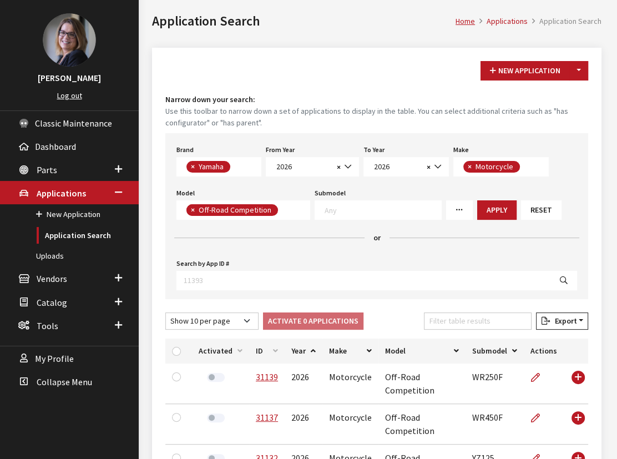
click at [194, 208] on span "×" at bounding box center [193, 210] width 4 height 10
select select
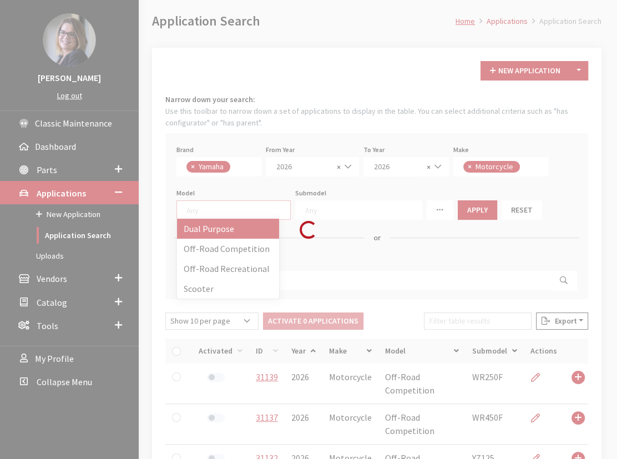
scroll to position [10, 0]
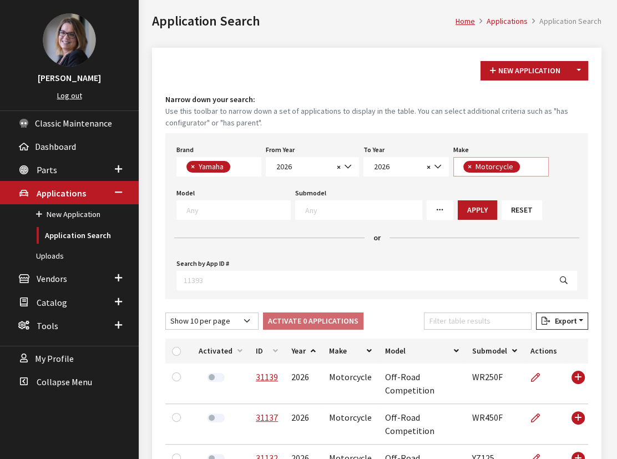
click at [474, 164] on span "Motorcycle" at bounding box center [495, 166] width 42 height 10
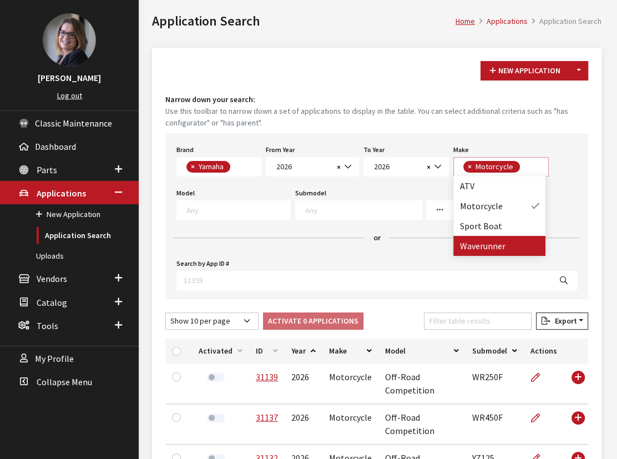
select select
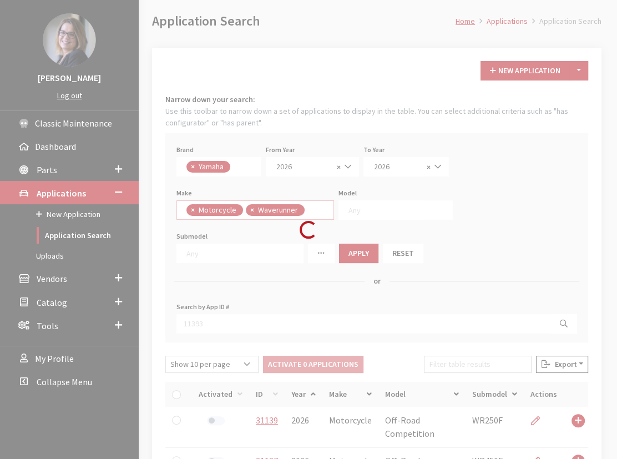
scroll to position [10, 0]
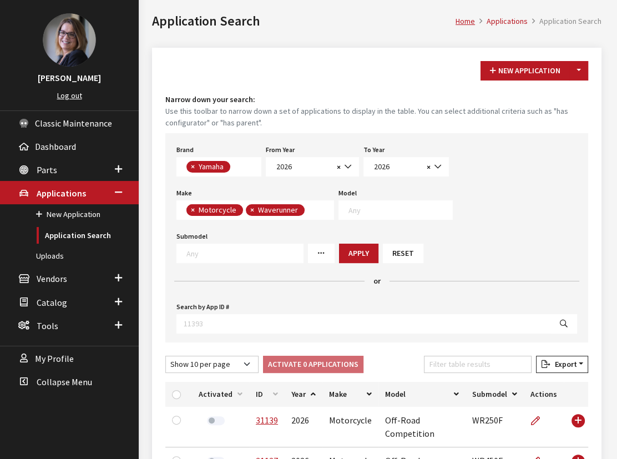
click at [191, 210] on span "×" at bounding box center [193, 210] width 4 height 10
select select "57"
select select
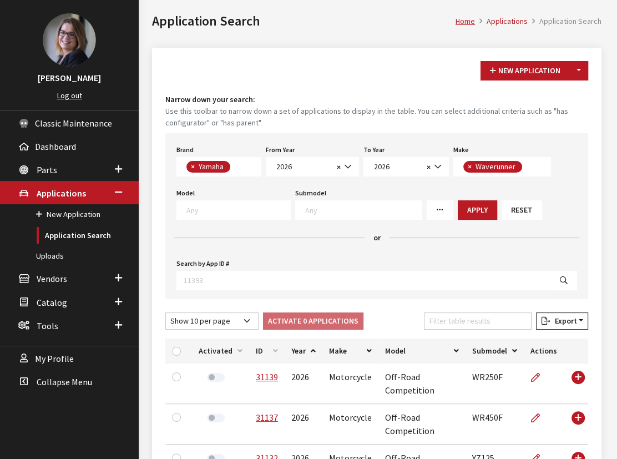
click at [232, 211] on textarea "Search" at bounding box center [238, 210] width 104 height 10
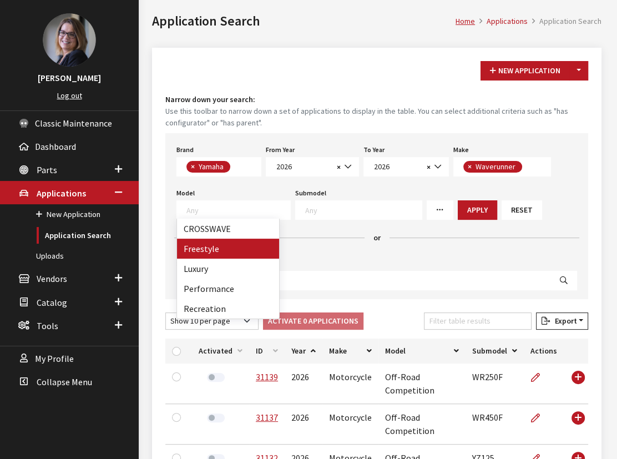
select select "1373"
select select
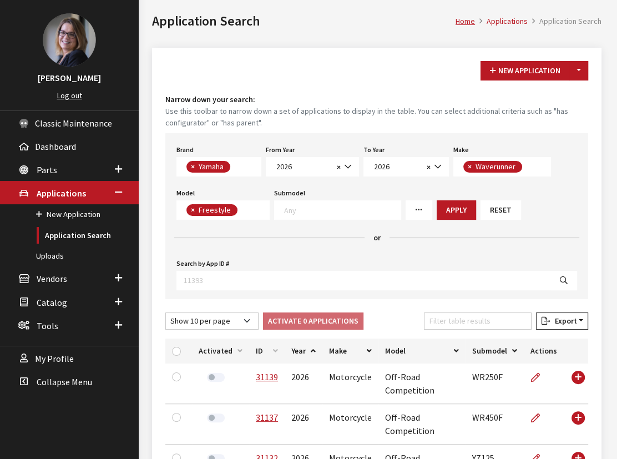
click at [449, 197] on div "Brand Any Acura Alfa Romeo Audi Bentley BMW DoubleTake Ford GM Honda Hyundai In…" at bounding box center [376, 216] width 423 height 166
click at [442, 202] on button "Apply" at bounding box center [456, 209] width 39 height 19
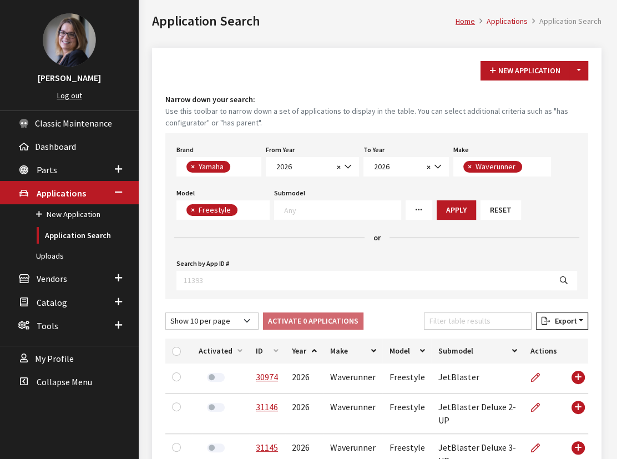
scroll to position [201, 0]
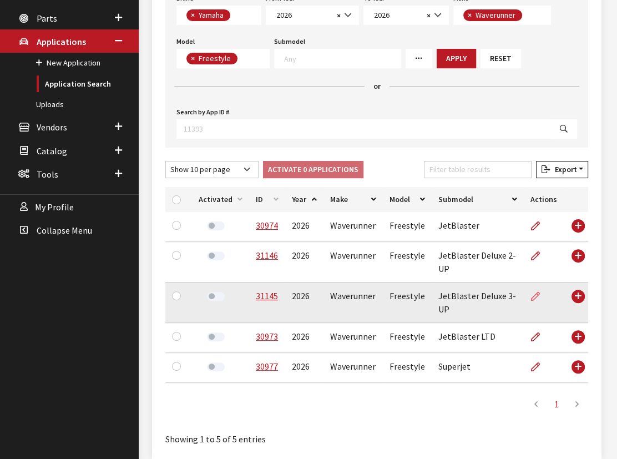
click at [539, 298] on icon at bounding box center [535, 296] width 9 height 9
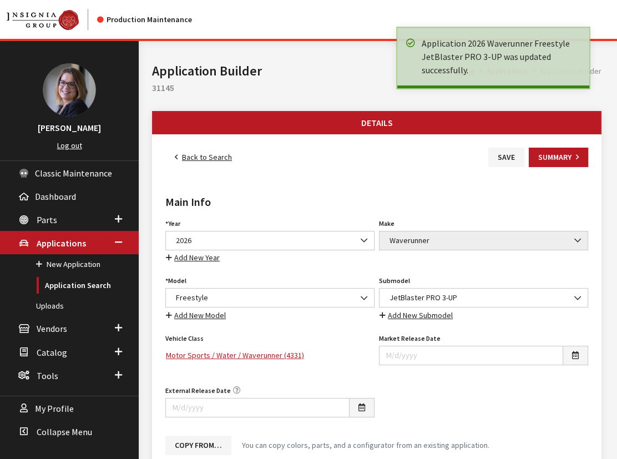
click at [180, 155] on link "Back to Search" at bounding box center [203, 157] width 76 height 19
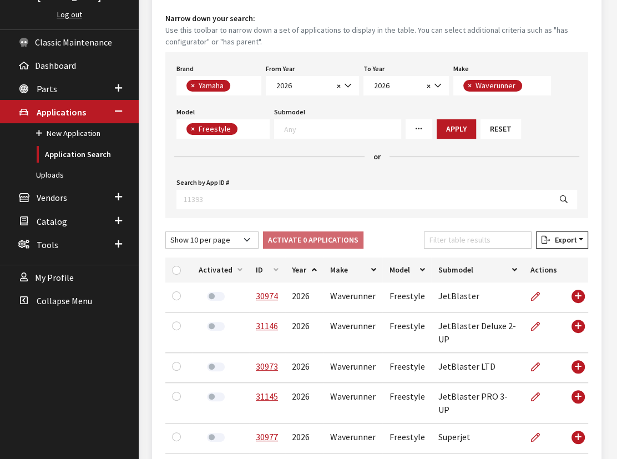
scroll to position [151, 0]
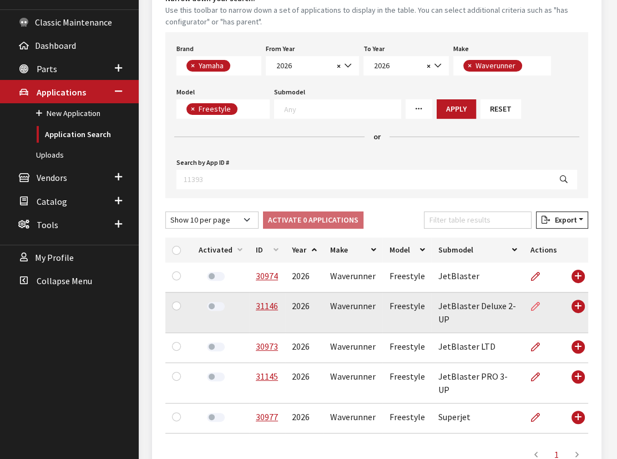
click at [535, 304] on icon at bounding box center [535, 306] width 9 height 9
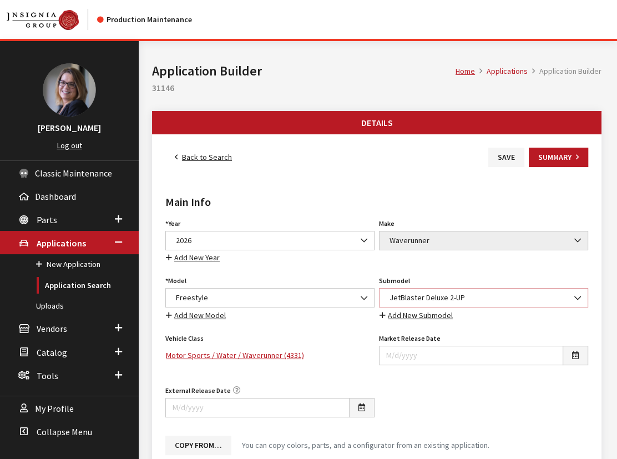
click at [465, 292] on span "JetBlaster Deluxe 2-UP" at bounding box center [483, 298] width 195 height 12
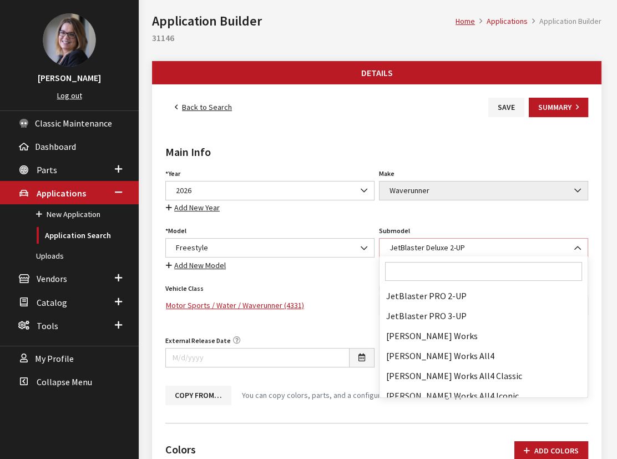
scroll to position [48155, 0]
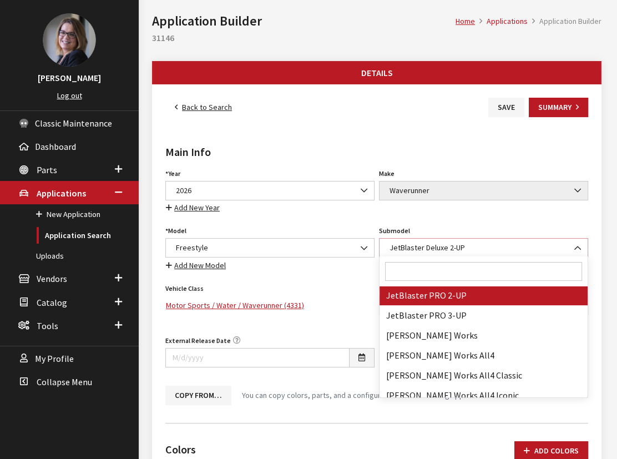
select select "4549"
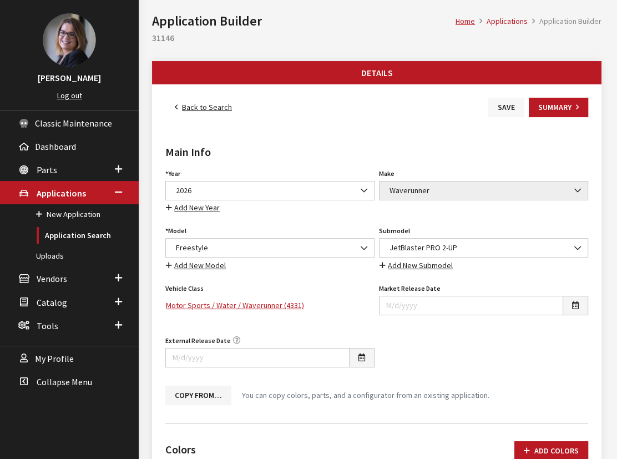
click at [504, 102] on button "Save" at bounding box center [506, 107] width 36 height 19
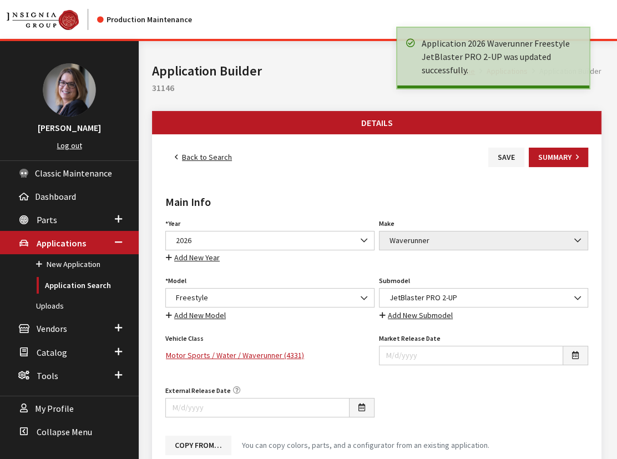
click at [178, 159] on link "Back to Search" at bounding box center [203, 157] width 76 height 19
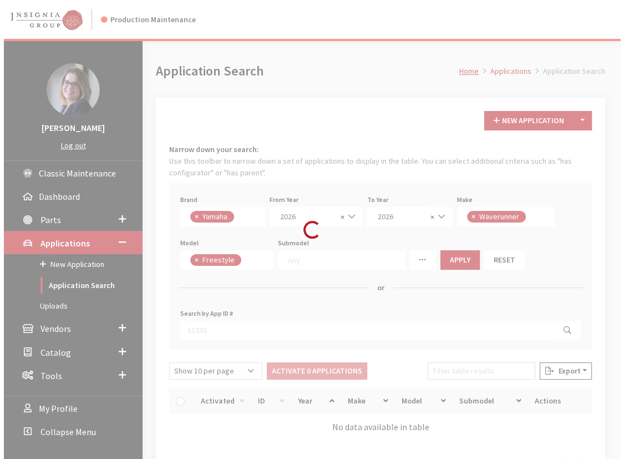
scroll to position [7, 0]
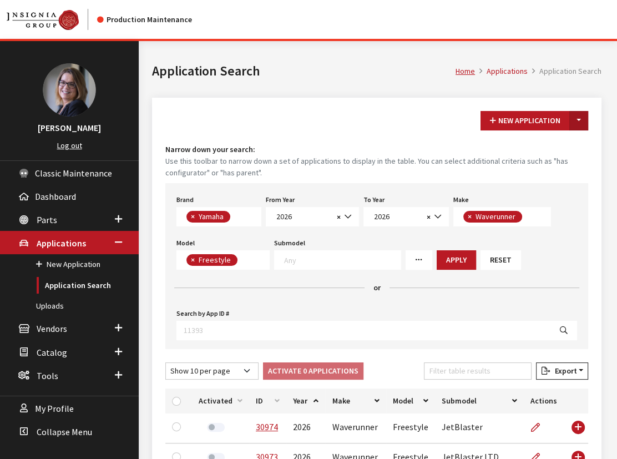
click at [579, 116] on button "Toggle Dropdown" at bounding box center [578, 120] width 19 height 19
click at [512, 146] on button "New From Existing..." at bounding box center [540, 143] width 95 height 19
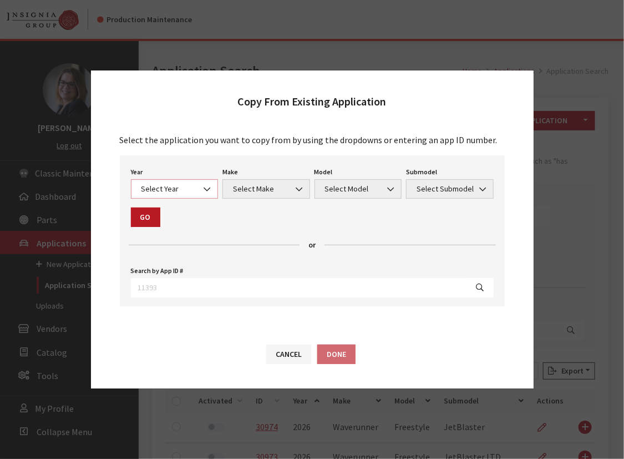
click at [176, 186] on span "Select Year" at bounding box center [174, 189] width 73 height 12
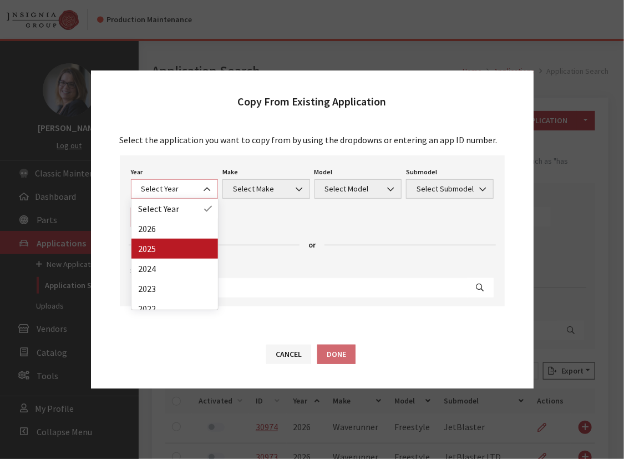
select select "43"
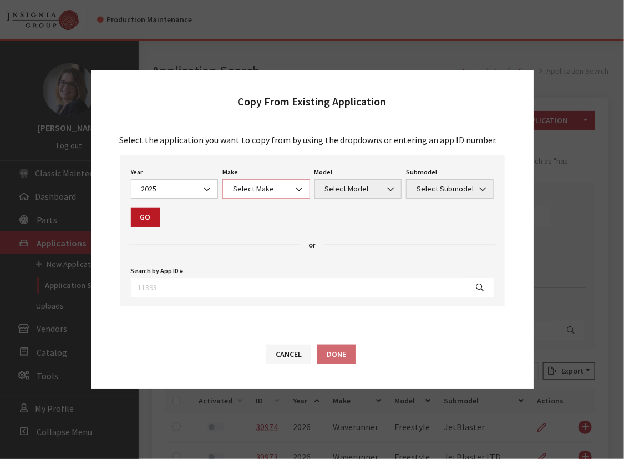
click at [261, 188] on span "Select Make" at bounding box center [266, 189] width 73 height 12
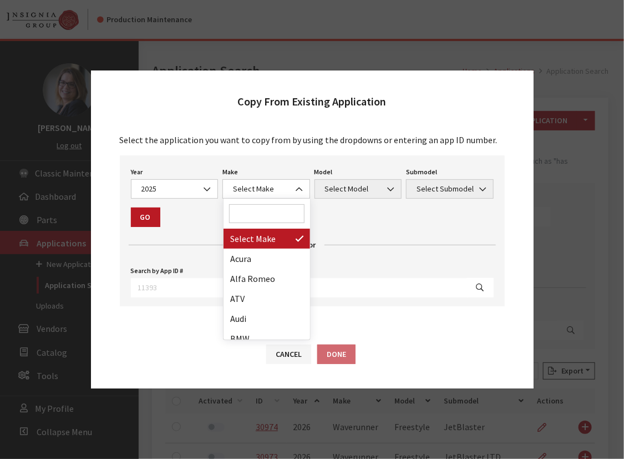
click at [251, 211] on input "Search" at bounding box center [266, 213] width 75 height 19
type input "w"
select select "57"
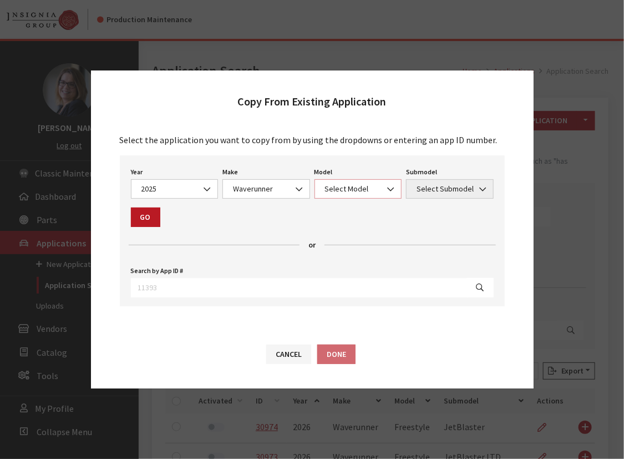
click at [341, 189] on span "Select Model" at bounding box center [358, 189] width 73 height 12
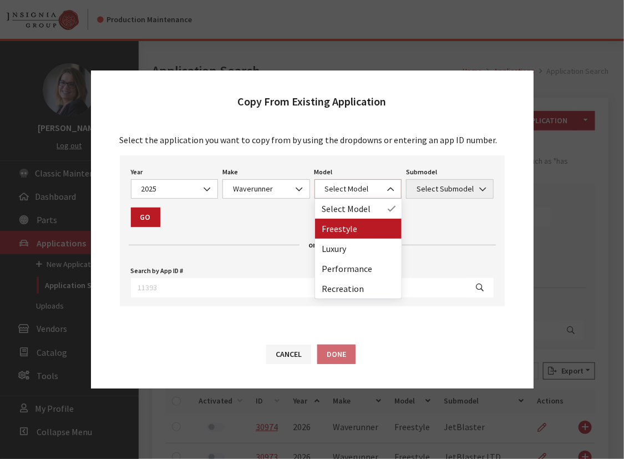
select select "1373"
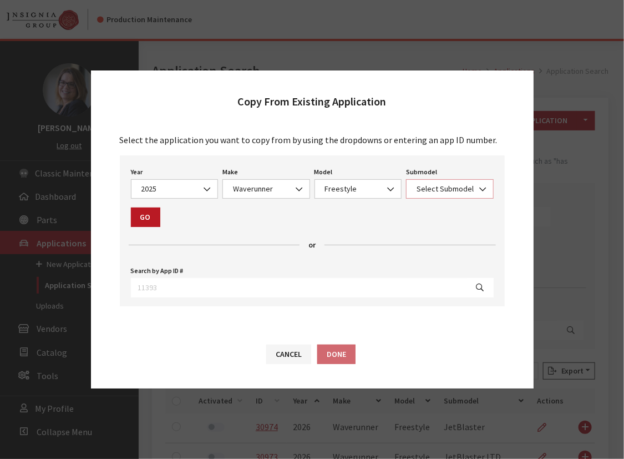
click at [424, 190] on span "Select Submodel" at bounding box center [449, 189] width 73 height 12
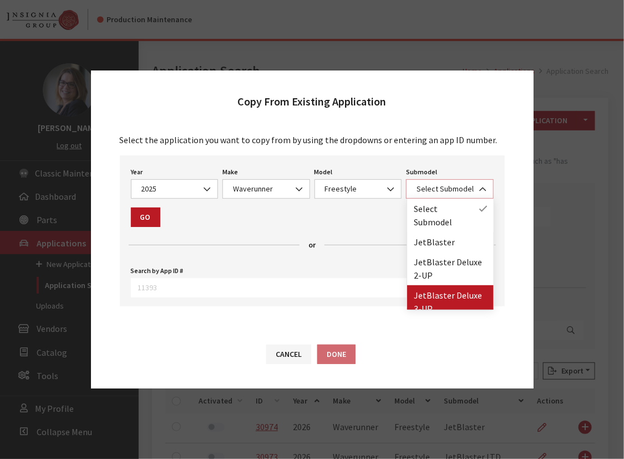
select select "4545"
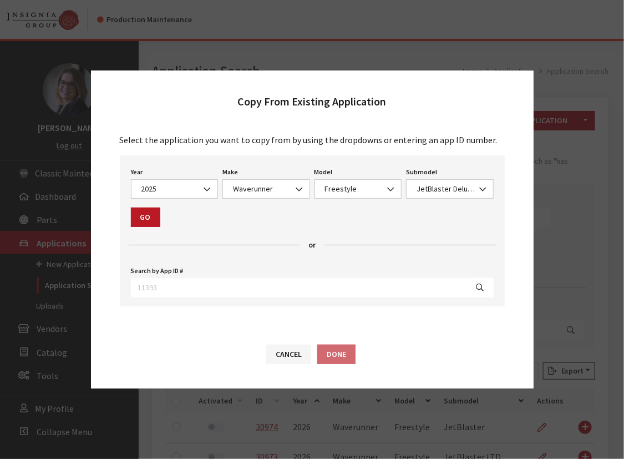
click at [125, 217] on div "Year Select Year 2026 2025 2024 2023 2022 2021 2020 2019 2018 2017 2016 2015 20…" at bounding box center [312, 230] width 385 height 151
click at [141, 217] on button "Go" at bounding box center [145, 216] width 29 height 19
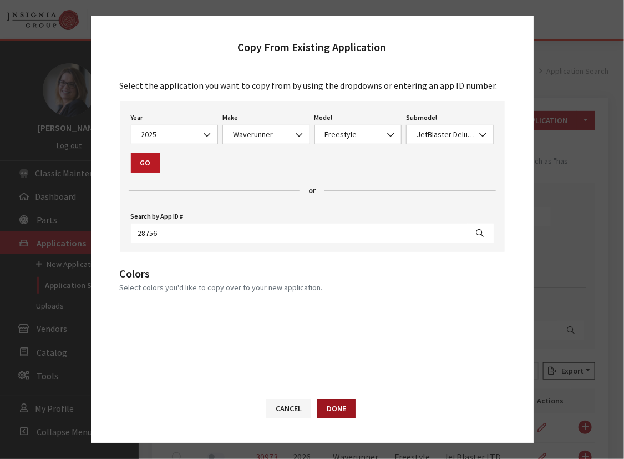
click at [339, 407] on button "Done" at bounding box center [336, 408] width 38 height 19
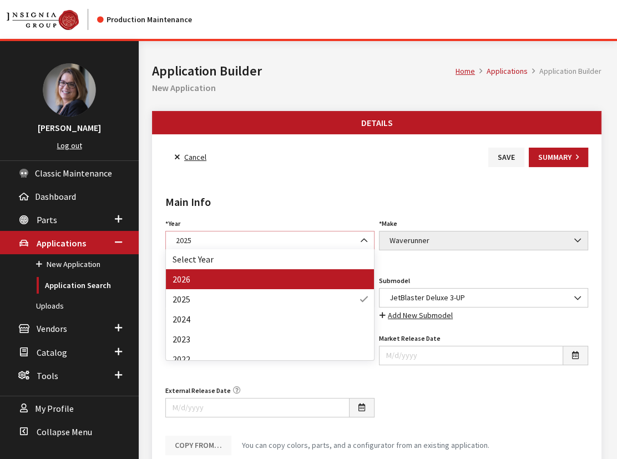
select select "44"
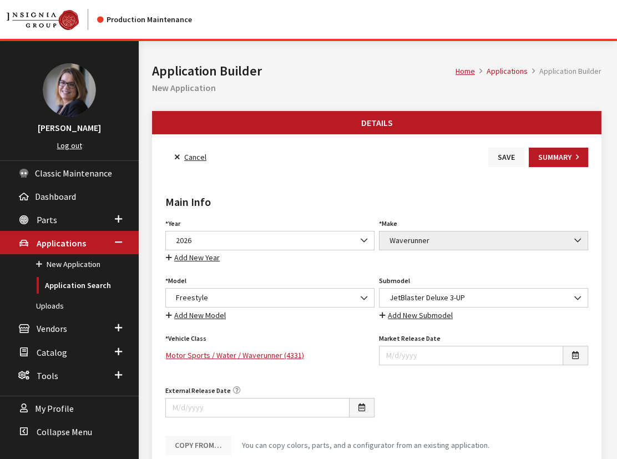
click at [499, 155] on button "Save" at bounding box center [506, 157] width 36 height 19
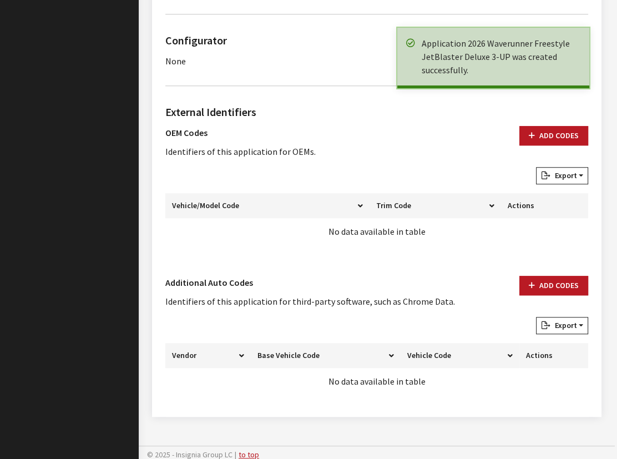
scroll to position [712, 0]
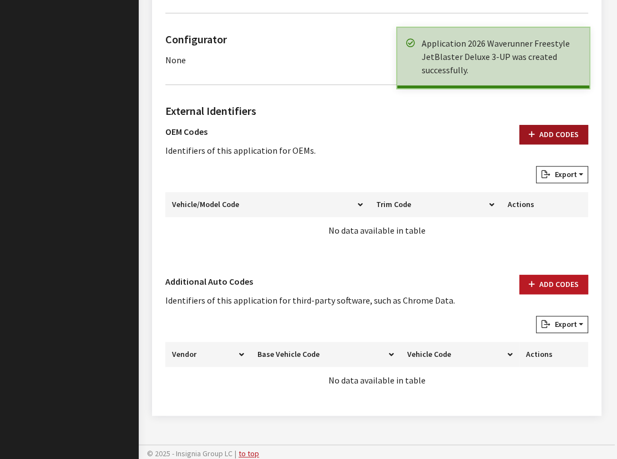
click at [537, 126] on button "Add Codes" at bounding box center [553, 134] width 69 height 19
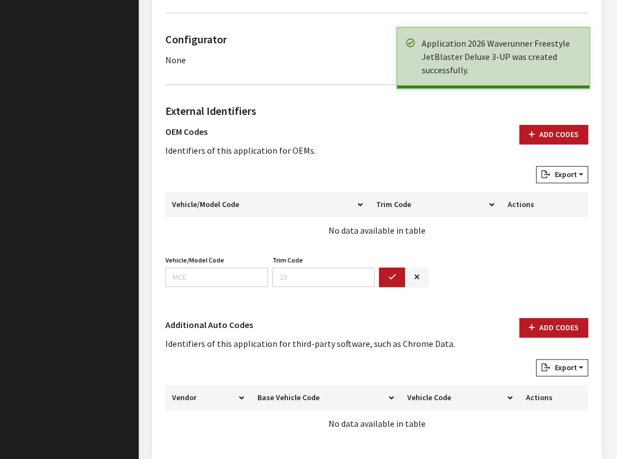
click at [220, 263] on div "Vehicle/Model Code Vehicle/Model Code is required." at bounding box center [216, 269] width 107 height 34
click at [216, 267] on input "Vehicle/Model Code" at bounding box center [216, 276] width 103 height 19
paste input "F5S2"
type input "F5S2"
click at [391, 280] on button "button" at bounding box center [392, 276] width 27 height 19
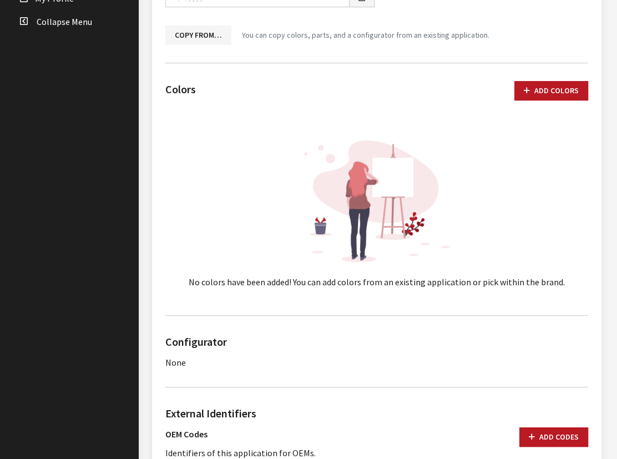
scroll to position [107, 0]
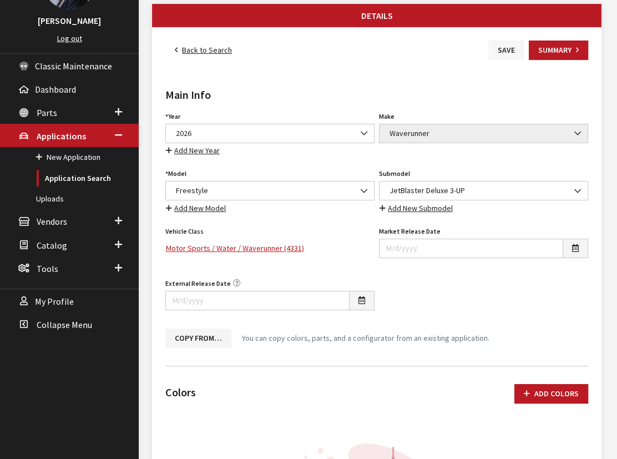
click at [503, 49] on button "Save" at bounding box center [506, 49] width 36 height 19
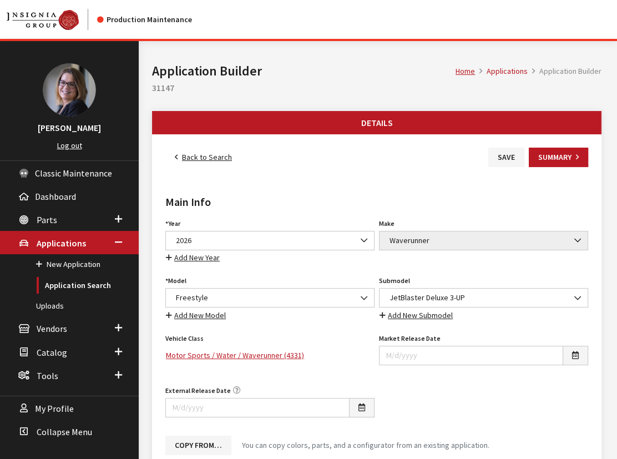
click at [210, 153] on link "Back to Search" at bounding box center [203, 157] width 76 height 19
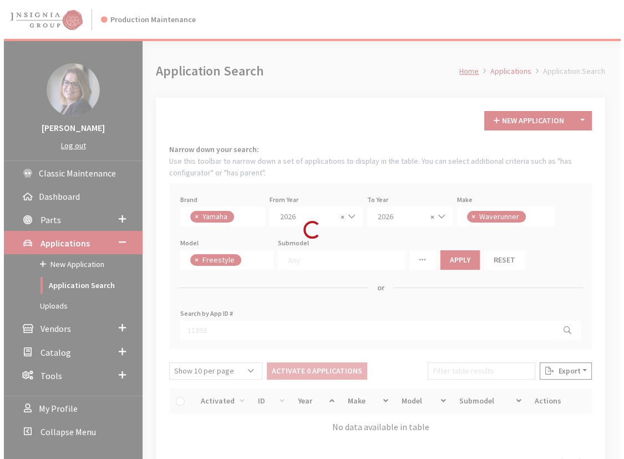
scroll to position [7, 0]
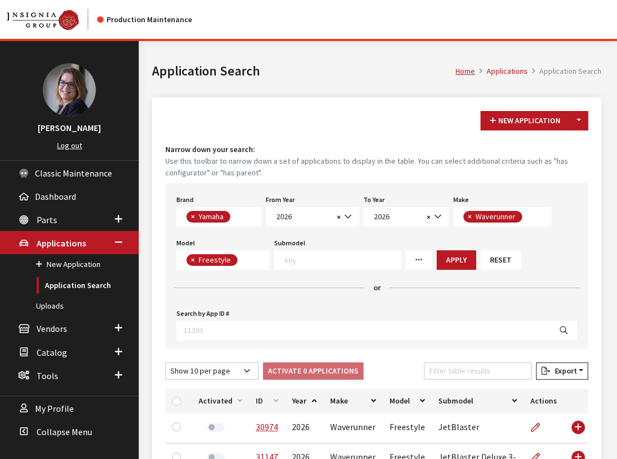
click at [576, 133] on div "New Application Toggle Dropdown New From Existing... Narrow down your search: U…" at bounding box center [376, 400] width 449 height 604
click at [573, 121] on button "Toggle Dropdown" at bounding box center [578, 120] width 19 height 19
click at [540, 145] on button "New From Existing..." at bounding box center [540, 143] width 95 height 19
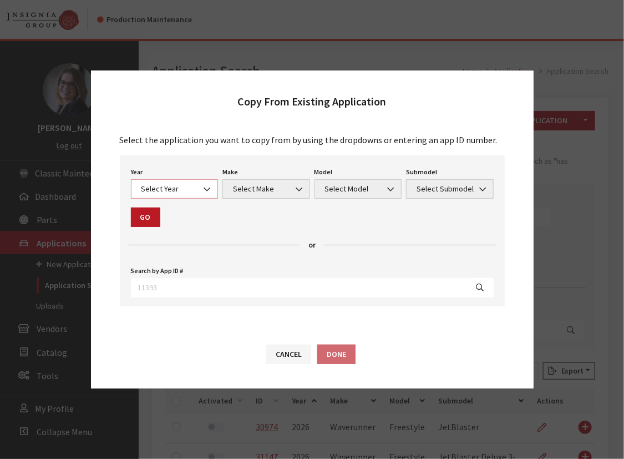
click at [153, 184] on span "Select Year" at bounding box center [174, 189] width 73 height 12
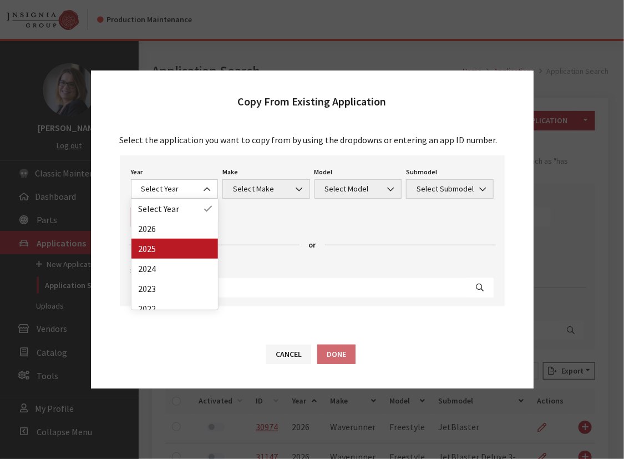
drag, startPoint x: 164, startPoint y: 244, endPoint x: 178, endPoint y: 235, distance: 15.7
select select "43"
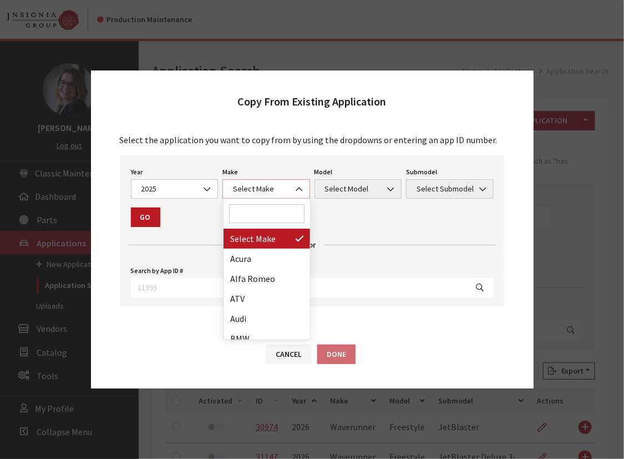
click at [256, 190] on span "Select Make" at bounding box center [266, 189] width 73 height 12
click at [254, 216] on input "Search" at bounding box center [266, 213] width 75 height 19
type input "w"
select select "57"
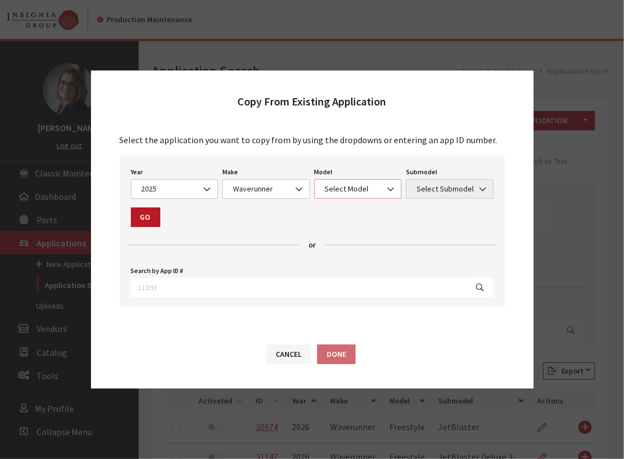
click at [342, 188] on span "Select Model" at bounding box center [358, 189] width 73 height 12
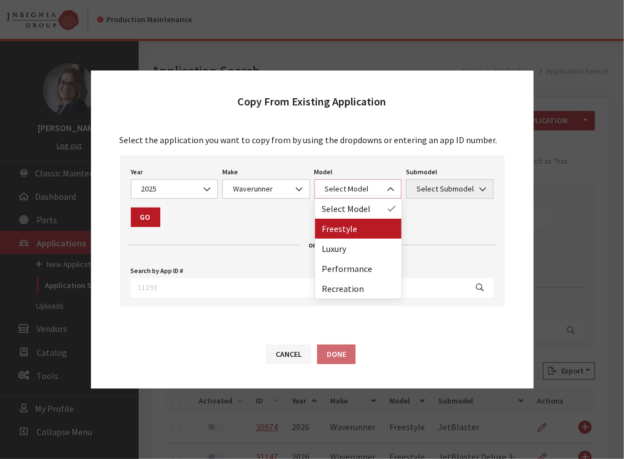
select select "1373"
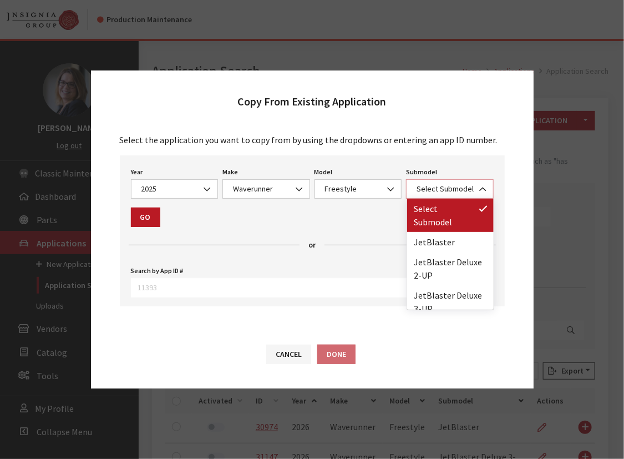
click at [426, 192] on span "Select Submodel" at bounding box center [449, 189] width 73 height 12
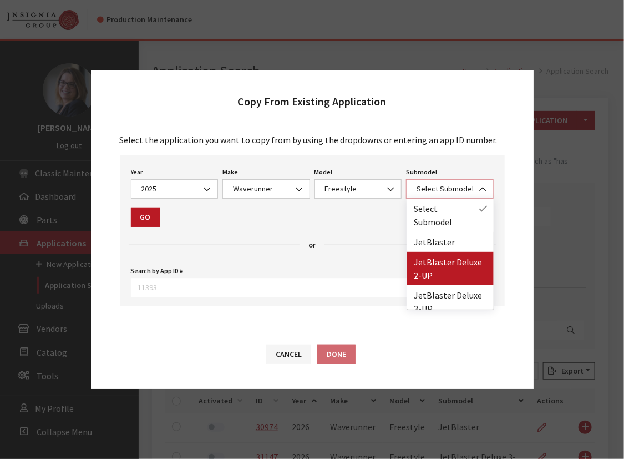
select select "4546"
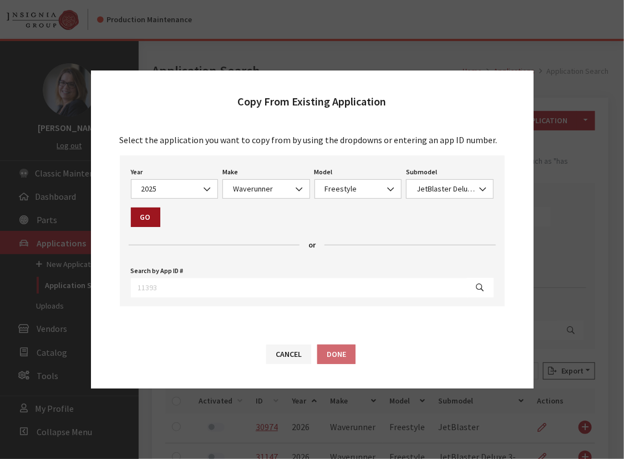
click at [155, 221] on button "Go" at bounding box center [145, 216] width 29 height 19
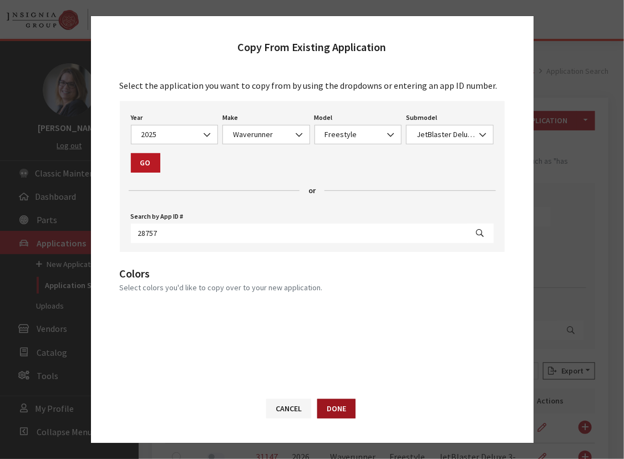
click at [344, 408] on button "Done" at bounding box center [336, 408] width 38 height 19
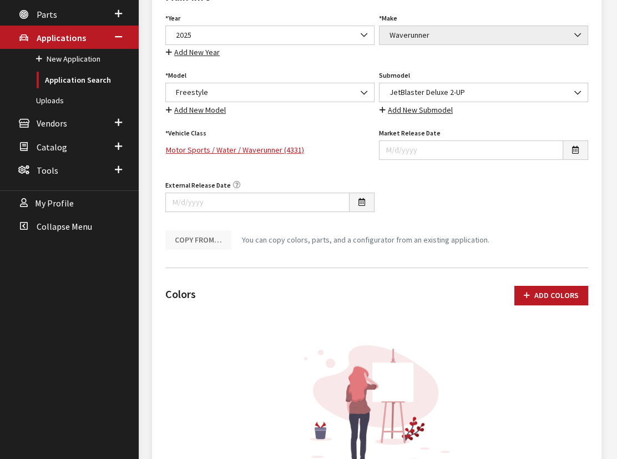
scroll to position [100, 0]
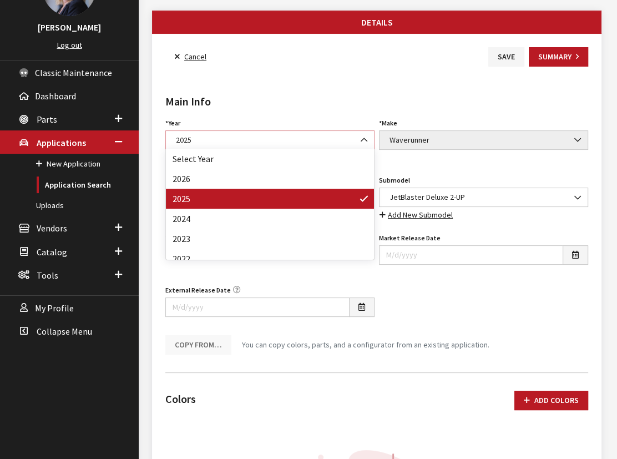
click at [235, 136] on span "2025" at bounding box center [270, 140] width 195 height 12
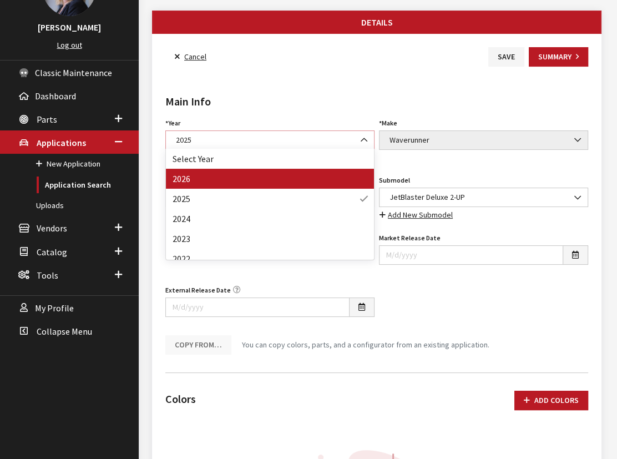
select select "44"
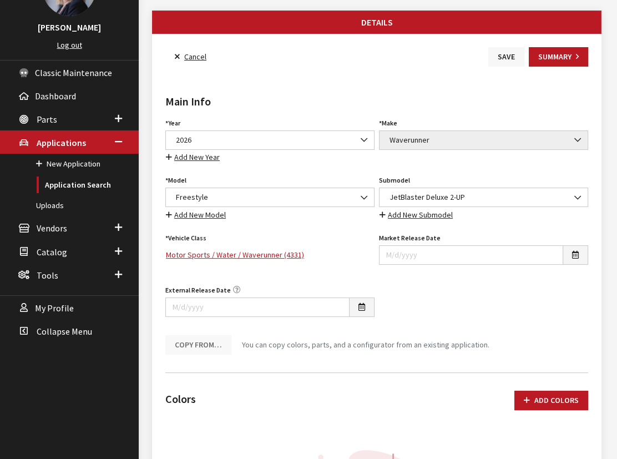
click at [496, 55] on button "Save" at bounding box center [506, 56] width 36 height 19
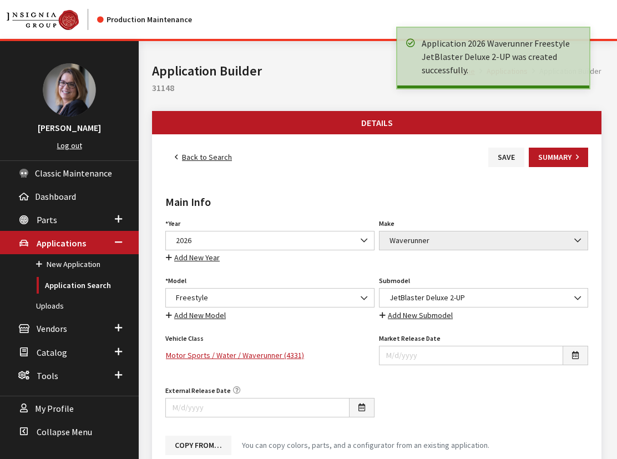
scroll to position [605, 0]
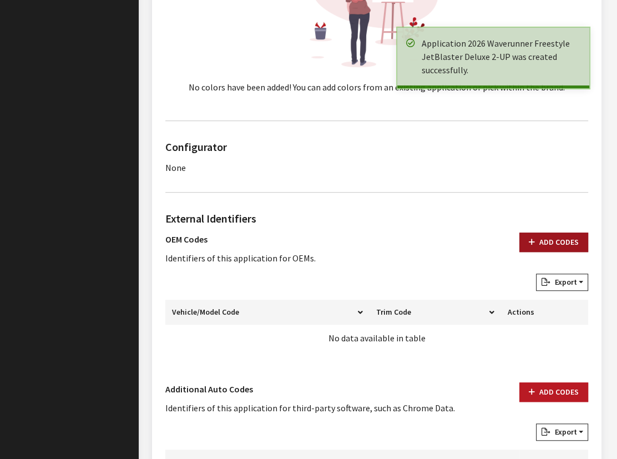
click at [558, 245] on button "Add Codes" at bounding box center [553, 241] width 69 height 19
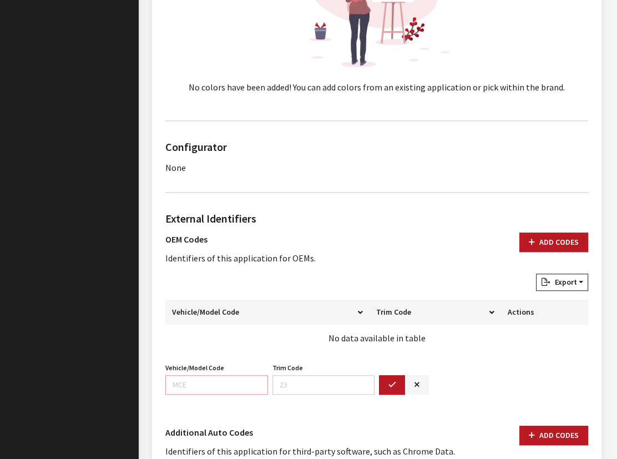
click at [186, 377] on input "Vehicle/Model Code" at bounding box center [216, 384] width 103 height 19
paste input "F7R3"
type input "F7R3"
click at [387, 381] on button "button" at bounding box center [392, 384] width 27 height 19
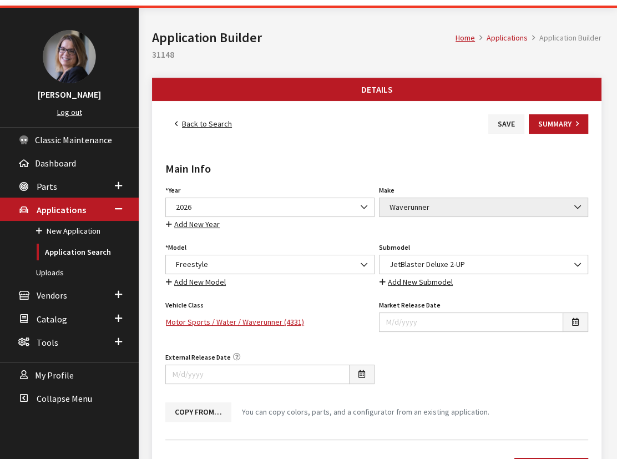
scroll to position [0, 0]
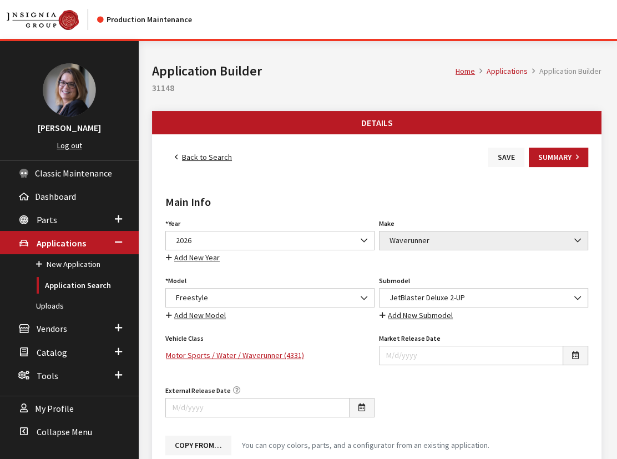
click at [499, 155] on button "Save" at bounding box center [506, 157] width 36 height 19
